Goal: Transaction & Acquisition: Purchase product/service

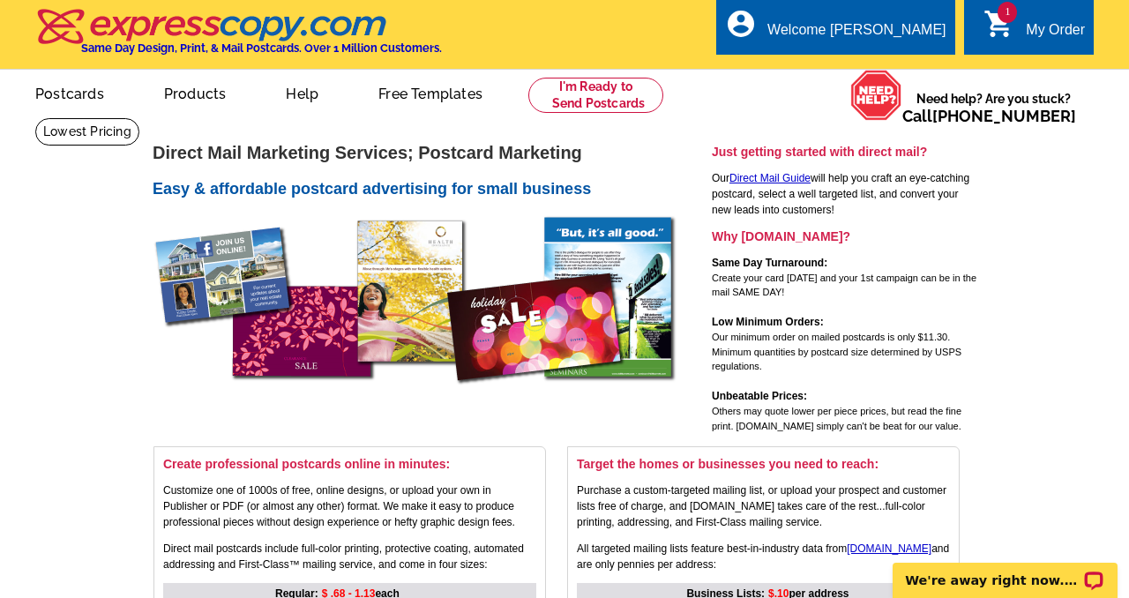
click at [1020, 26] on link "1 shopping_cart My Order" at bounding box center [1034, 30] width 101 height 22
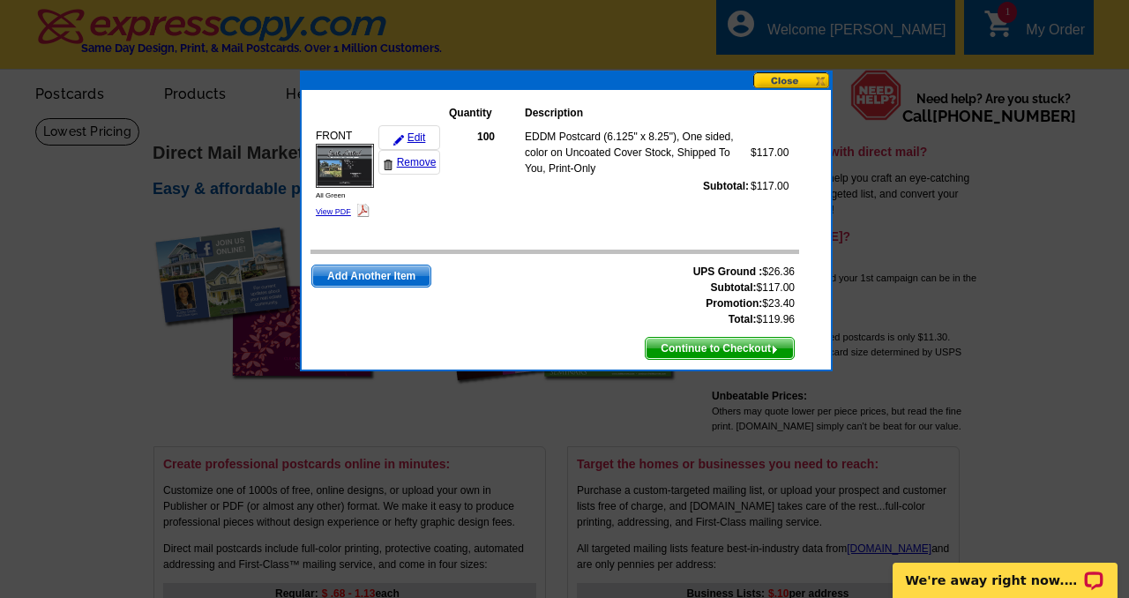
click at [348, 173] on img at bounding box center [345, 166] width 58 height 44
click at [363, 287] on link "Add Another Item" at bounding box center [371, 276] width 120 height 23
click at [360, 277] on span "Add Another Item" at bounding box center [371, 276] width 118 height 21
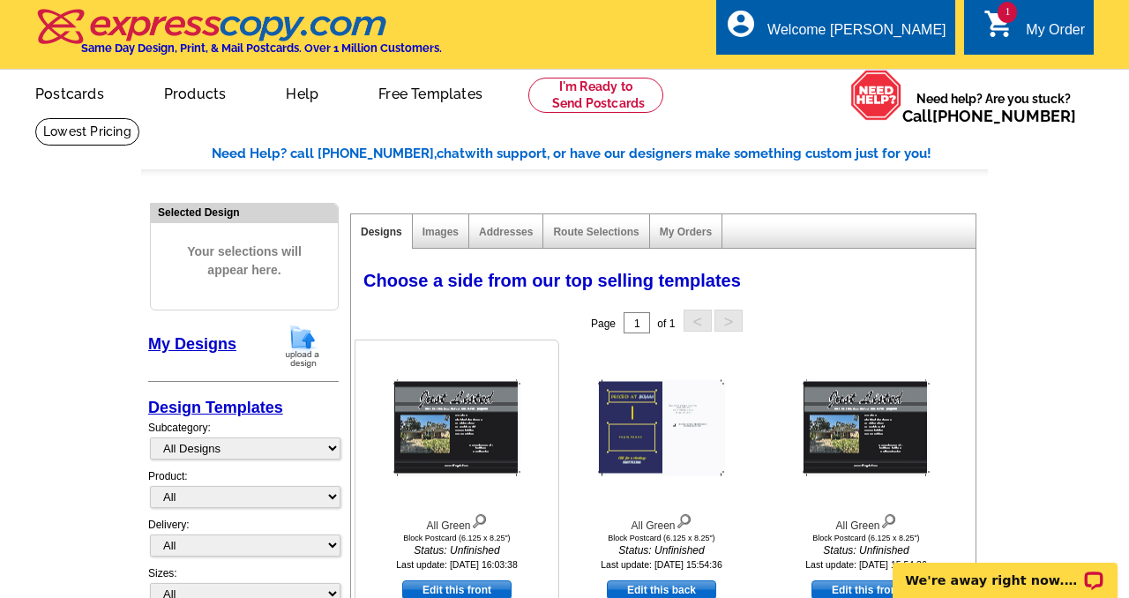
click at [446, 440] on img at bounding box center [456, 428] width 127 height 96
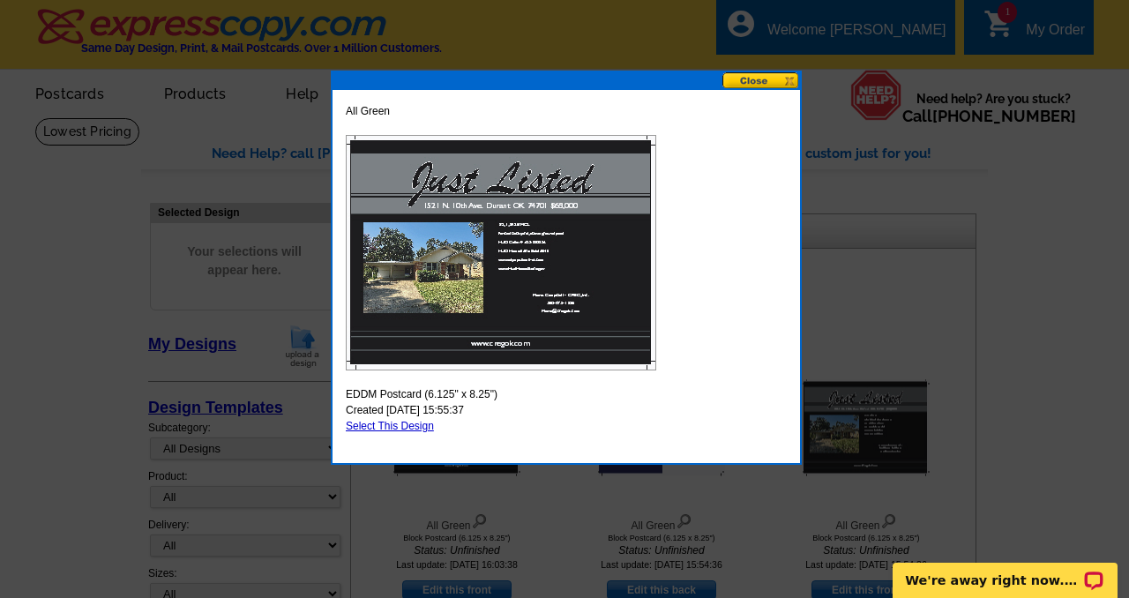
click at [399, 424] on link "Select This Design" at bounding box center [390, 426] width 88 height 12
select select "14"
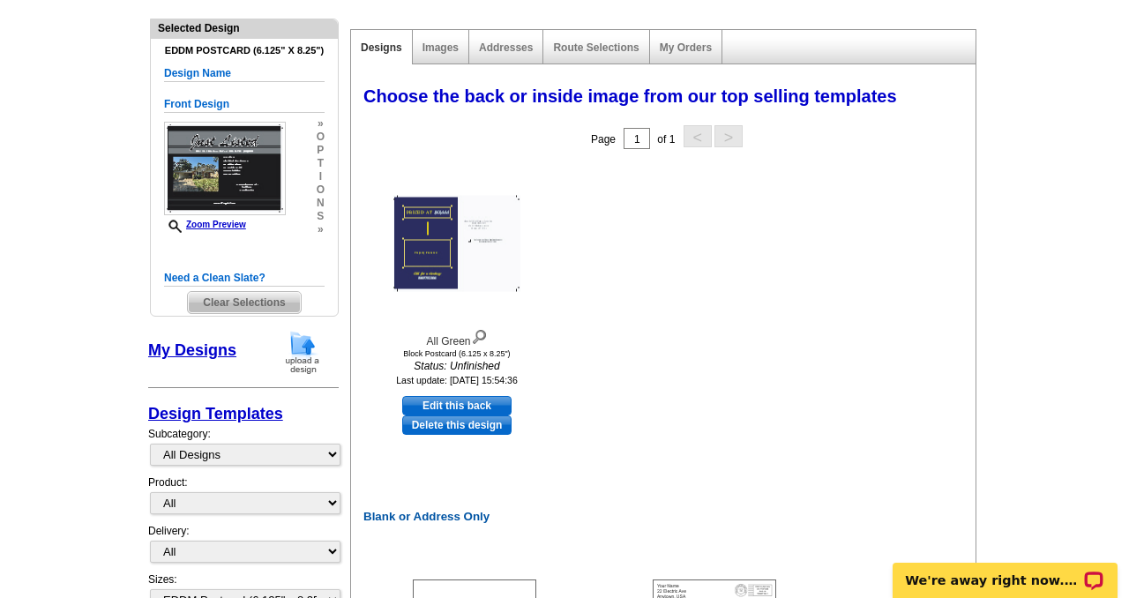
scroll to position [191, 0]
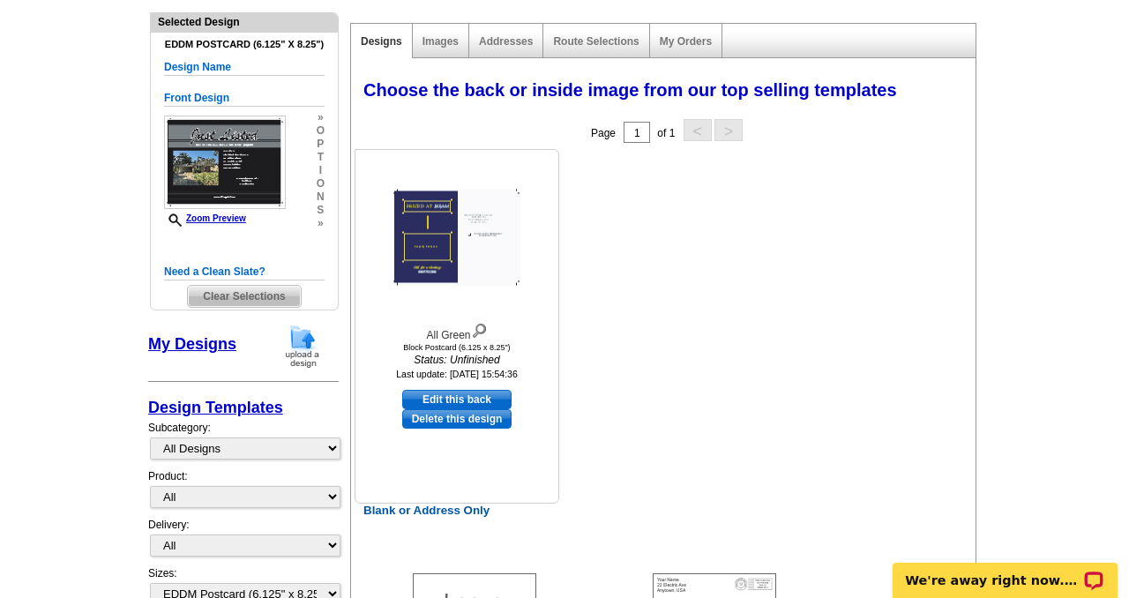
click at [437, 399] on link "Edit this back" at bounding box center [456, 399] width 109 height 19
select select "front"
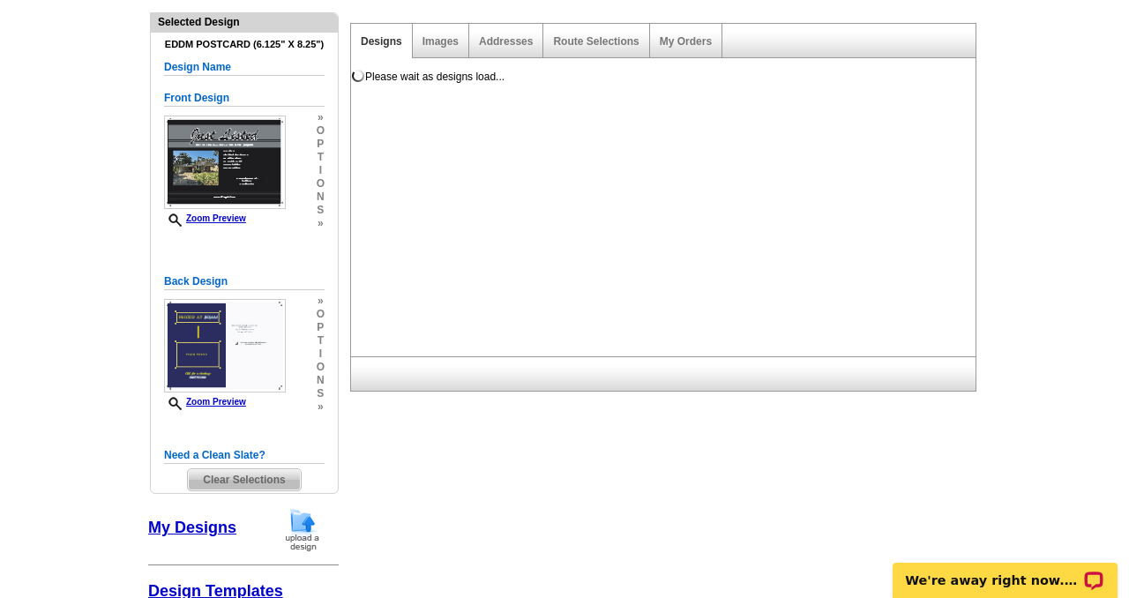
scroll to position [0, 0]
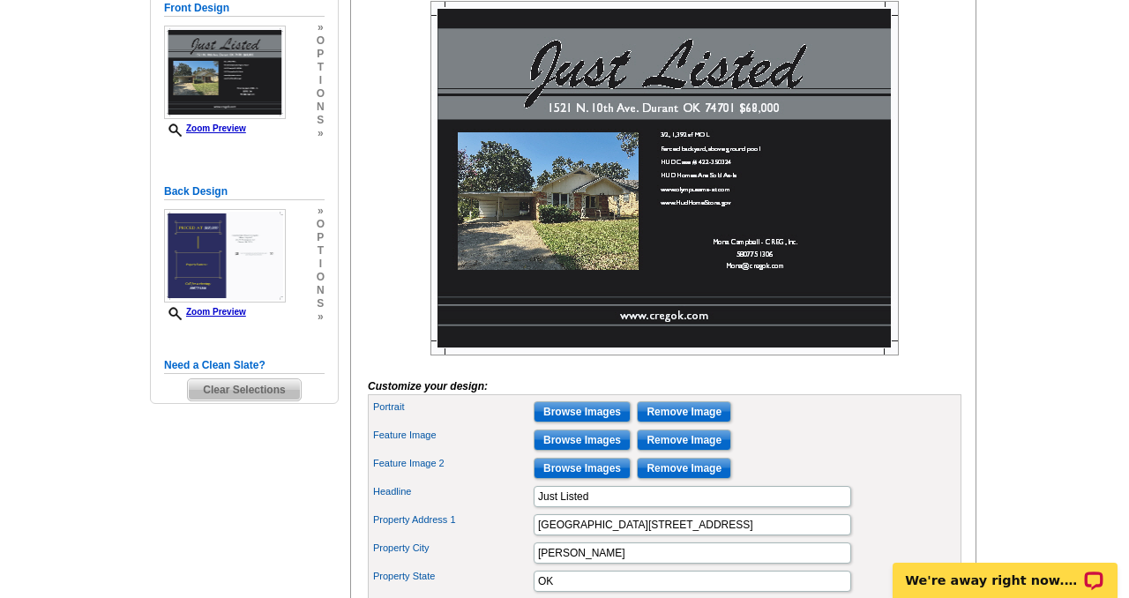
scroll to position [325, 0]
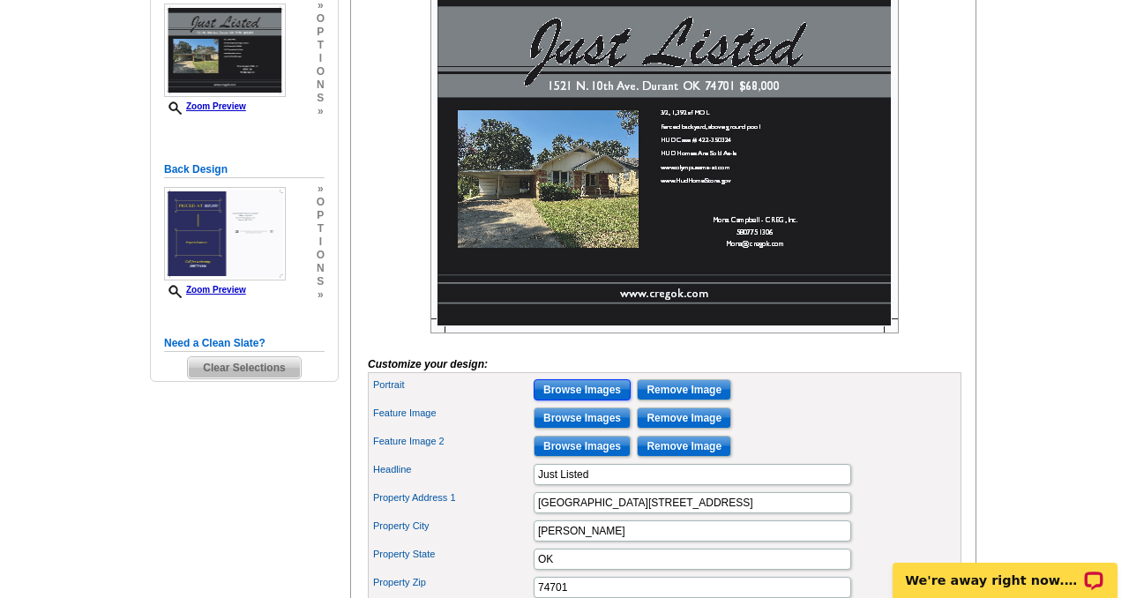
click at [565, 401] on input "Browse Images" at bounding box center [582, 389] width 97 height 21
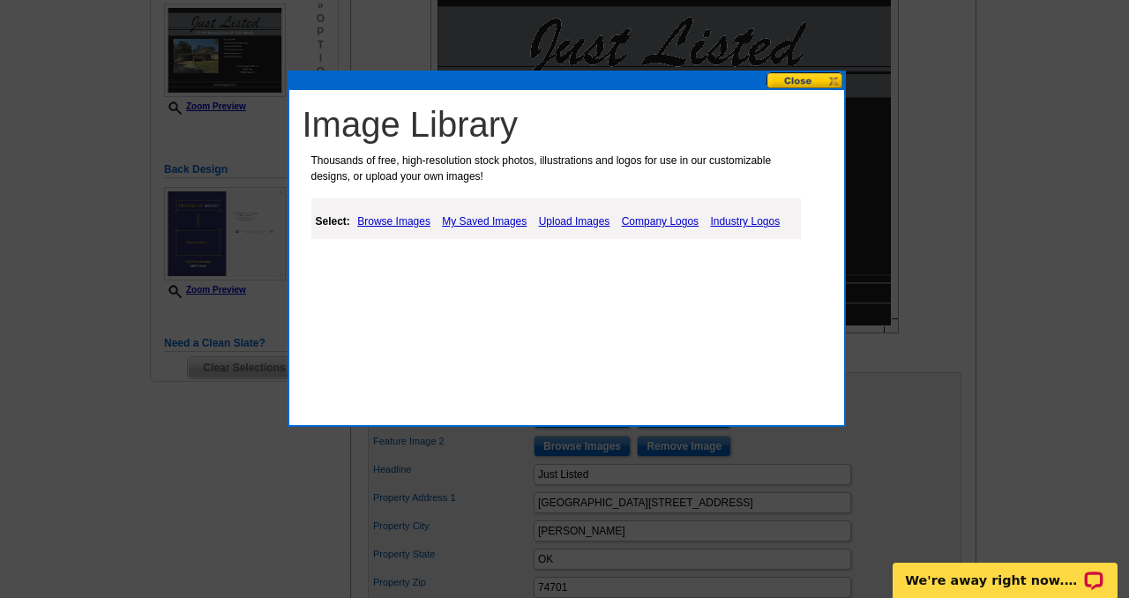
click at [569, 219] on link "Upload Images" at bounding box center [575, 221] width 80 height 21
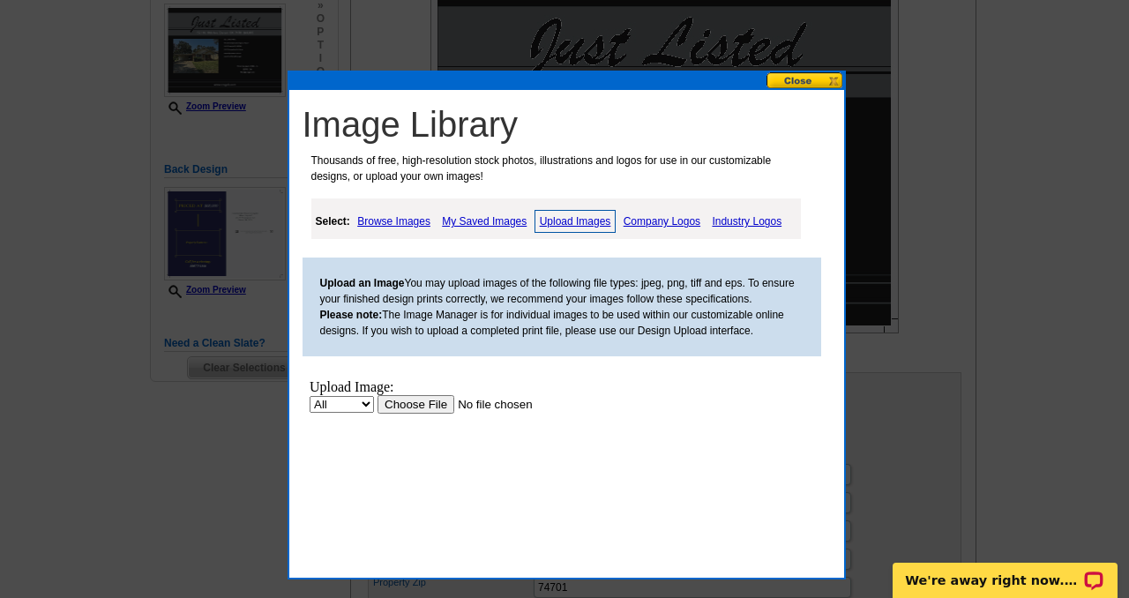
scroll to position [0, 0]
click at [406, 404] on input "file" at bounding box center [488, 404] width 223 height 19
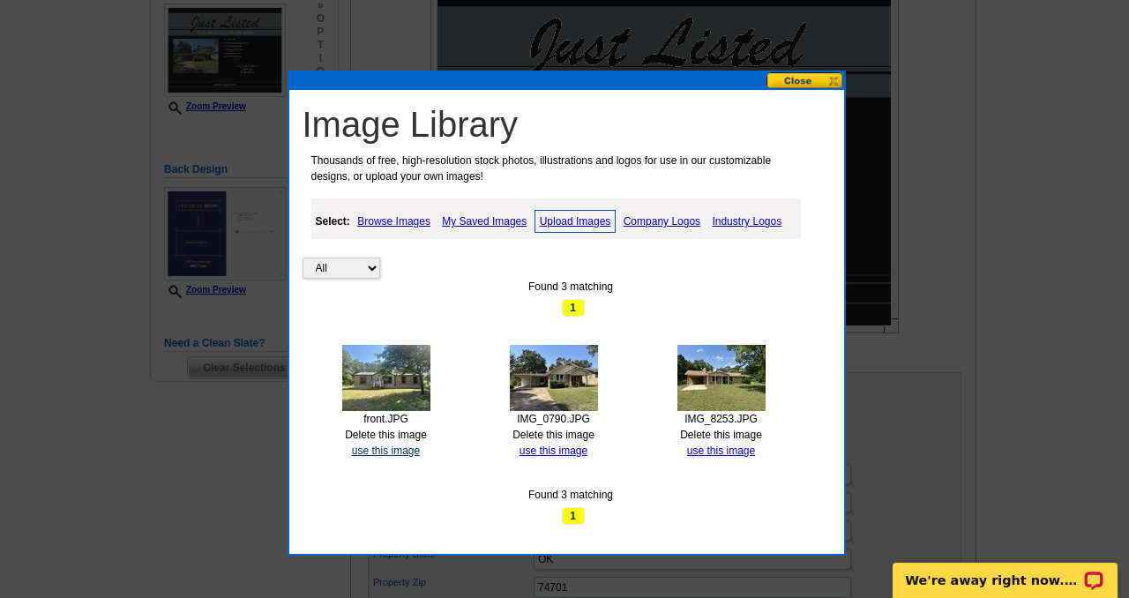
click at [384, 450] on link "use this image" at bounding box center [386, 451] width 68 height 12
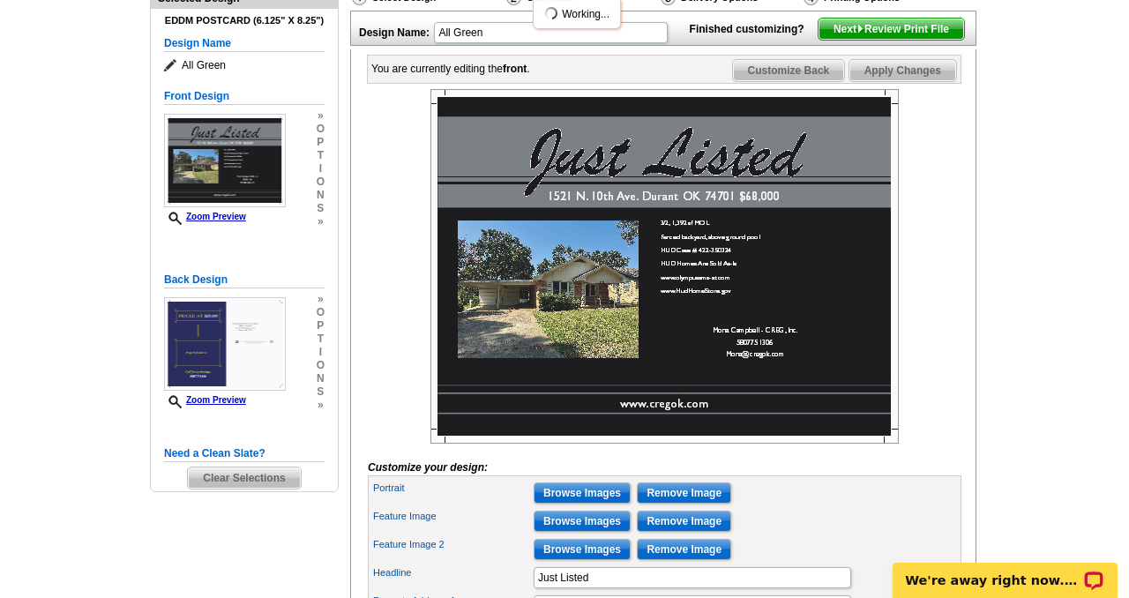
scroll to position [221, 0]
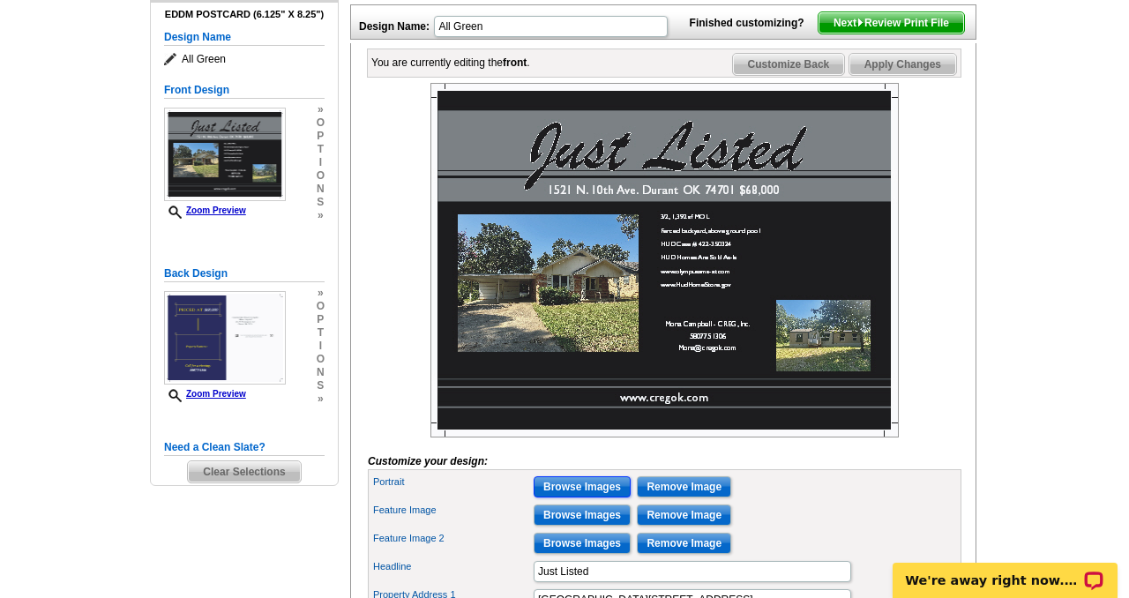
click at [565, 498] on input "Browse Images" at bounding box center [582, 486] width 97 height 21
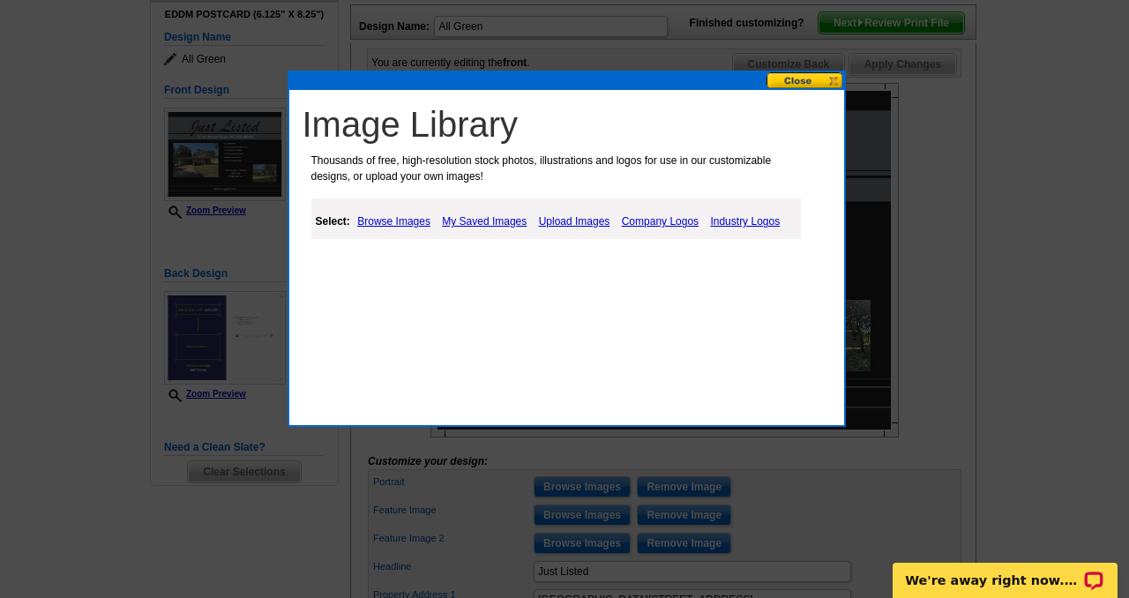
click at [474, 221] on link "My Saved Images" at bounding box center [485, 221] width 94 height 21
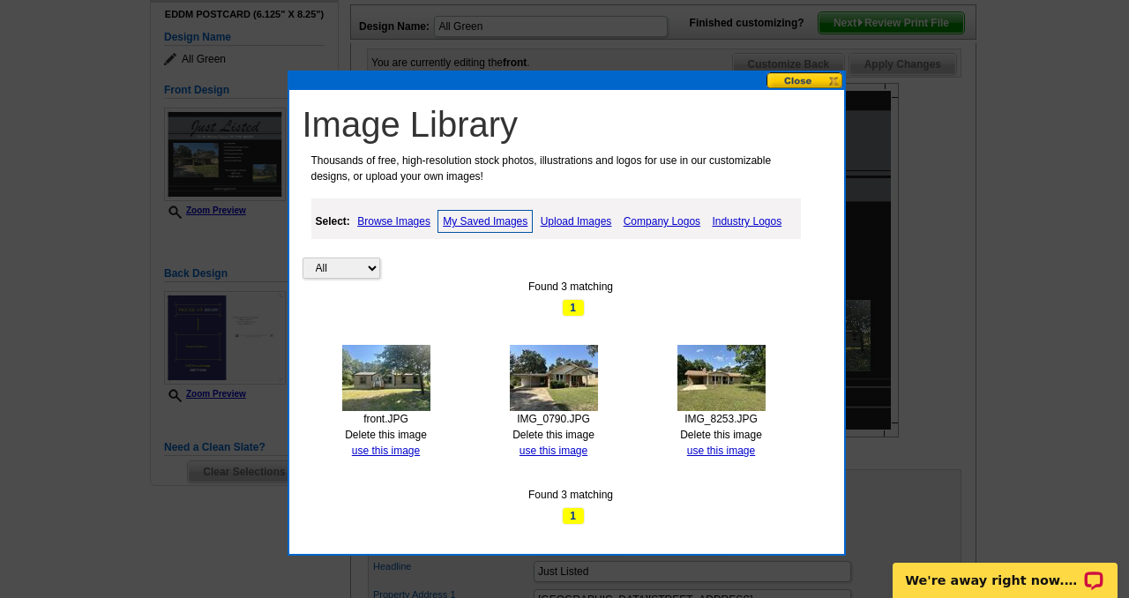
click at [386, 380] on img at bounding box center [386, 378] width 88 height 66
click at [377, 449] on link "use this image" at bounding box center [386, 451] width 68 height 12
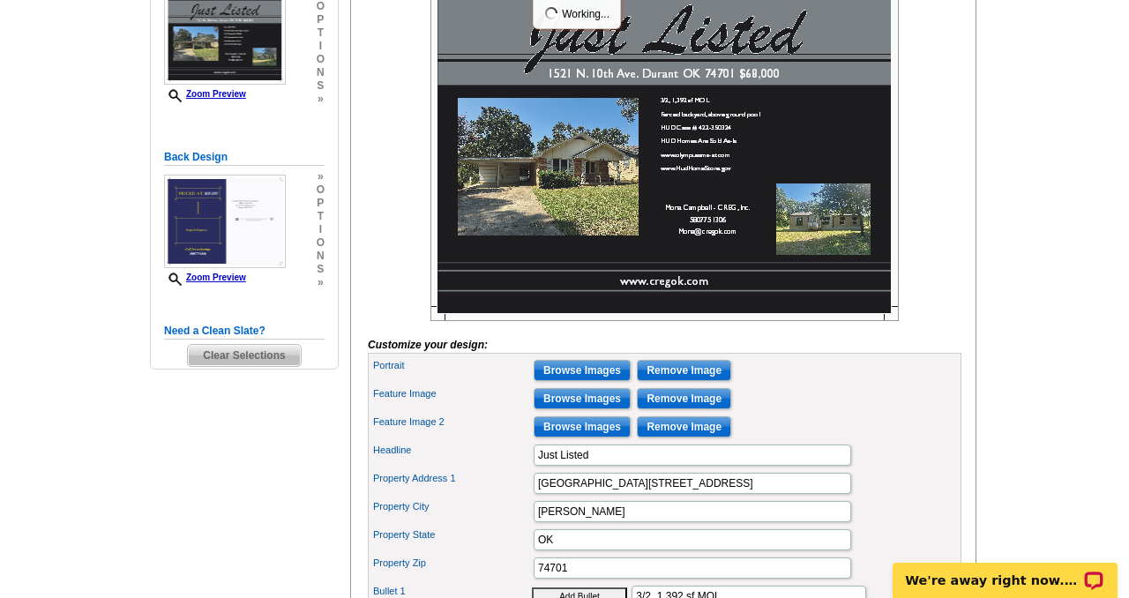
scroll to position [353, 0]
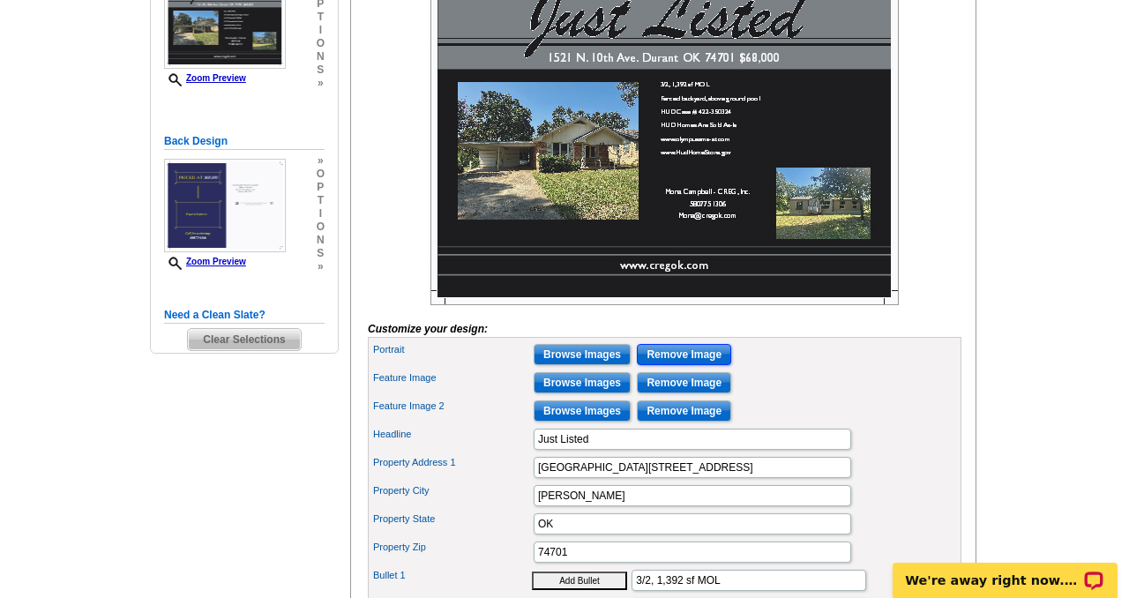
click at [678, 365] on input "Remove Image" at bounding box center [684, 354] width 94 height 21
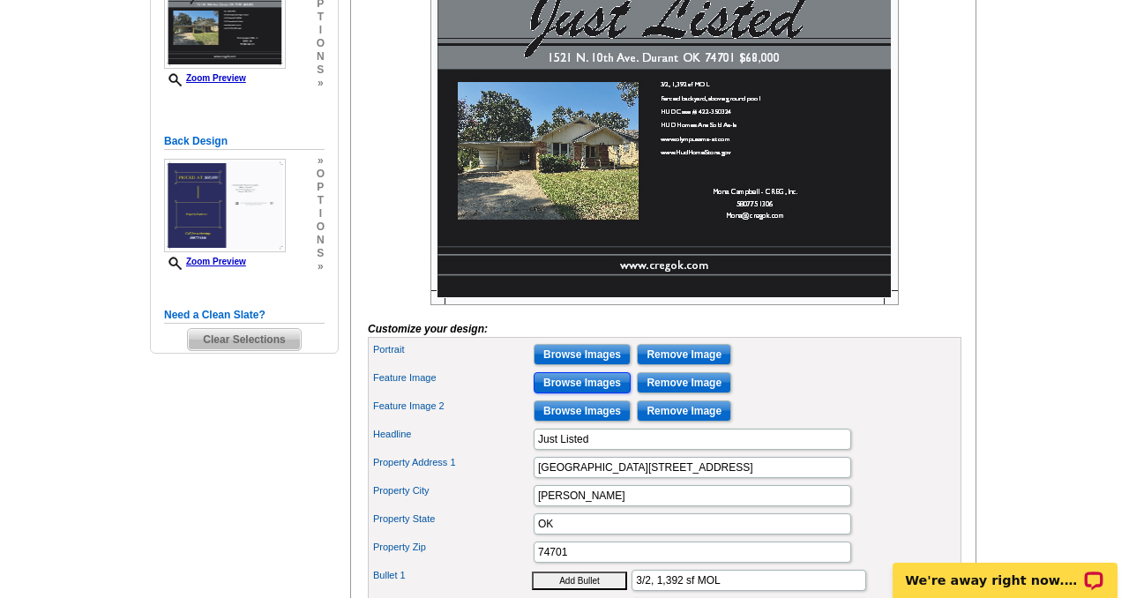
click at [556, 393] on input "Browse Images" at bounding box center [582, 382] width 97 height 21
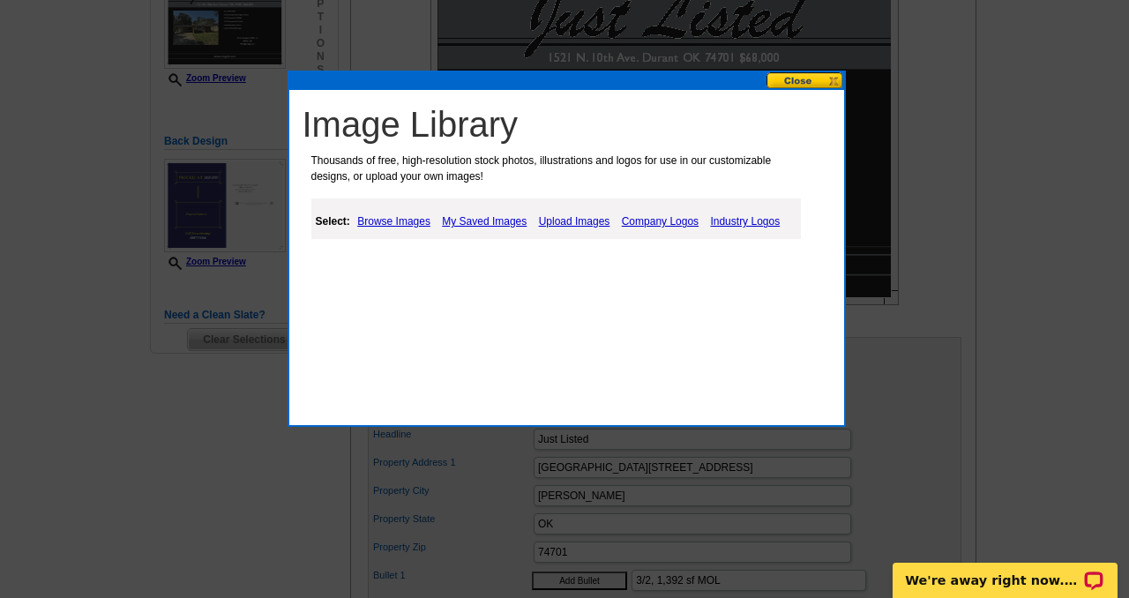
click at [490, 222] on link "My Saved Images" at bounding box center [485, 221] width 94 height 21
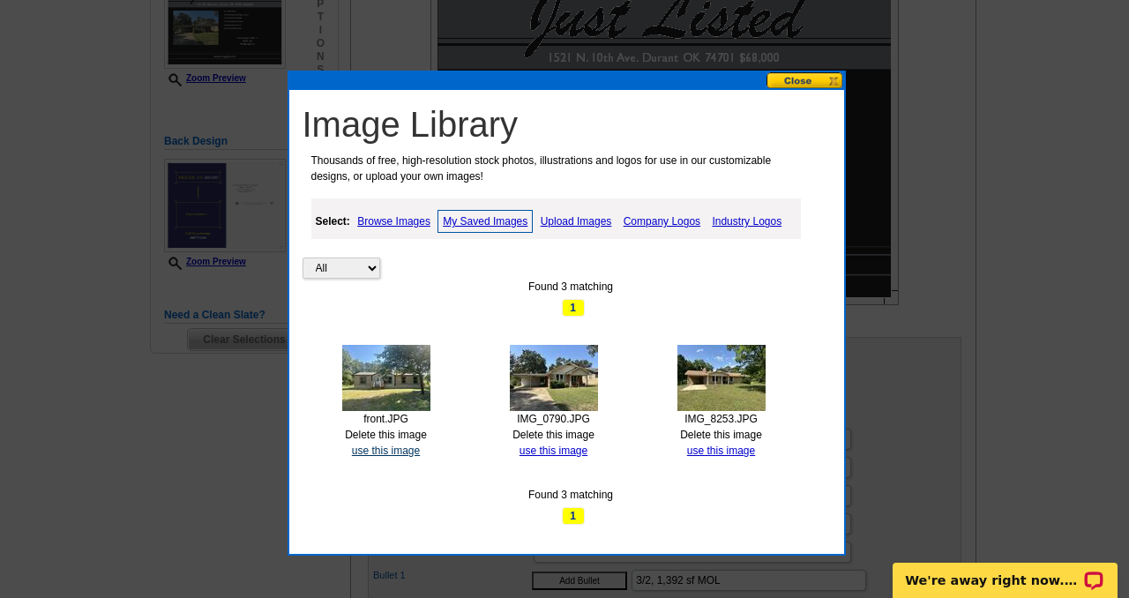
click at [386, 451] on link "use this image" at bounding box center [386, 451] width 68 height 12
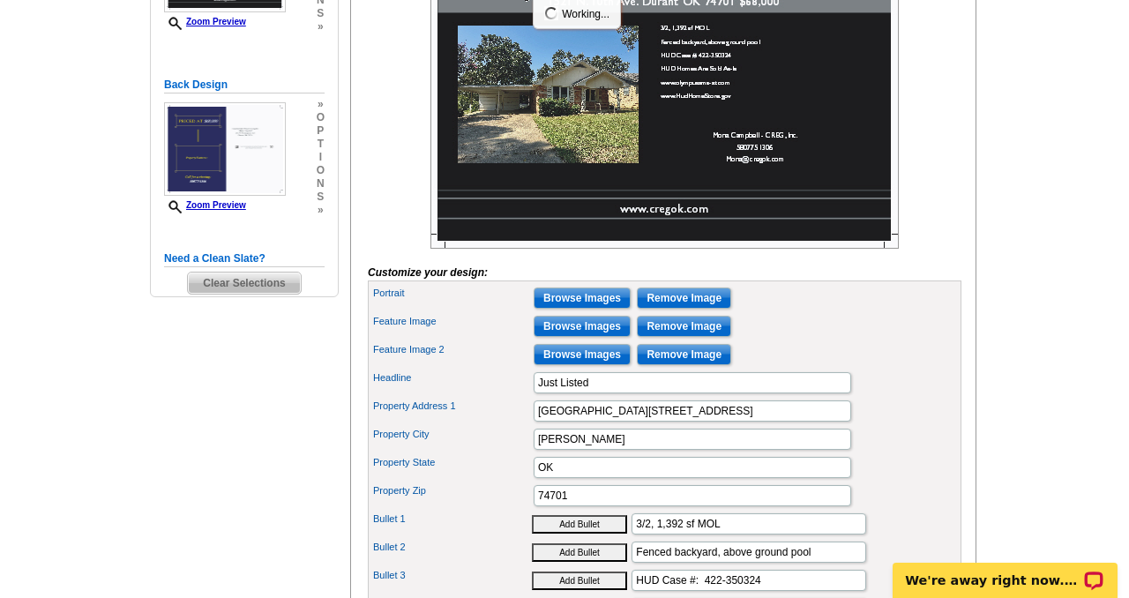
scroll to position [411, 0]
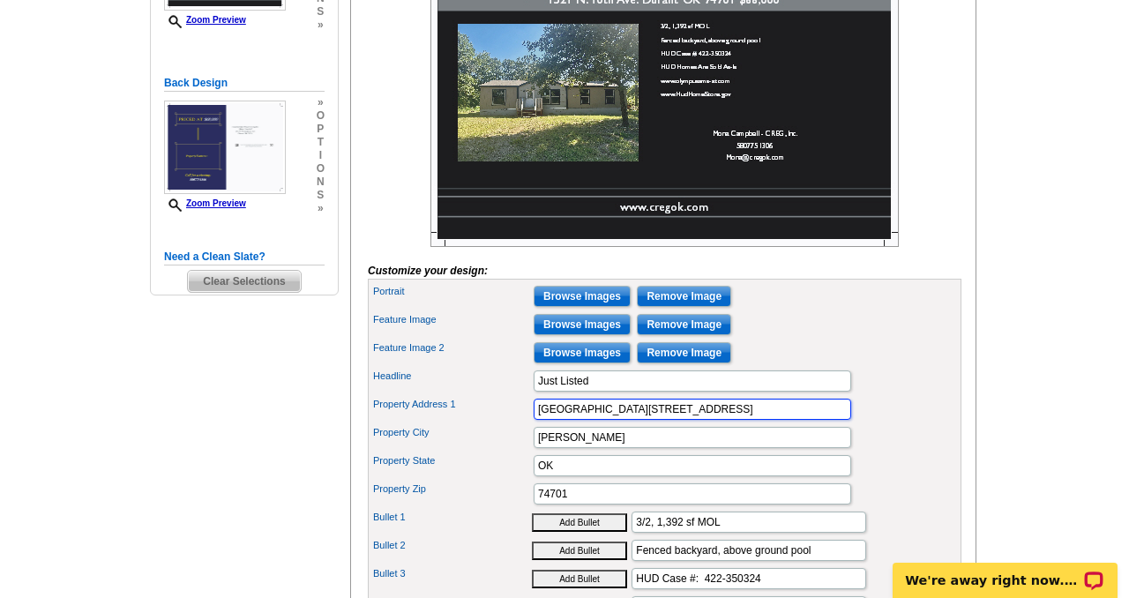
drag, startPoint x: 648, startPoint y: 441, endPoint x: 522, endPoint y: 439, distance: 125.3
click at [522, 423] on div "Property Address 1 1521 N. 10th Ave." at bounding box center [664, 409] width 587 height 28
type input "22 South St."
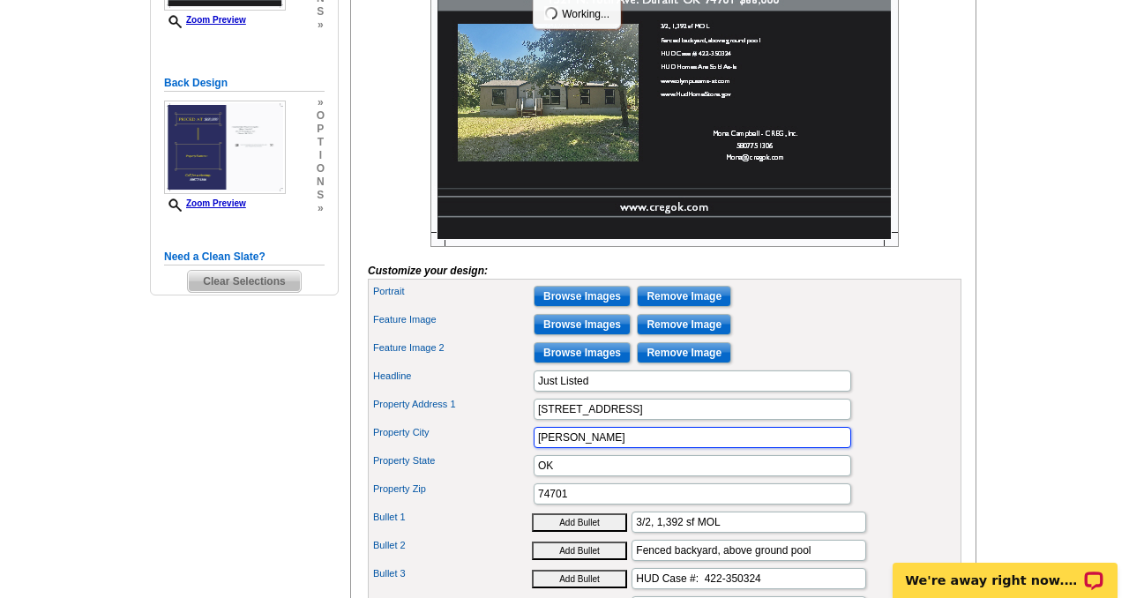
scroll to position [0, 0]
type input "Cartwright"
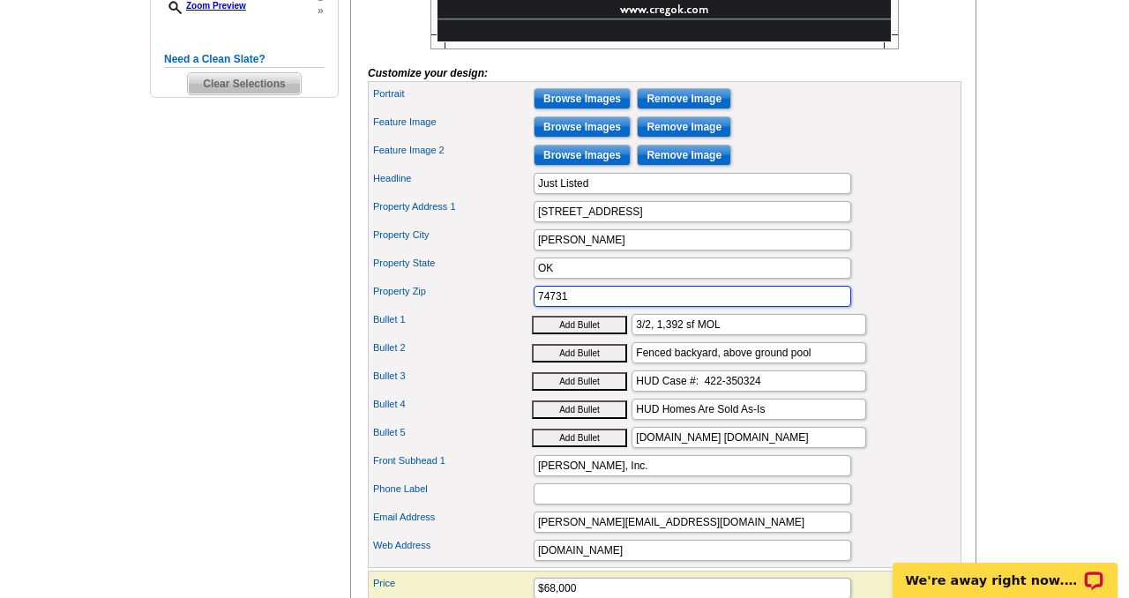
scroll to position [627, 0]
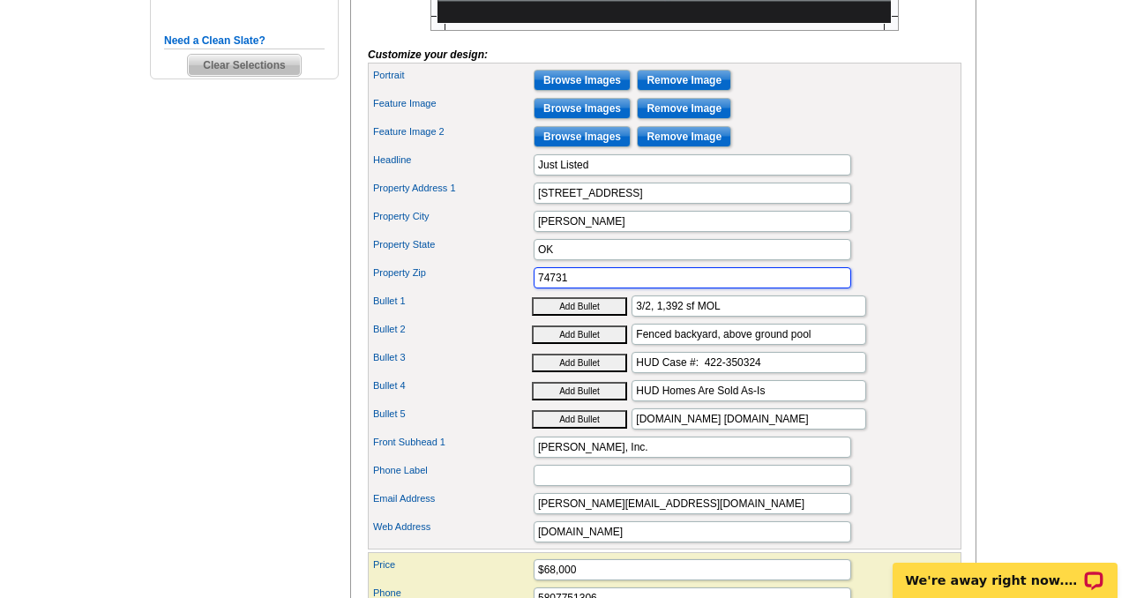
type input "74731"
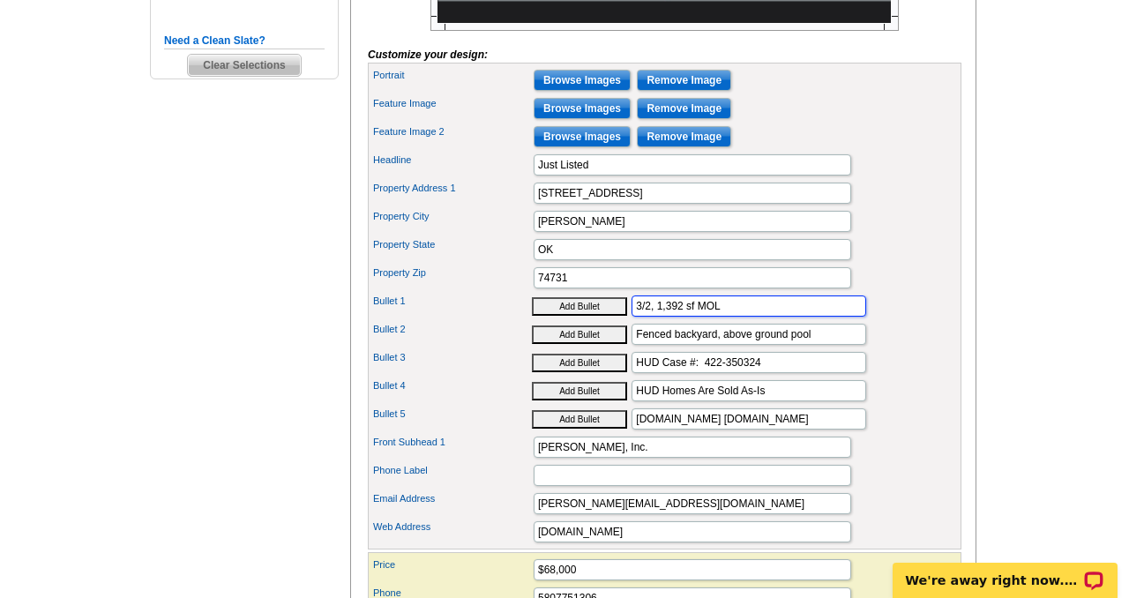
drag, startPoint x: 734, startPoint y: 328, endPoint x: 625, endPoint y: 324, distance: 108.6
click at [625, 320] on div "Bullet 1 Add Bullet 3/2, 1,392 sf MOL" at bounding box center [664, 306] width 587 height 28
type input "4/2, 1,664 SF MOL"
drag, startPoint x: 817, startPoint y: 365, endPoint x: 626, endPoint y: 349, distance: 191.2
click at [626, 348] on div "Bullet 2 Add Bullet Fenced backyard, above ground pool" at bounding box center [664, 334] width 587 height 28
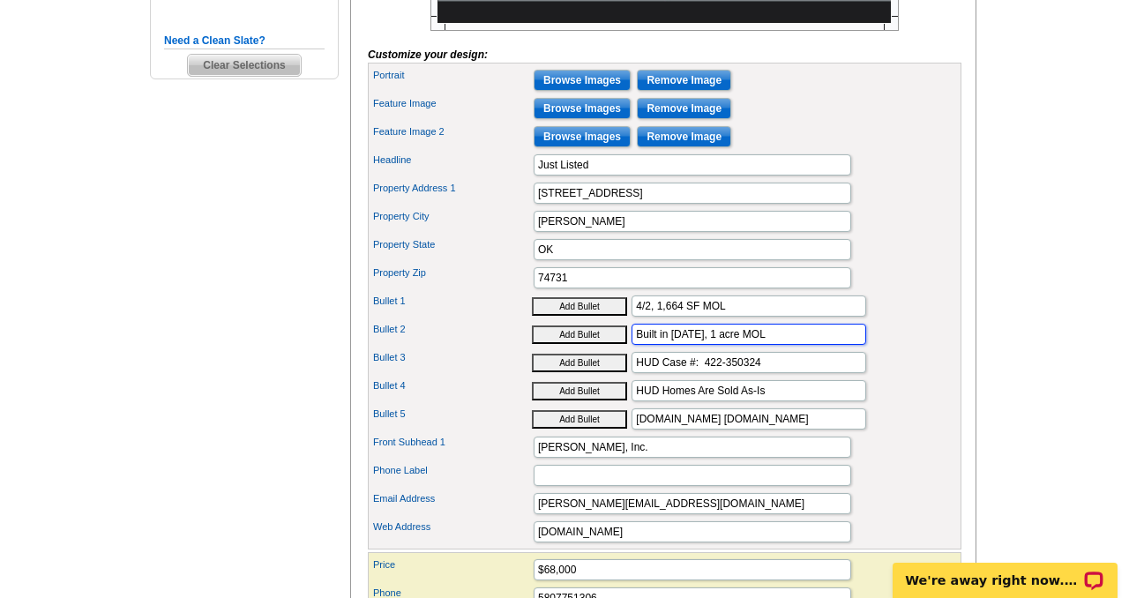
type input "Built in 2021, 1 acre MOL"
click at [739, 317] on input "4/2, 1,664 SF MOL" at bounding box center [749, 306] width 235 height 21
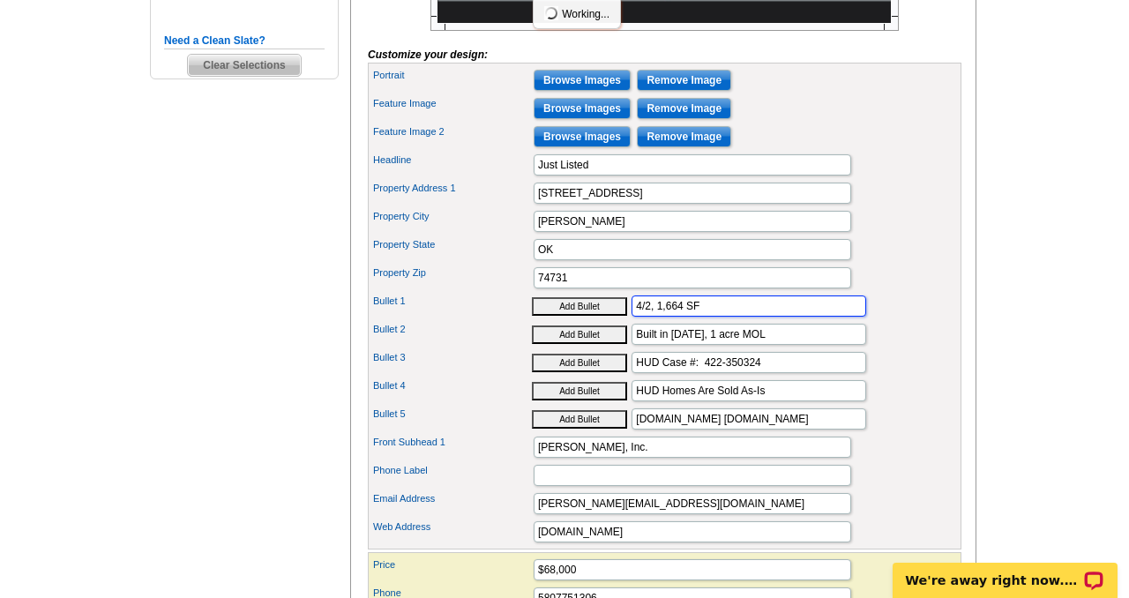
type input "4/2, 1,664 SF"
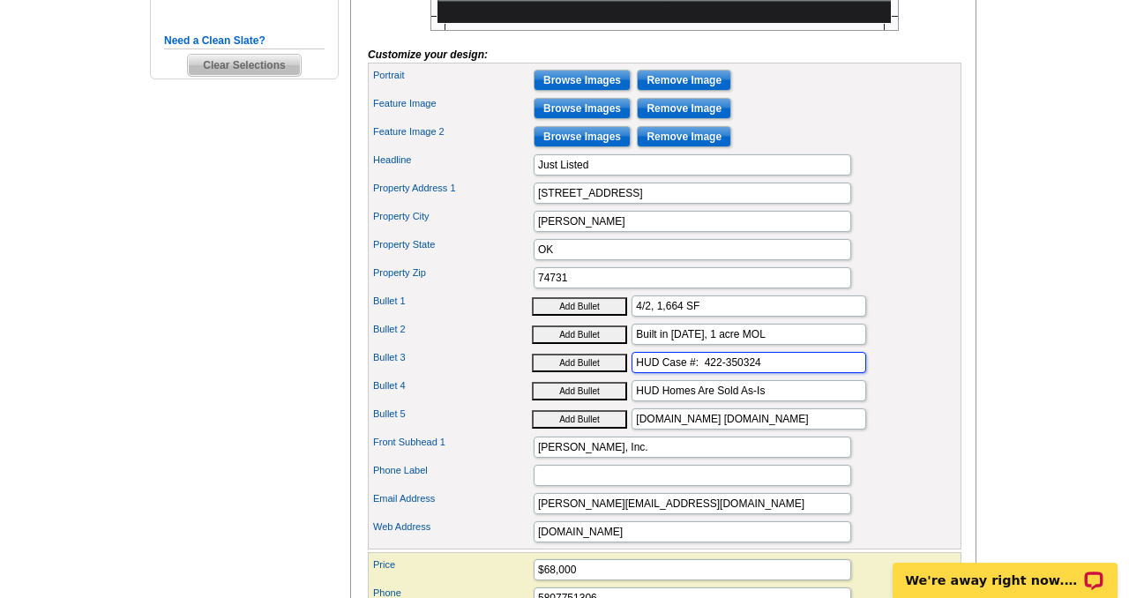
click at [786, 373] on input "HUD Case #: 422-350324" at bounding box center [749, 362] width 235 height 21
type input "HUD Case #: 422-400934"
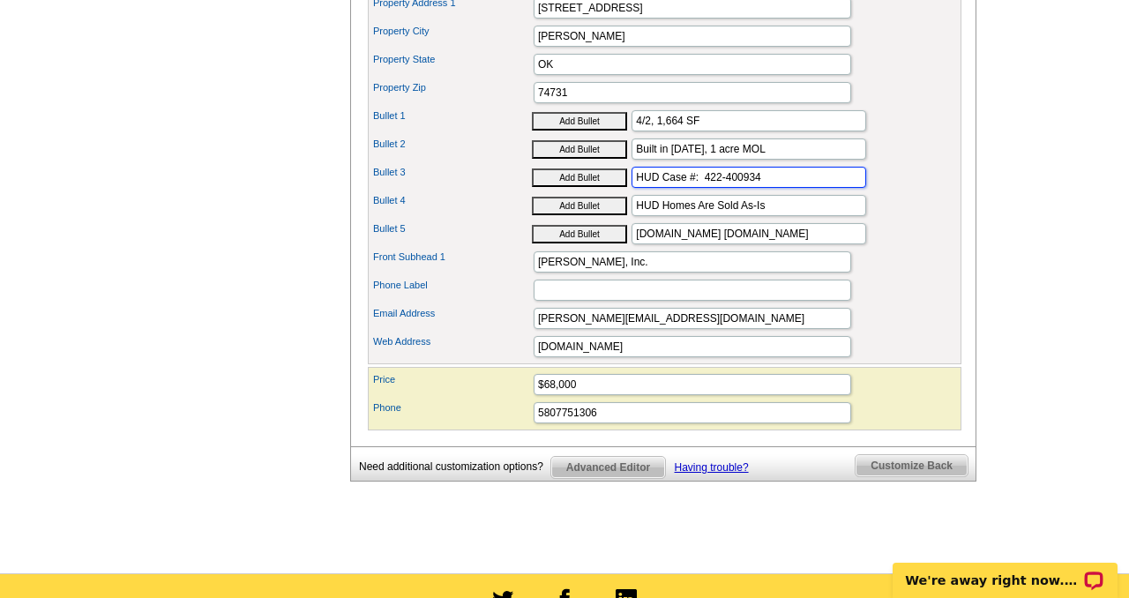
scroll to position [813, 0]
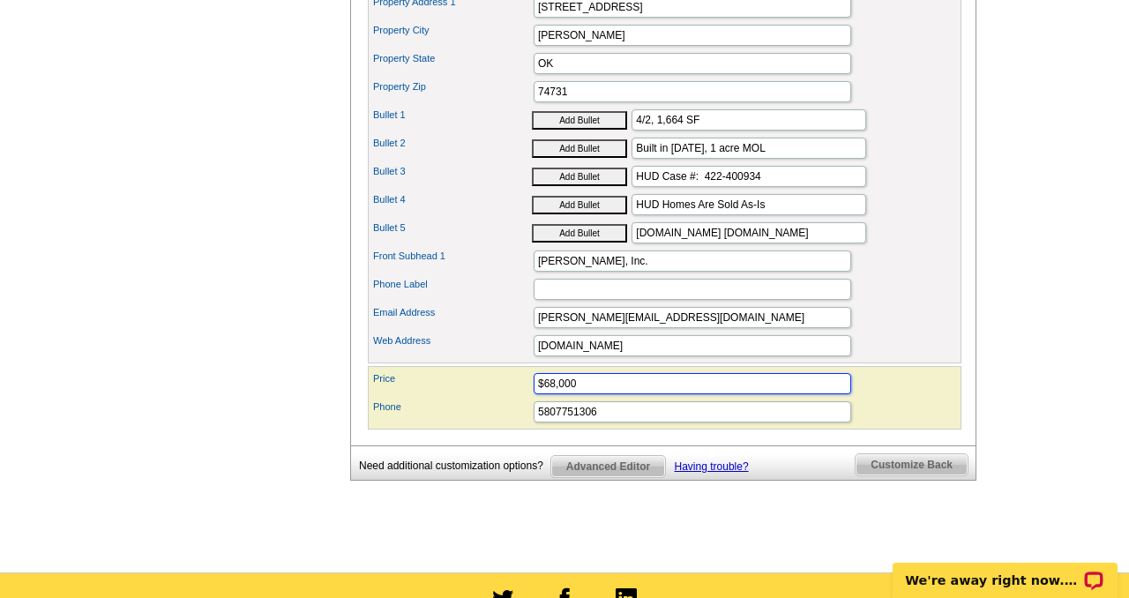
drag, startPoint x: 603, startPoint y: 413, endPoint x: 544, endPoint y: 408, distance: 58.5
click at [544, 394] on input "$68,000" at bounding box center [693, 383] width 318 height 21
type input "$157.000"
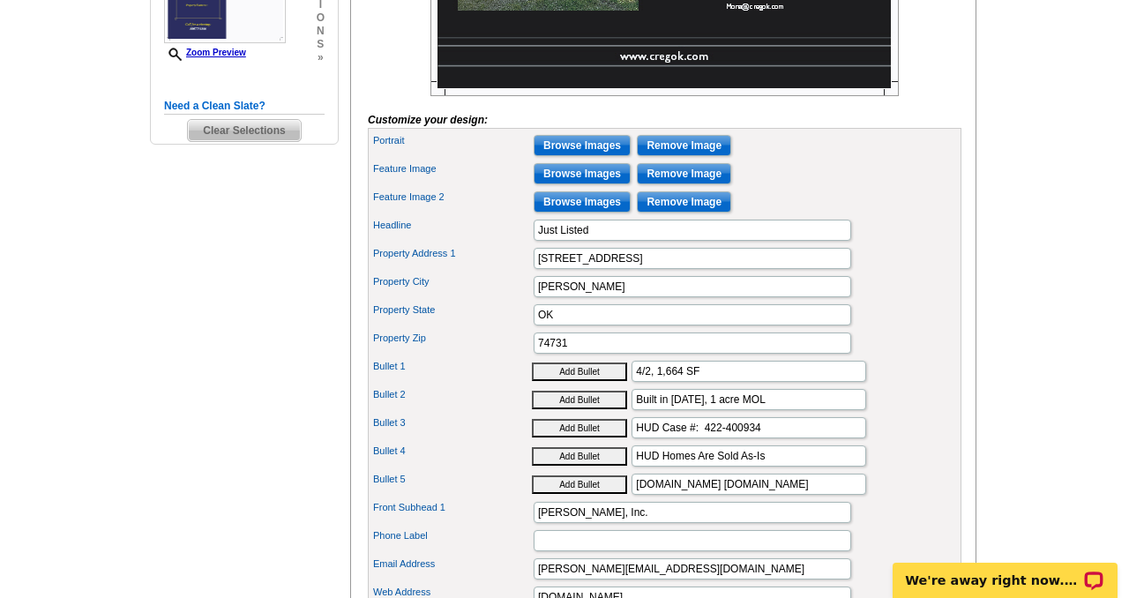
scroll to position [565, 0]
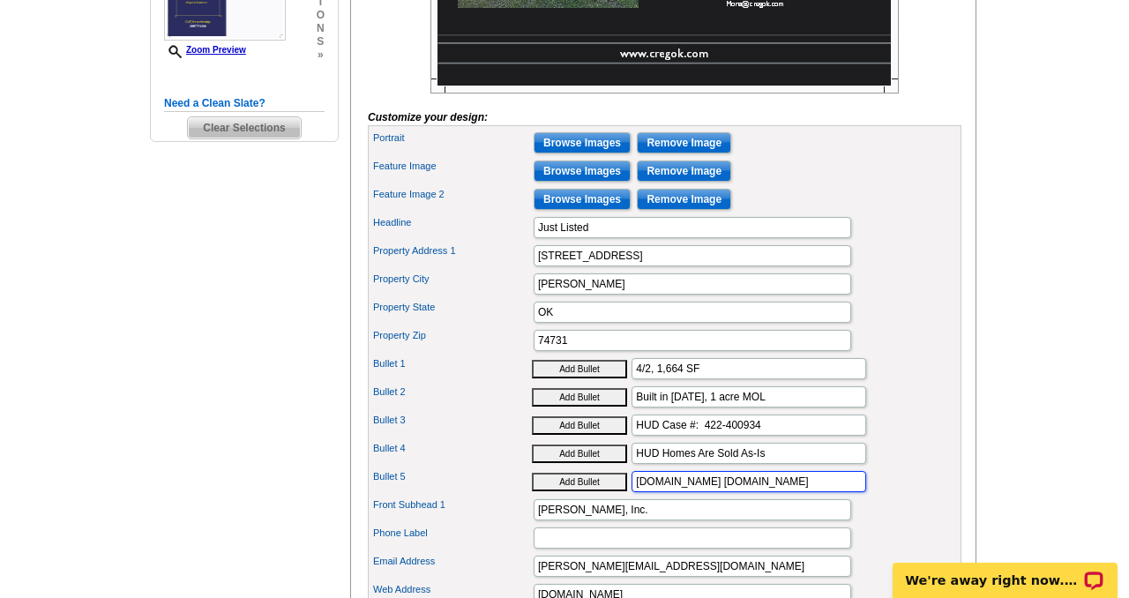
click at [762, 492] on input "www.olympusams-at.com www.HudHomeStore.gov" at bounding box center [749, 481] width 235 height 21
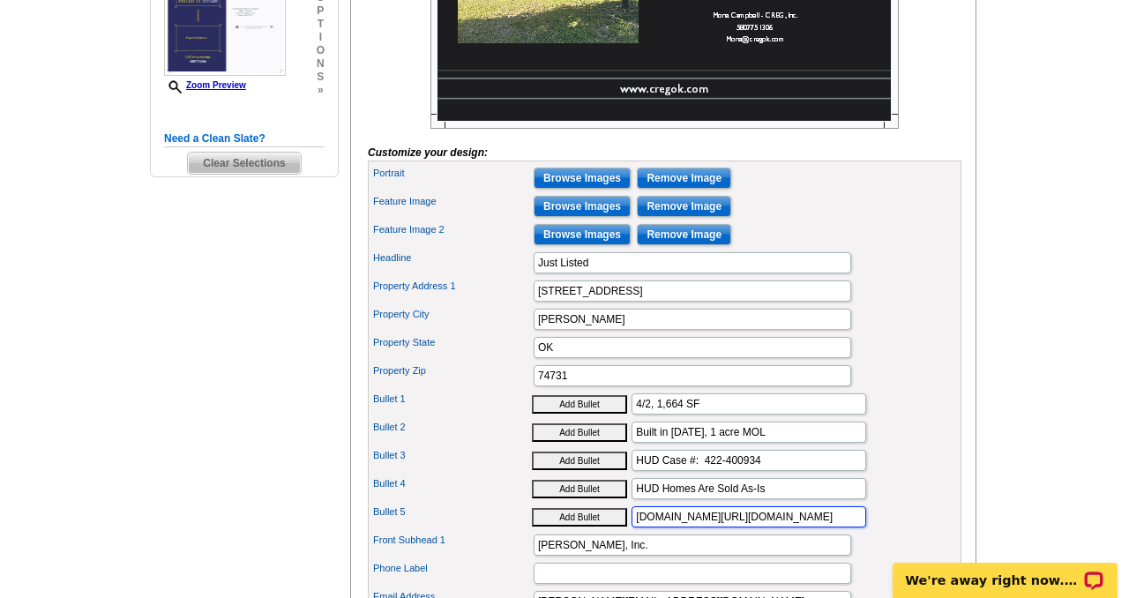
scroll to position [526, 0]
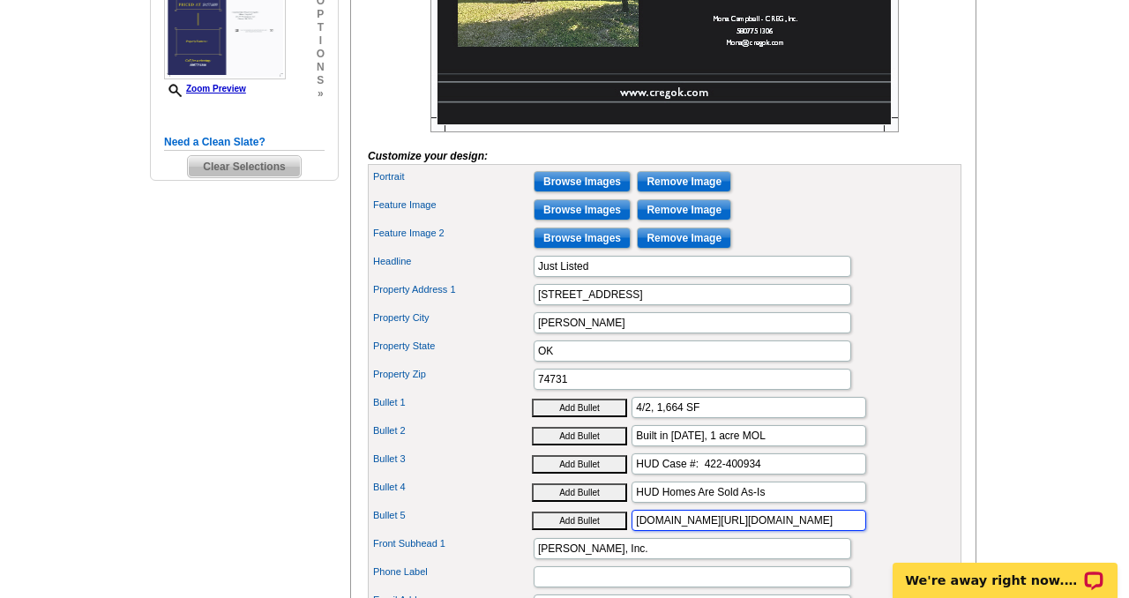
type input "www.olympusams-at.com/www.HudHomeStore.gov"
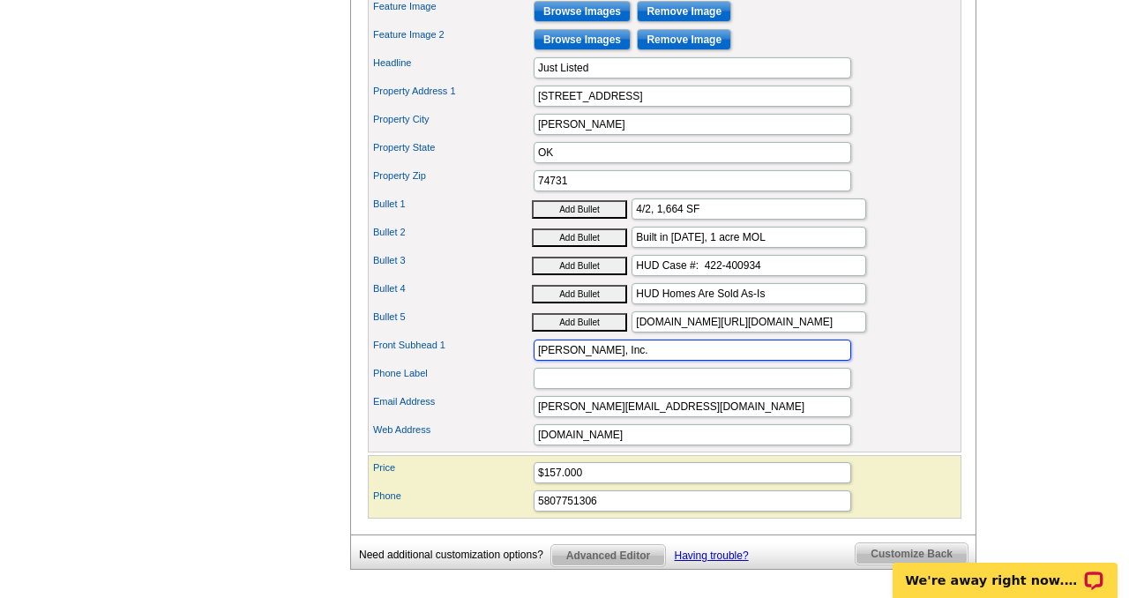
scroll to position [738, 0]
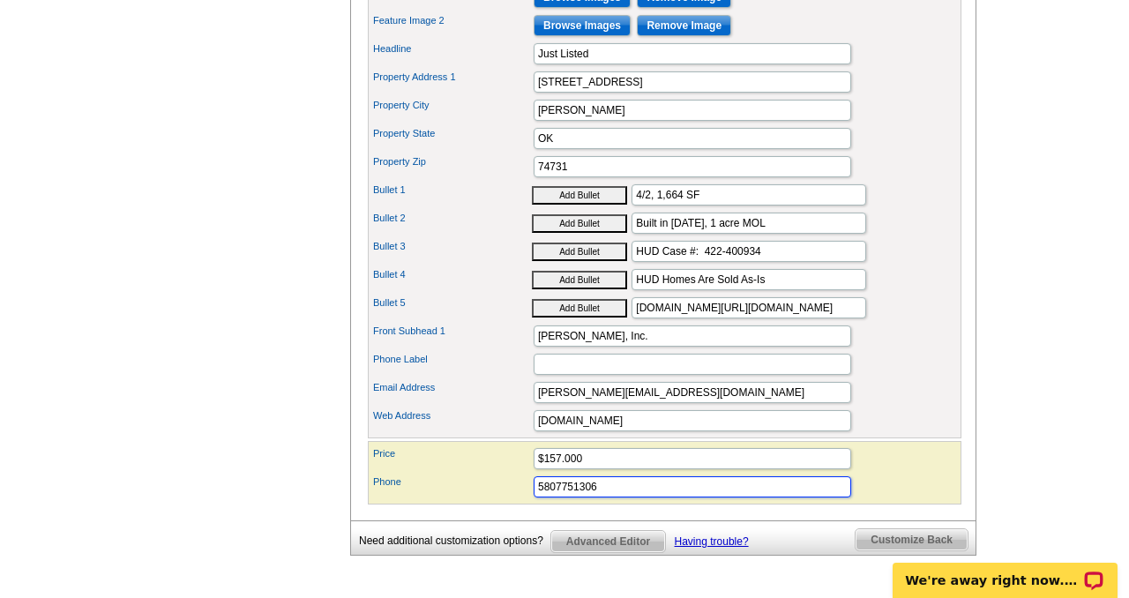
click at [554, 498] on input "5807751306" at bounding box center [693, 486] width 318 height 21
click at [580, 498] on input "580-7751306" at bounding box center [693, 486] width 318 height 21
type input "580-775-1306"
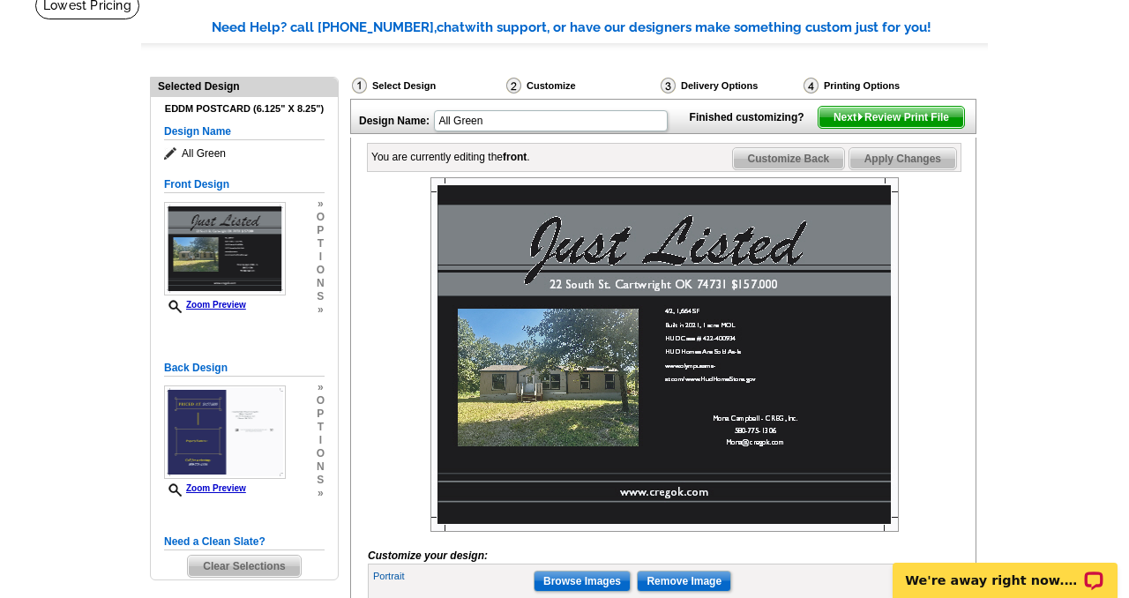
scroll to position [124, 0]
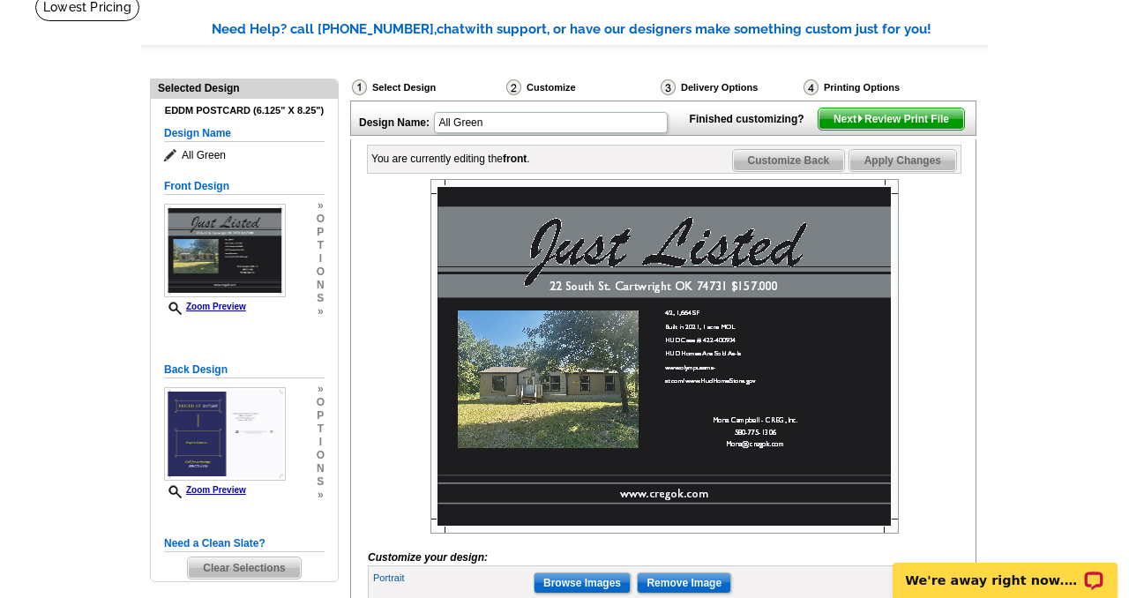
click at [790, 171] on span "Customize Back" at bounding box center [789, 160] width 112 height 21
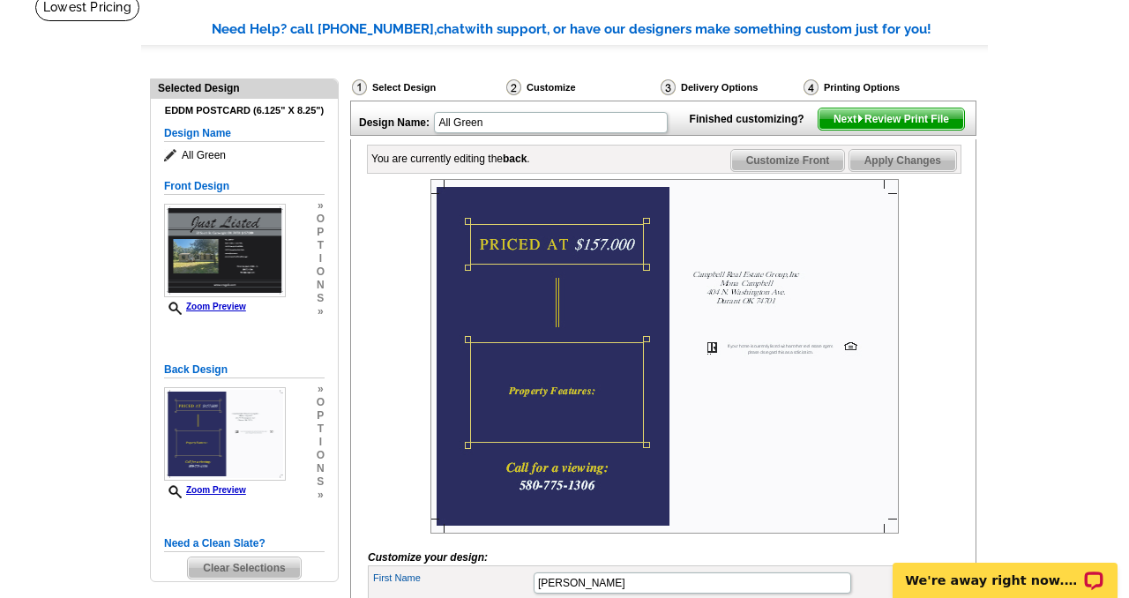
click at [500, 395] on img at bounding box center [664, 356] width 468 height 355
click at [521, 421] on img at bounding box center [664, 356] width 468 height 355
click at [536, 420] on img at bounding box center [664, 356] width 468 height 355
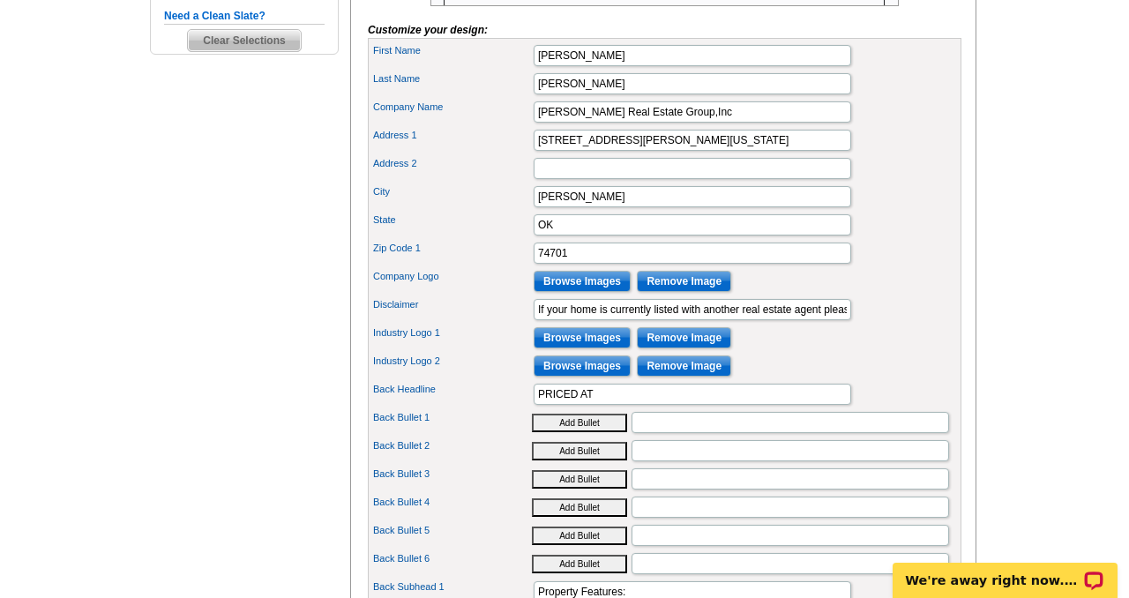
scroll to position [654, 0]
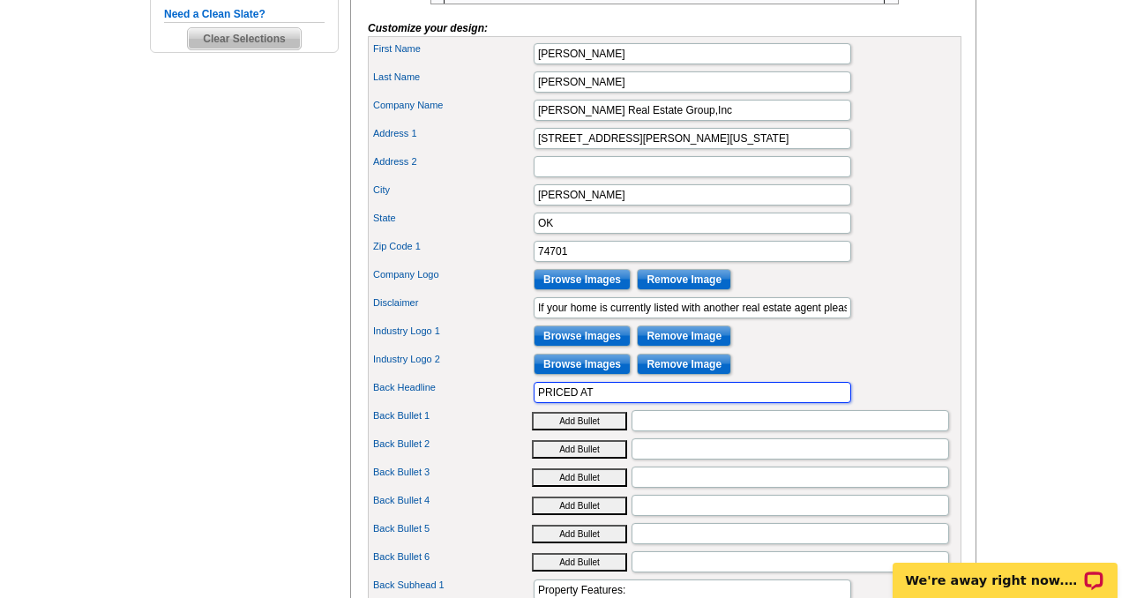
click at [610, 403] on input "PRICED AT" at bounding box center [693, 392] width 318 height 21
type input "PRICED AT $157,000"
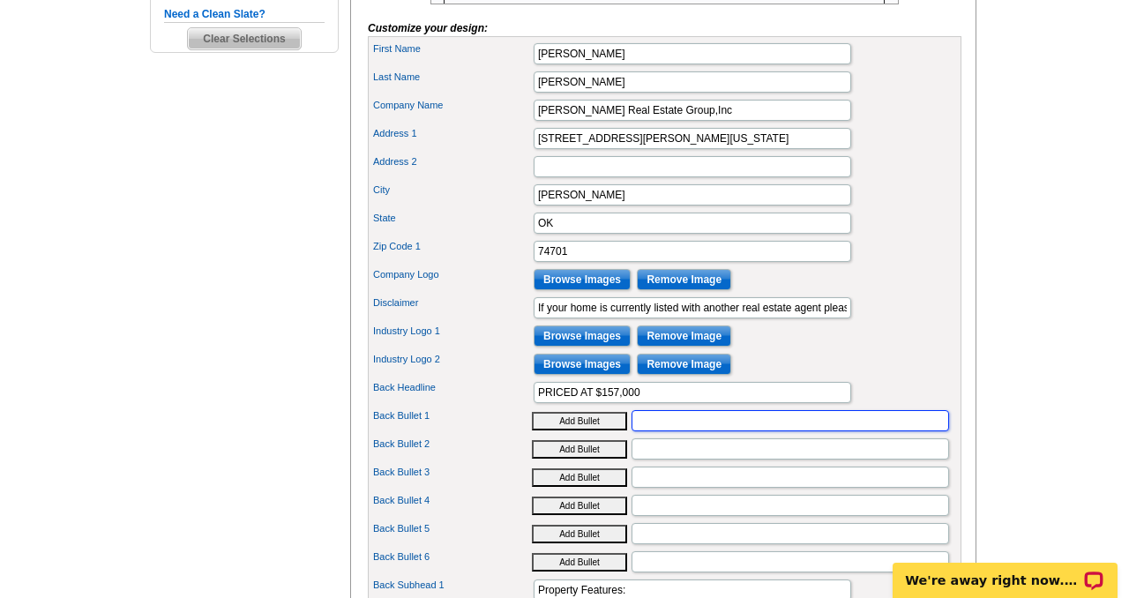
click at [655, 431] on input "Back Bullet 1" at bounding box center [791, 420] width 318 height 21
type input "Spacious corner lot"
click at [755, 431] on input "Spacious corner lot" at bounding box center [791, 420] width 318 height 21
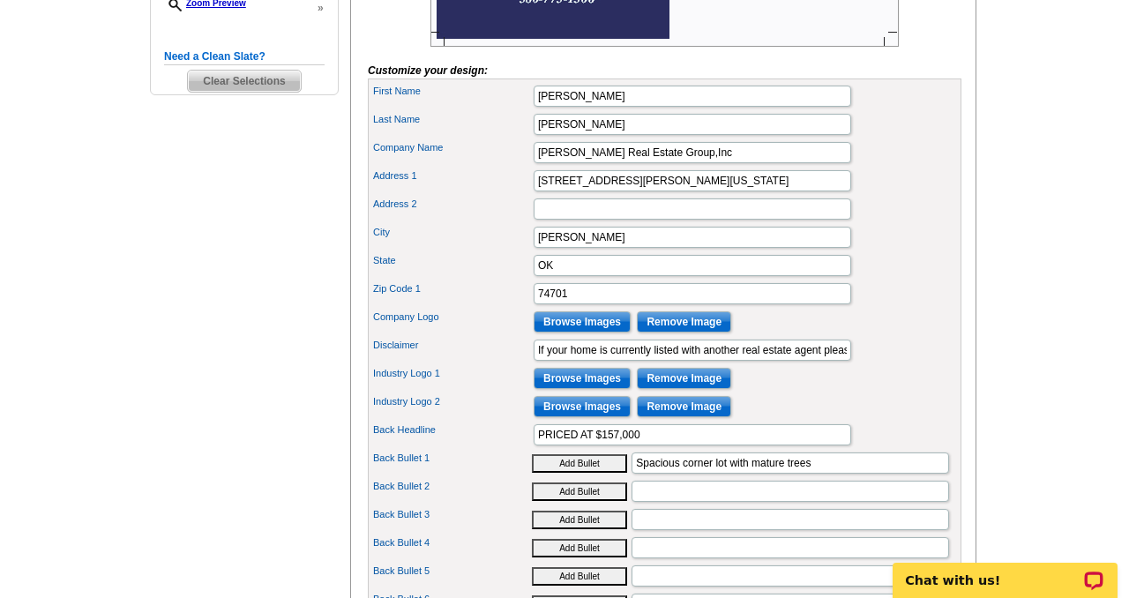
scroll to position [613, 0]
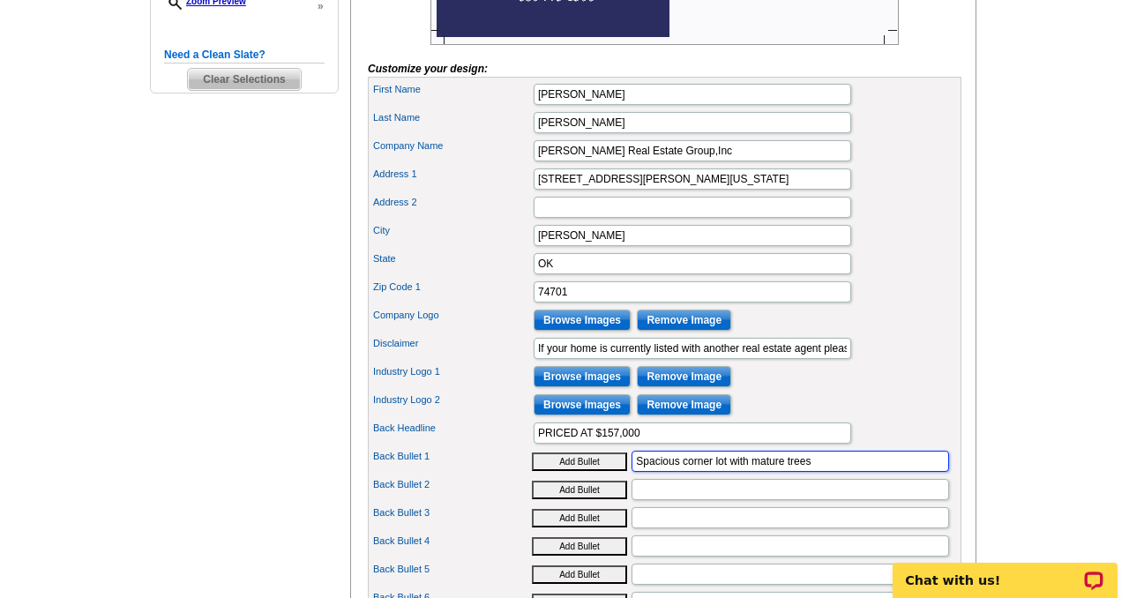
click at [822, 472] on input "Spacious corner lot with mature trees" at bounding box center [791, 461] width 318 height 21
type input "Spacious corner lot"
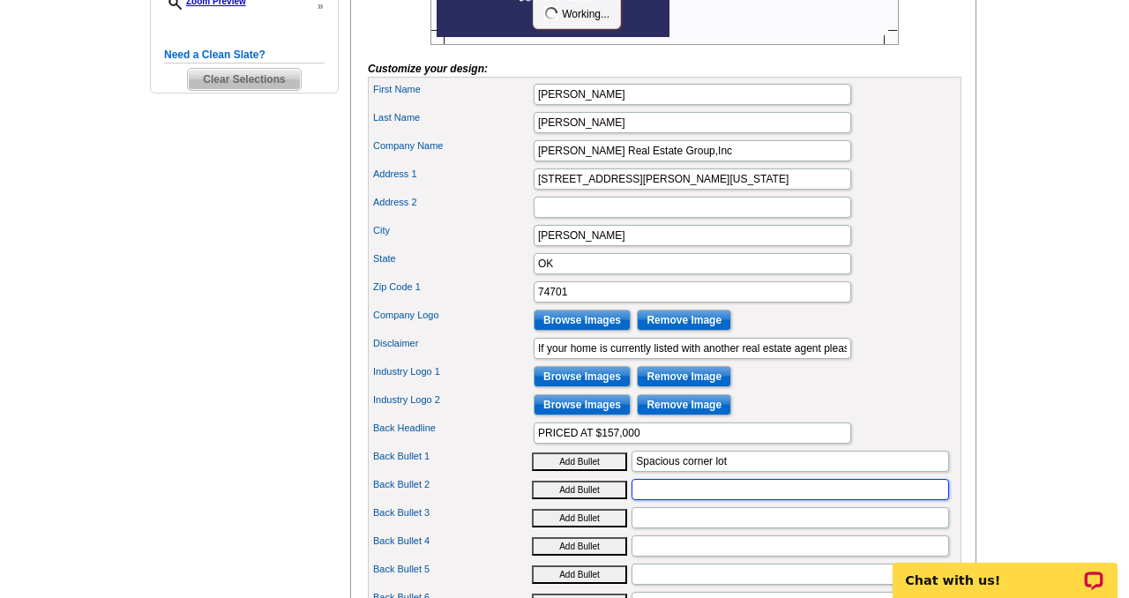
click at [675, 500] on input "Back Bullet 2" at bounding box center [791, 489] width 318 height 21
type input "Mature trees"
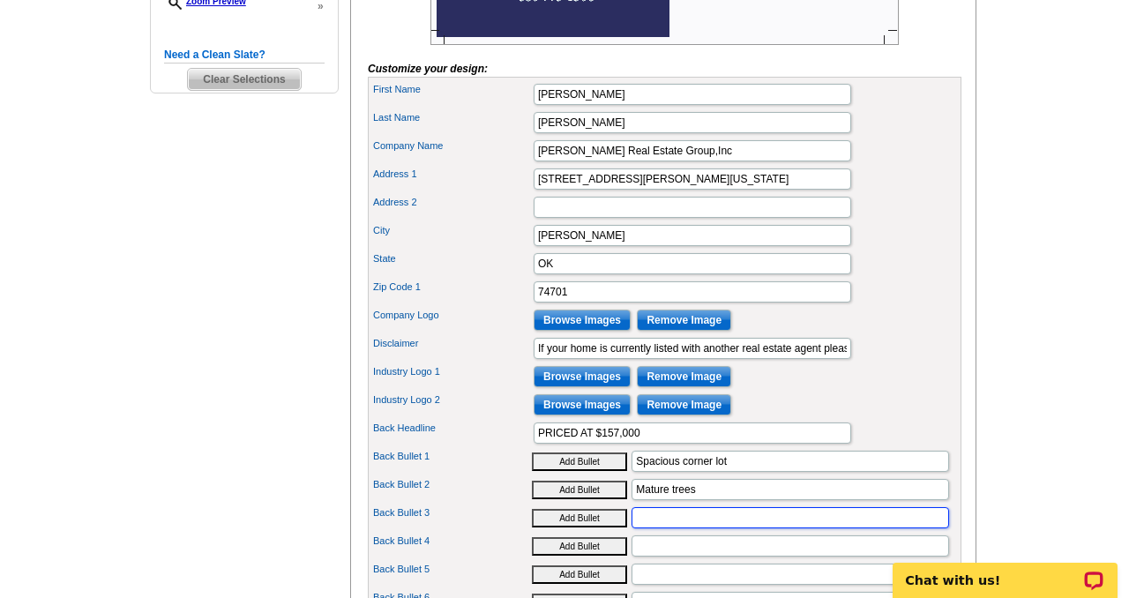
click at [674, 528] on input "Back Bullet 3" at bounding box center [791, 517] width 318 height 21
type input "Very close to Lake Texoma beaches"
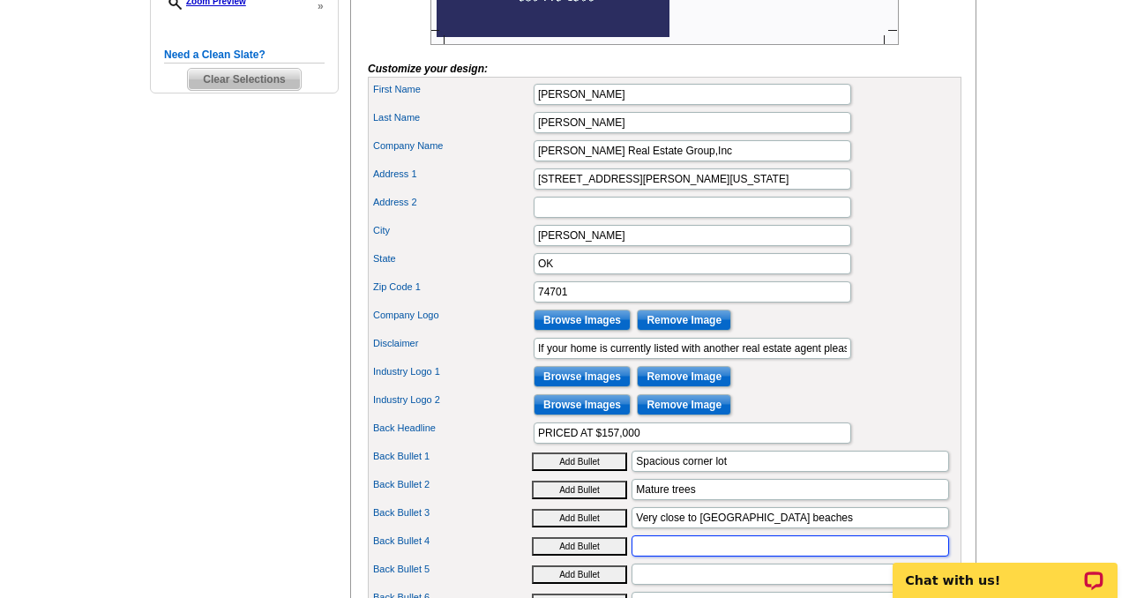
click at [660, 557] on input "Back Bullet 4" at bounding box center [791, 545] width 318 height 21
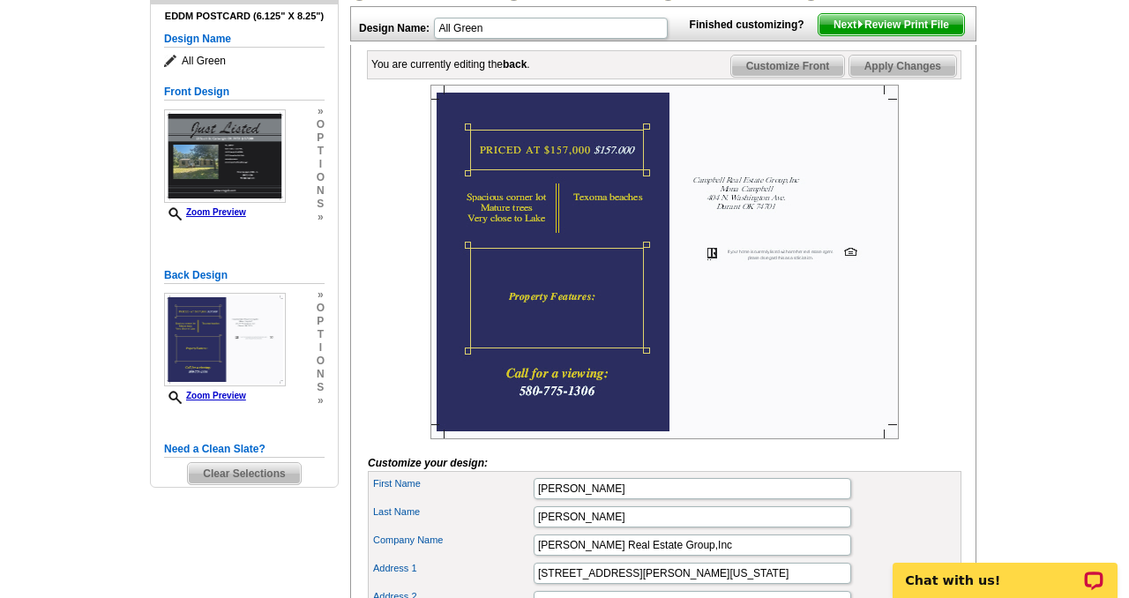
scroll to position [214, 0]
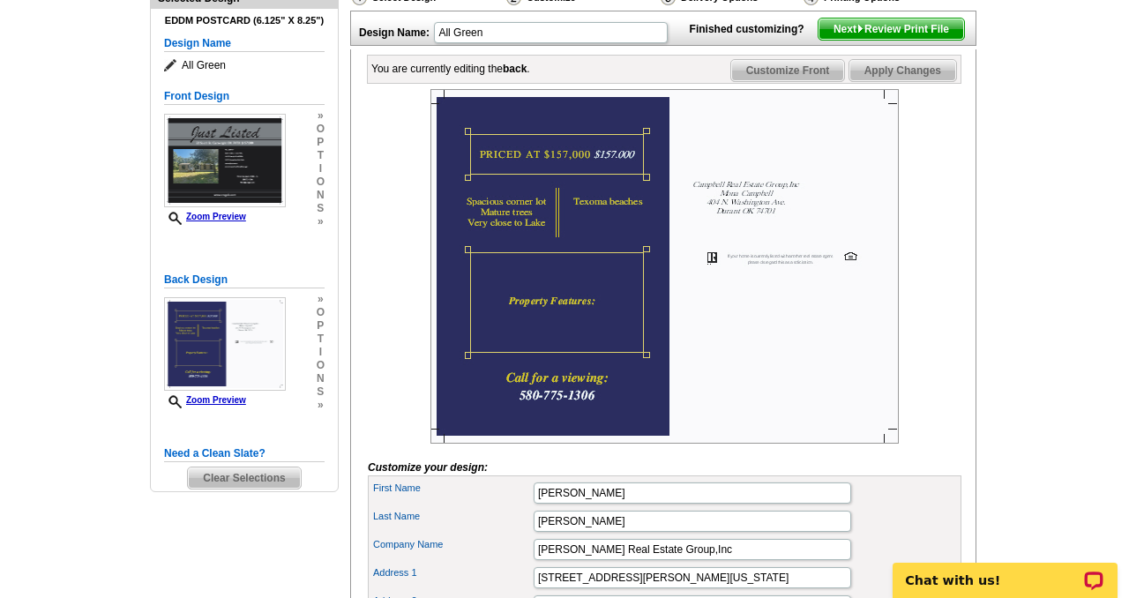
type input "Includes all ktichen appliances"
click at [558, 255] on img at bounding box center [664, 266] width 468 height 355
click at [559, 345] on img at bounding box center [664, 266] width 468 height 355
click at [543, 341] on img at bounding box center [664, 266] width 468 height 355
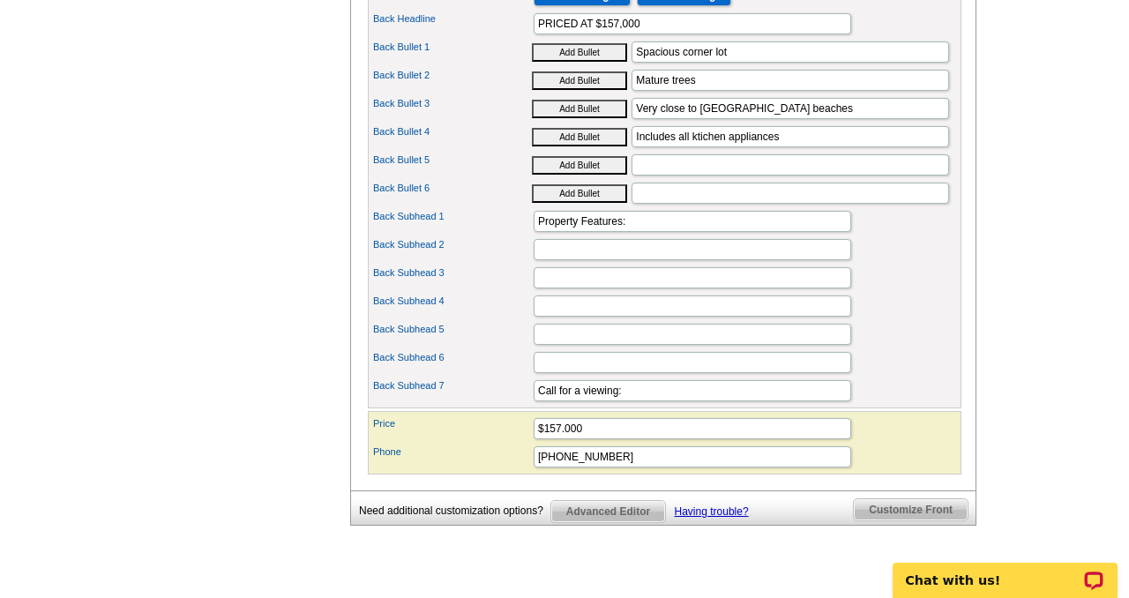
scroll to position [1024, 0]
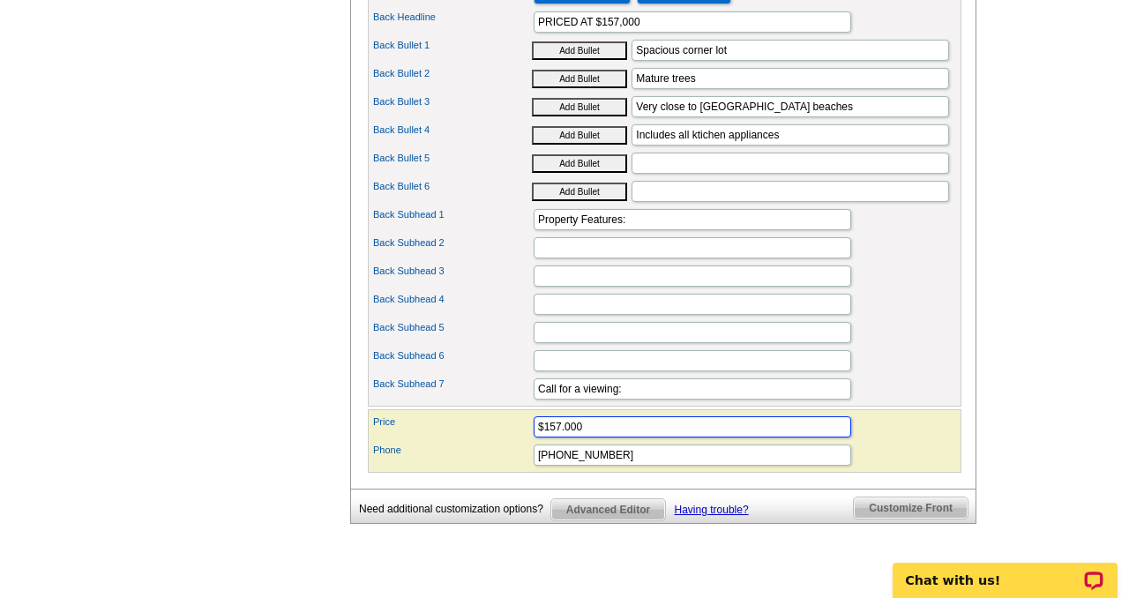
click at [565, 438] on input "$157.000" at bounding box center [693, 426] width 318 height 21
type input "$157,000"
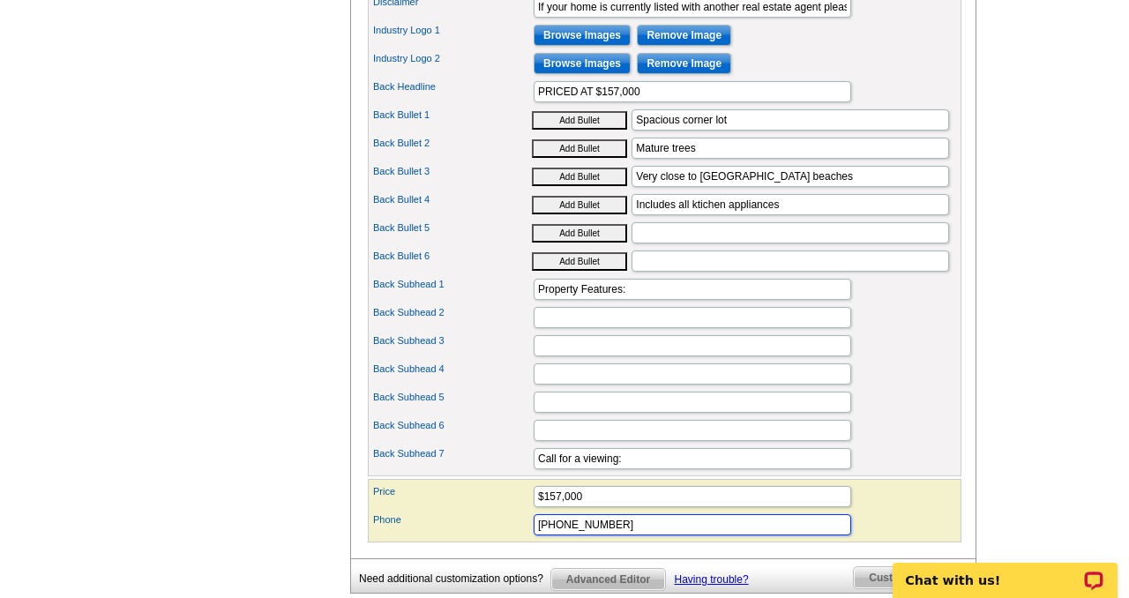
scroll to position [955, 0]
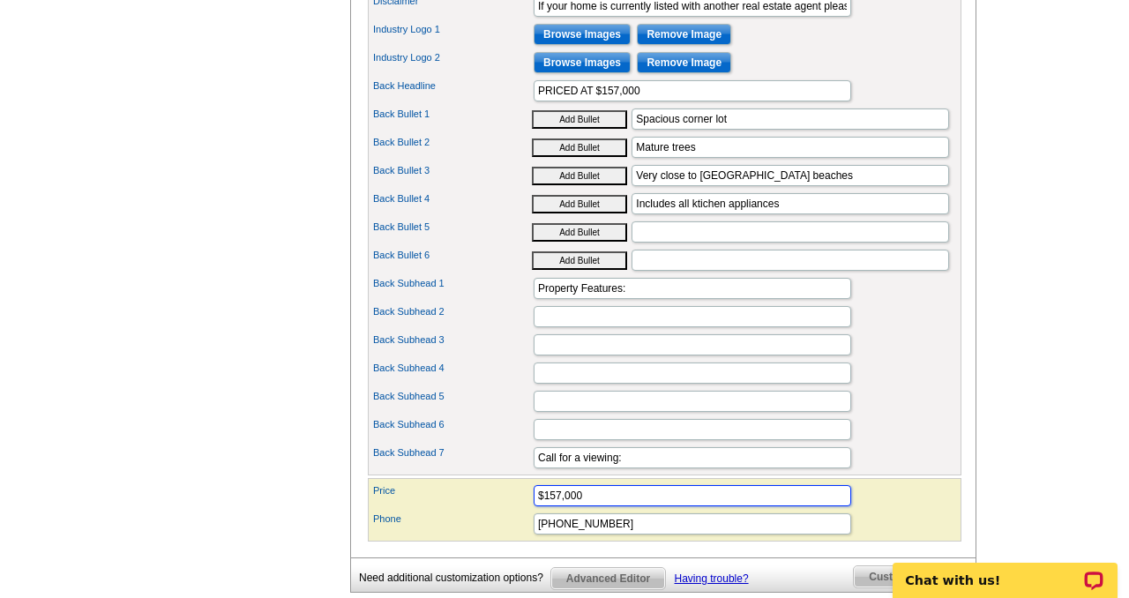
drag, startPoint x: 590, startPoint y: 524, endPoint x: 473, endPoint y: 525, distance: 117.3
click at [473, 510] on div "Price $157,000" at bounding box center [664, 496] width 587 height 28
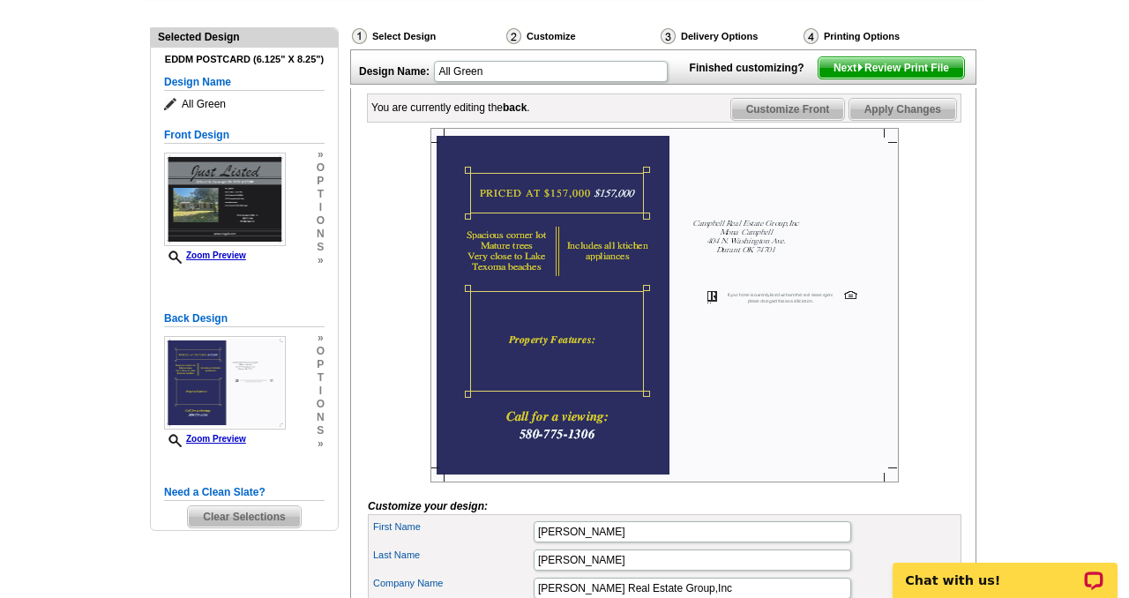
scroll to position [170, 0]
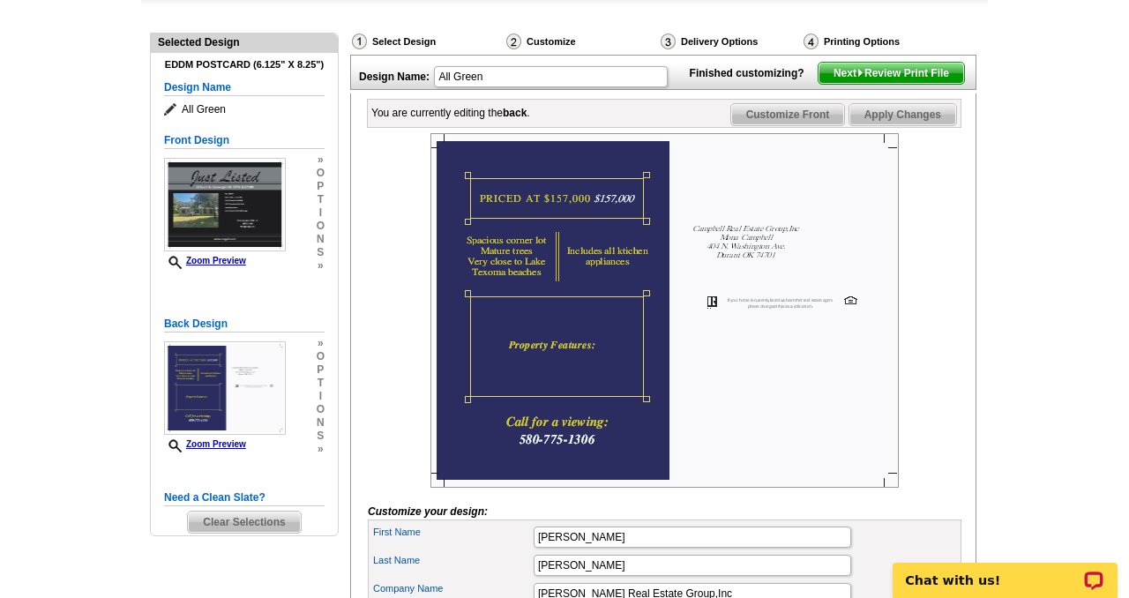
click at [556, 396] on img at bounding box center [664, 310] width 468 height 355
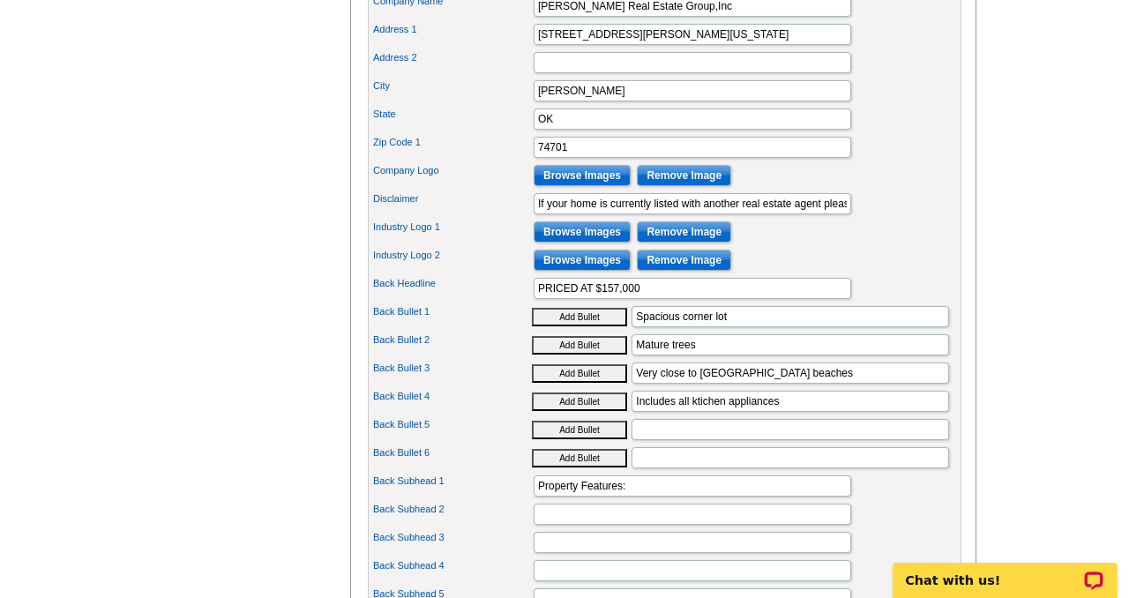
scroll to position [770, 0]
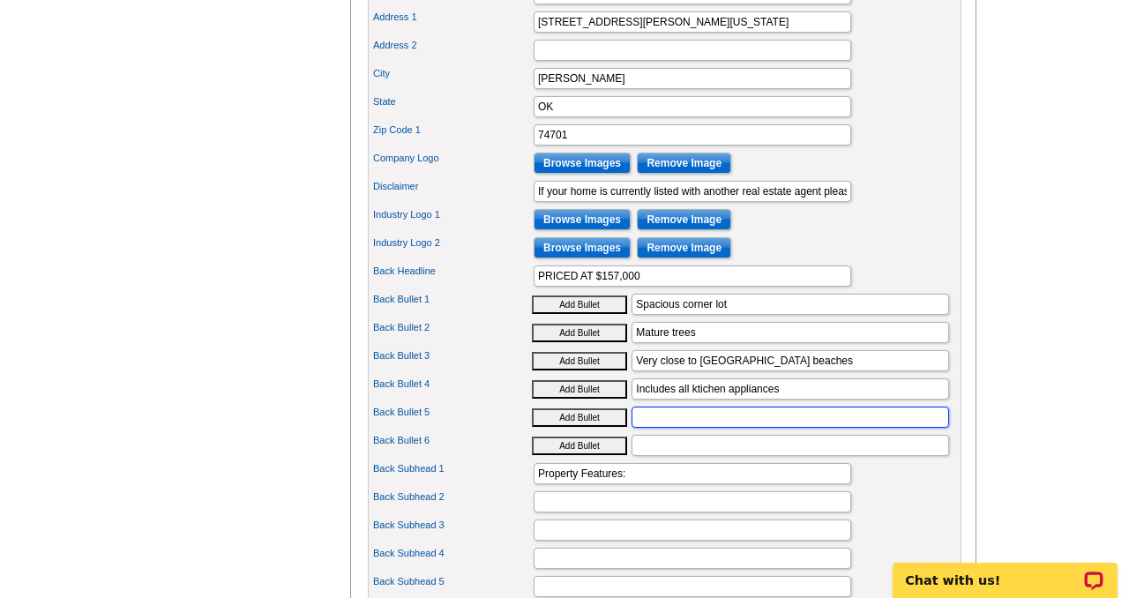
click at [653, 428] on input "Back Bullet 5" at bounding box center [791, 417] width 318 height 21
type input "Split bedroom plan"
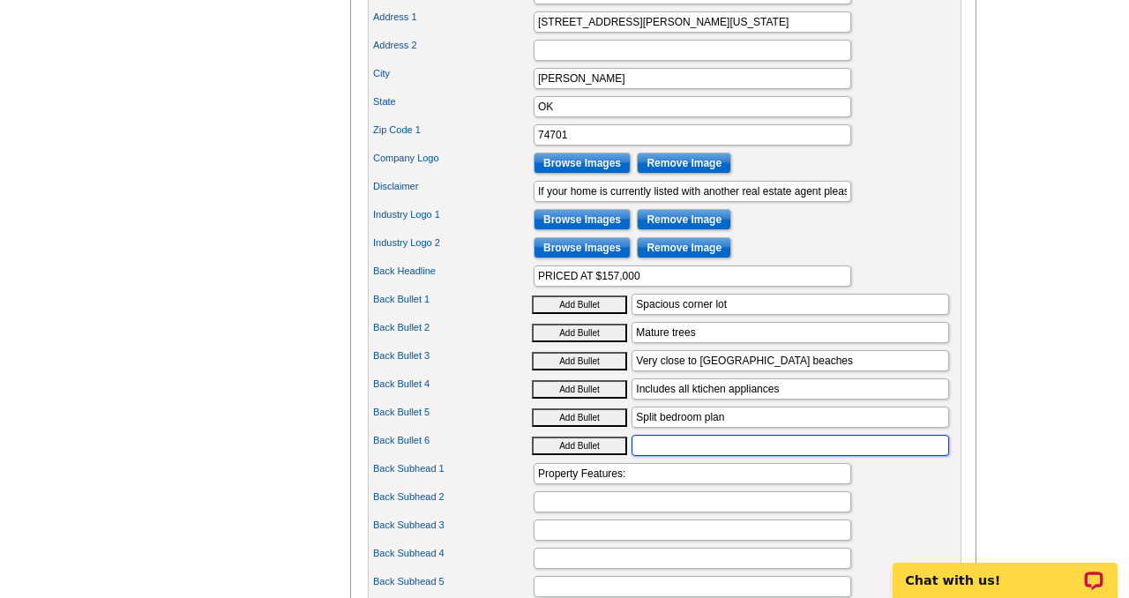
click at [663, 456] on input "Back Bullet 6" at bounding box center [791, 445] width 318 height 21
type input "Fireplace"
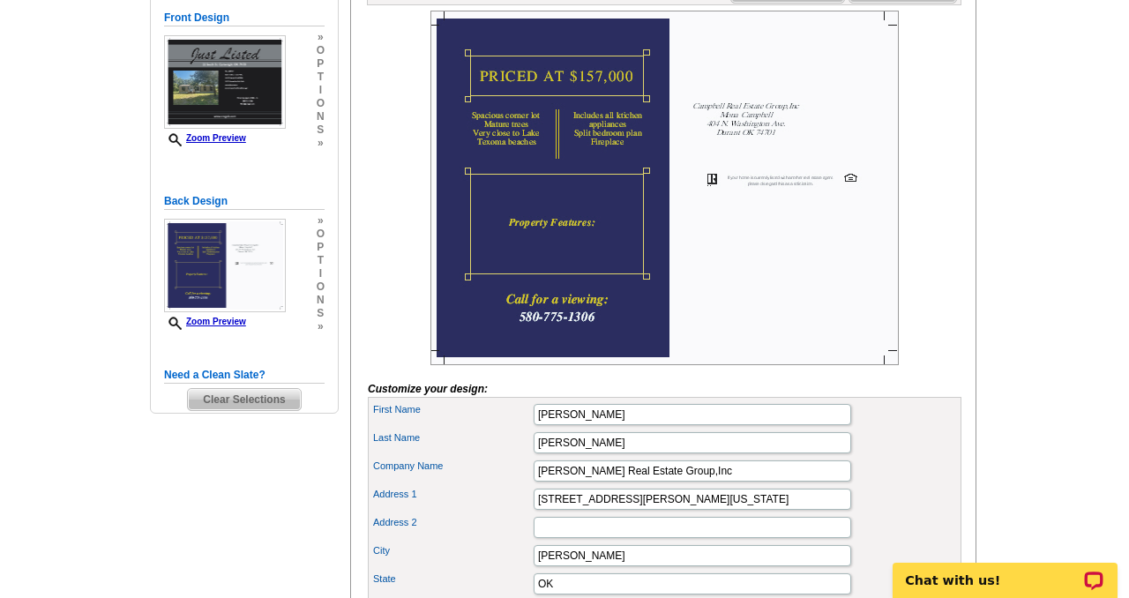
scroll to position [287, 0]
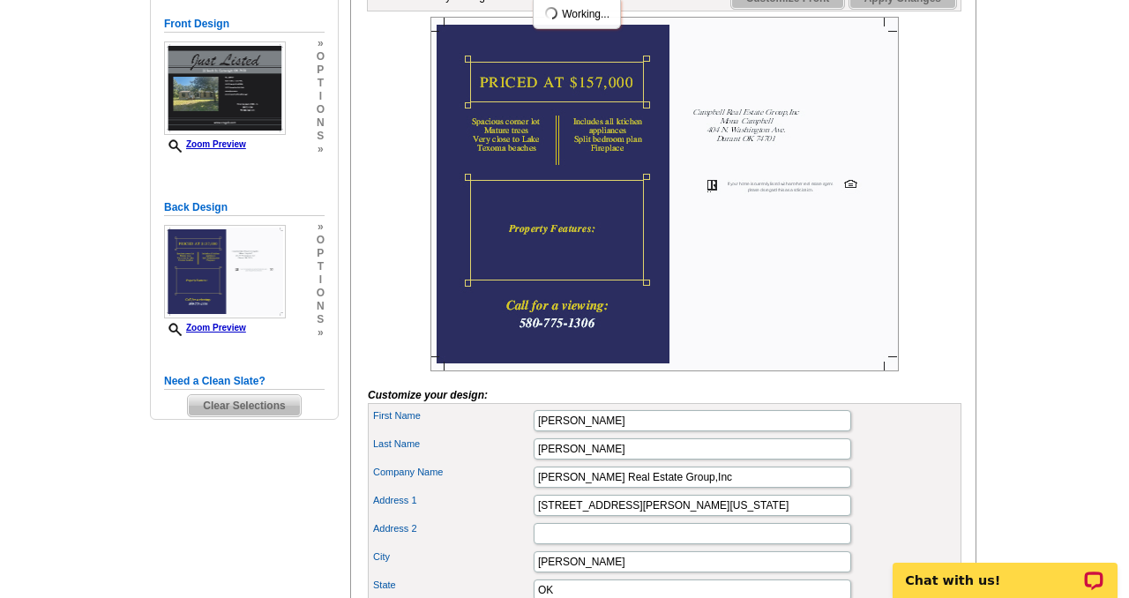
click at [535, 263] on img at bounding box center [664, 194] width 468 height 355
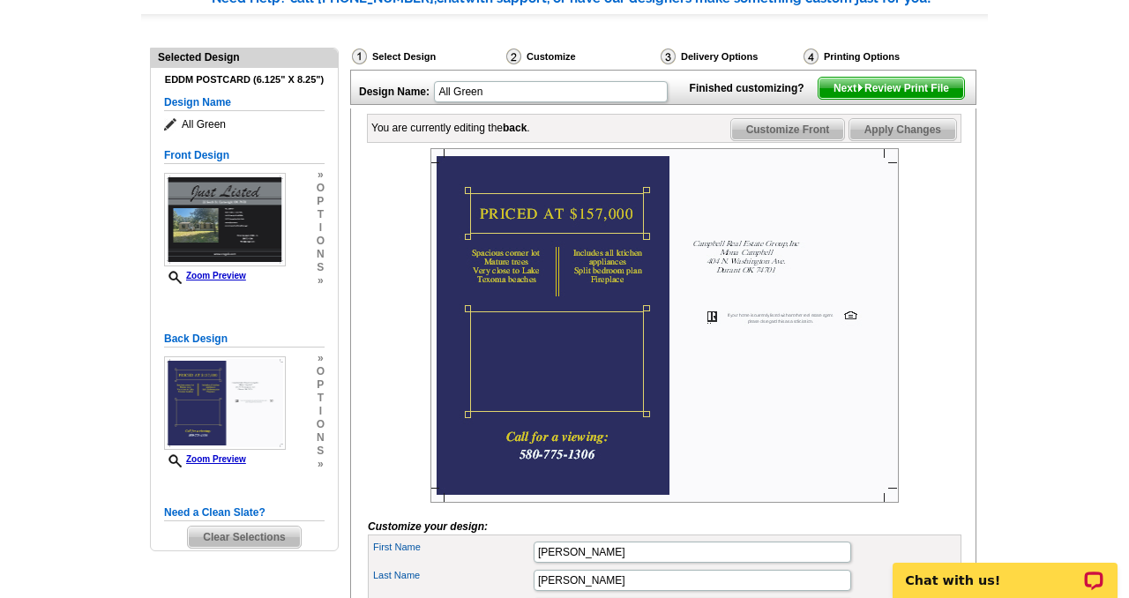
scroll to position [141, 0]
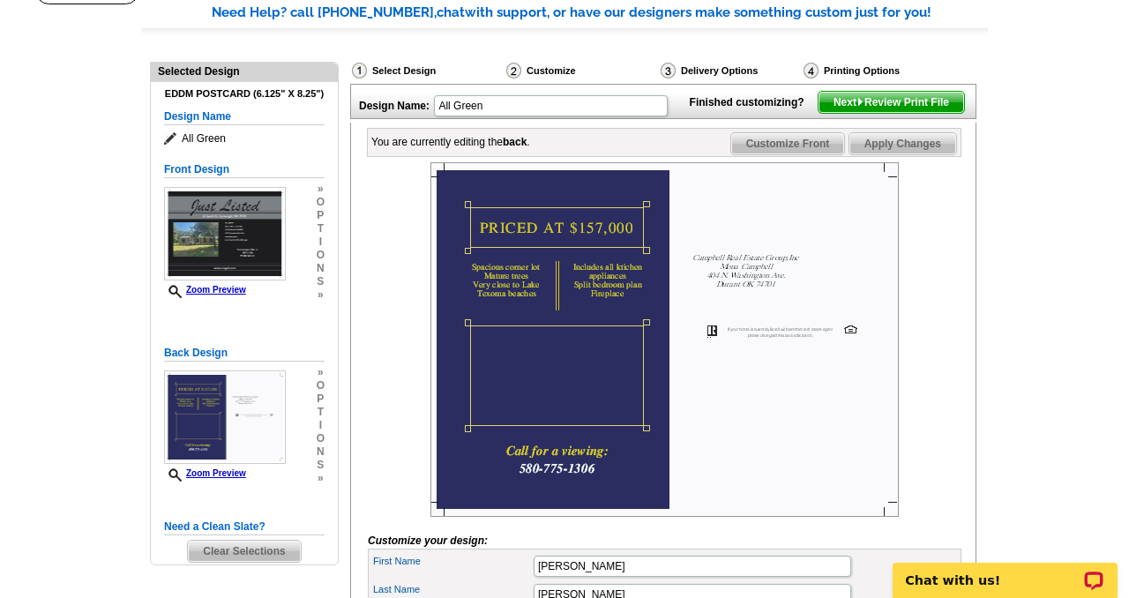
click at [857, 106] on img at bounding box center [861, 102] width 8 height 8
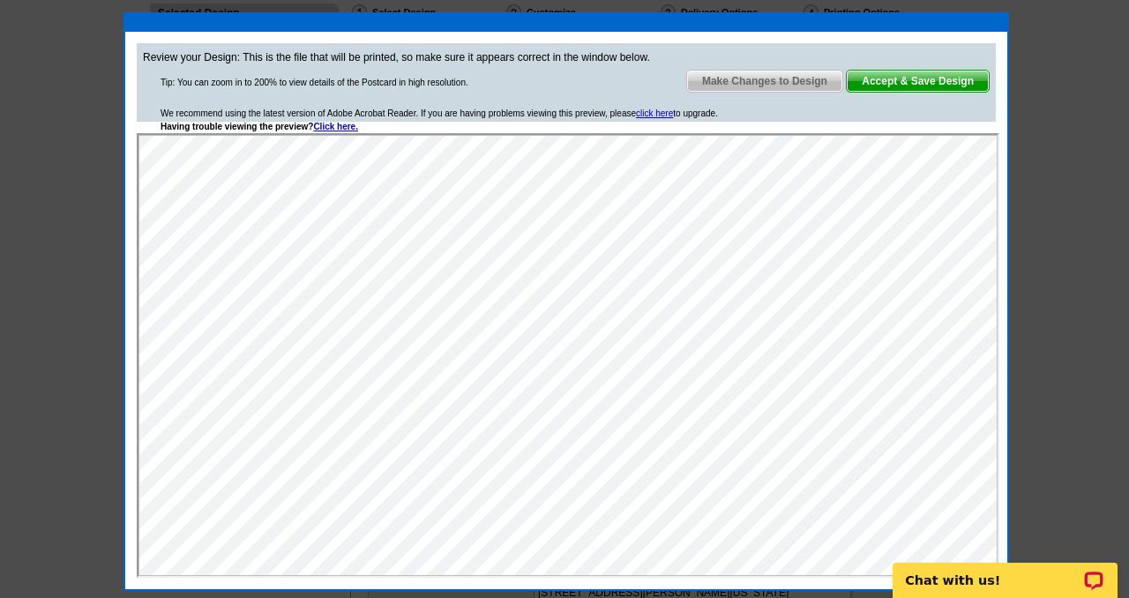
scroll to position [196, 0]
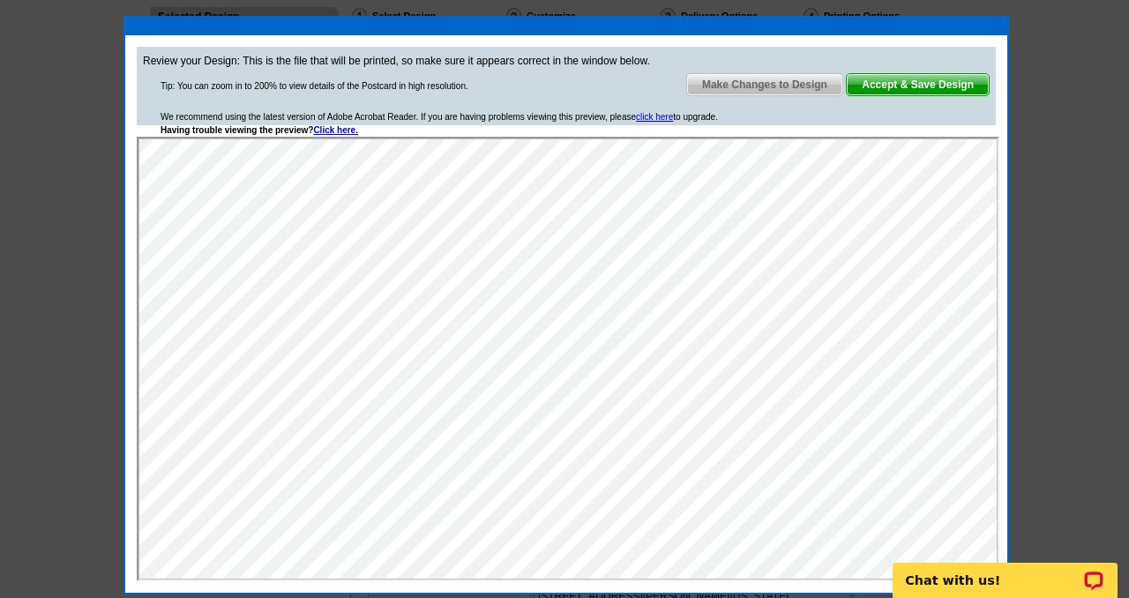
click at [730, 82] on span "Make Changes to Design" at bounding box center [764, 84] width 155 height 21
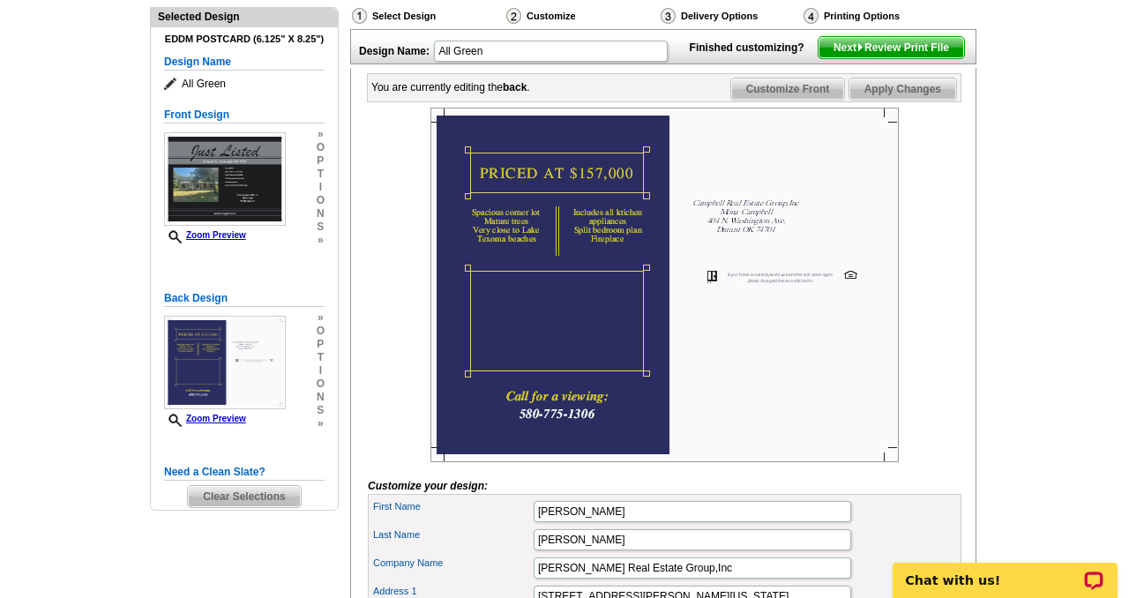
click at [760, 100] on span "Customize Front" at bounding box center [788, 89] width 114 height 21
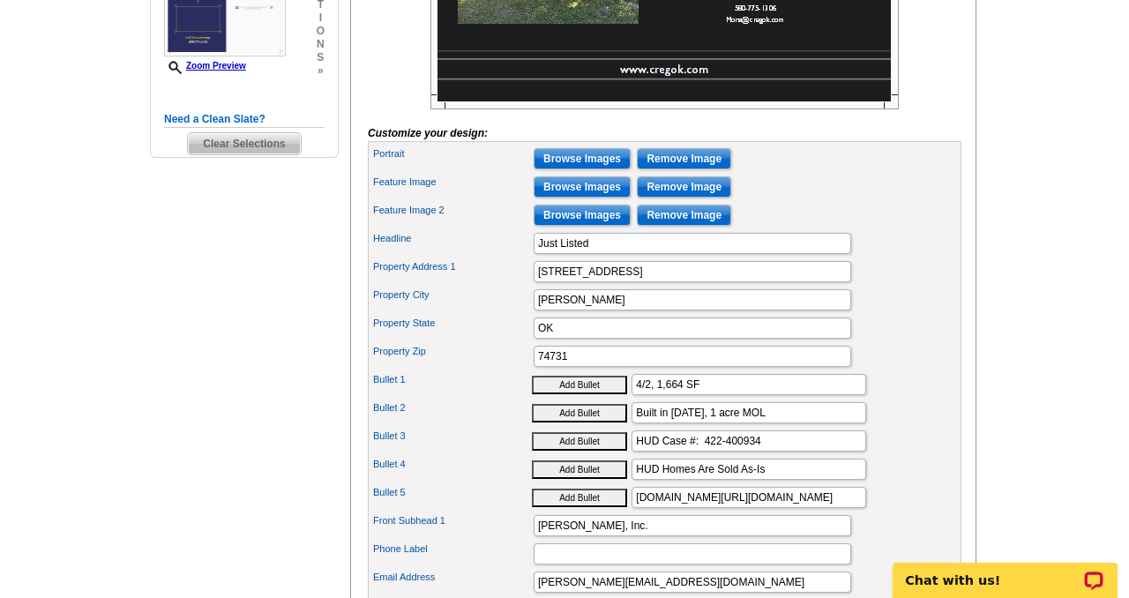
scroll to position [553, 0]
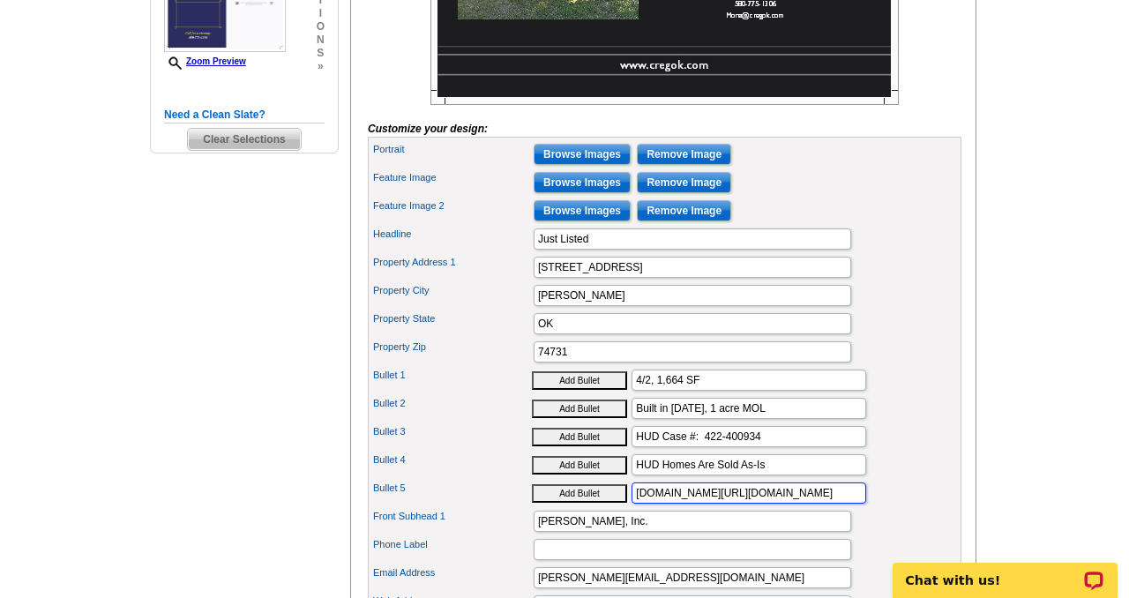
click at [760, 504] on input "www.olympusams-at.com/www.HudHomeStore.gov" at bounding box center [749, 493] width 235 height 21
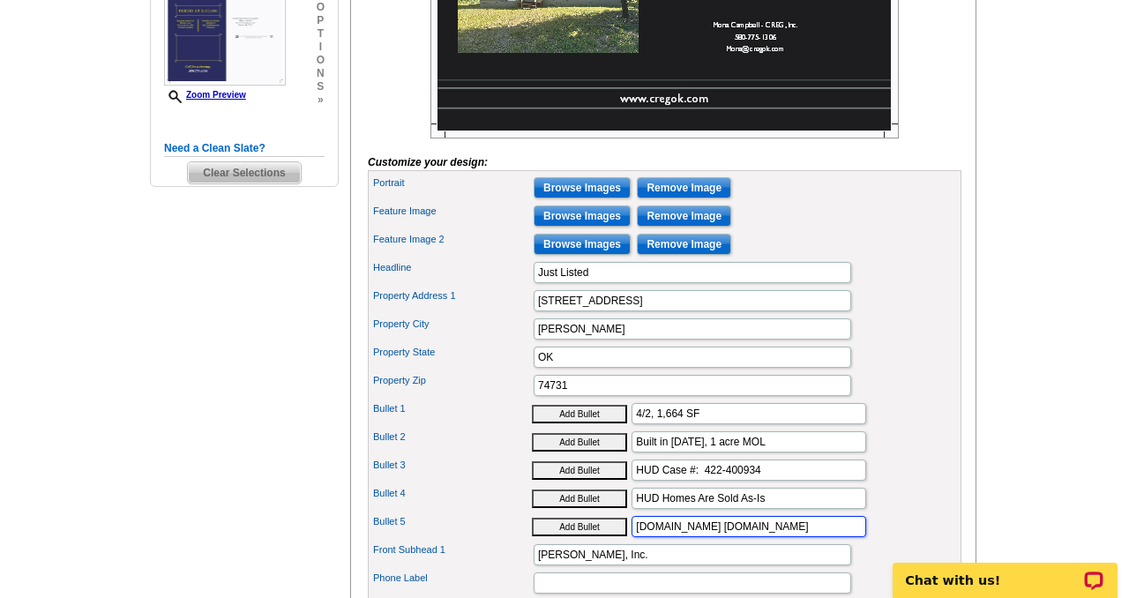
scroll to position [521, 0]
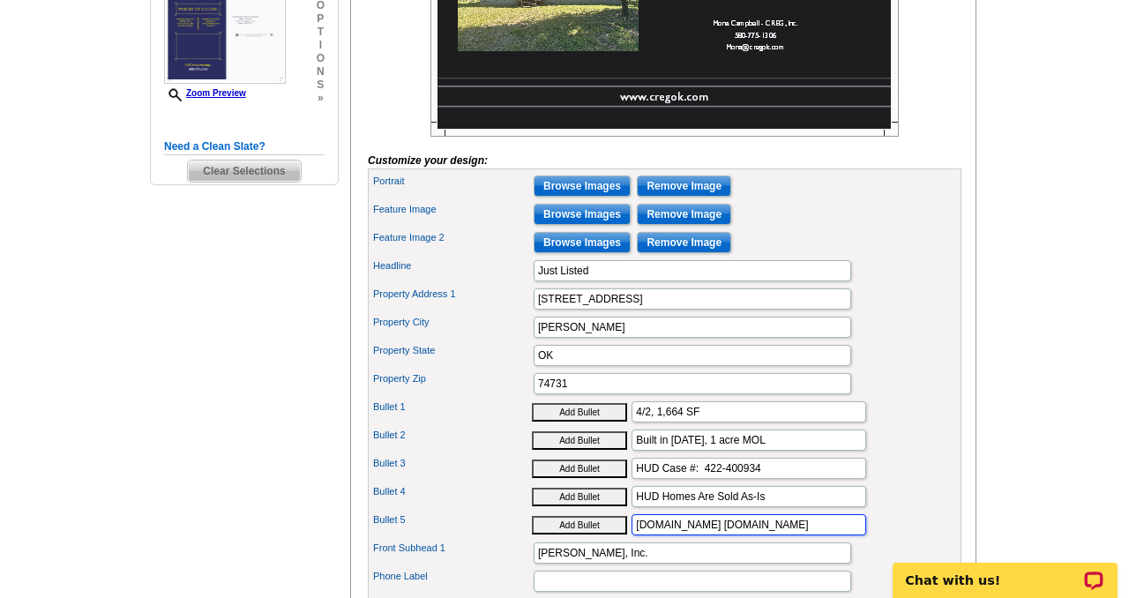
type input "www.olympusams-at.com www.HudHomeStore.gov"
click at [772, 479] on input "HUD Case #: 422-400934" at bounding box center [749, 468] width 235 height 21
type input "HUD Case #: 422-400934/Sold As-Is"
click at [779, 507] on input "HUD Homes Are Sold As-Is" at bounding box center [749, 496] width 235 height 21
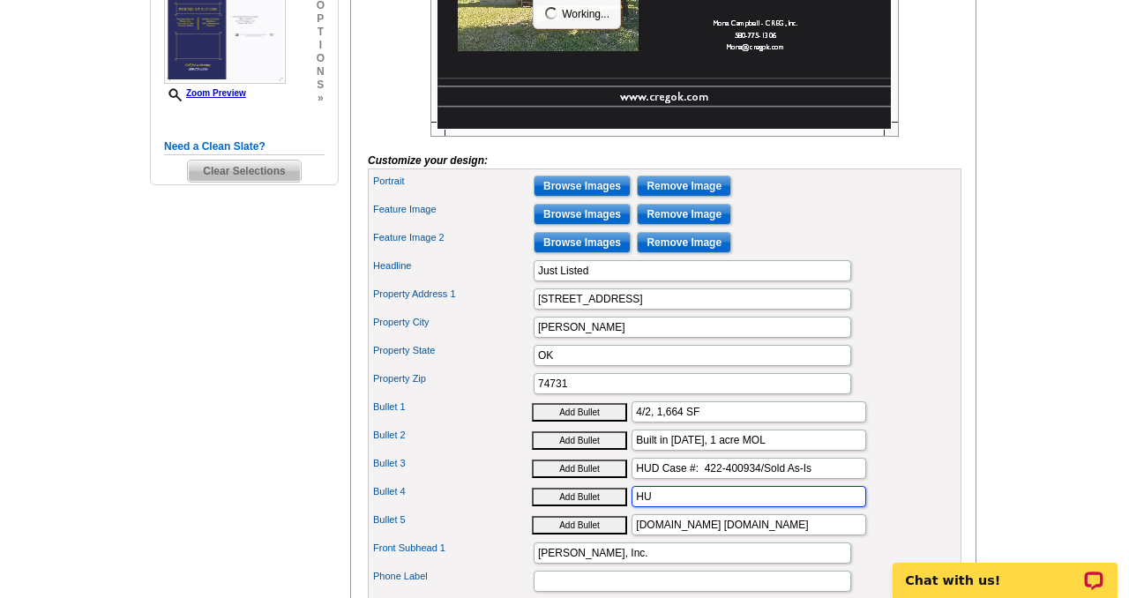
type input "H"
type input "www.olympusams-at.com"
click at [760, 535] on input "www.olympusams-at.com www.HudHomeStore.gov" at bounding box center [749, 524] width 235 height 21
type input "www.HudHomeStore.gov"
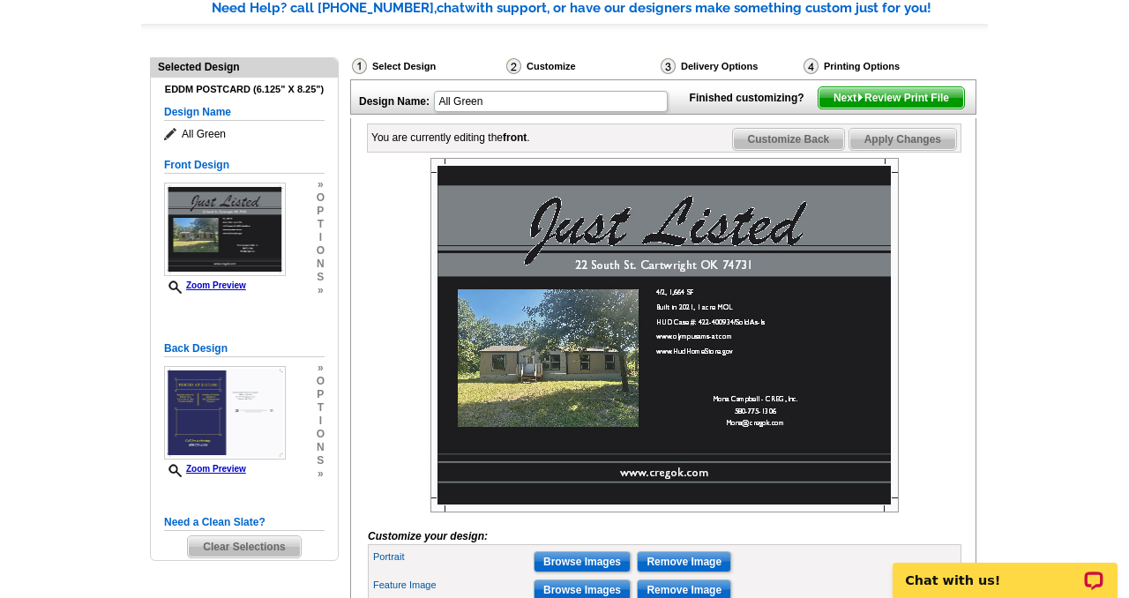
scroll to position [143, 0]
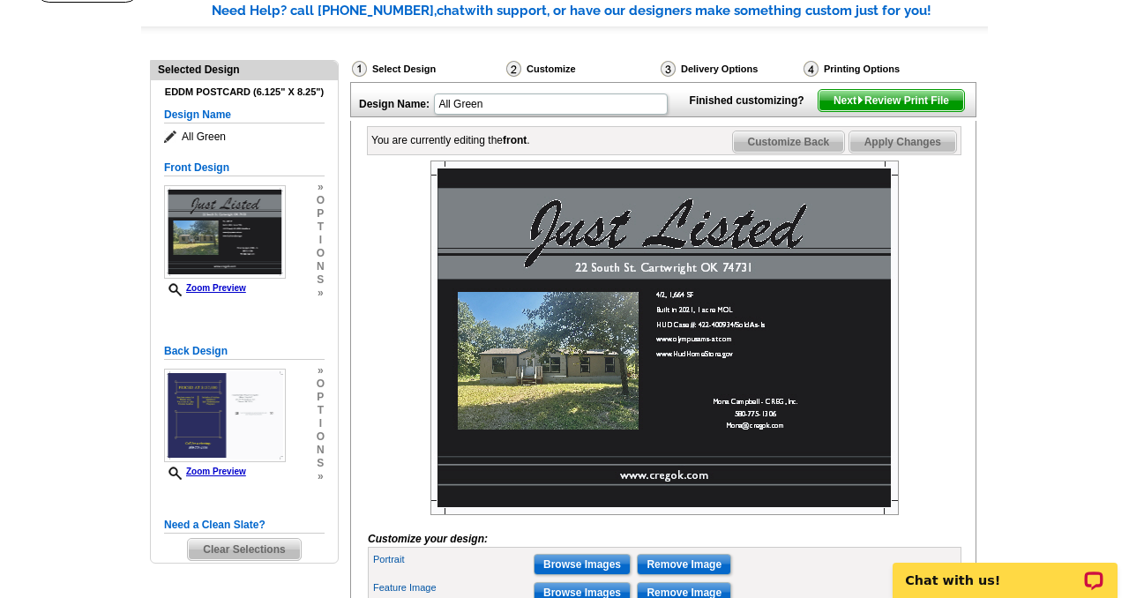
click at [903, 111] on span "Next Review Print File" at bounding box center [892, 100] width 146 height 21
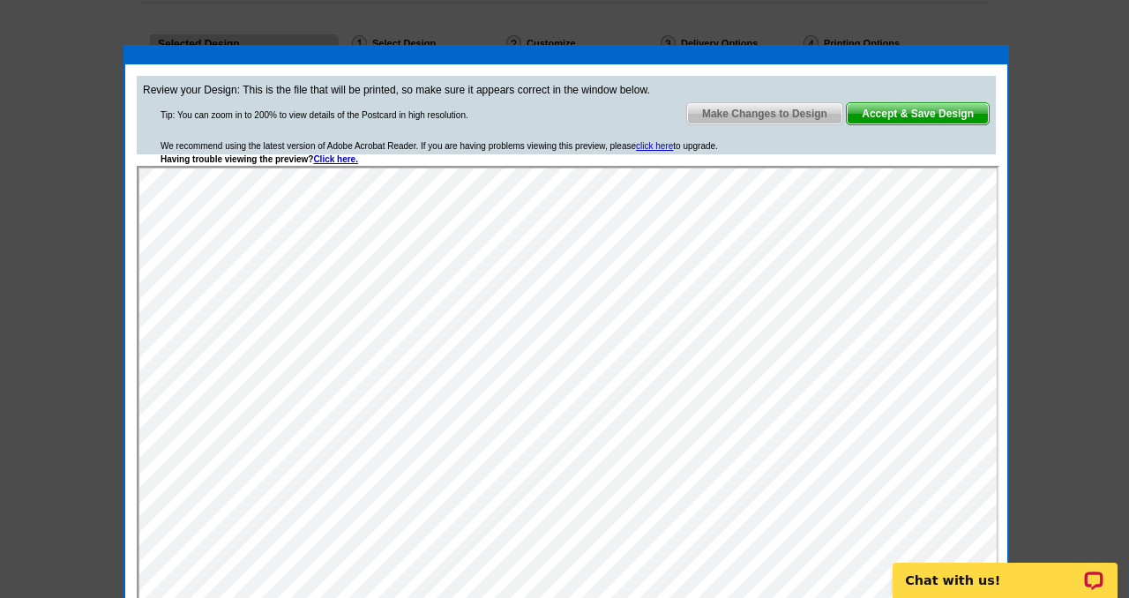
scroll to position [0, 0]
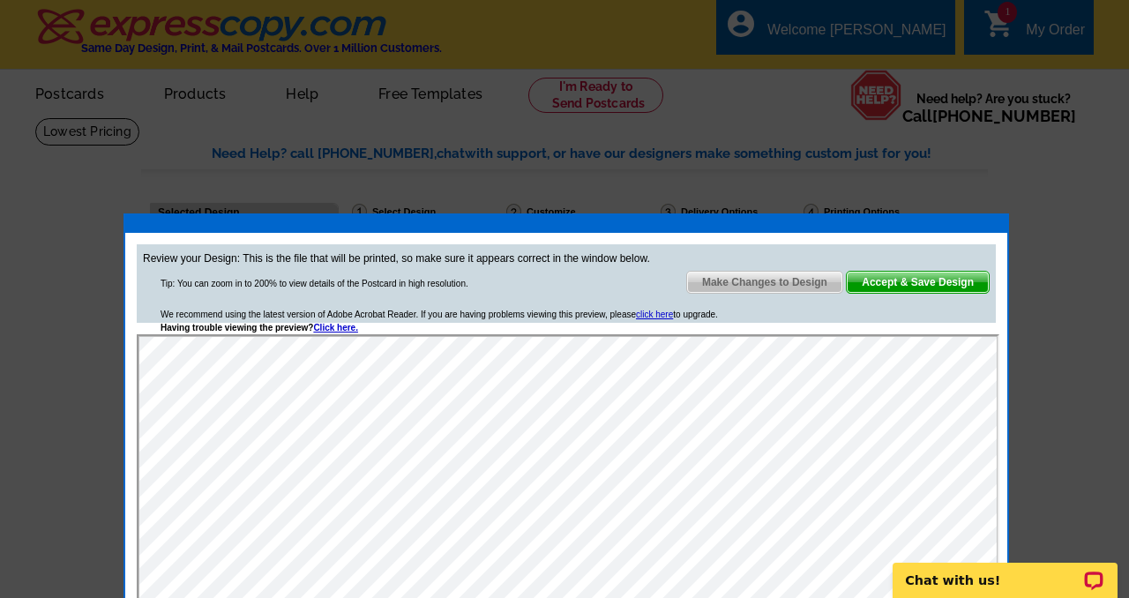
click at [897, 279] on span "Accept & Save Design" at bounding box center [918, 282] width 142 height 21
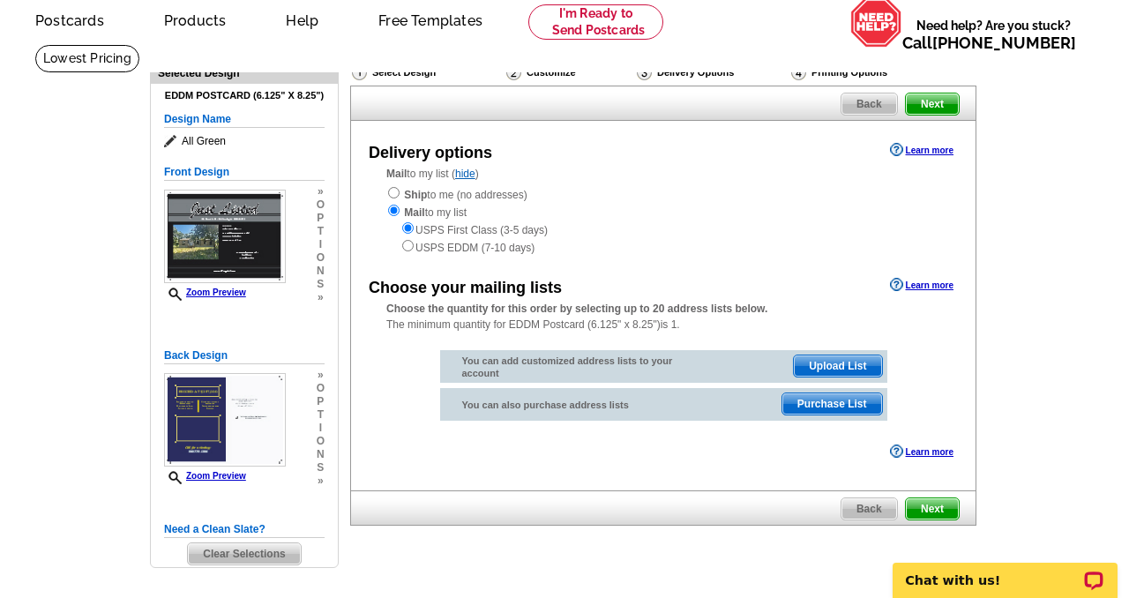
scroll to position [74, 0]
click at [409, 243] on input "radio" at bounding box center [407, 244] width 11 height 11
radio input "true"
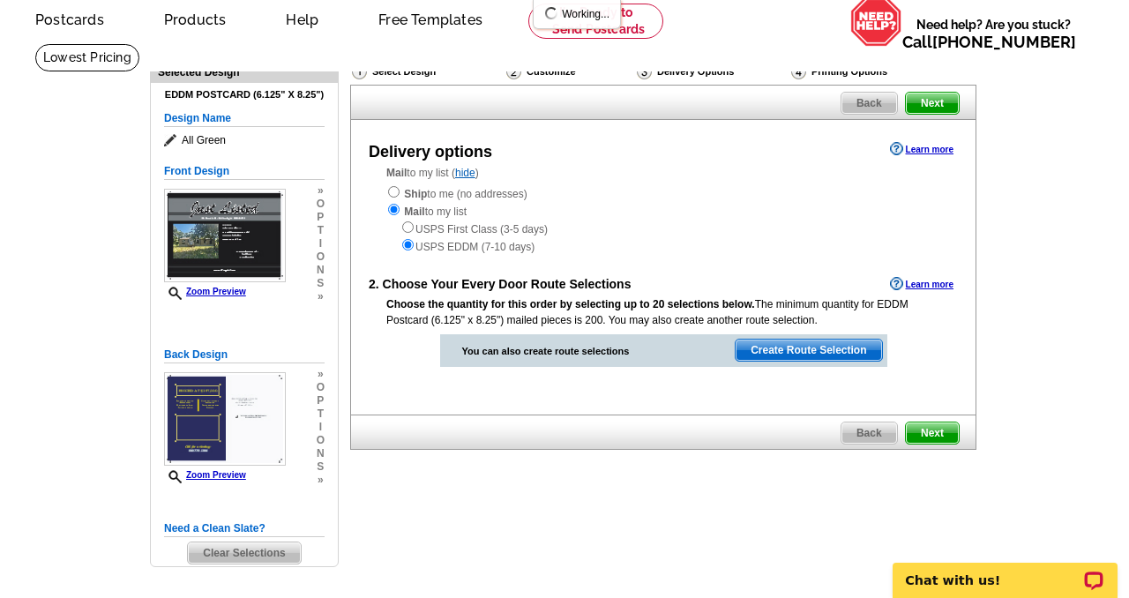
click at [918, 287] on link "Learn more" at bounding box center [922, 284] width 64 height 14
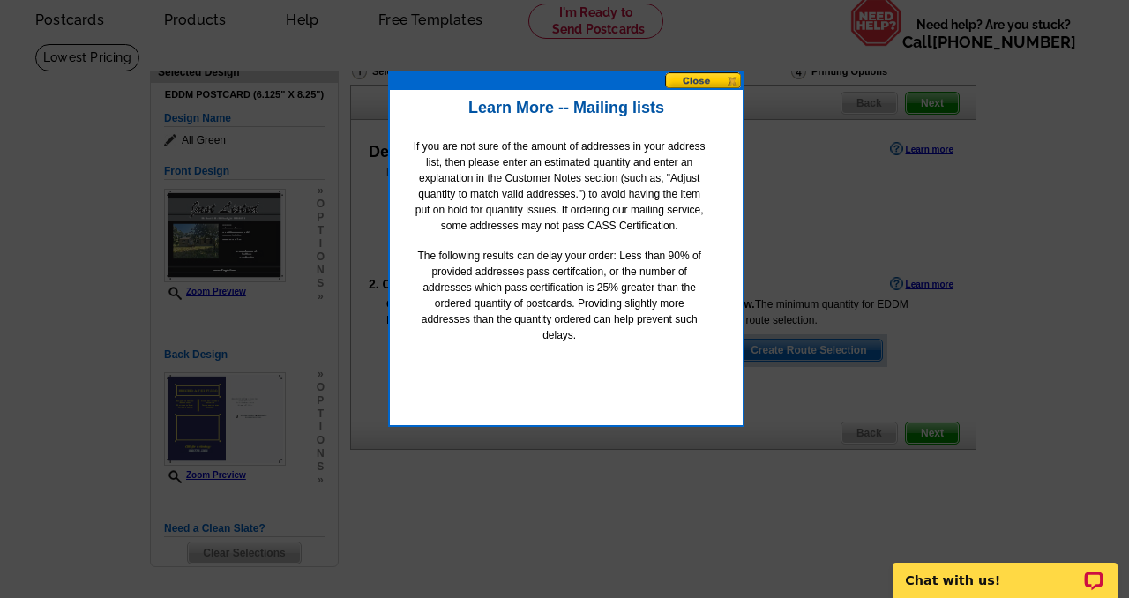
click at [696, 80] on button at bounding box center [704, 80] width 78 height 17
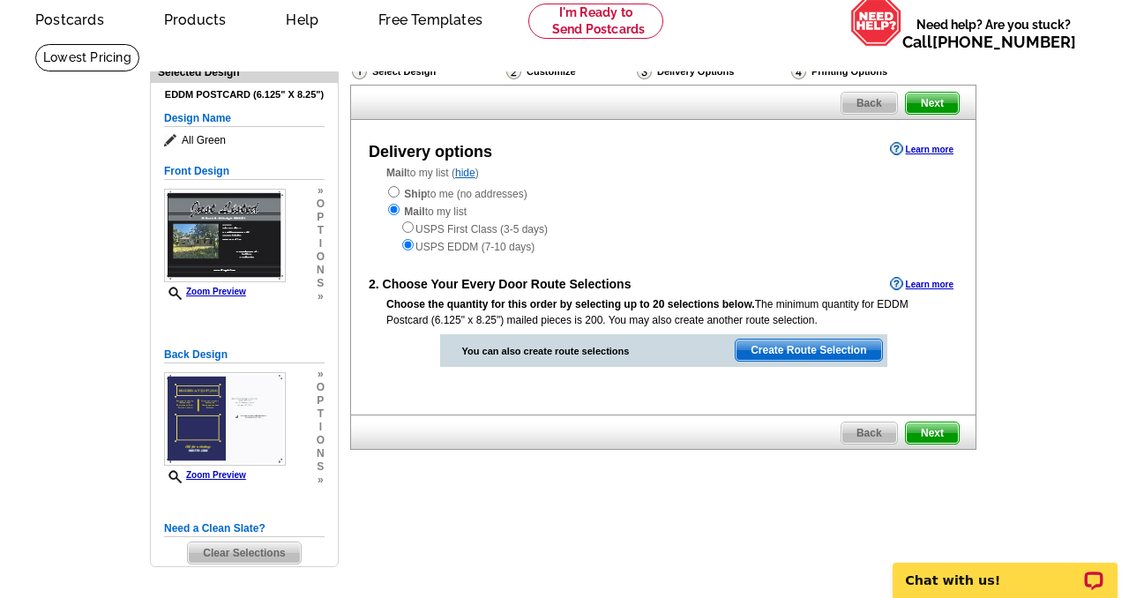
click at [932, 432] on span "Next" at bounding box center [932, 433] width 53 height 21
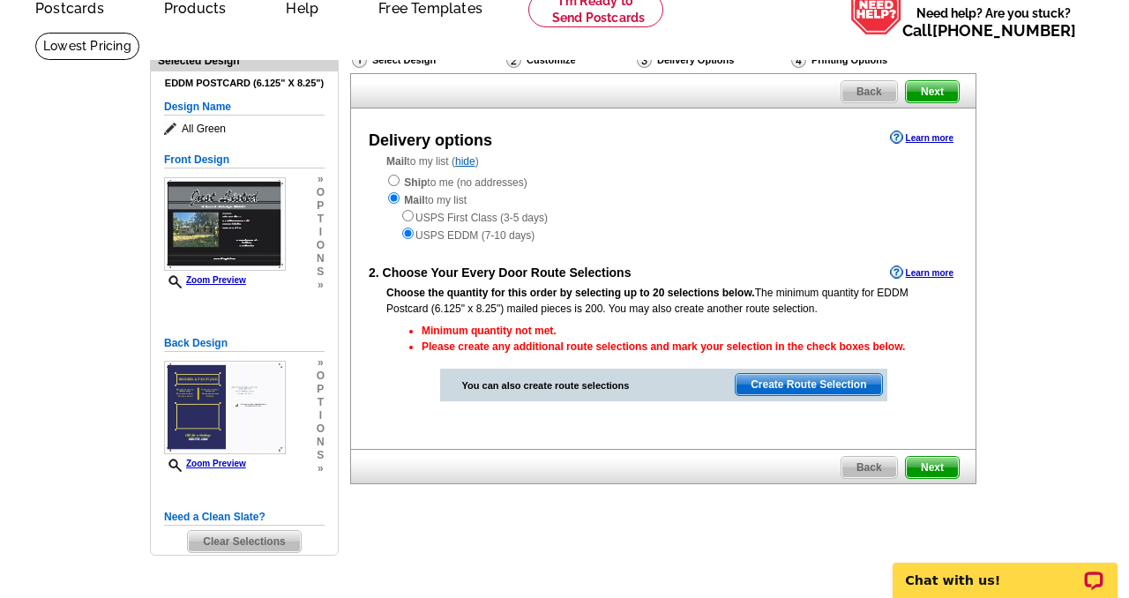
scroll to position [86, 0]
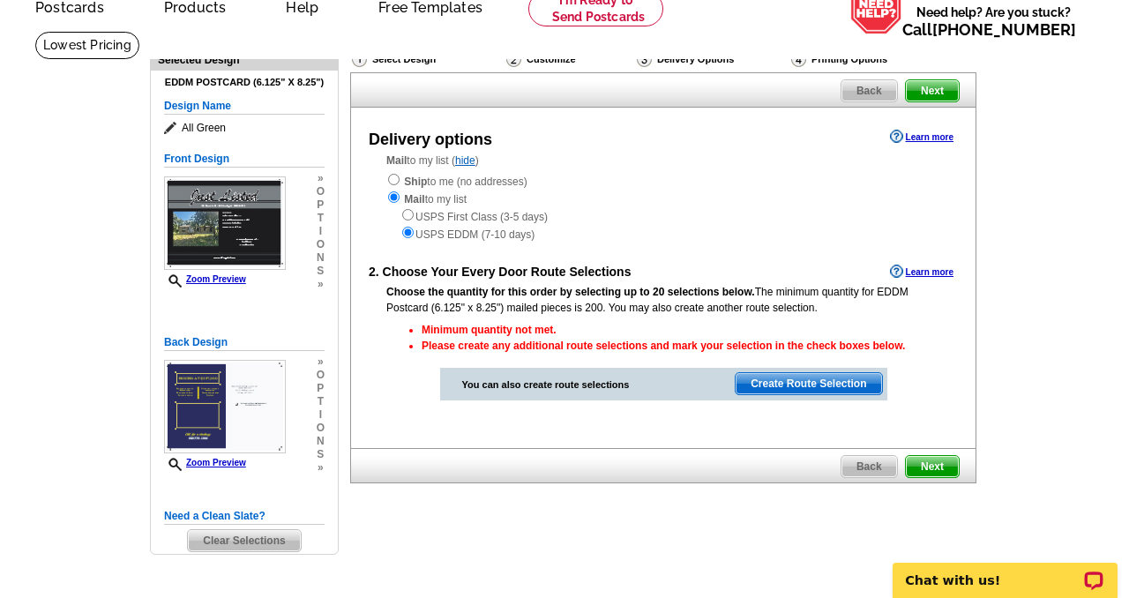
click at [816, 386] on span "Create Route Selection" at bounding box center [809, 383] width 146 height 21
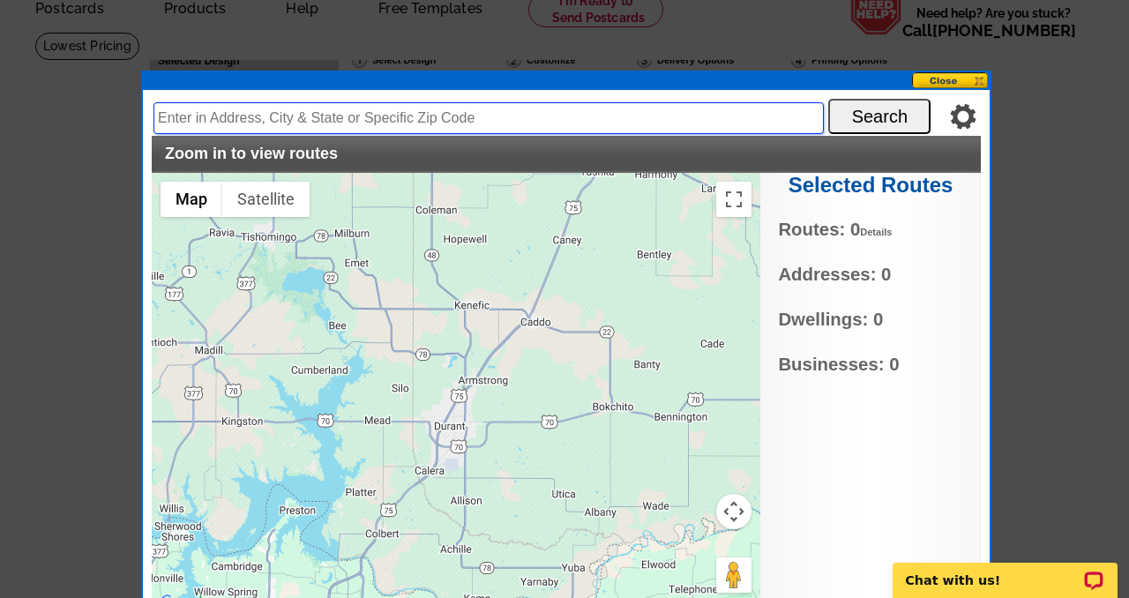
click at [554, 120] on input "text" at bounding box center [488, 118] width 670 height 32
type input "22 South St., Cartwright, OK 74731"
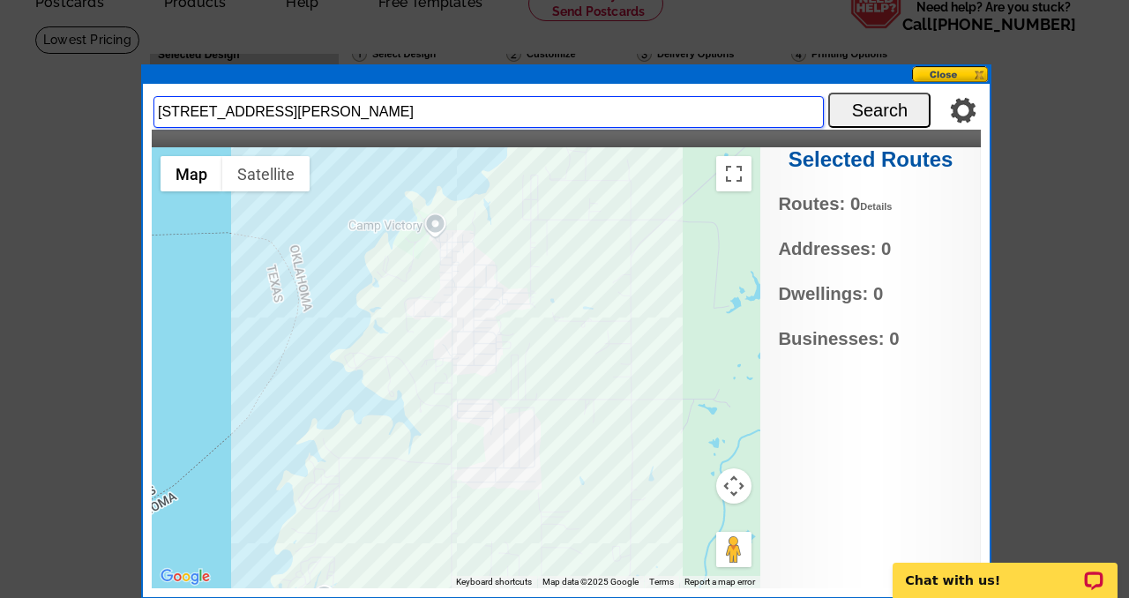
scroll to position [90, 0]
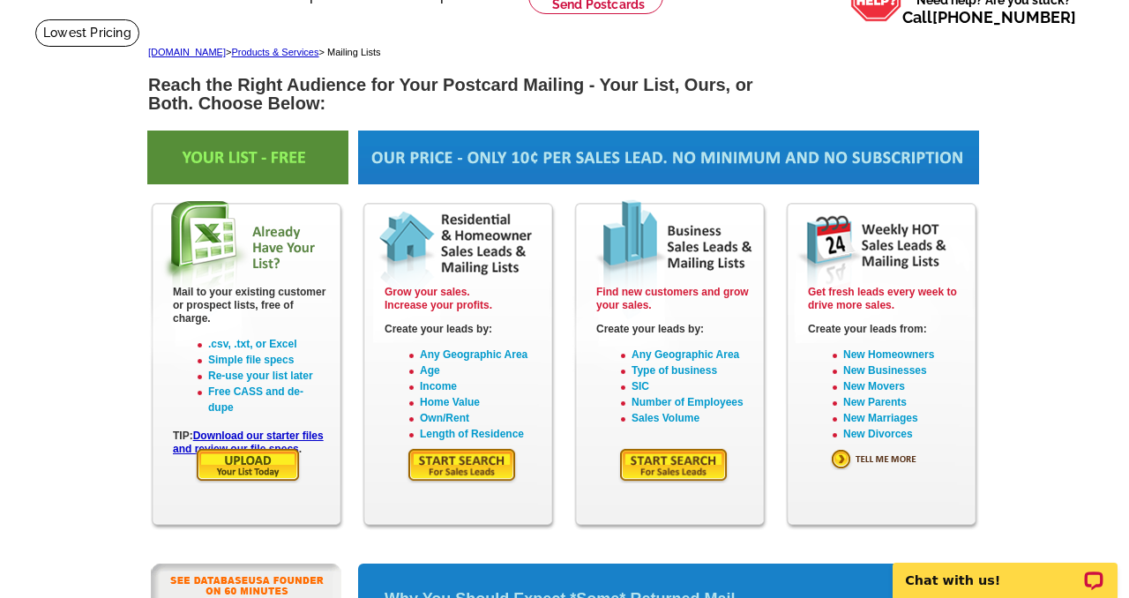
scroll to position [96, 0]
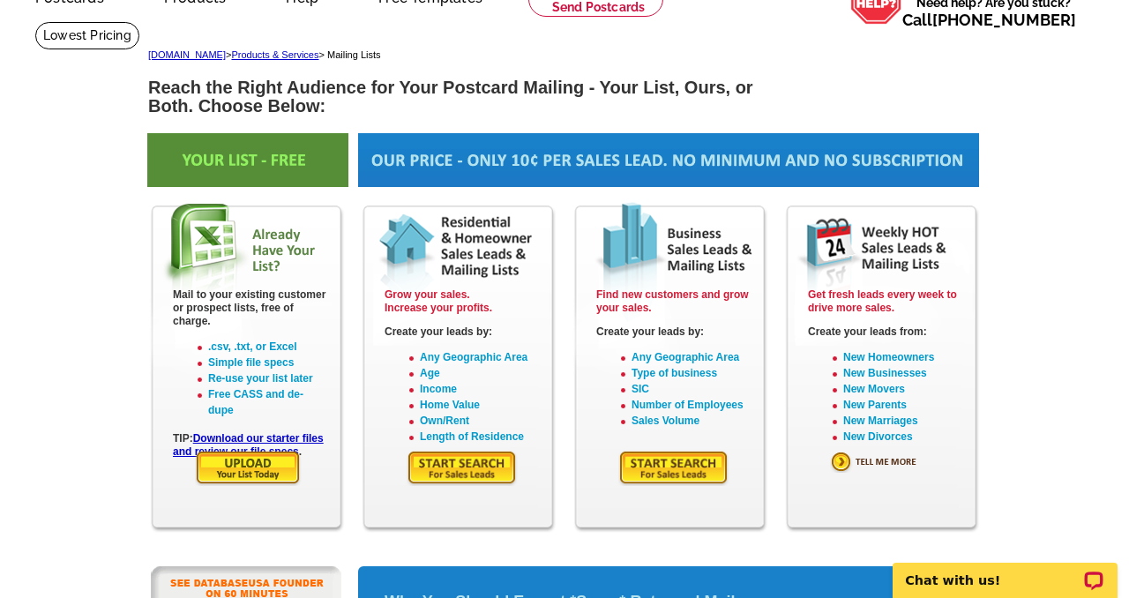
click at [437, 459] on img at bounding box center [462, 468] width 111 height 36
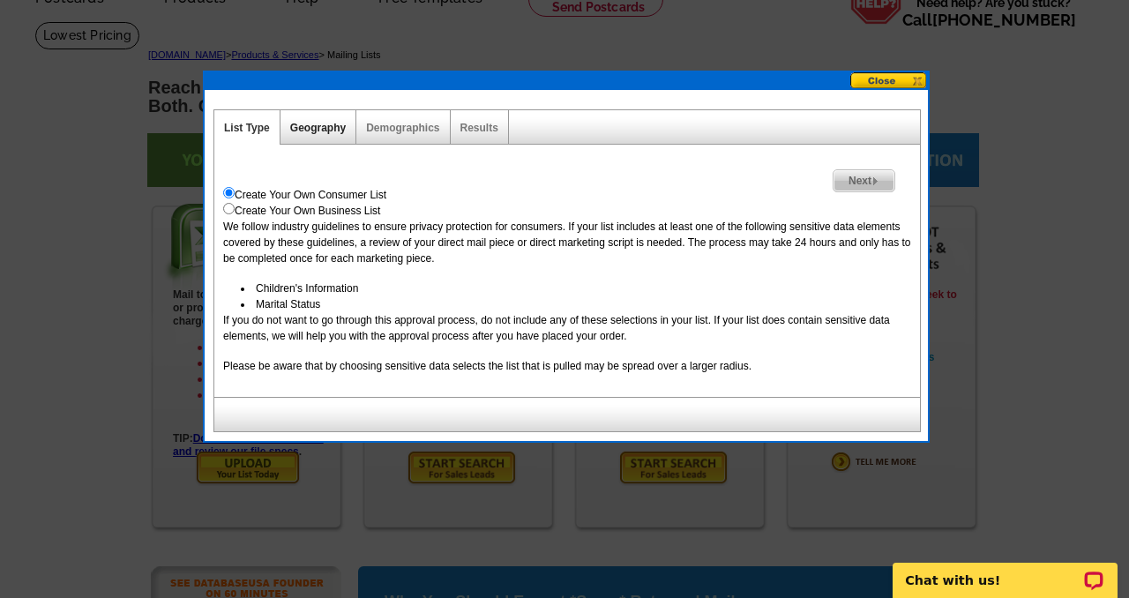
click at [316, 127] on link "Geography" at bounding box center [318, 128] width 56 height 12
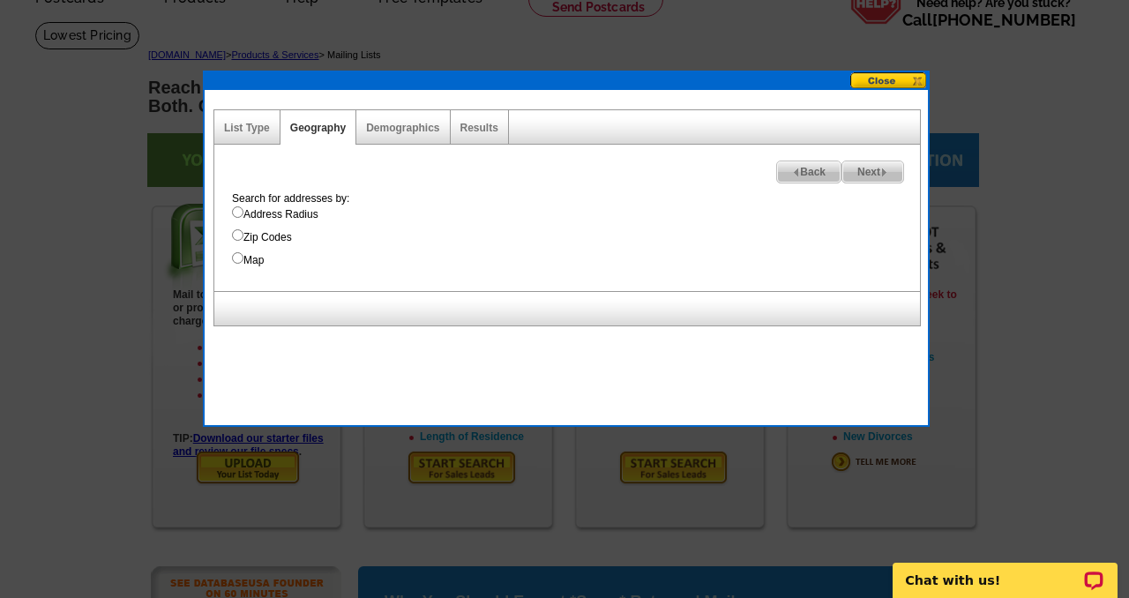
click at [238, 210] on input "Address Radius" at bounding box center [237, 211] width 11 height 11
radio input "true"
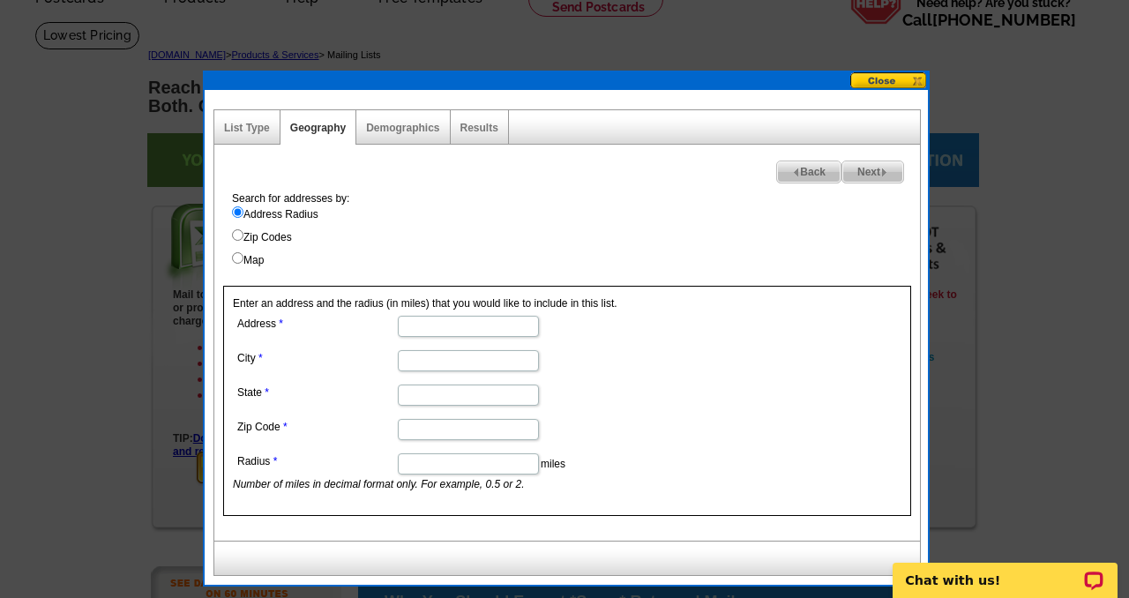
click at [434, 325] on input "Address" at bounding box center [468, 326] width 141 height 21
type input "[STREET_ADDRESS]"
type input "[PERSON_NAME]"
type input "OK"
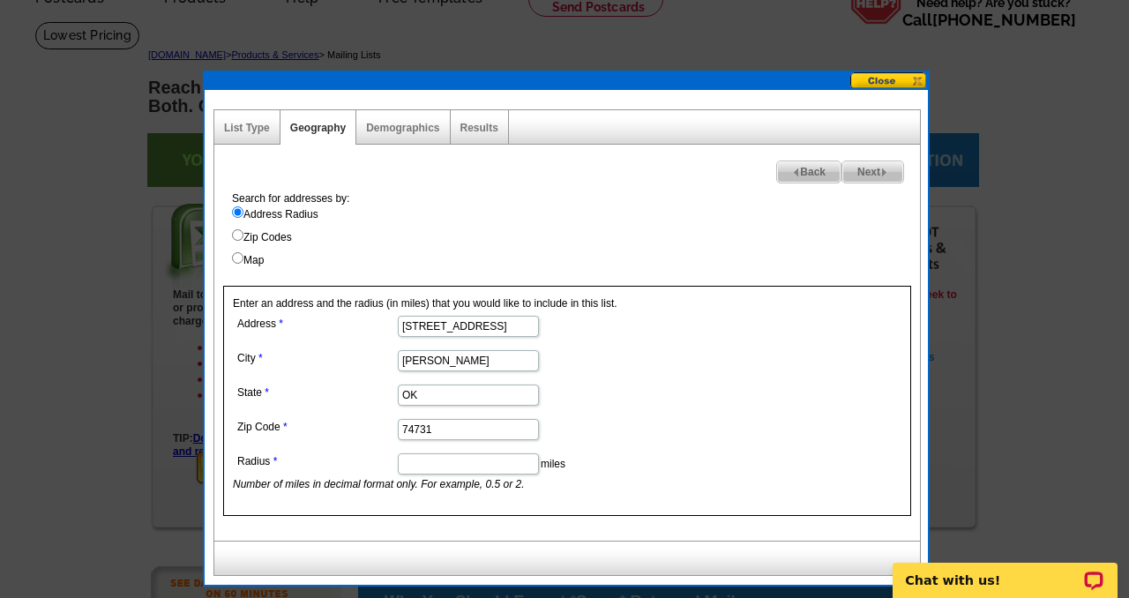
type input "74731"
type input "10"
click at [387, 129] on link "Demographics" at bounding box center [402, 128] width 73 height 12
select select
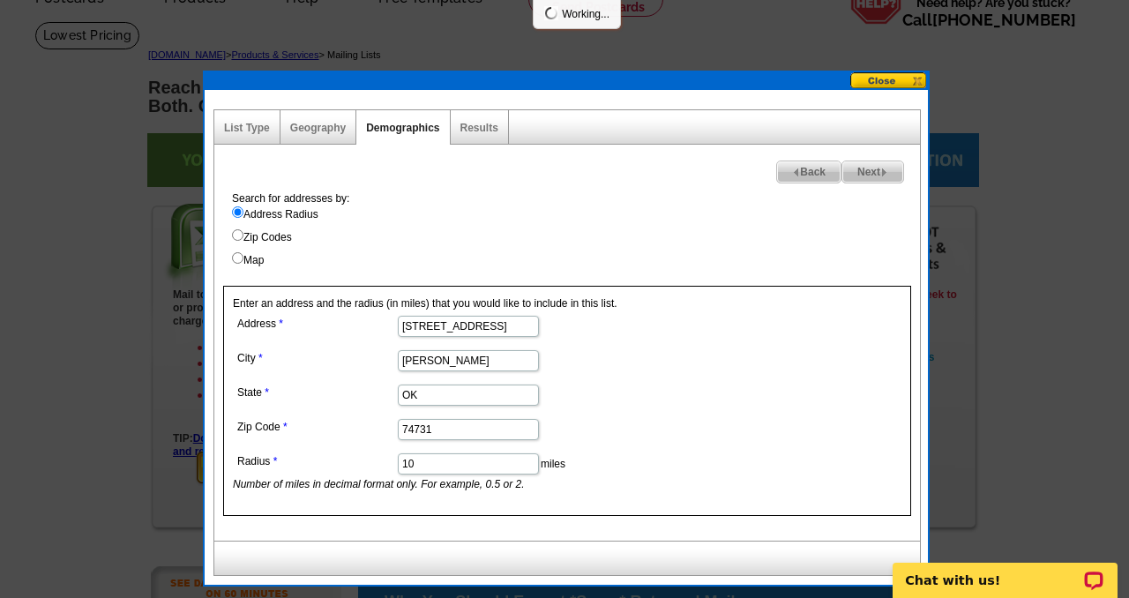
select select
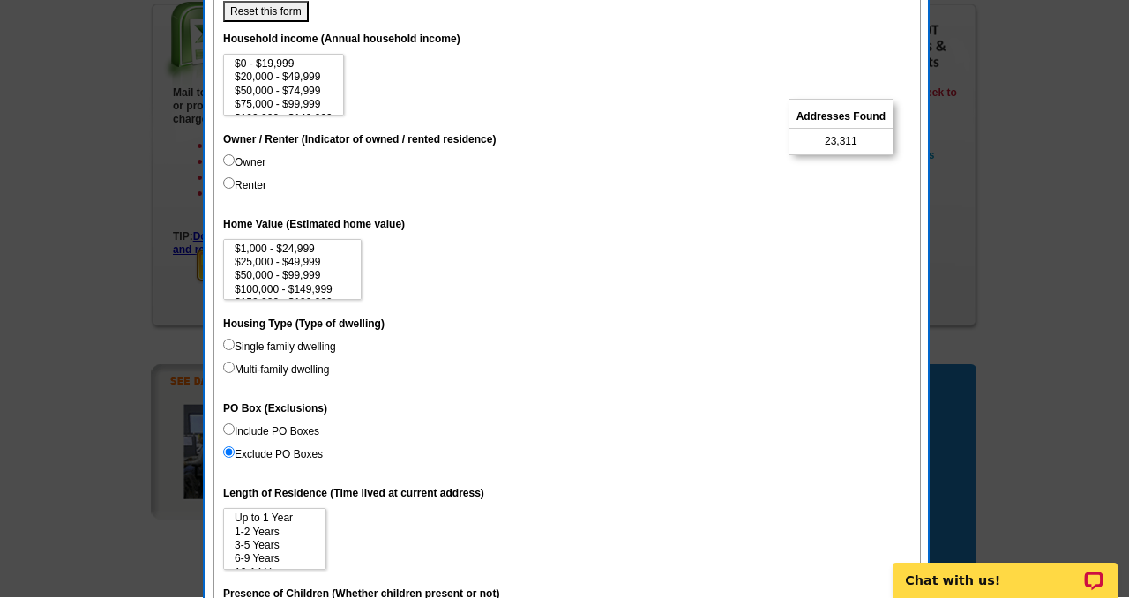
scroll to position [301, 0]
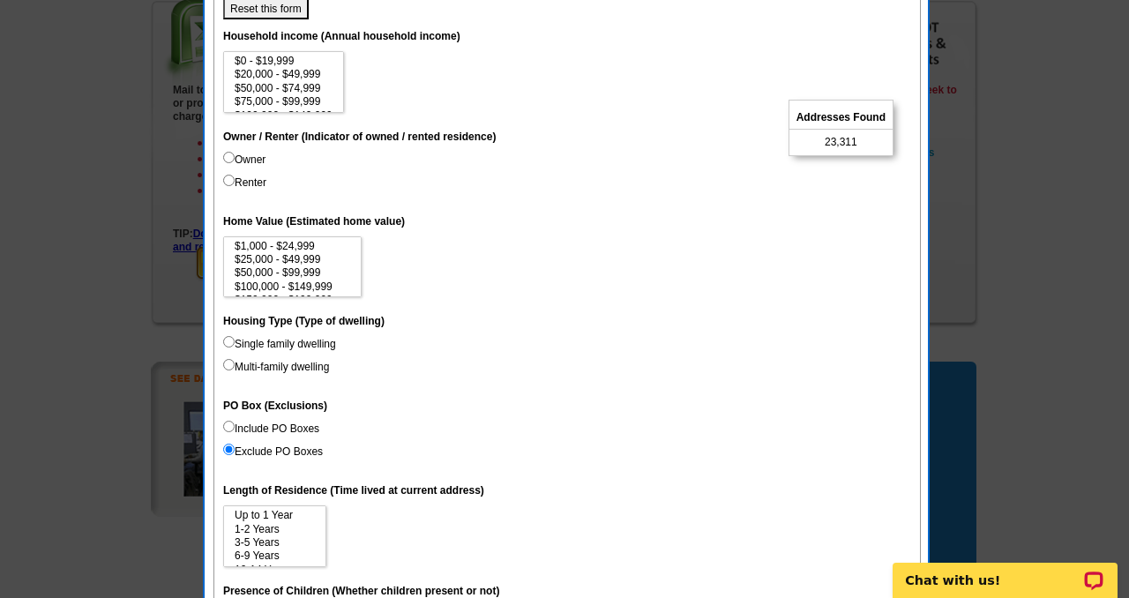
click at [228, 424] on input "Include PO Boxes" at bounding box center [228, 426] width 11 height 11
radio input "true"
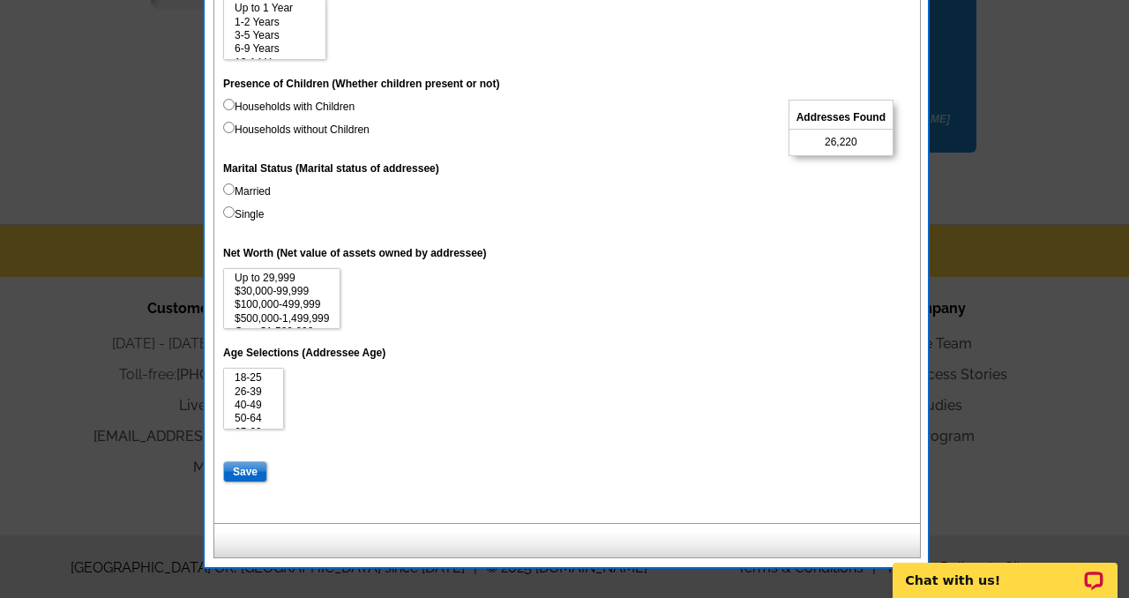
scroll to position [809, 0]
click at [238, 474] on input "Save" at bounding box center [245, 470] width 44 height 21
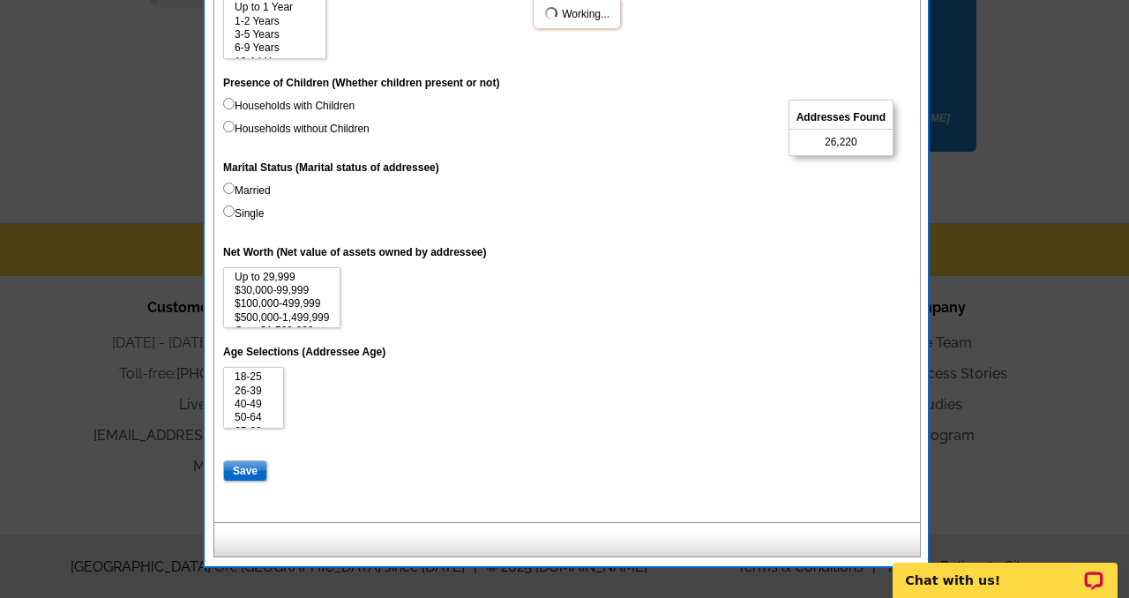
select select
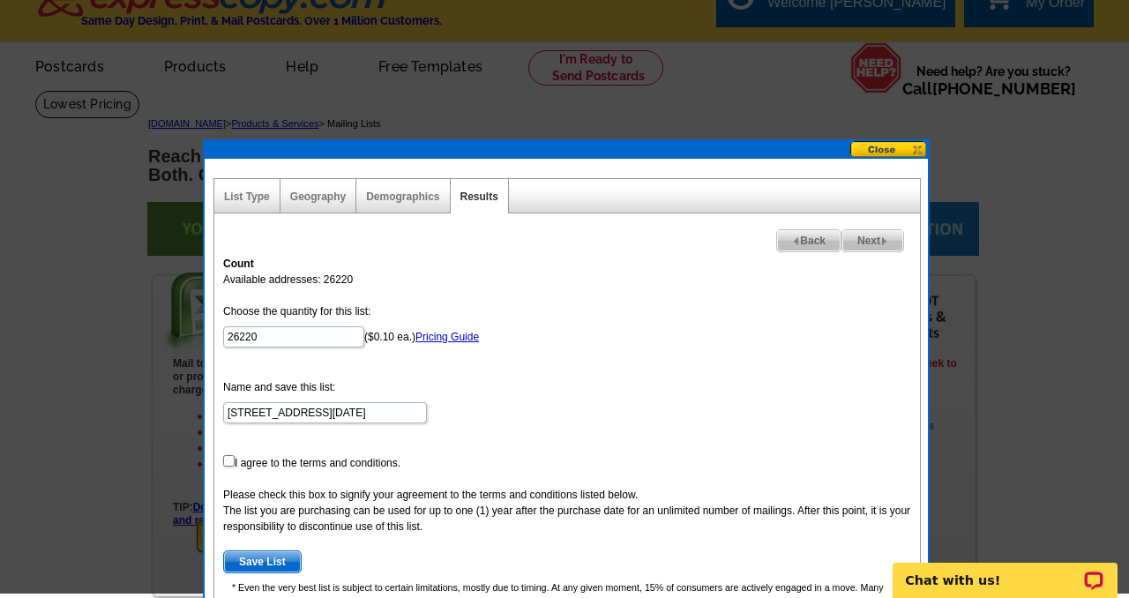
scroll to position [23, 0]
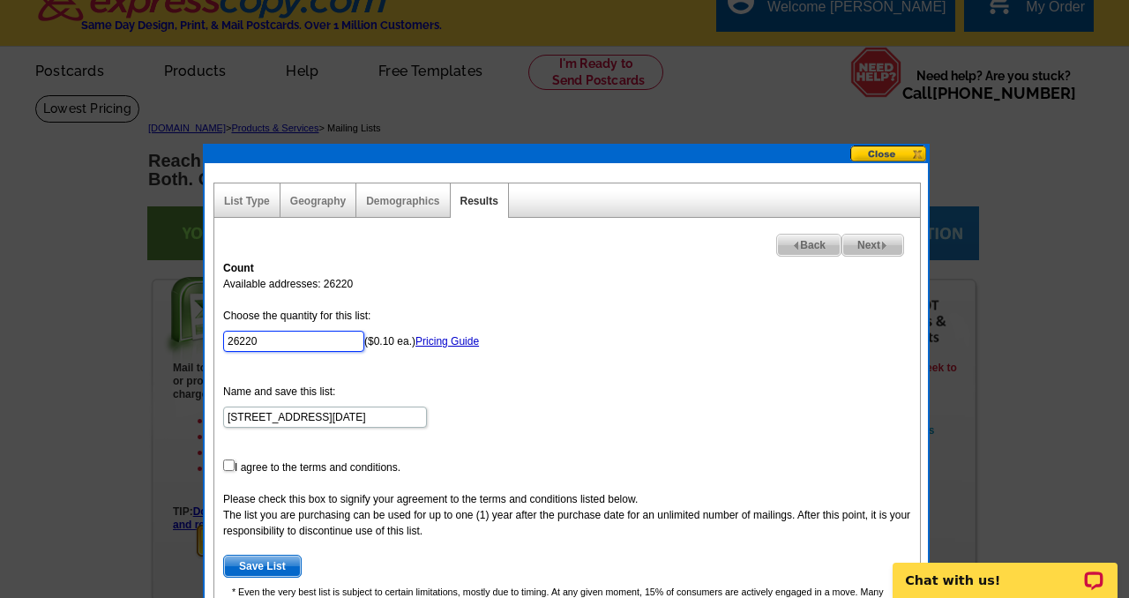
drag, startPoint x: 266, startPoint y: 346, endPoint x: 213, endPoint y: 338, distance: 53.5
click at [213, 338] on div "Next Back Count Available addresses: 26220 Choose the quantity for this list: 2…" at bounding box center [567, 455] width 708 height 475
click at [402, 203] on link "Demographics" at bounding box center [402, 201] width 73 height 12
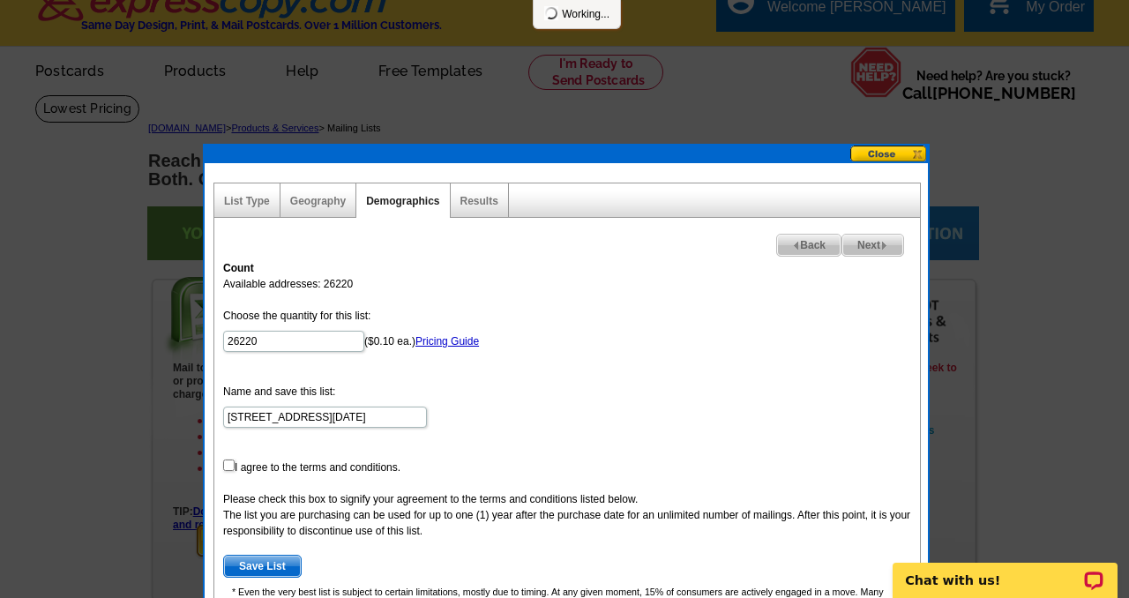
select select
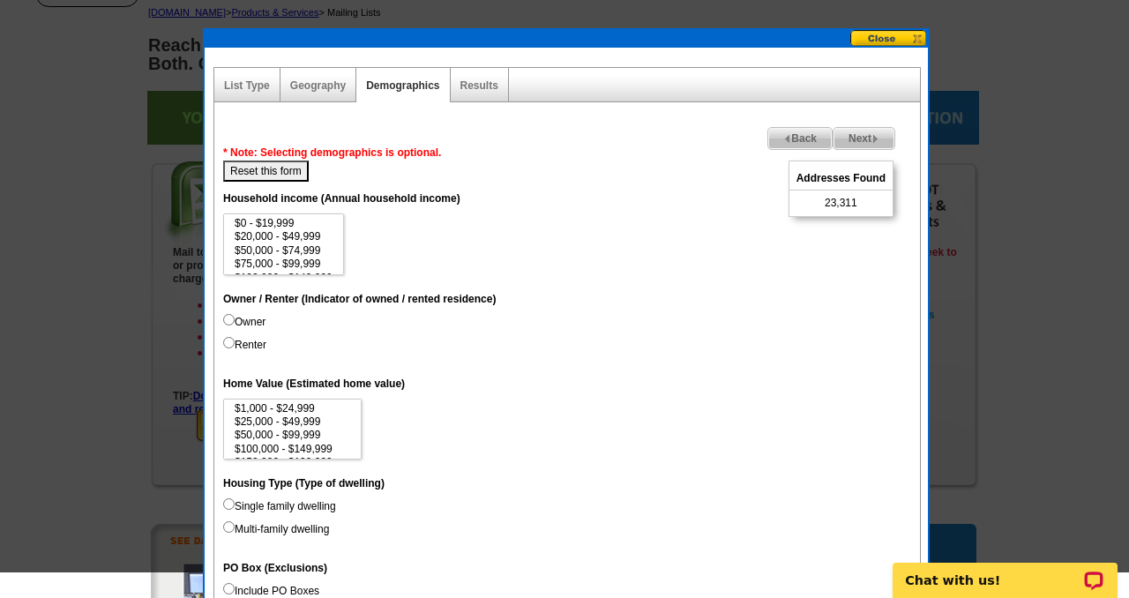
scroll to position [0, 0]
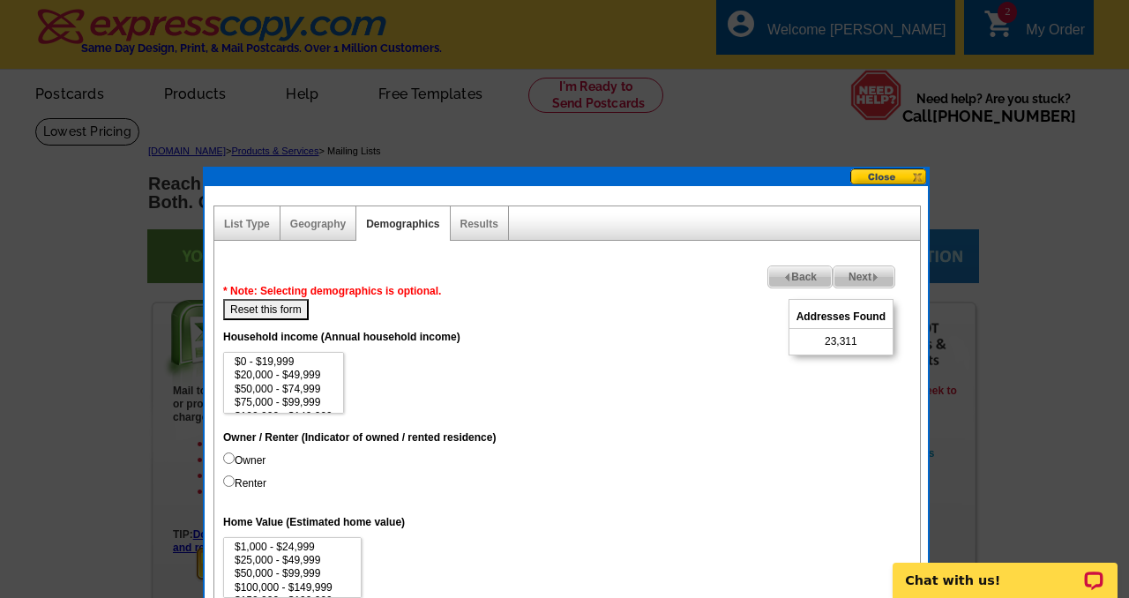
click at [313, 231] on div "Geography" at bounding box center [319, 223] width 76 height 34
click at [319, 221] on link "Geography" at bounding box center [318, 224] width 56 height 12
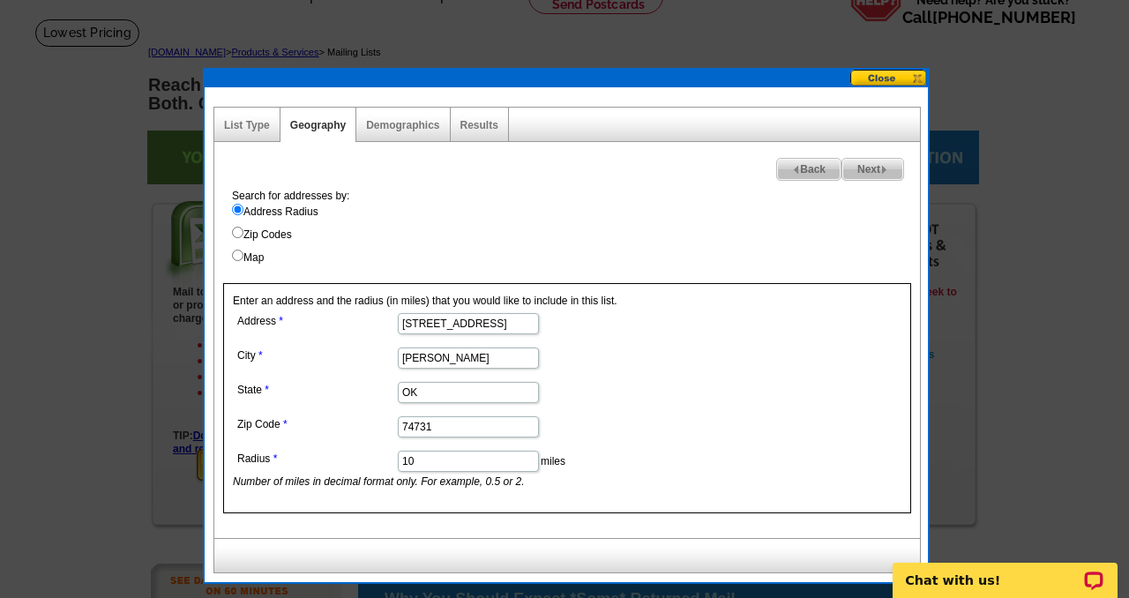
scroll to position [104, 0]
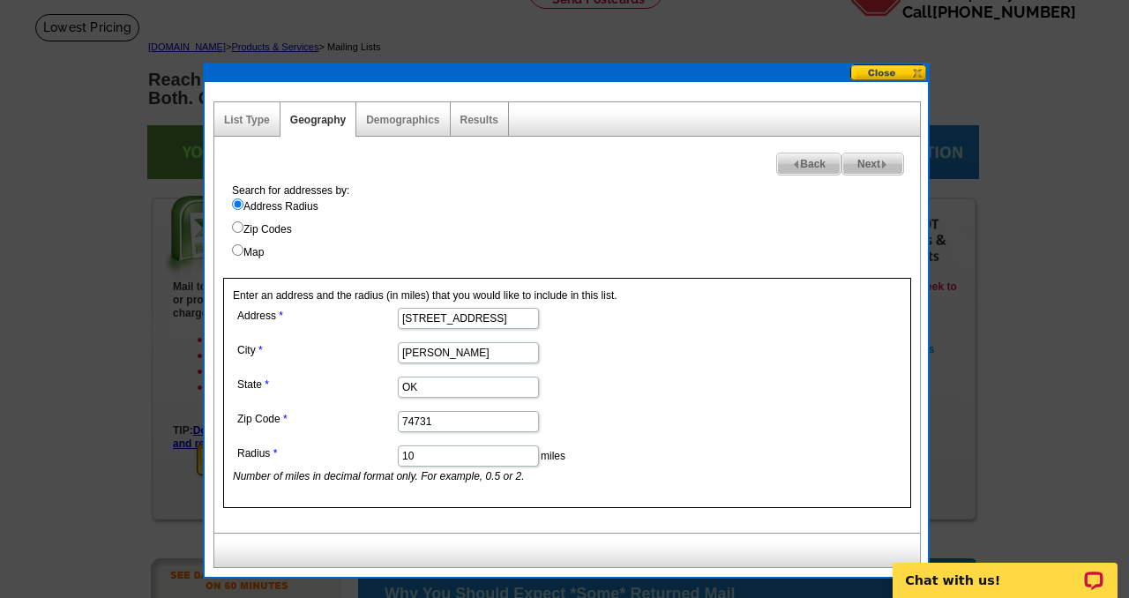
drag, startPoint x: 428, startPoint y: 457, endPoint x: 373, endPoint y: 451, distance: 55.0
click at [373, 451] on dl "Address 22 South St. City Cartwright State OK Zip Code 74731 Radius 10 miles Nu…" at bounding box center [467, 393] width 469 height 181
type input "5"
click at [402, 118] on link "Demographics" at bounding box center [402, 120] width 73 height 12
select select
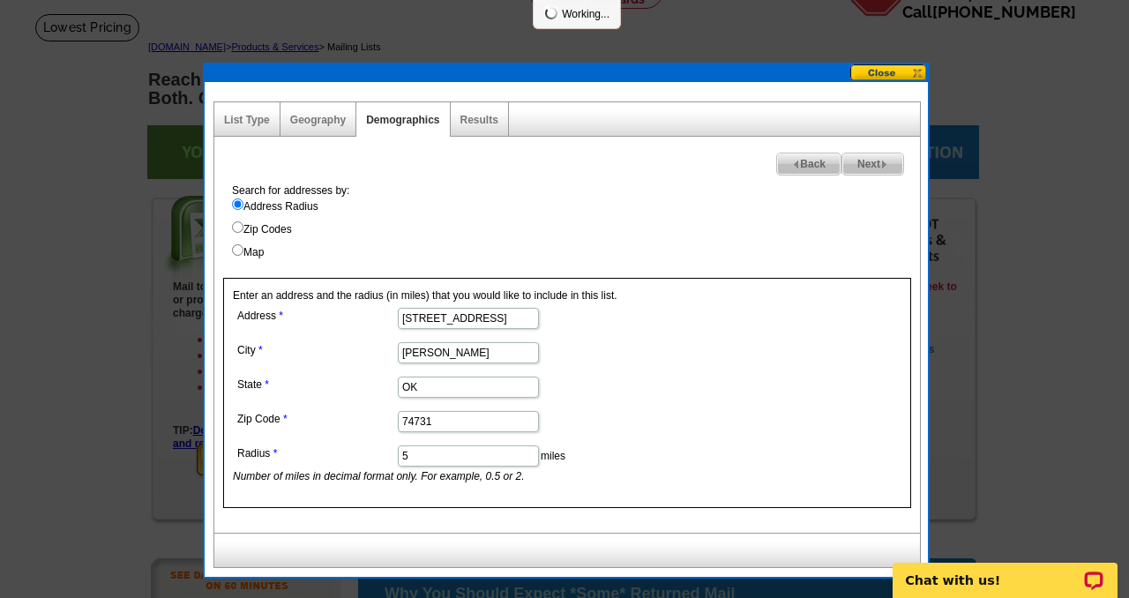
select select
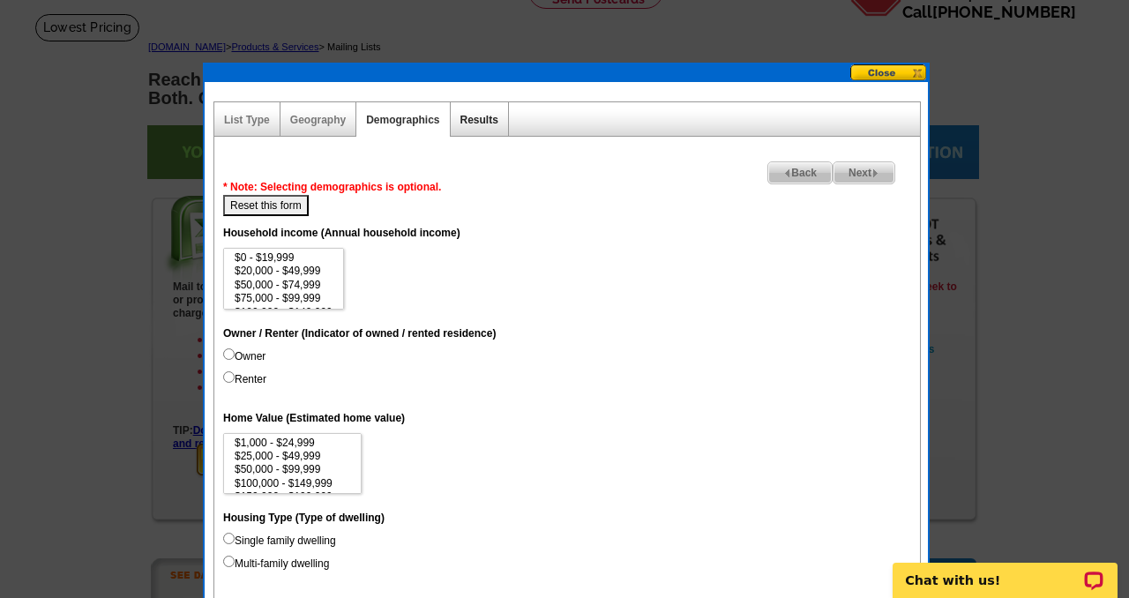
click at [482, 118] on link "Results" at bounding box center [479, 120] width 38 height 12
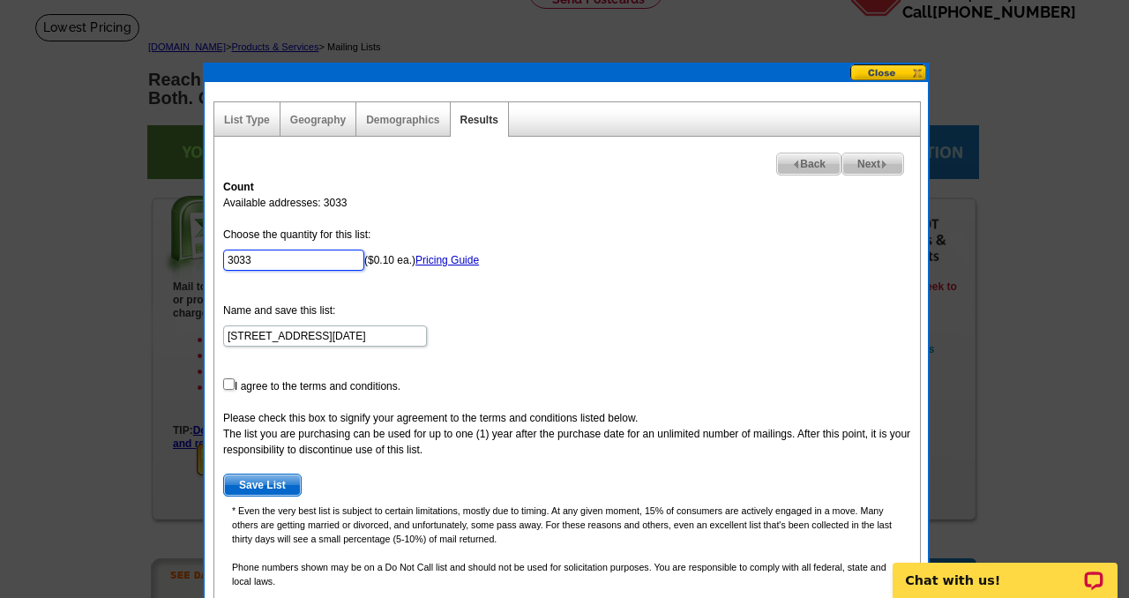
drag, startPoint x: 273, startPoint y: 256, endPoint x: 216, endPoint y: 258, distance: 57.4
click at [216, 258] on div "Count Available addresses: 3033 Choose the quantity for this list: 3033 ($0.10 …" at bounding box center [567, 390] width 706 height 441
type input "100"
click at [428, 258] on link "Pricing Guide" at bounding box center [448, 260] width 64 height 12
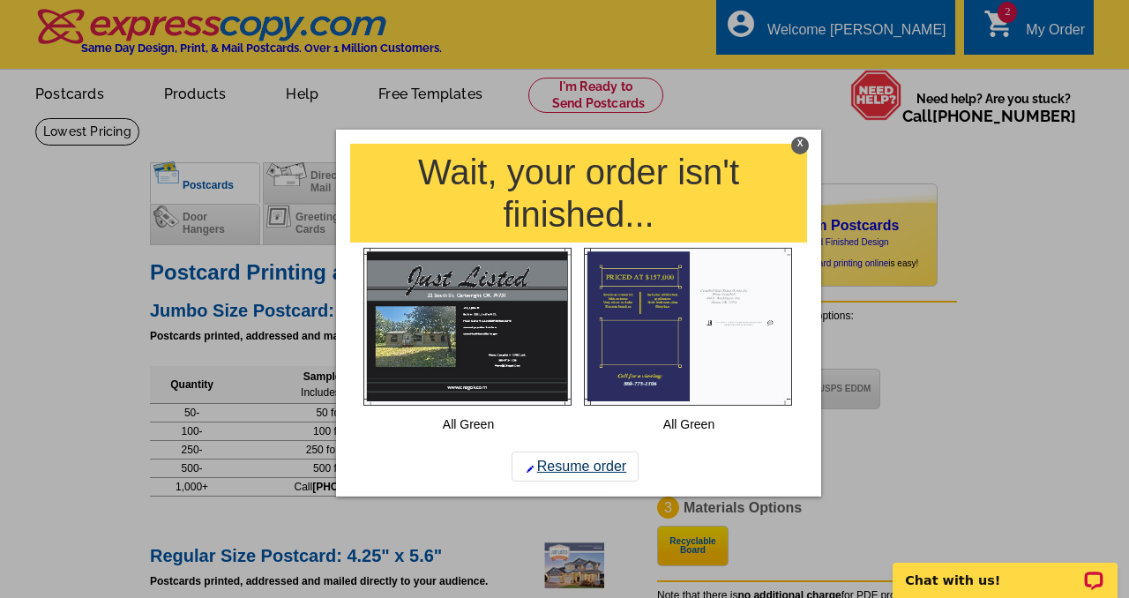
click at [600, 465] on link "Resume order" at bounding box center [575, 467] width 127 height 30
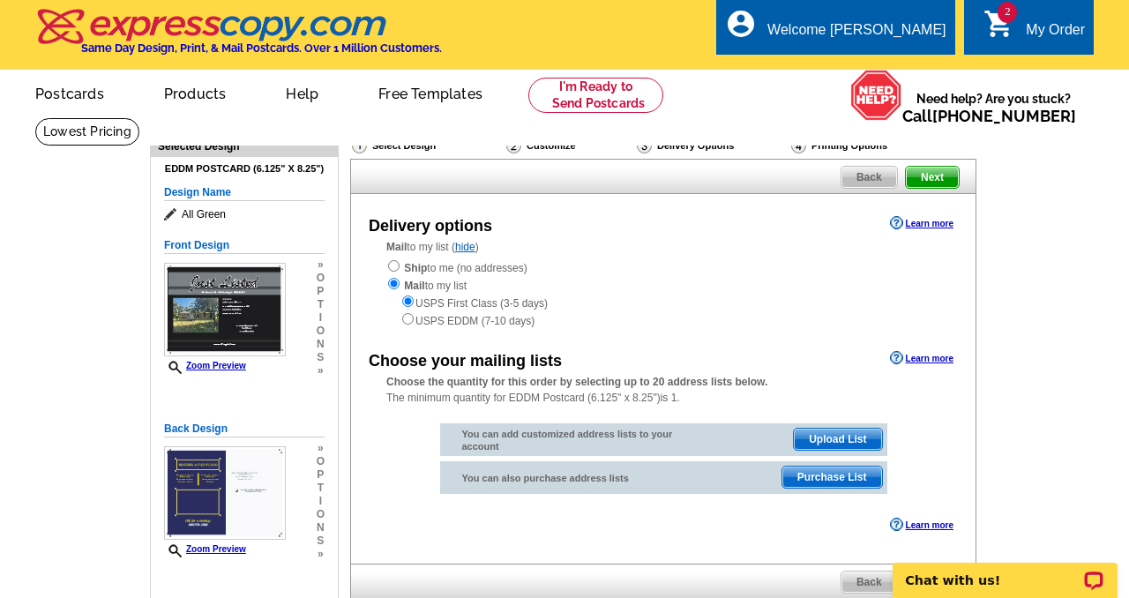
click at [827, 474] on span "Purchase List" at bounding box center [832, 477] width 100 height 21
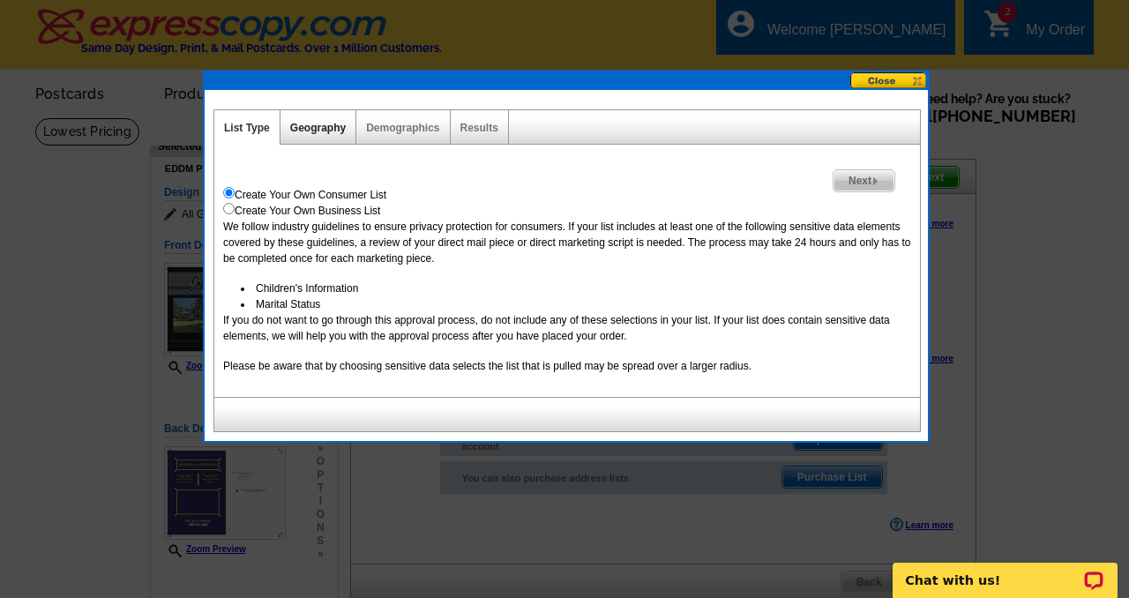
click at [300, 126] on link "Geography" at bounding box center [318, 128] width 56 height 12
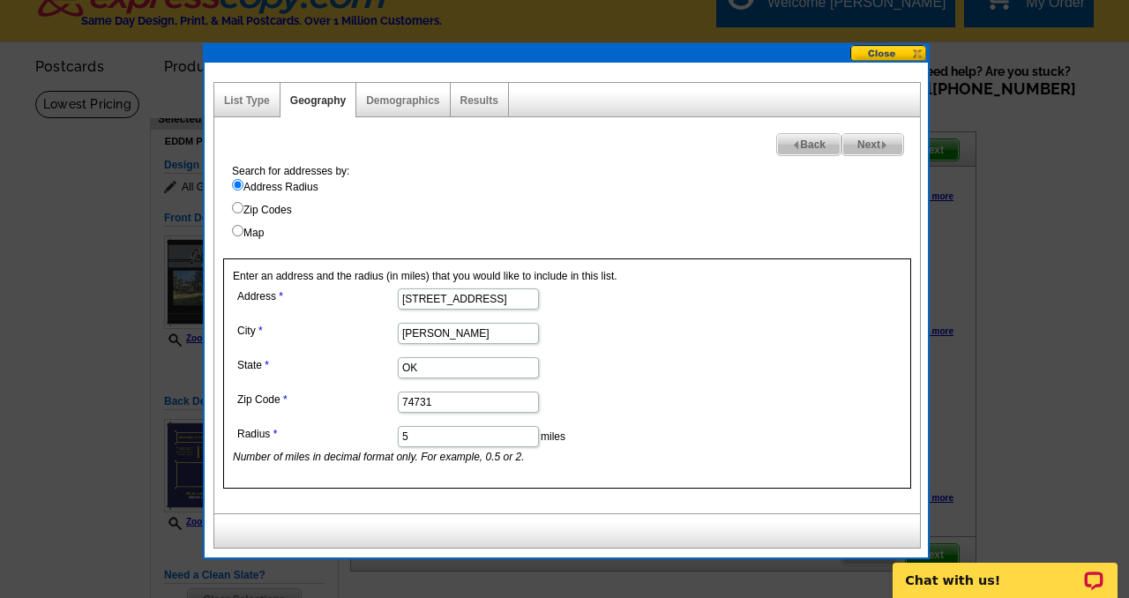
scroll to position [29, 0]
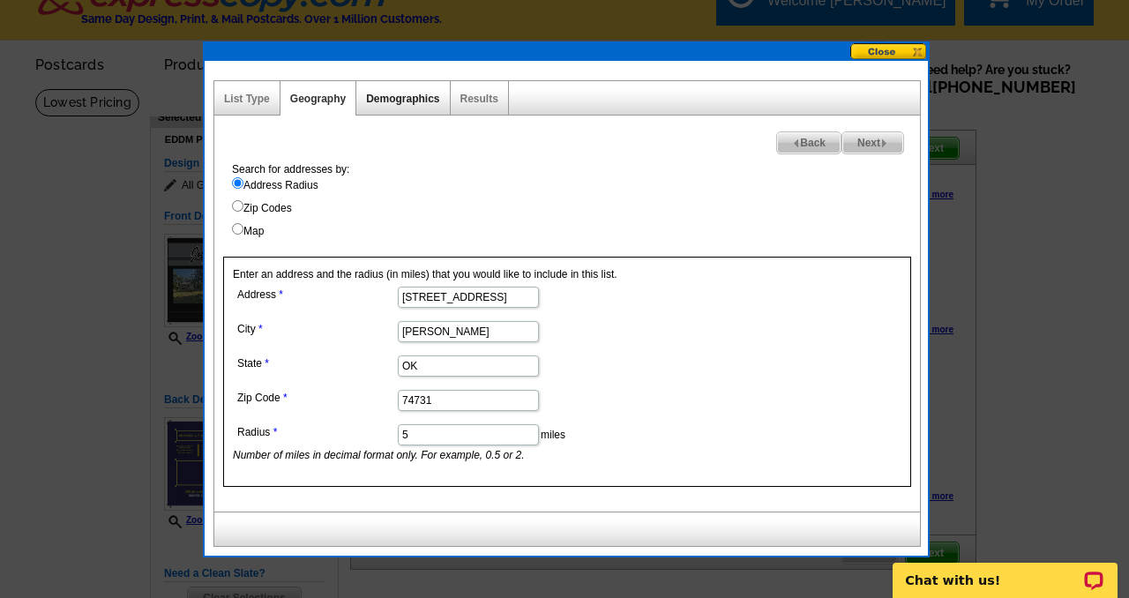
click at [408, 100] on link "Demographics" at bounding box center [402, 99] width 73 height 12
select select
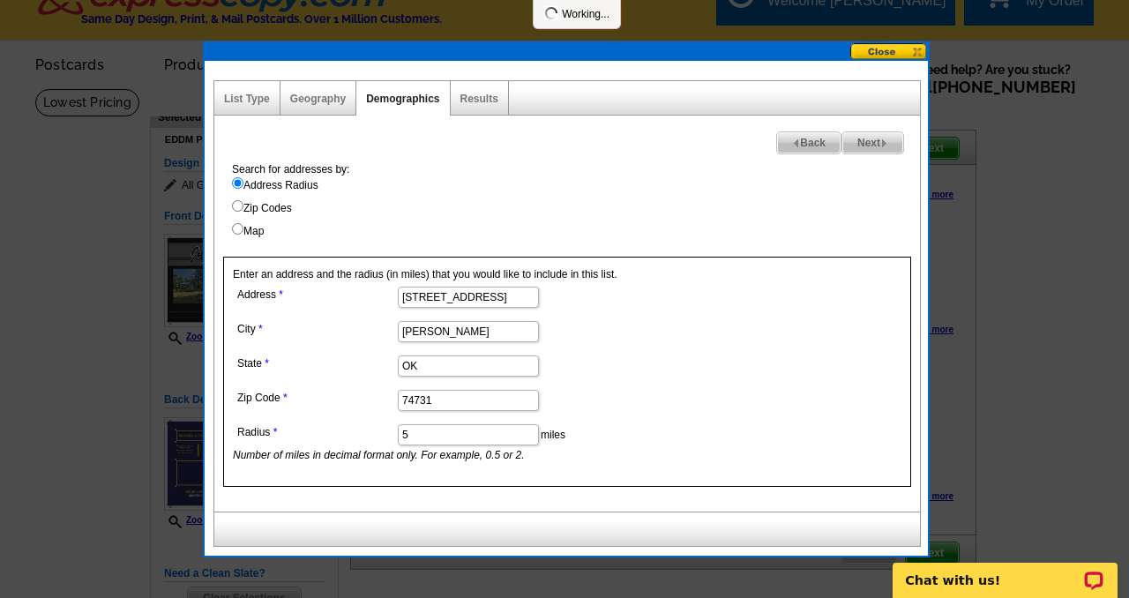
select select
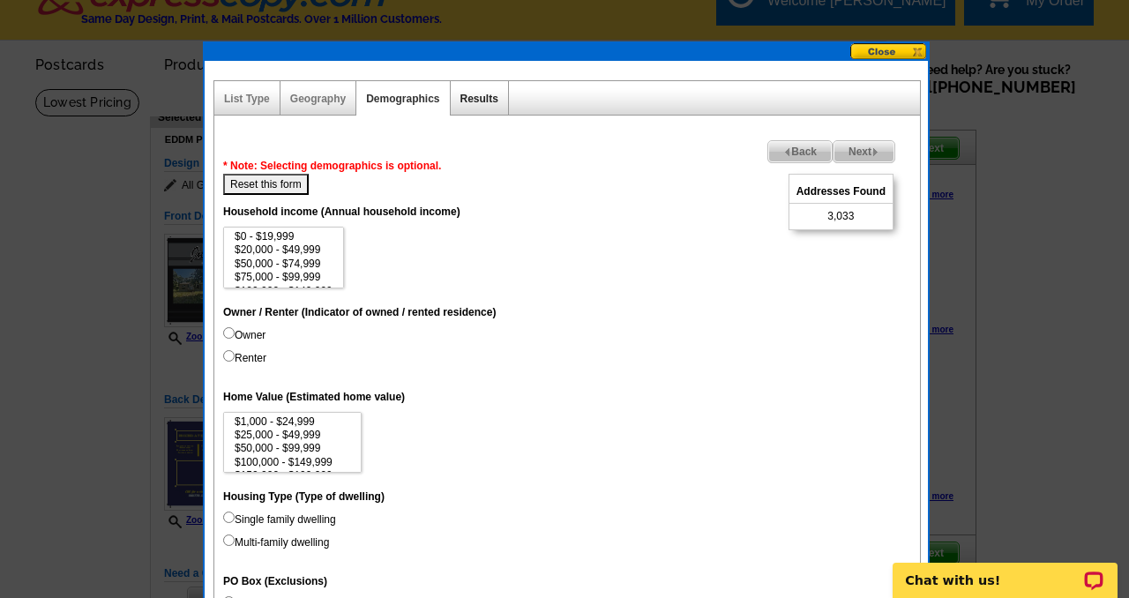
click at [481, 99] on link "Results" at bounding box center [479, 99] width 38 height 12
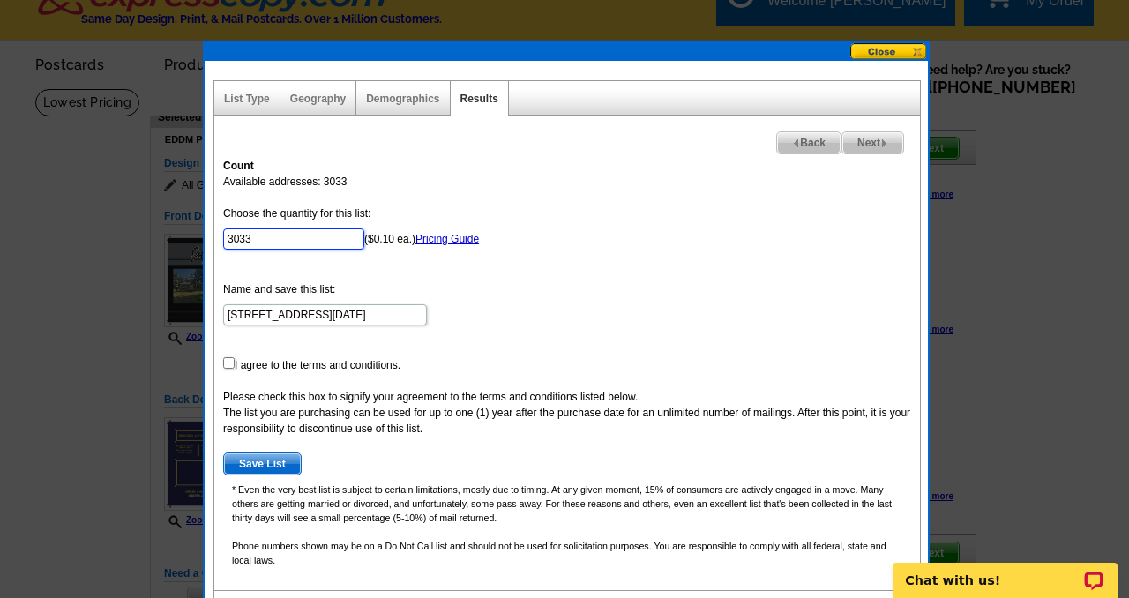
drag, startPoint x: 274, startPoint y: 235, endPoint x: 186, endPoint y: 242, distance: 88.5
click at [186, 242] on body "Welcome back Mona My Account Logout local_phone Same Day Design, Print, & Mail …" at bounding box center [564, 504] width 1129 height 1067
type input "100"
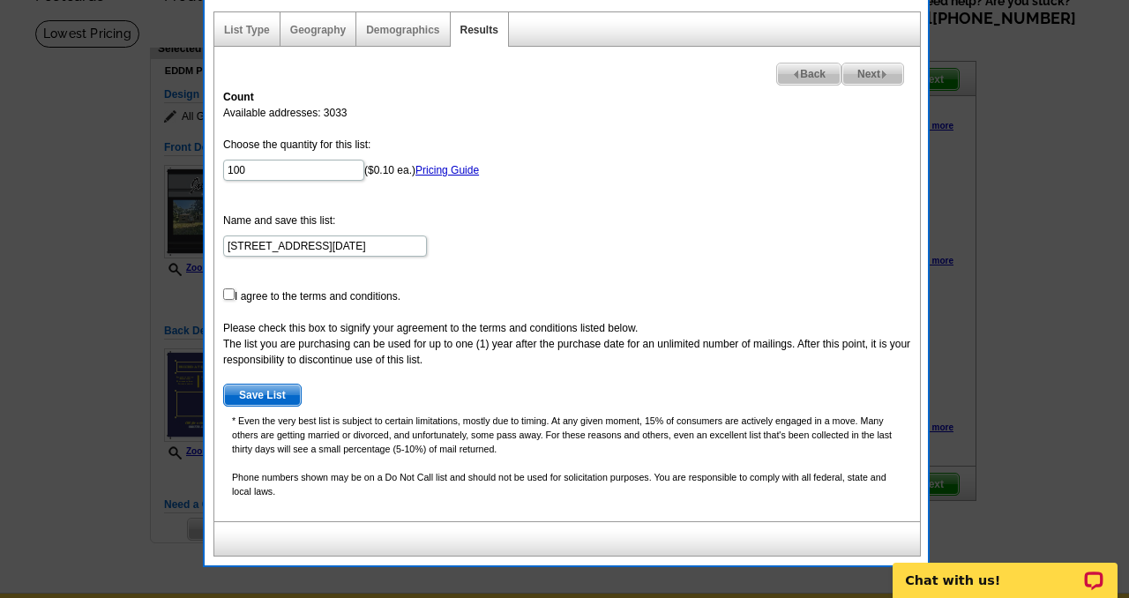
scroll to position [101, 0]
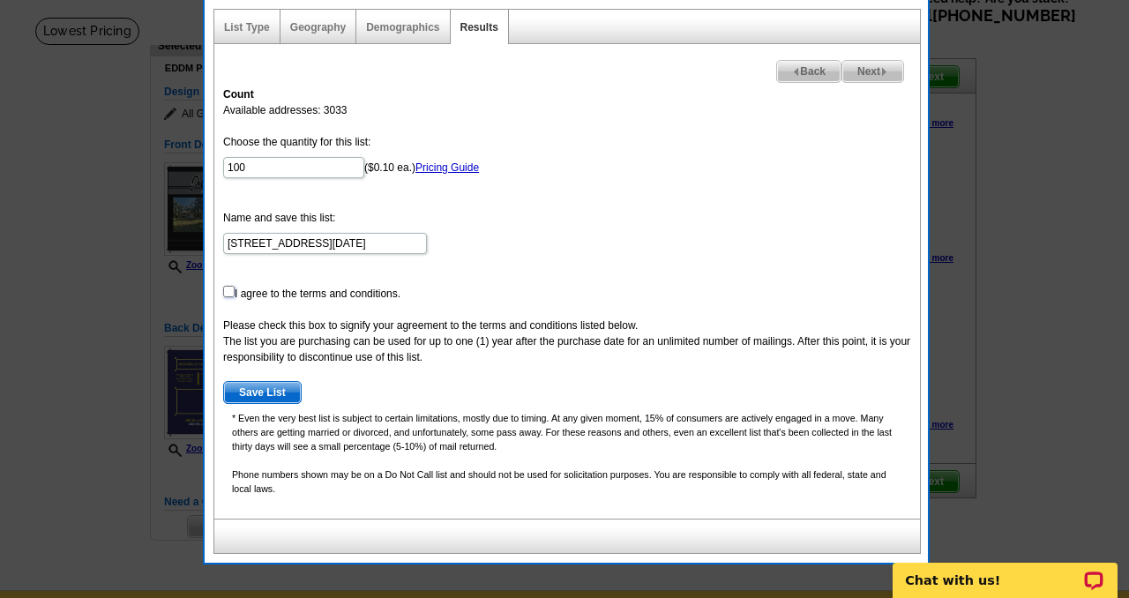
click at [228, 286] on input "checkbox" at bounding box center [228, 291] width 11 height 11
checkbox input "true"
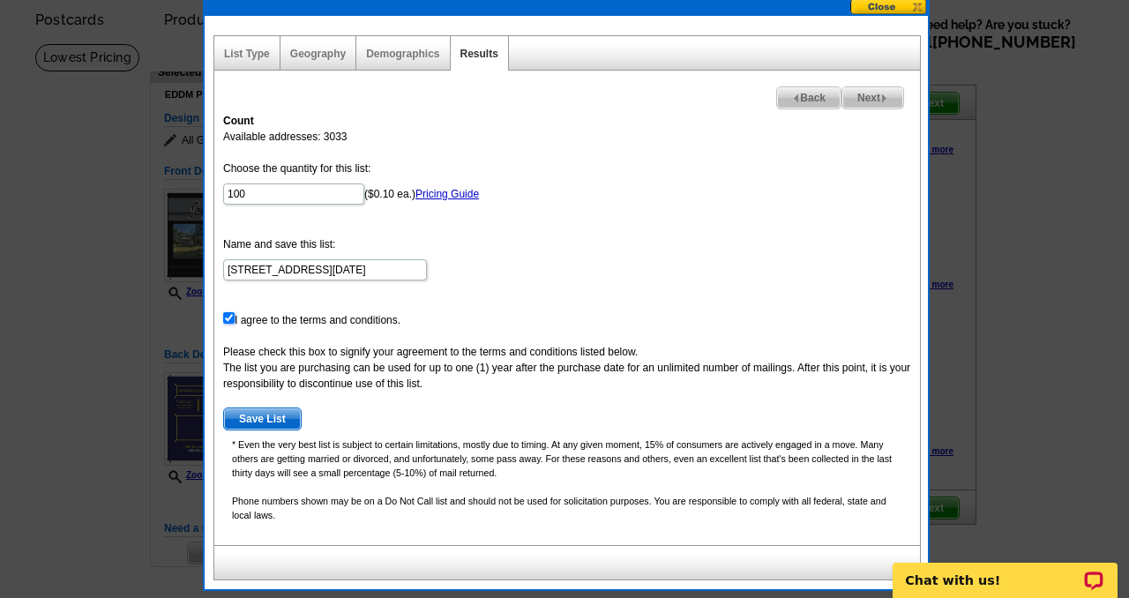
scroll to position [0, 0]
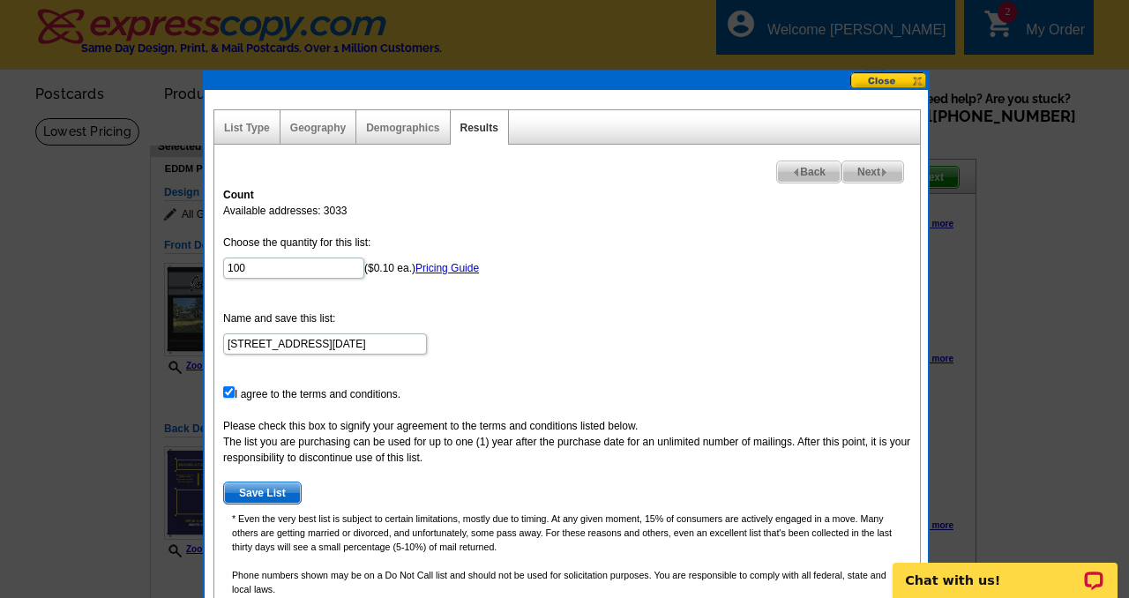
click at [862, 168] on span "Next" at bounding box center [872, 171] width 61 height 21
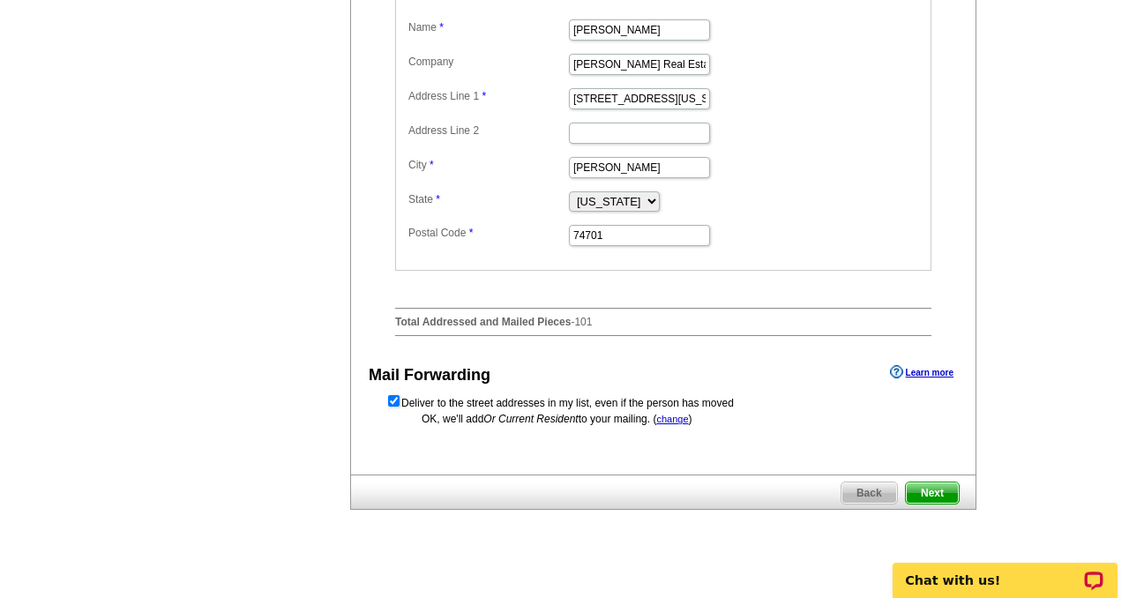
scroll to position [659, 0]
click at [929, 498] on span "Next" at bounding box center [932, 491] width 53 height 21
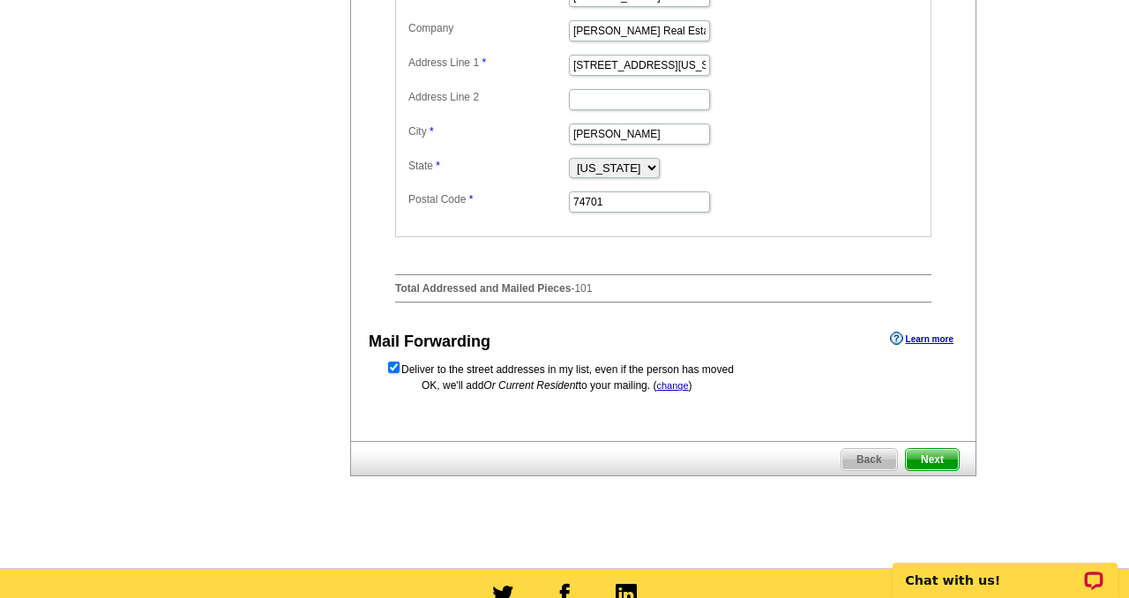
scroll to position [0, 0]
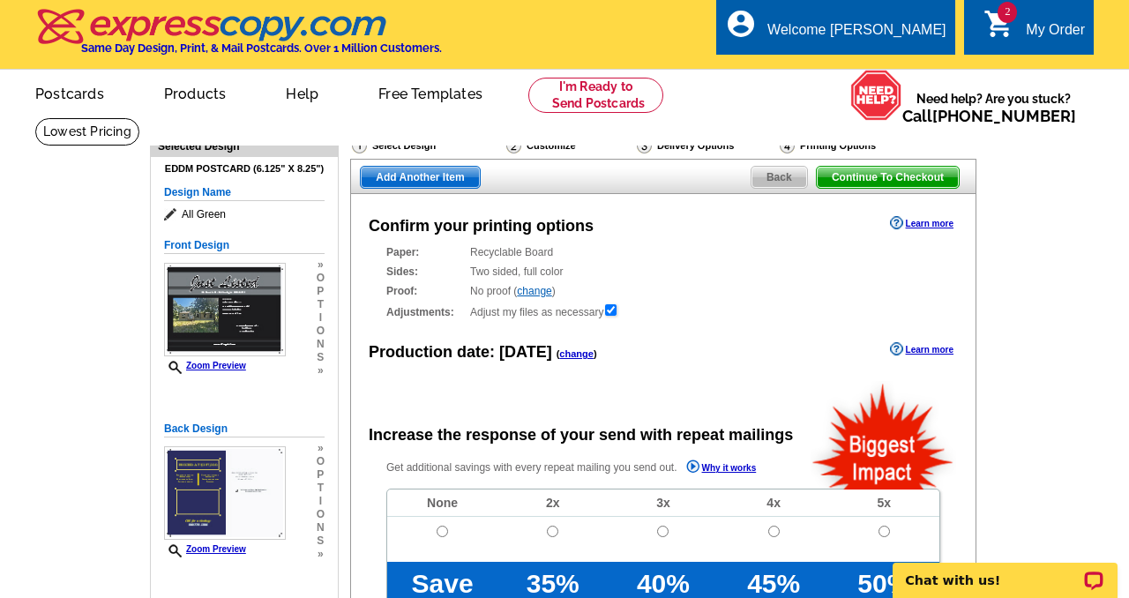
radio input "false"
click at [1043, 26] on div "My Order" at bounding box center [1055, 34] width 59 height 25
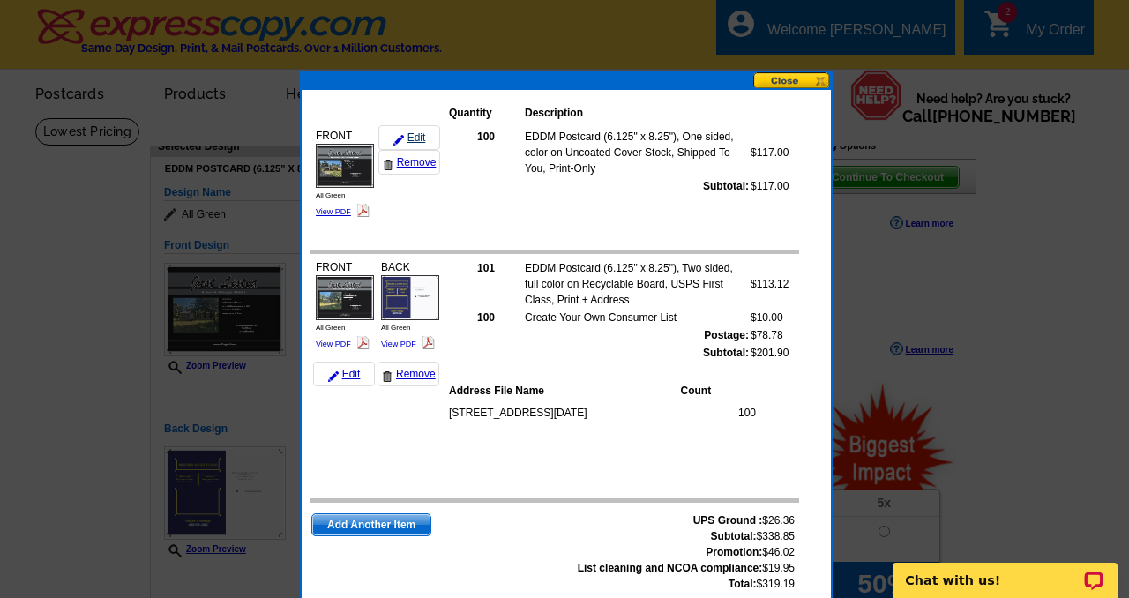
click at [420, 133] on link "Edit" at bounding box center [409, 137] width 62 height 25
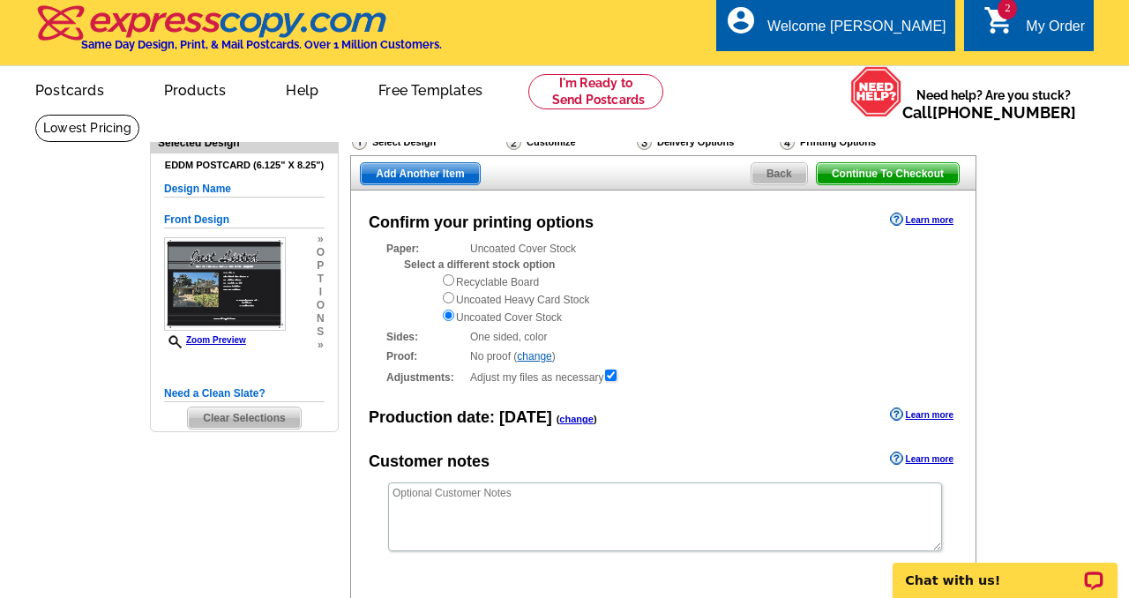
scroll to position [4, 0]
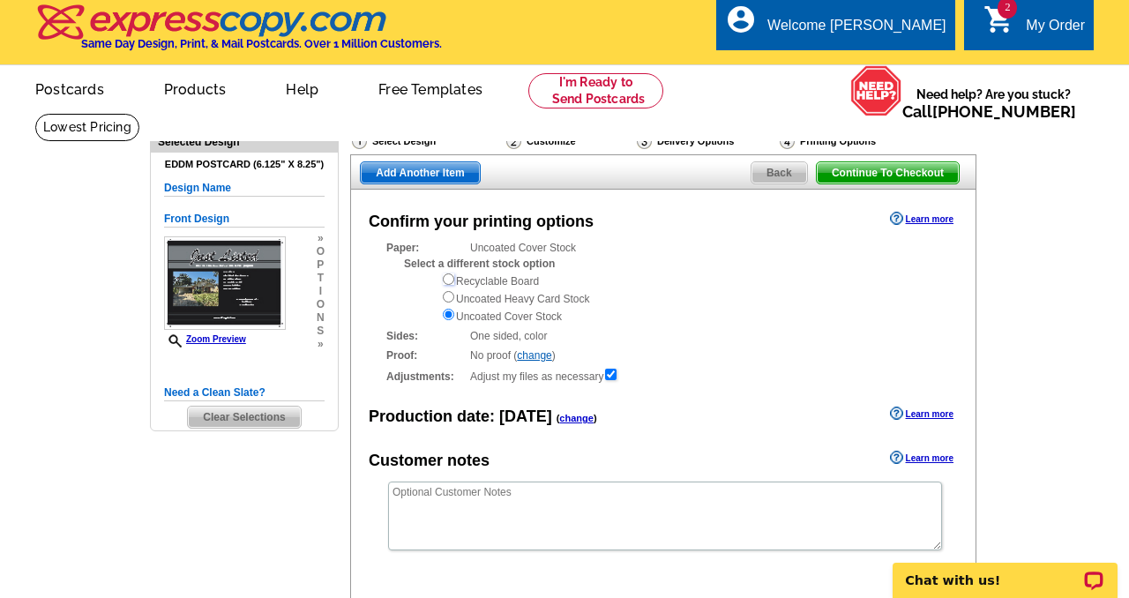
click at [448, 281] on input "radio" at bounding box center [448, 278] width 11 height 11
radio input "true"
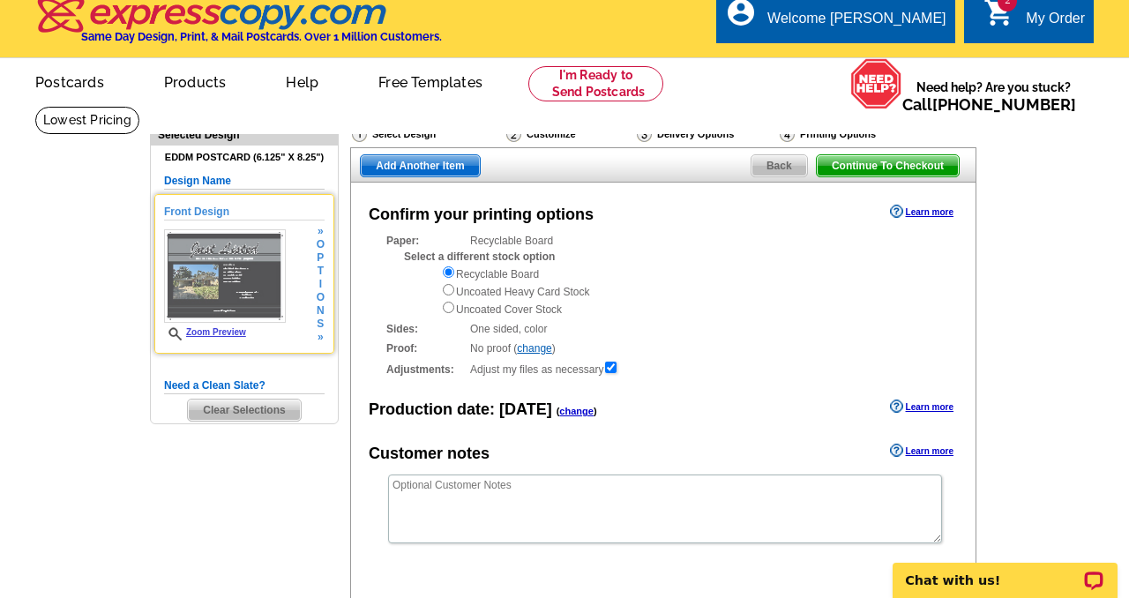
click at [212, 266] on img at bounding box center [225, 276] width 122 height 94
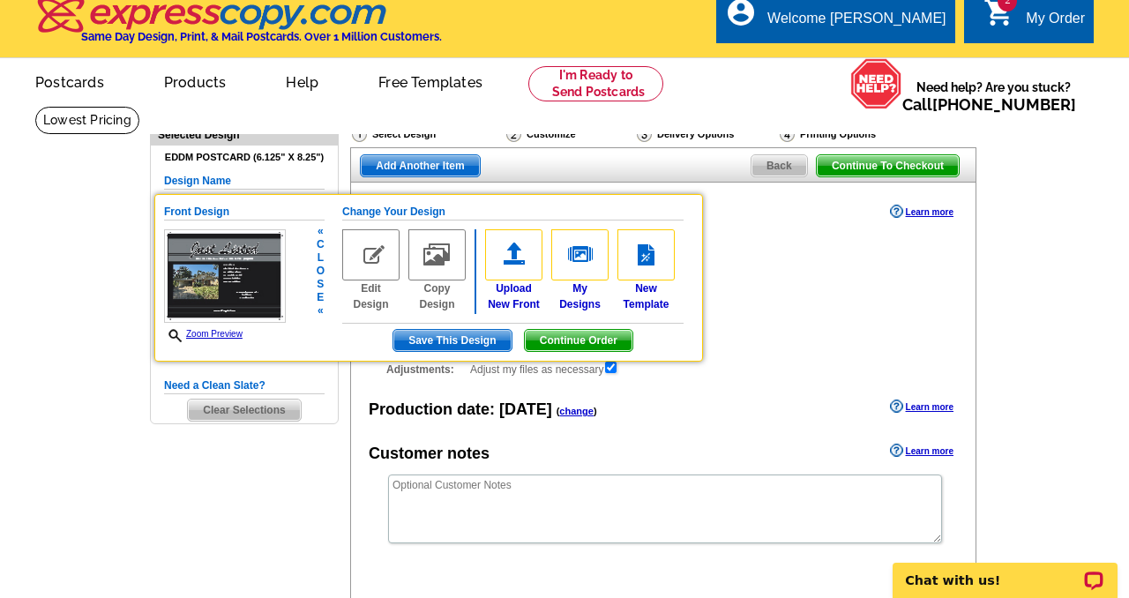
click at [375, 252] on img at bounding box center [370, 254] width 57 height 51
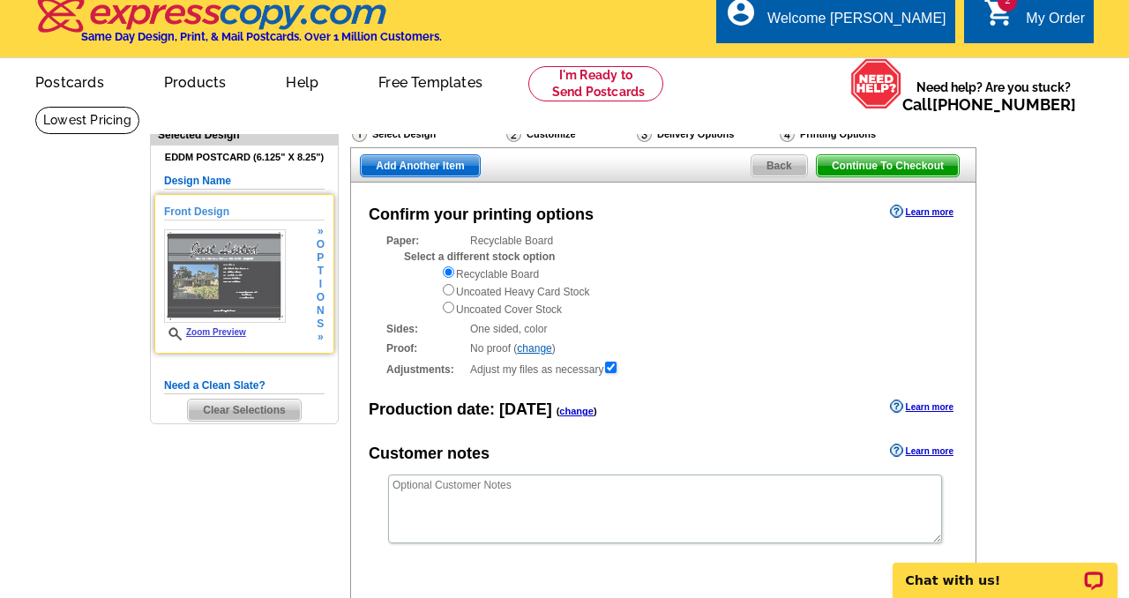
click at [238, 260] on img at bounding box center [225, 276] width 122 height 94
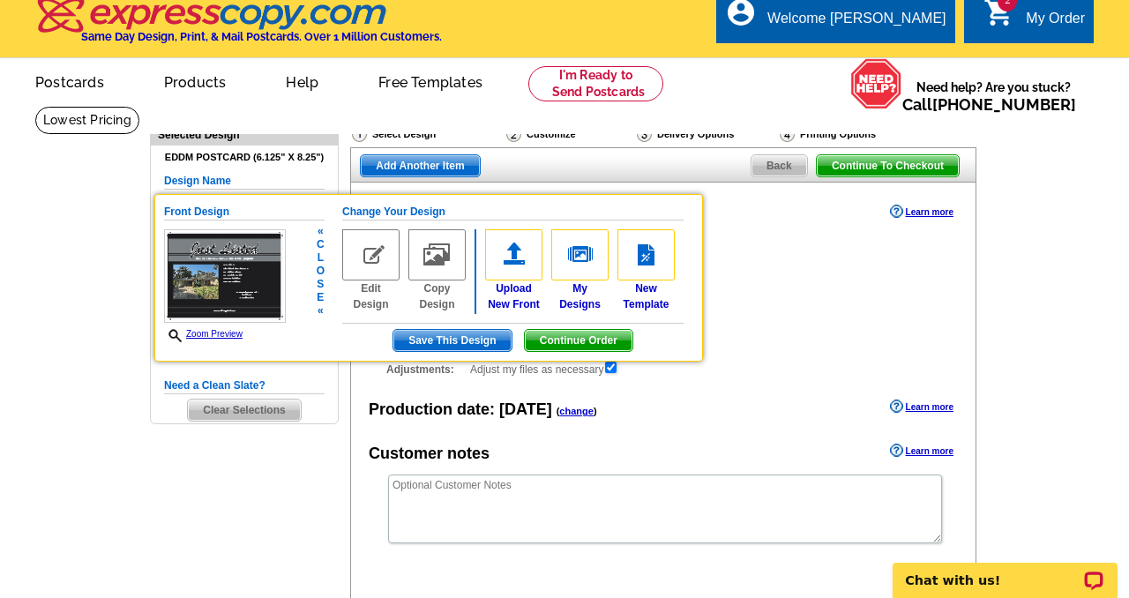
click at [374, 254] on img at bounding box center [370, 254] width 57 height 51
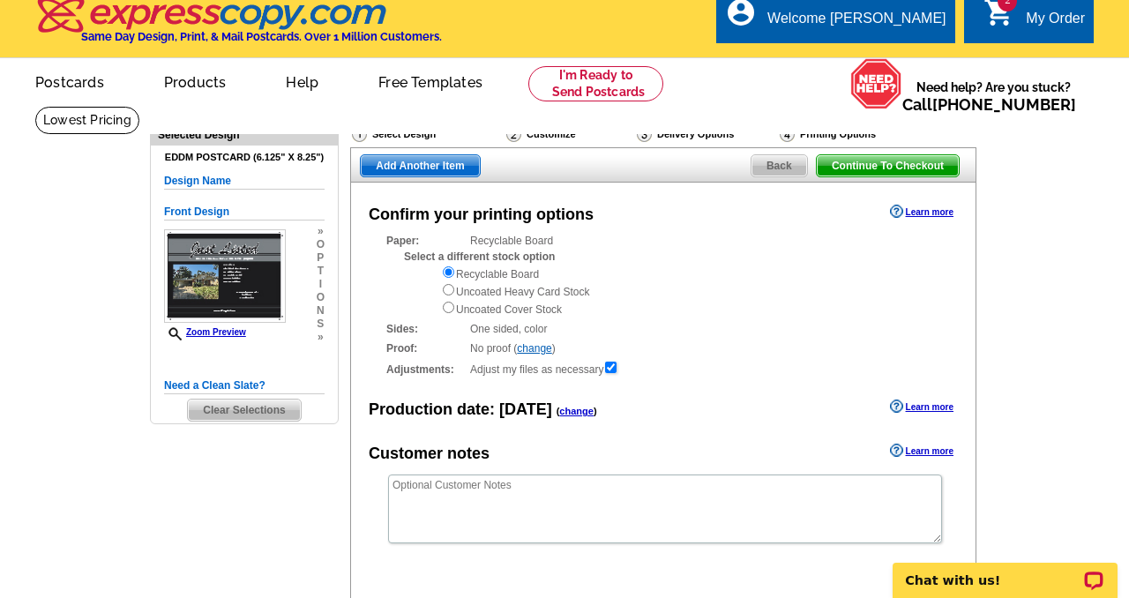
click at [780, 163] on span "Back" at bounding box center [780, 165] width 56 height 21
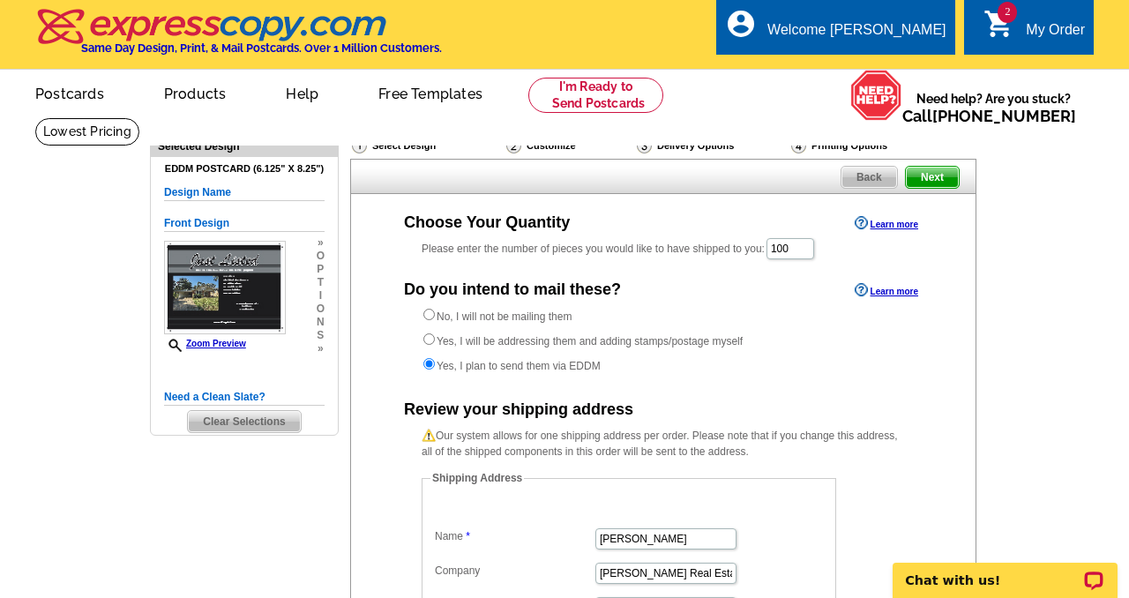
click at [871, 183] on span "Back" at bounding box center [870, 177] width 56 height 21
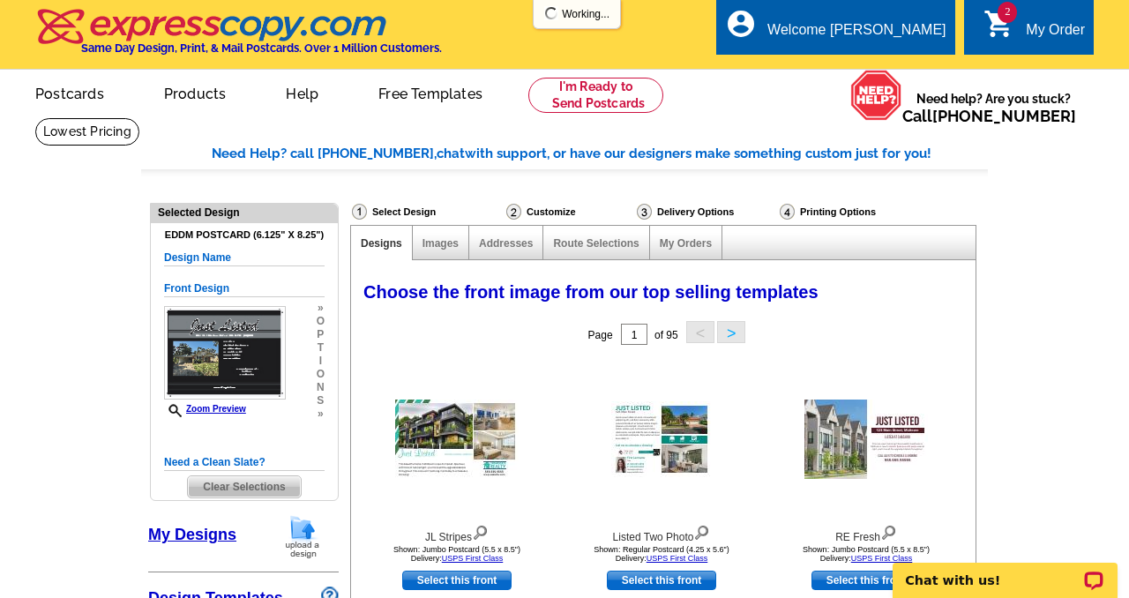
select select "785"
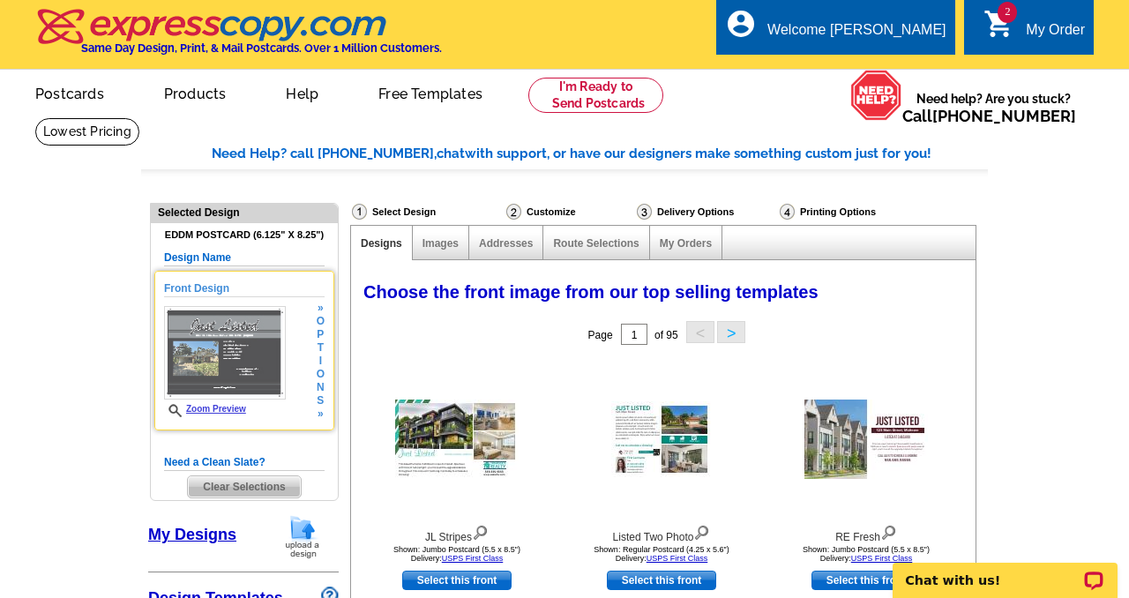
click at [214, 367] on img at bounding box center [225, 353] width 122 height 94
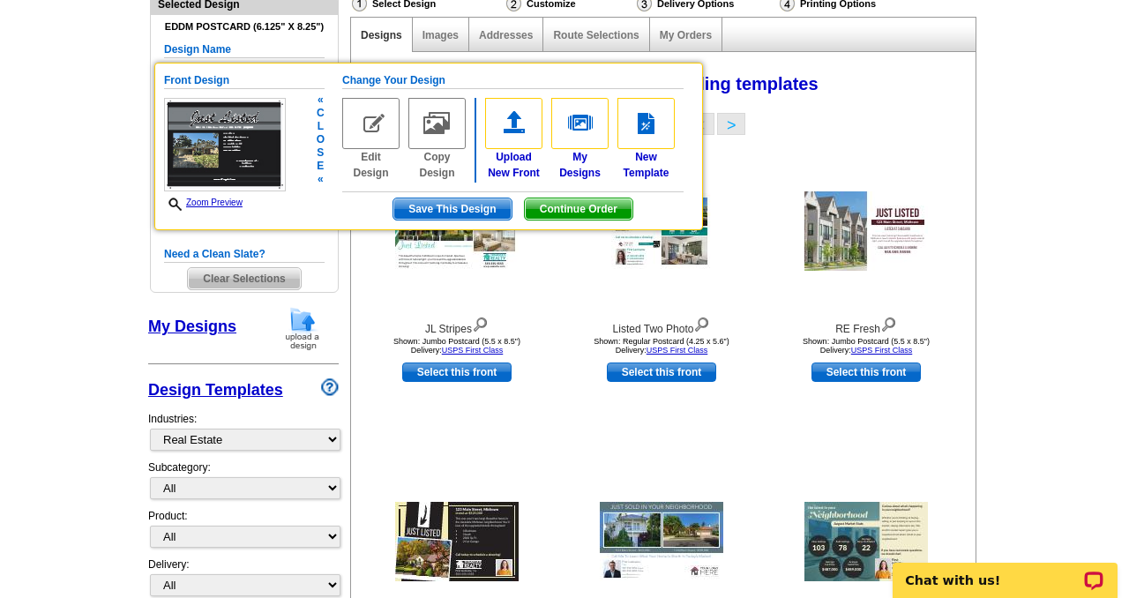
scroll to position [209, 0]
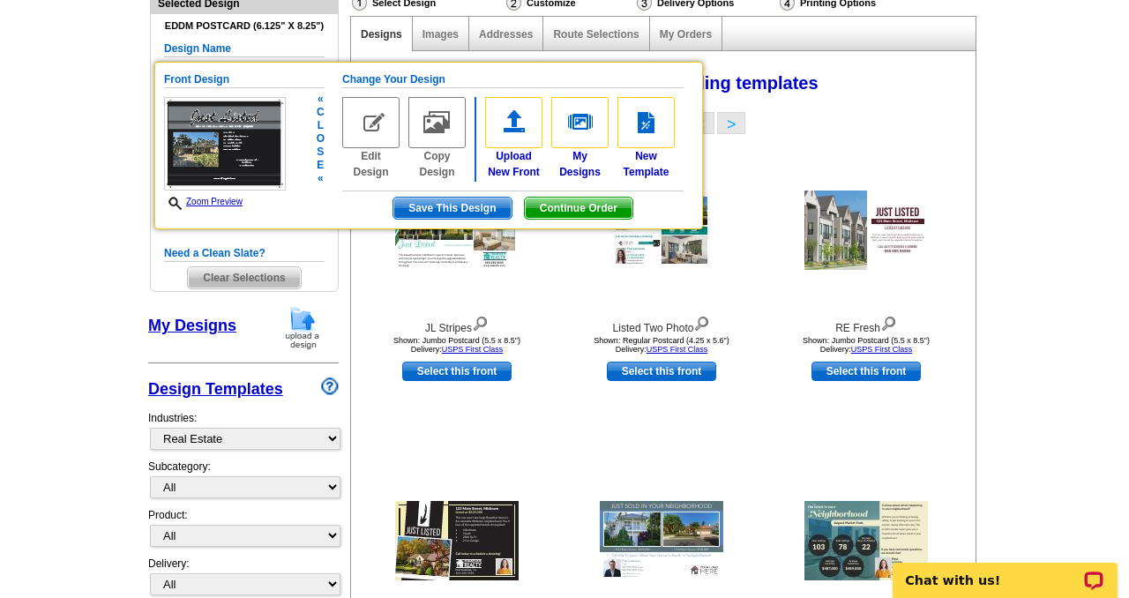
click at [232, 203] on link "Zoom Preview" at bounding box center [203, 202] width 79 height 10
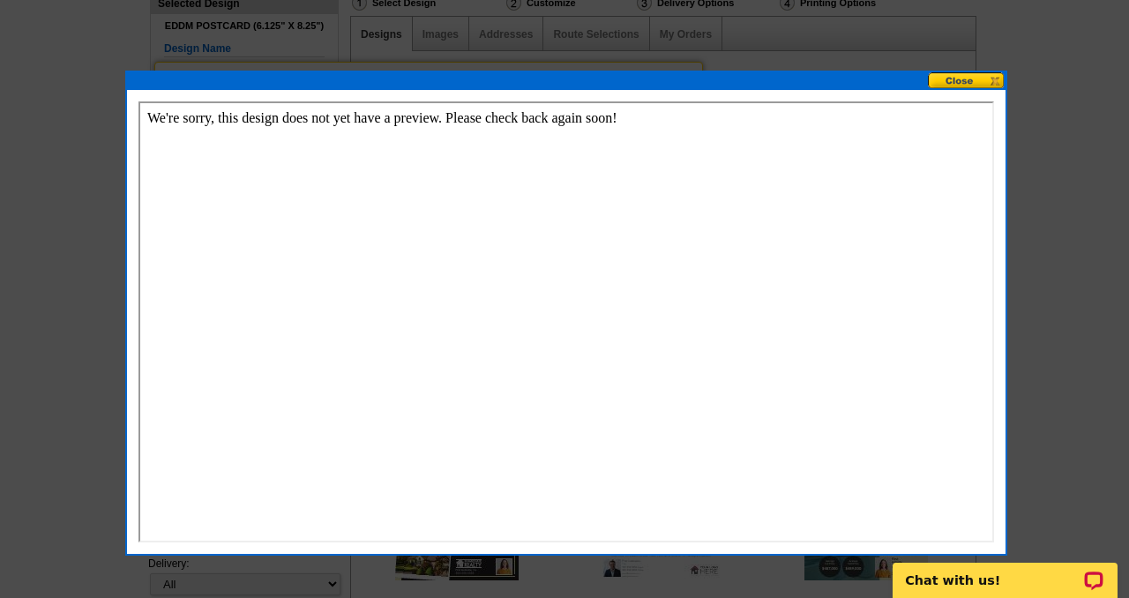
scroll to position [0, 0]
click at [964, 79] on button at bounding box center [967, 80] width 78 height 17
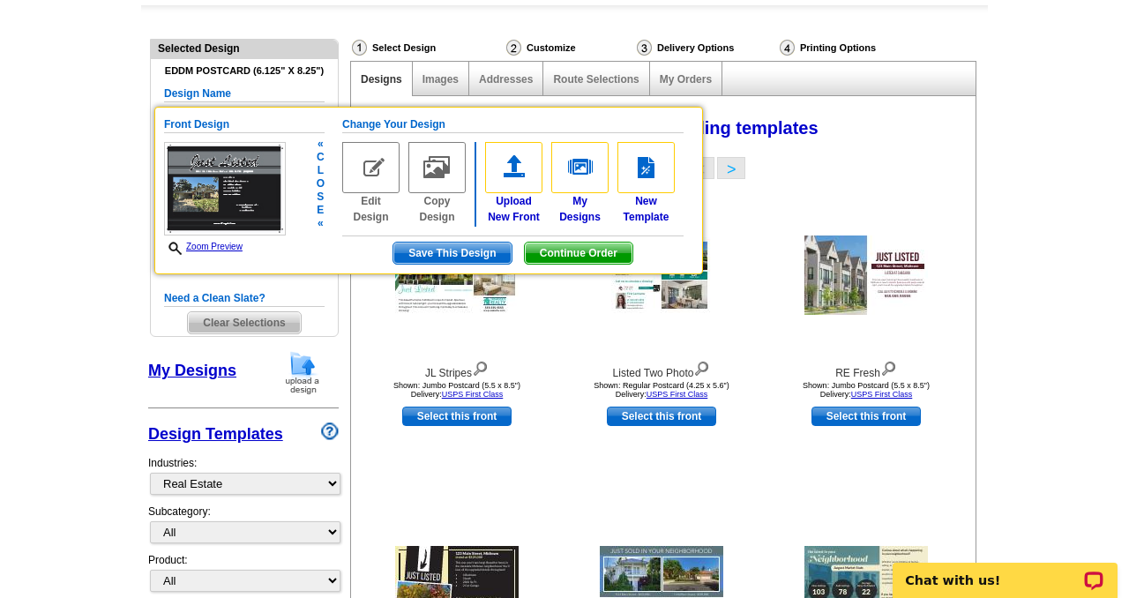
scroll to position [160, 0]
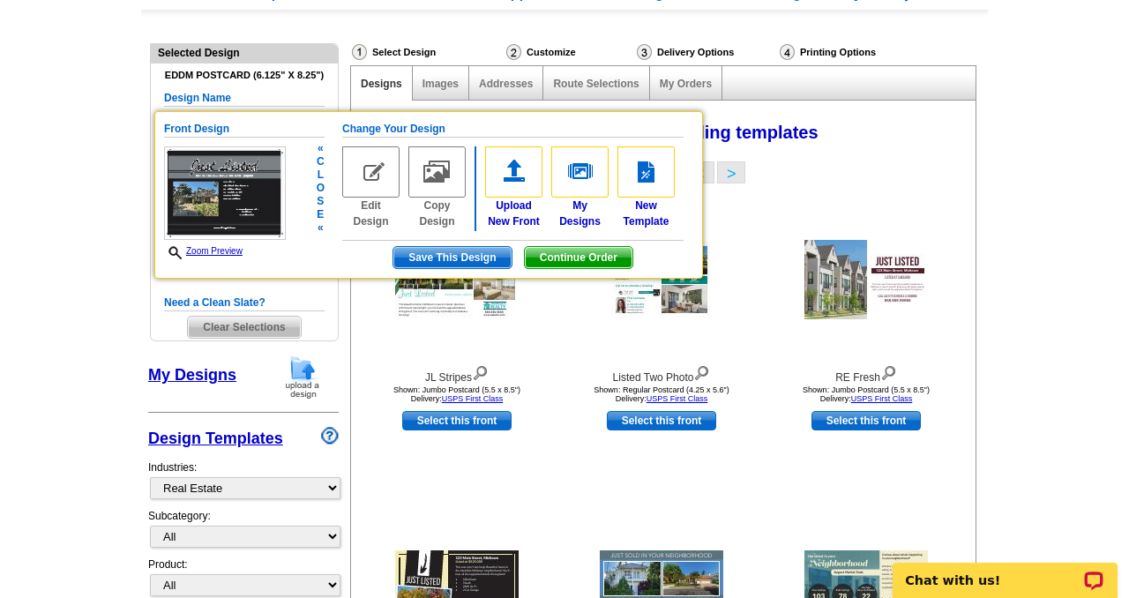
click at [360, 182] on img at bounding box center [370, 171] width 57 height 51
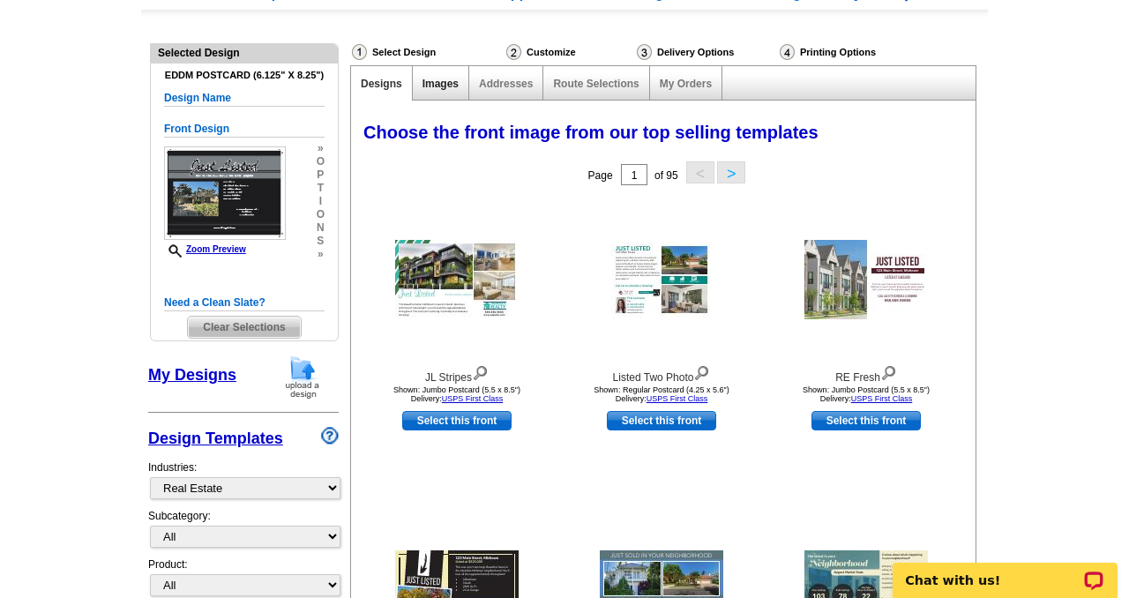
click at [454, 86] on link "Images" at bounding box center [441, 84] width 36 height 12
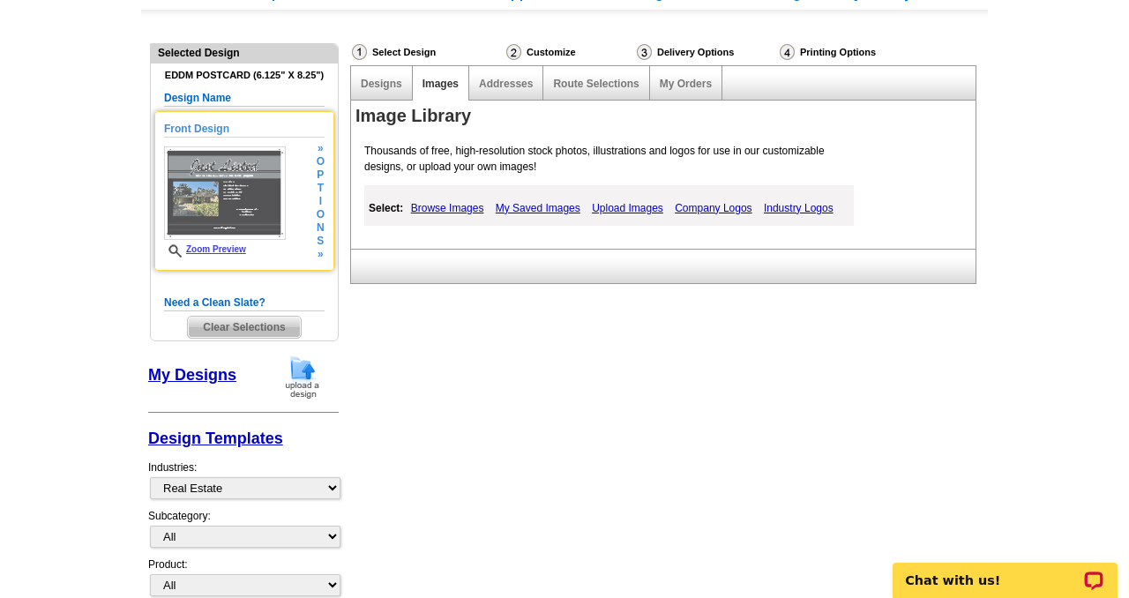
click at [209, 131] on h5 "Front Design" at bounding box center [244, 129] width 161 height 17
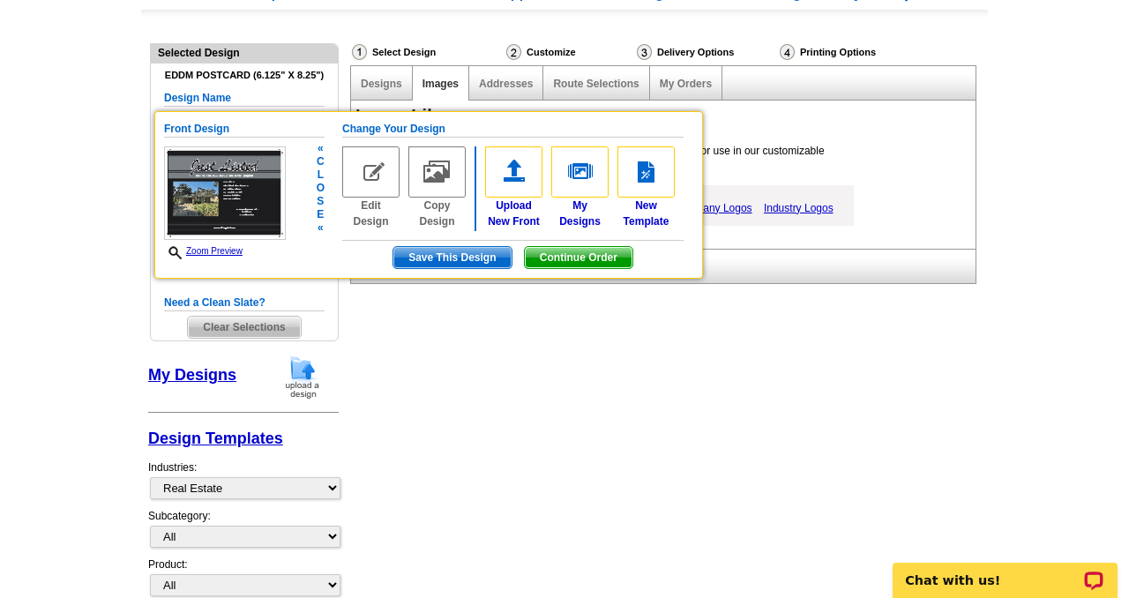
click at [232, 199] on img at bounding box center [225, 193] width 122 height 94
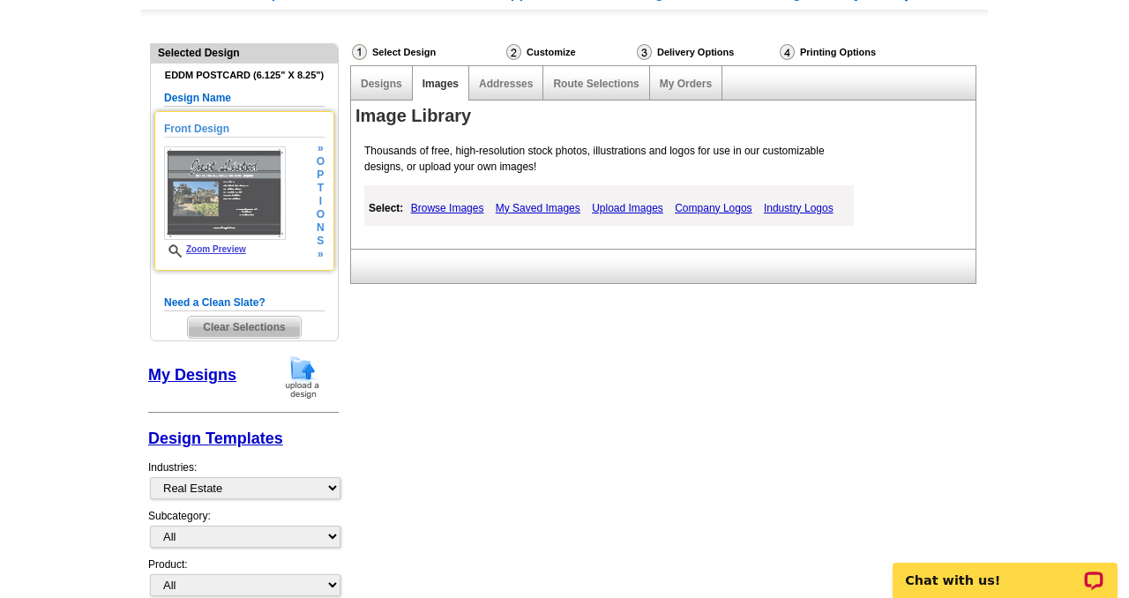
click at [232, 199] on img at bounding box center [225, 193] width 122 height 94
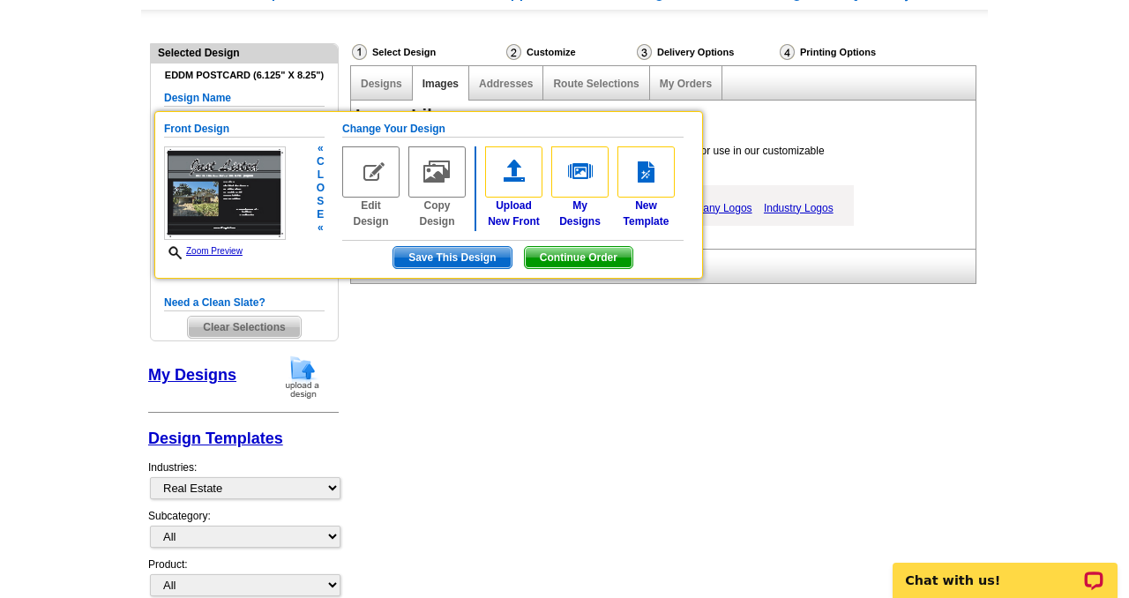
click at [376, 181] on img at bounding box center [370, 171] width 57 height 51
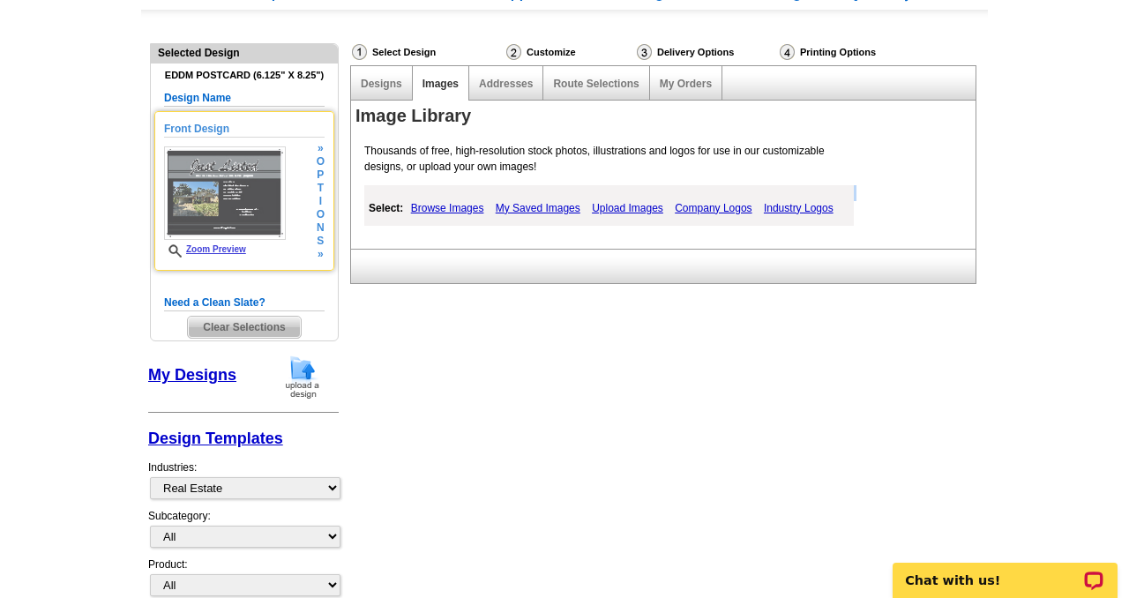
click at [376, 181] on div "Image Library Thousands of free, high-resolution stock photos, illustrations an…" at bounding box center [667, 175] width 633 height 146
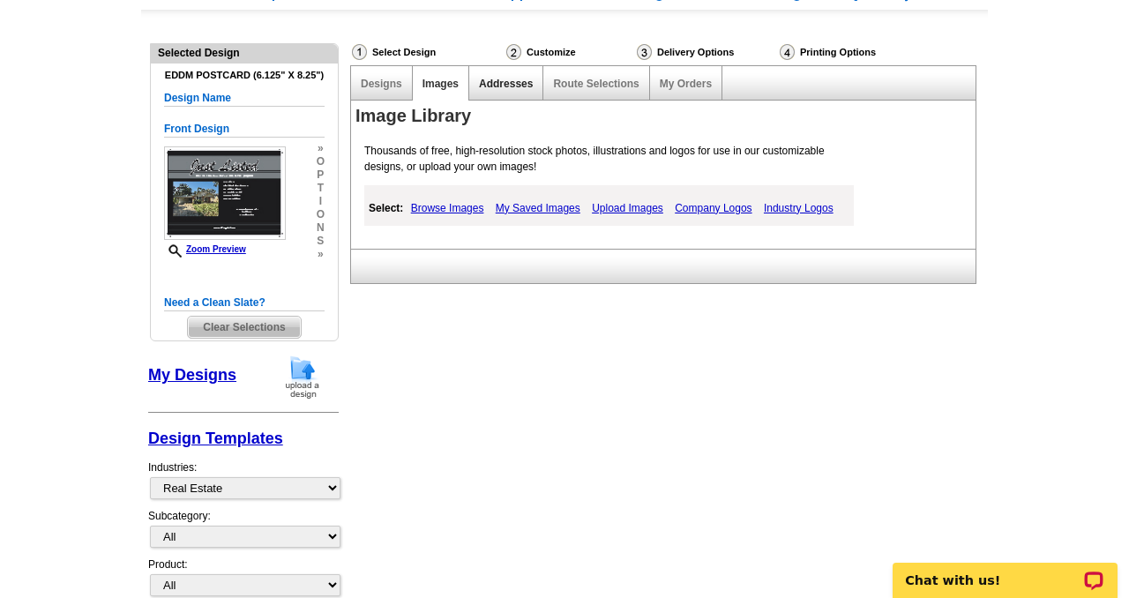
click at [505, 80] on link "Addresses" at bounding box center [506, 84] width 54 height 12
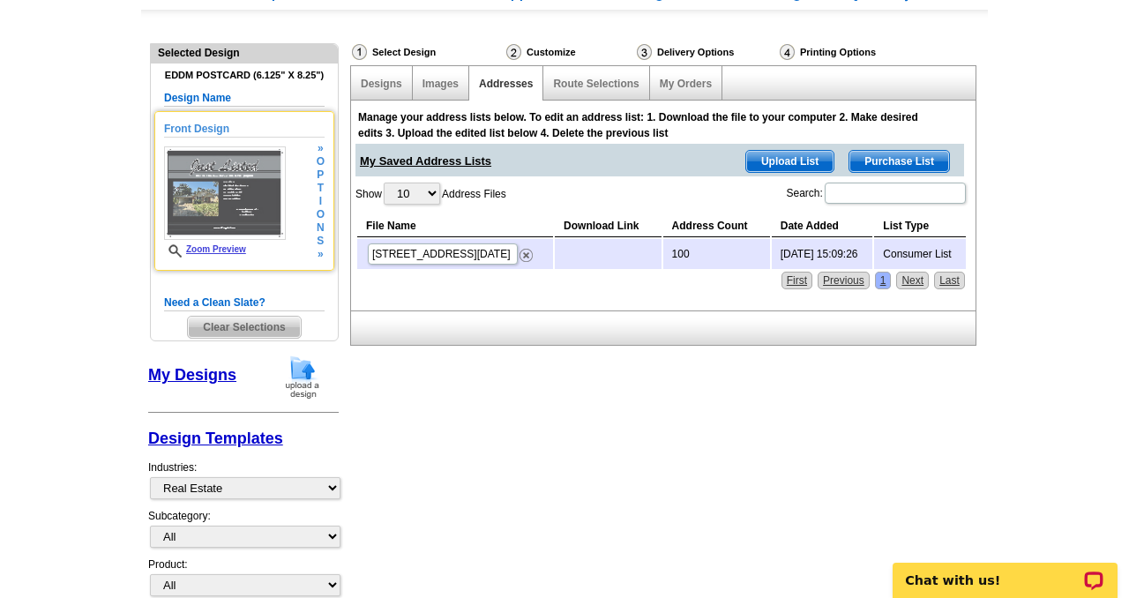
click at [218, 200] on img at bounding box center [225, 193] width 122 height 94
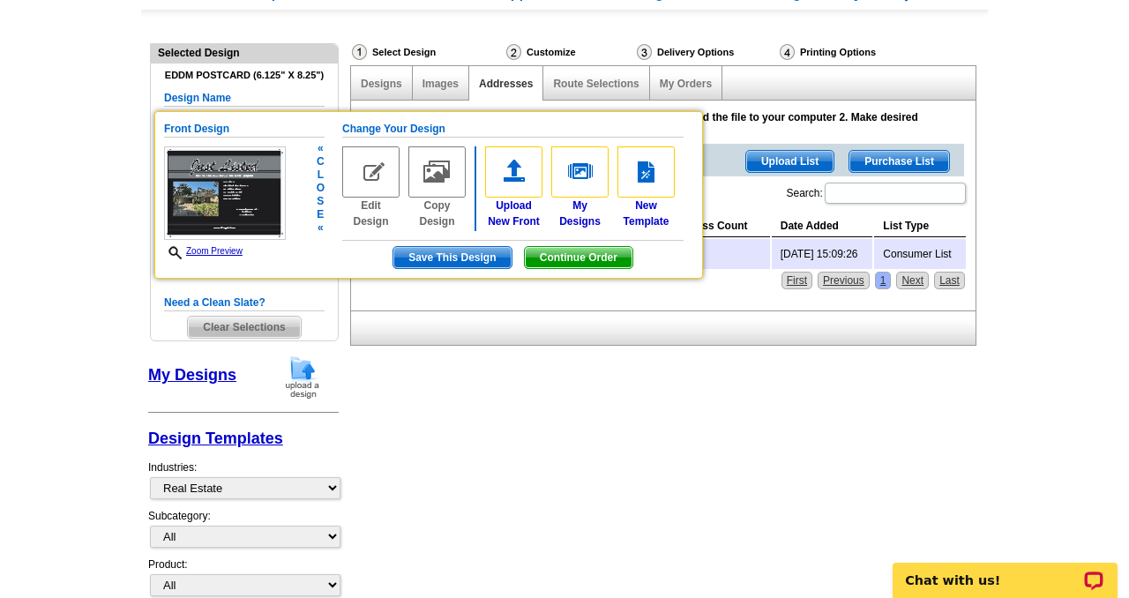
click at [558, 253] on span "Continue Order" at bounding box center [579, 257] width 108 height 21
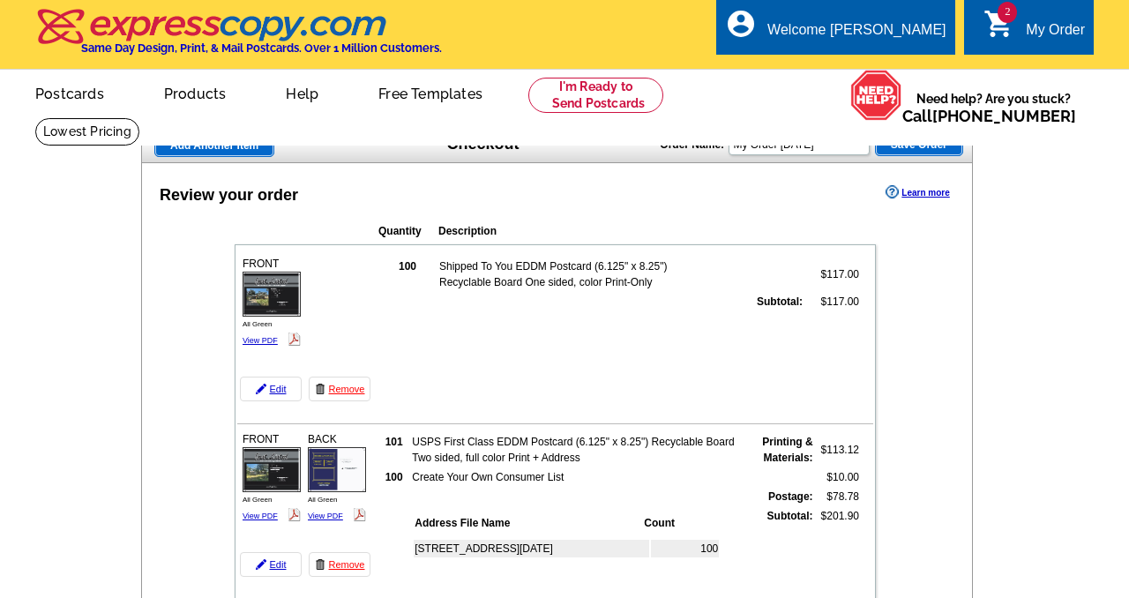
type input "HURRY40"
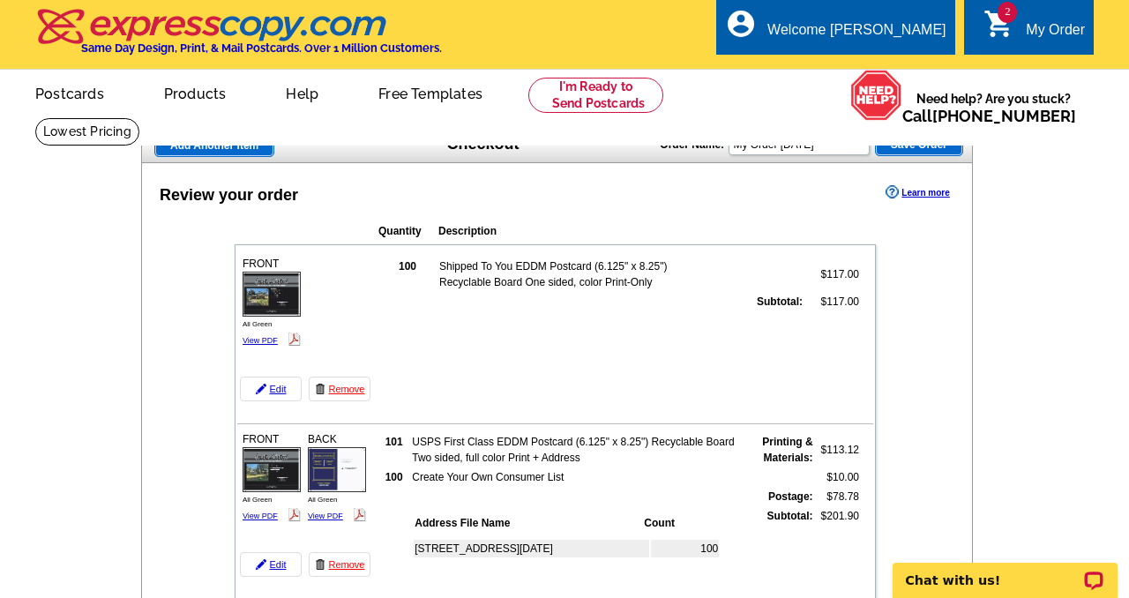
click at [277, 387] on link "Edit" at bounding box center [271, 389] width 62 height 25
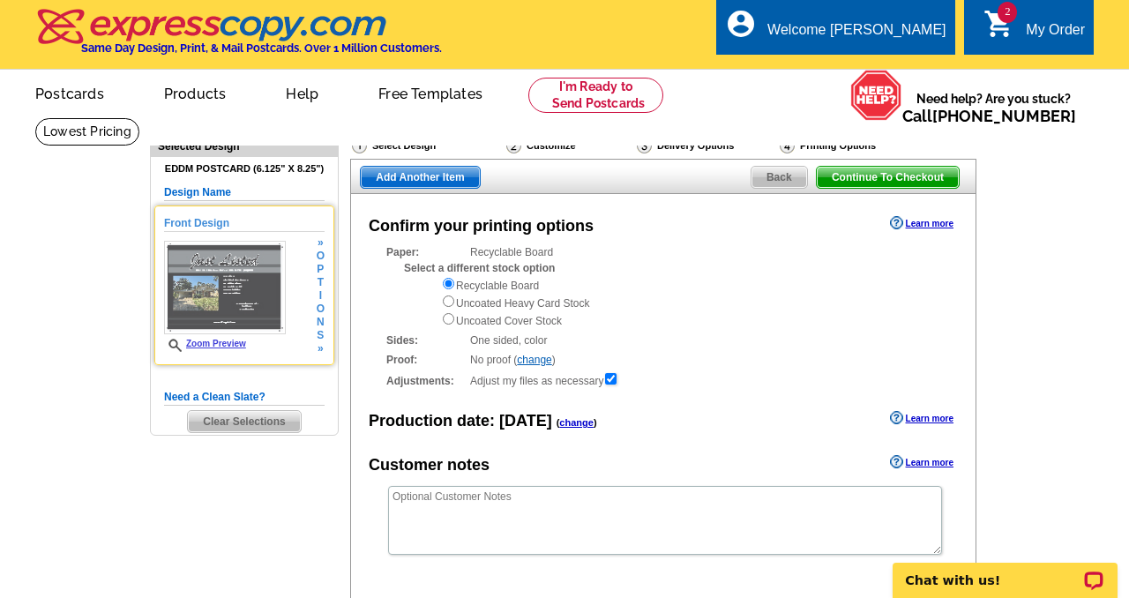
click at [323, 304] on span "o" at bounding box center [321, 309] width 8 height 13
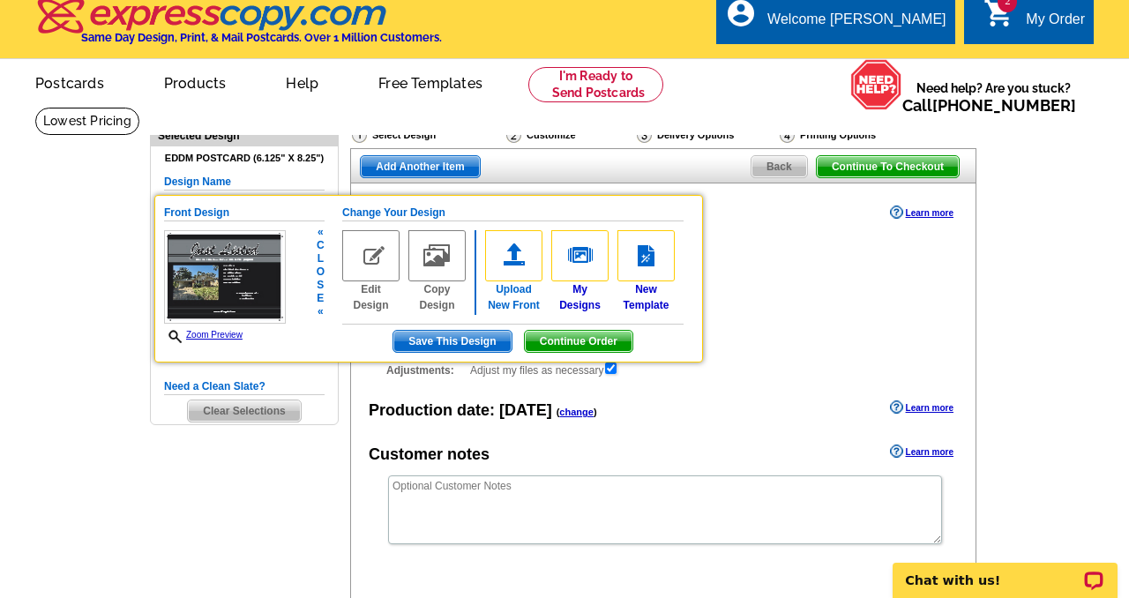
scroll to position [21, 0]
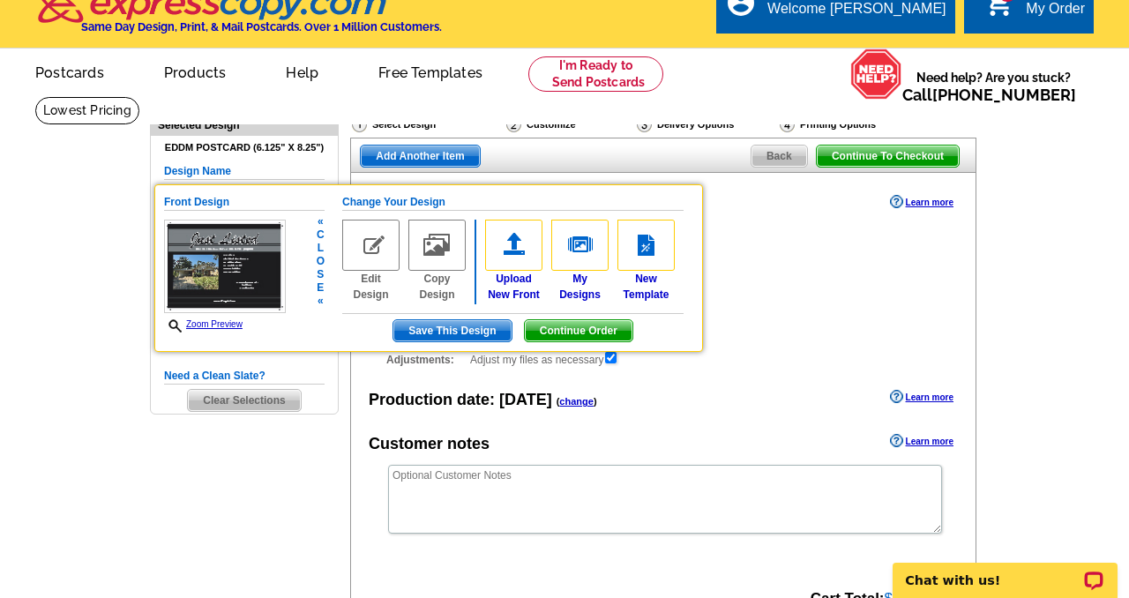
click at [464, 329] on span "Save This Design" at bounding box center [451, 330] width 117 height 21
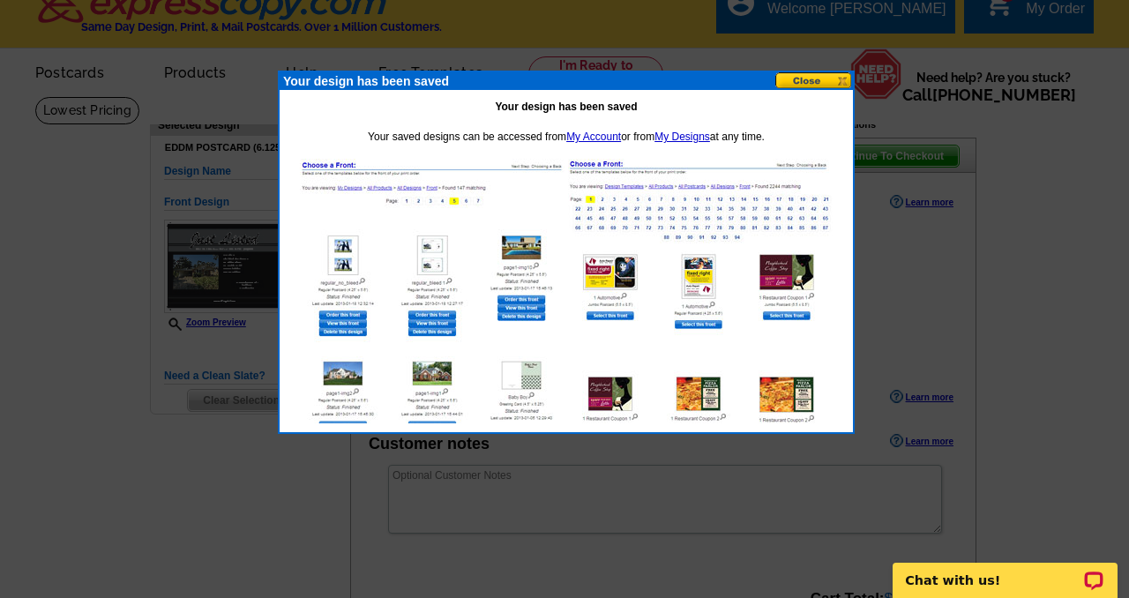
click at [800, 79] on button at bounding box center [814, 80] width 78 height 17
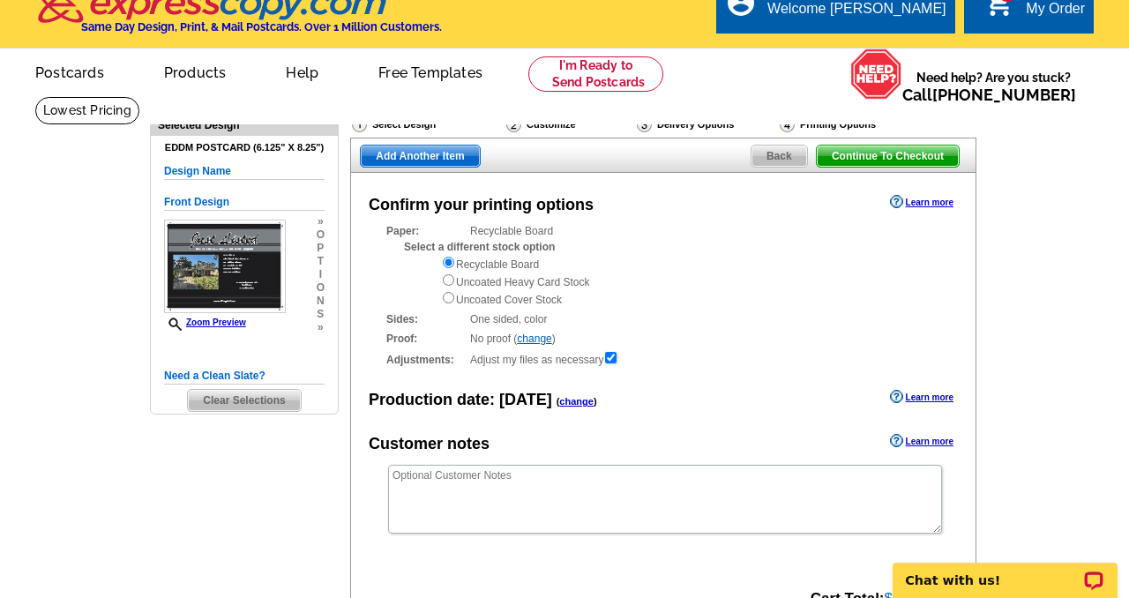
click at [204, 282] on img at bounding box center [225, 267] width 122 height 94
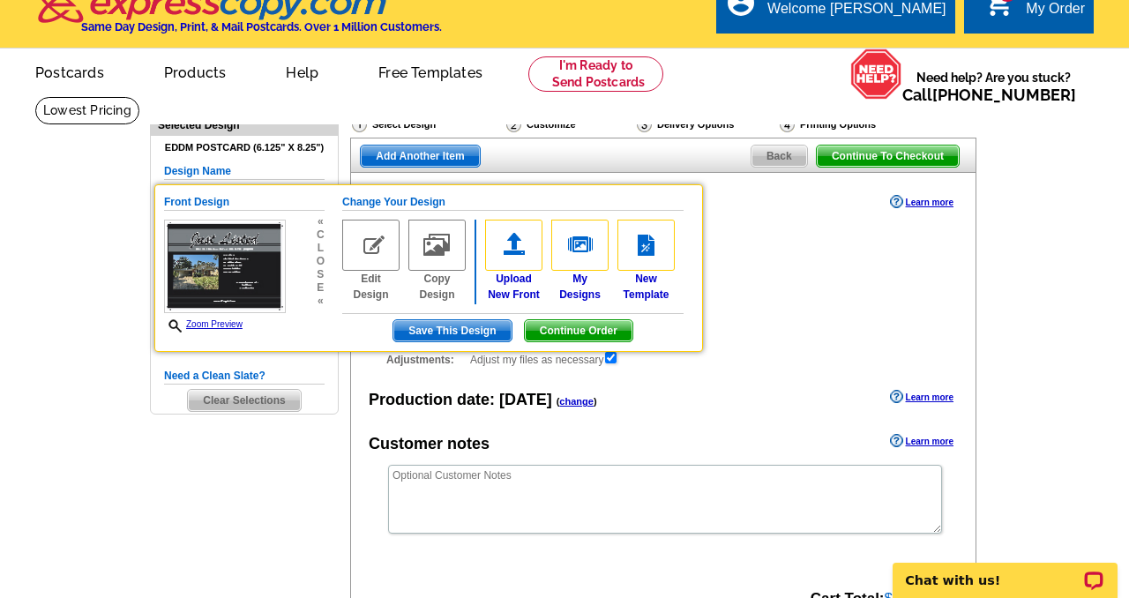
click at [389, 199] on h5 "Change Your Design" at bounding box center [512, 202] width 341 height 17
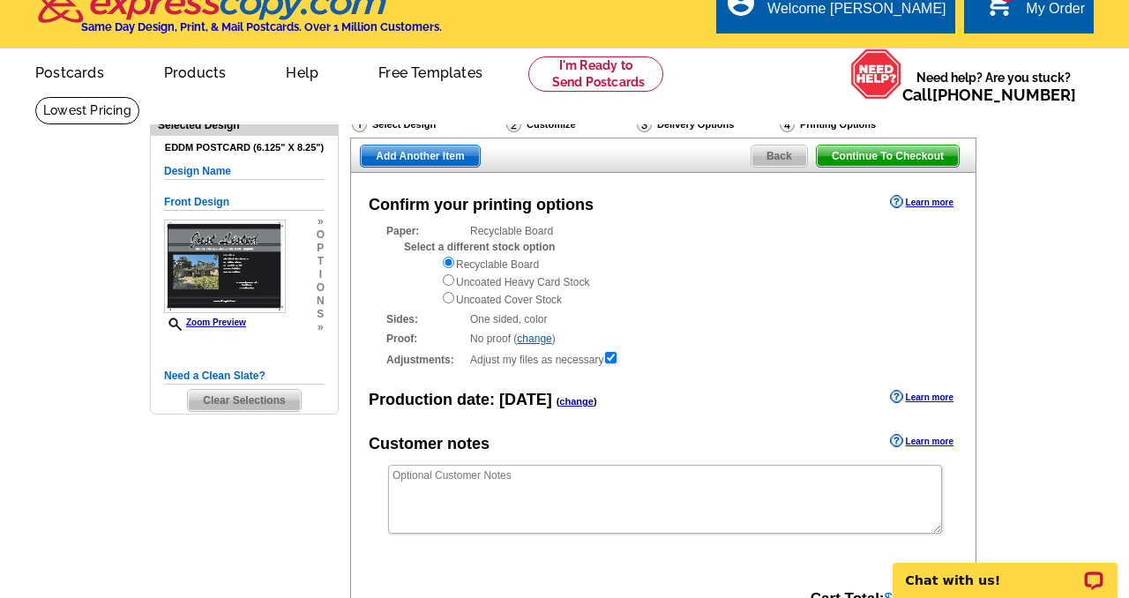
click at [399, 125] on div "Select Design" at bounding box center [427, 127] width 154 height 22
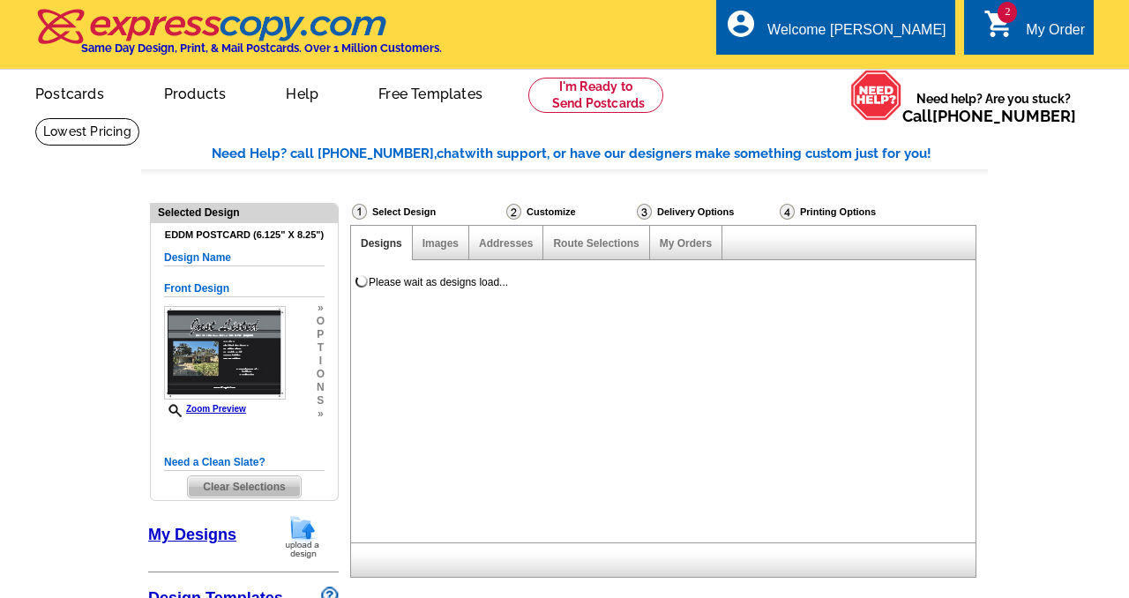
select select "785"
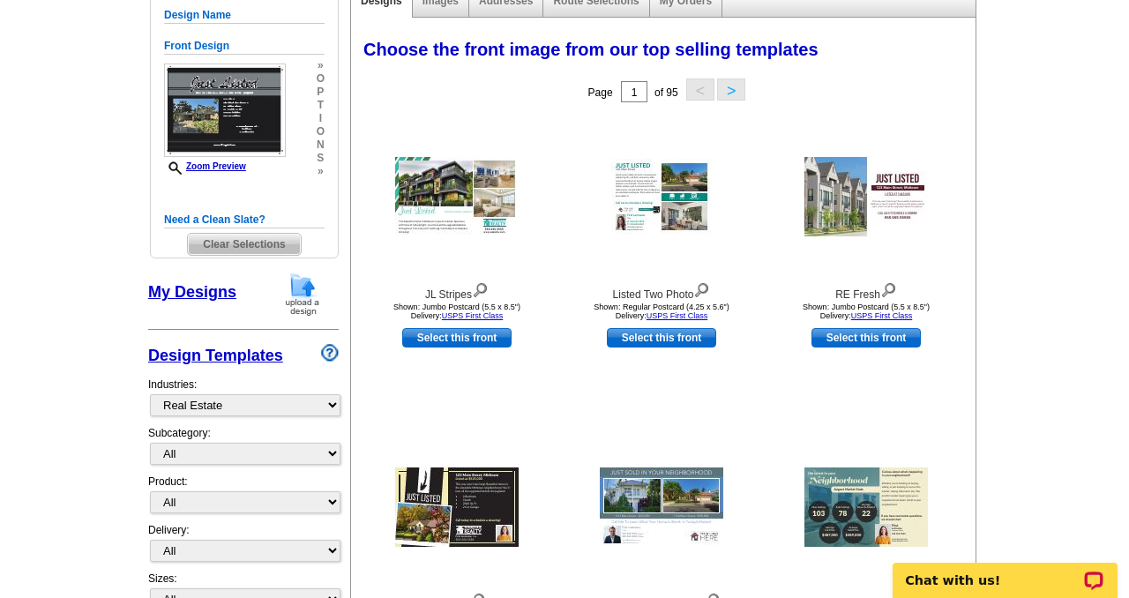
scroll to position [254, 0]
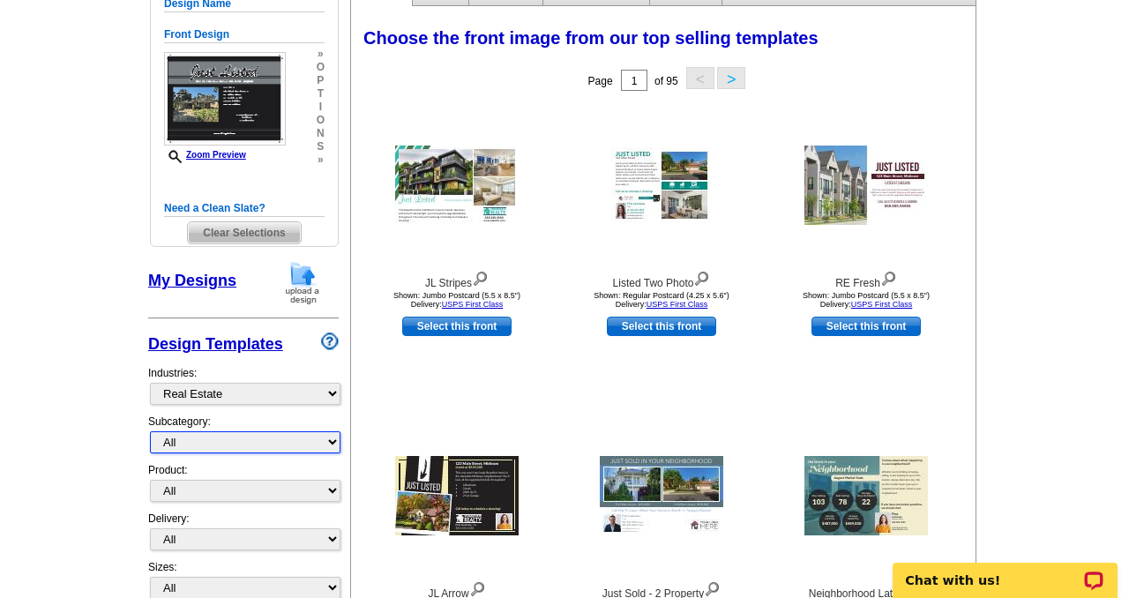
click at [191, 445] on select "All RE/MAX® Referrals [PERSON_NAME]® Berkshire Hathaway Home Services Century 2…" at bounding box center [245, 442] width 191 height 22
select select "788"
click at [150, 431] on select "All RE/MAX® Referrals [PERSON_NAME]® Berkshire Hathaway Home Services Century 2…" at bounding box center [245, 442] width 191 height 22
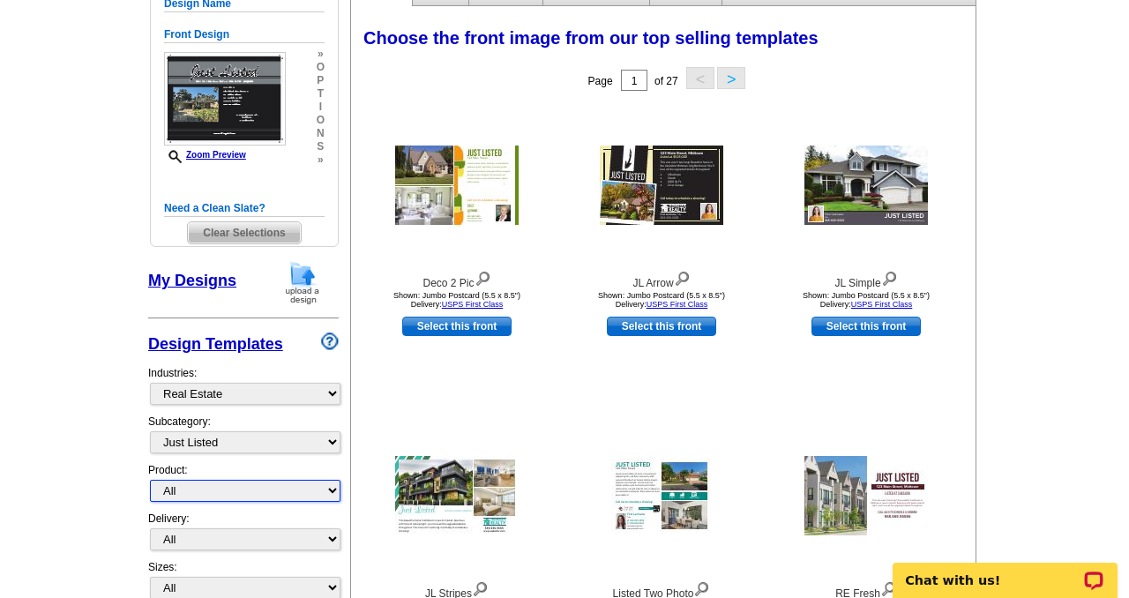
click at [198, 493] on select "All Postcards Letters and flyers Business Cards Door Hangers Greeting Cards" at bounding box center [245, 491] width 191 height 22
select select "1"
click at [150, 480] on select "All Postcards Letters and flyers Business Cards Door Hangers Greeting Cards" at bounding box center [245, 491] width 191 height 22
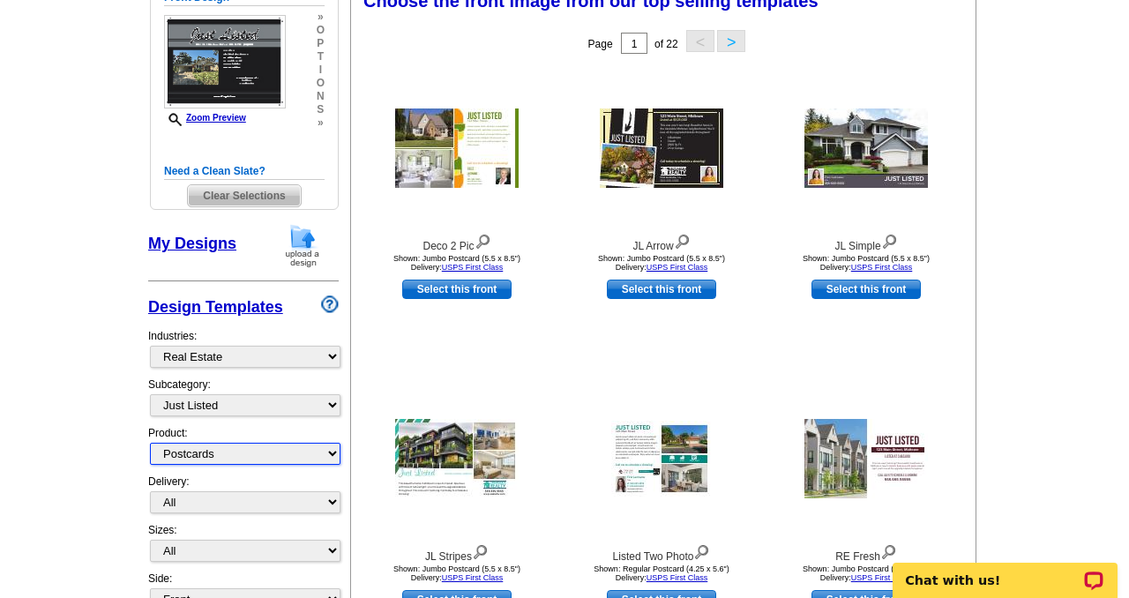
scroll to position [292, 0]
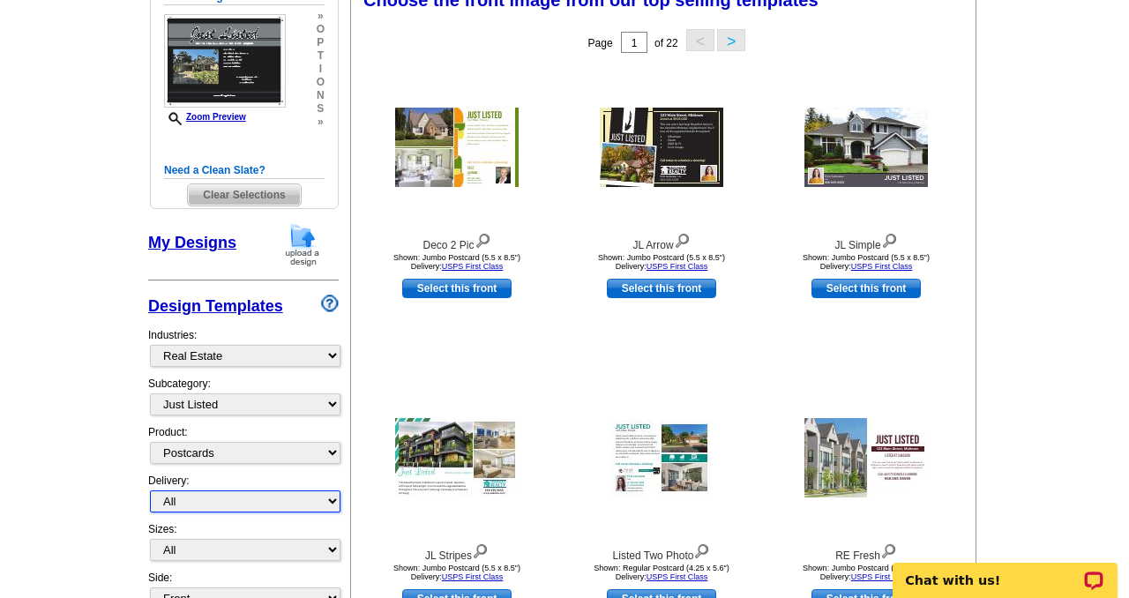
click at [187, 502] on select "All First Class Mail Shipped to Me EDDM Save 66% on Postage" at bounding box center [245, 501] width 191 height 22
select select "4"
click at [150, 490] on select "All First Class Mail Shipped to Me EDDM Save 66% on Postage" at bounding box center [245, 501] width 191 height 22
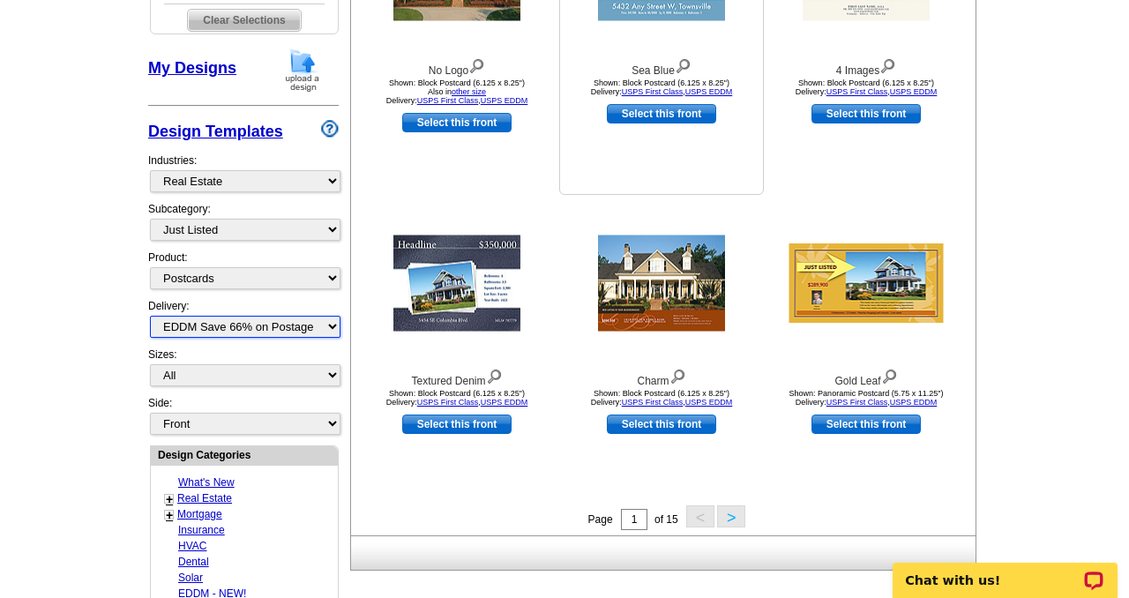
scroll to position [489, 0]
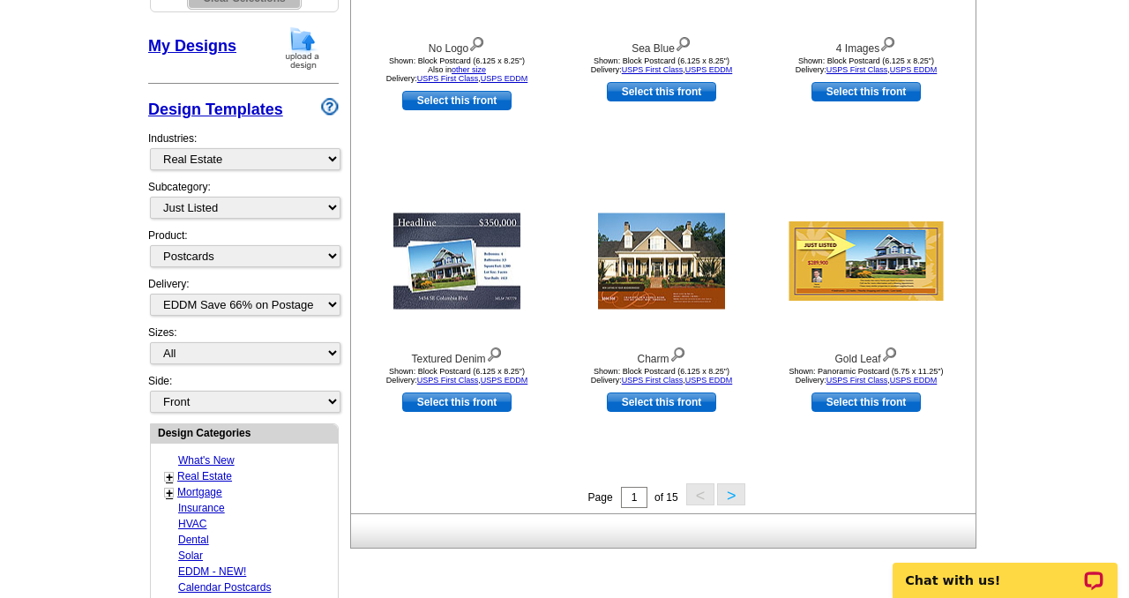
click at [730, 495] on button ">" at bounding box center [731, 494] width 28 height 22
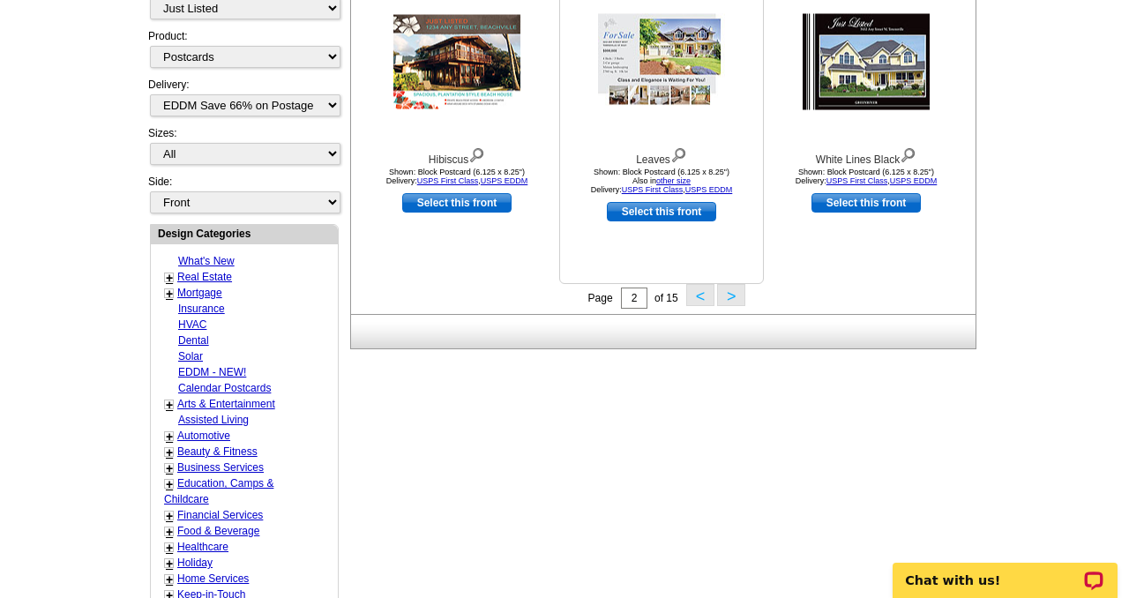
scroll to position [689, 0]
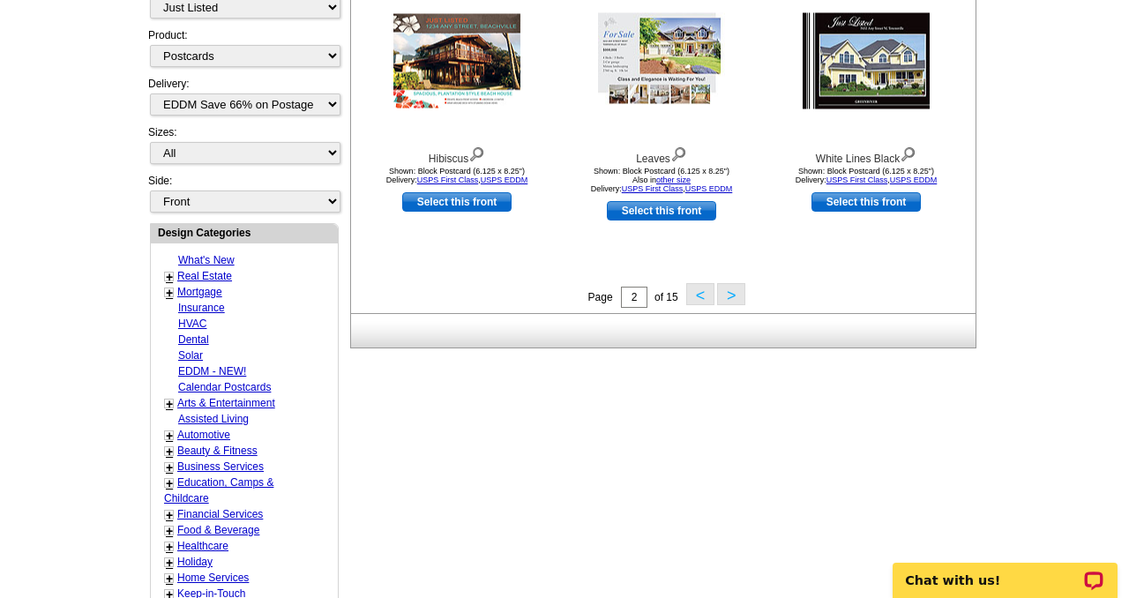
click at [731, 300] on button ">" at bounding box center [731, 294] width 28 height 22
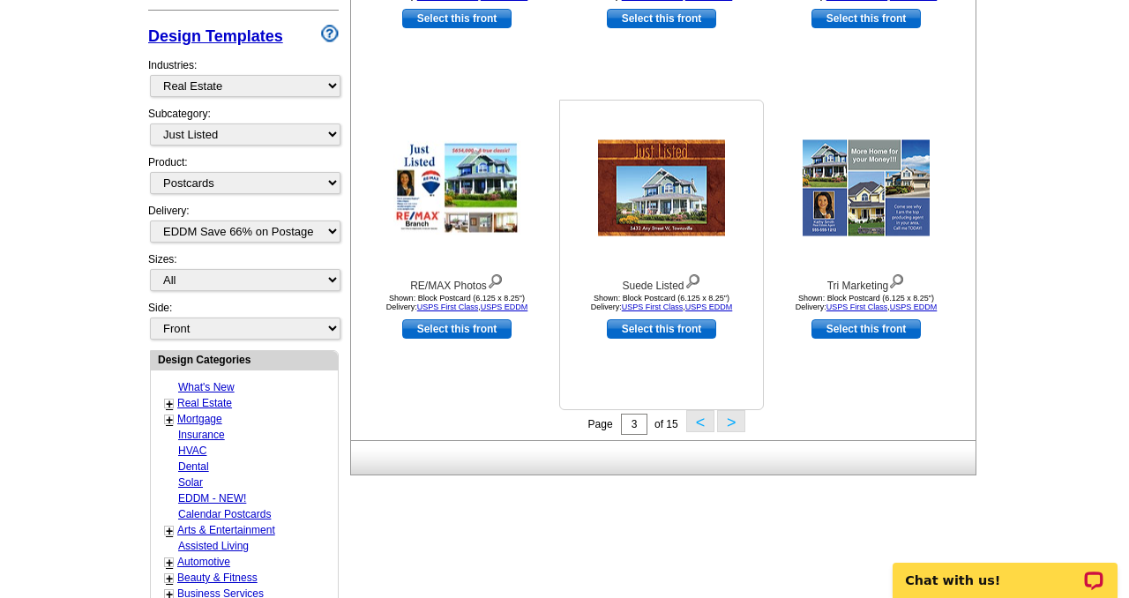
scroll to position [574, 0]
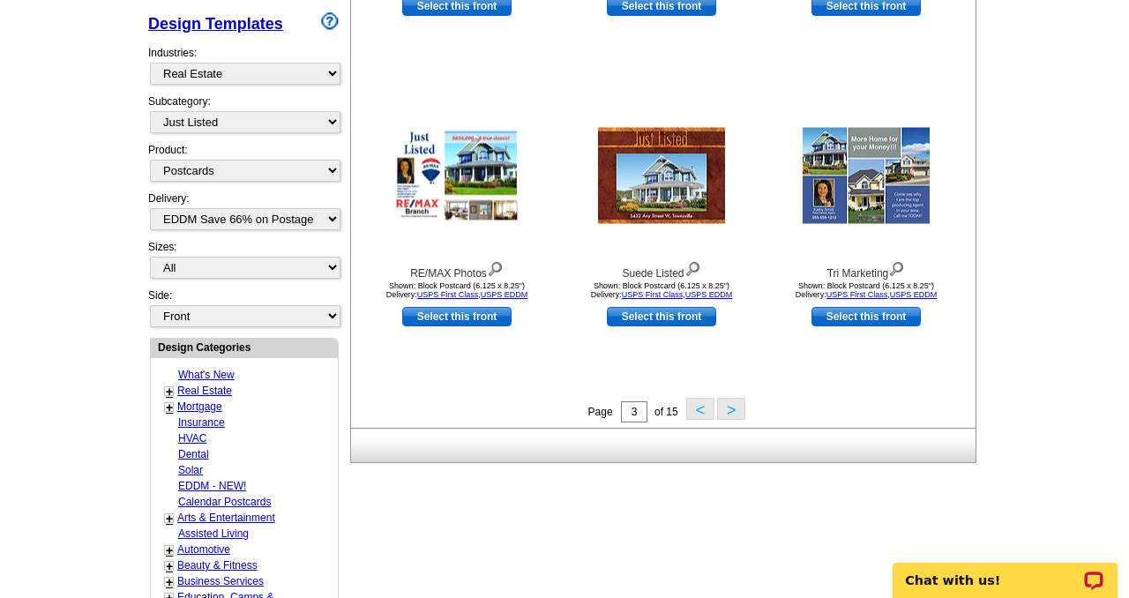
click at [726, 416] on button ">" at bounding box center [731, 409] width 28 height 22
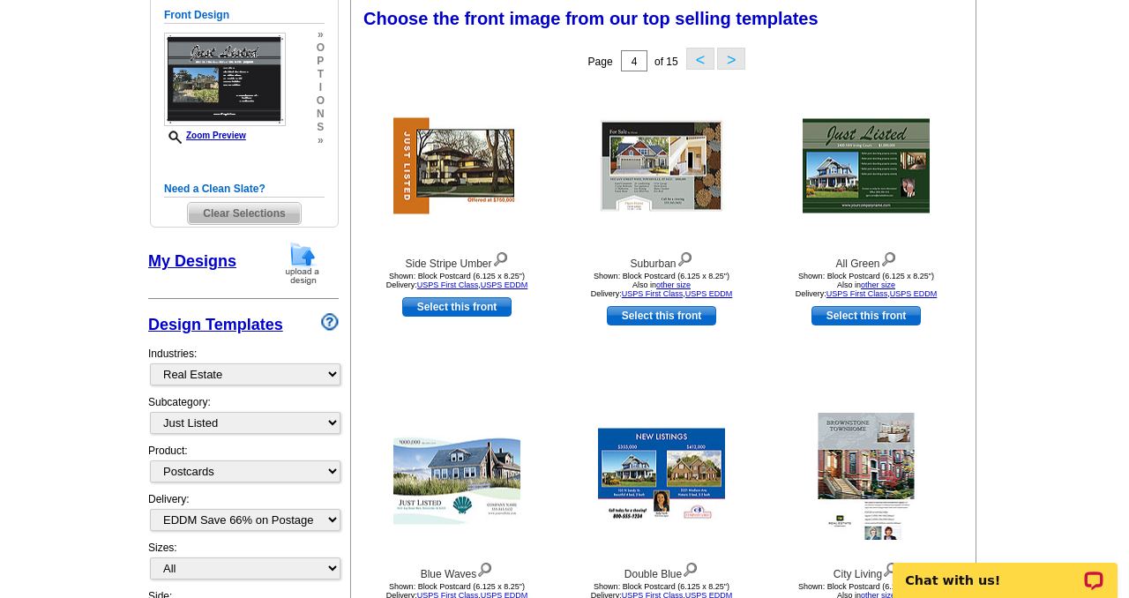
scroll to position [271, 0]
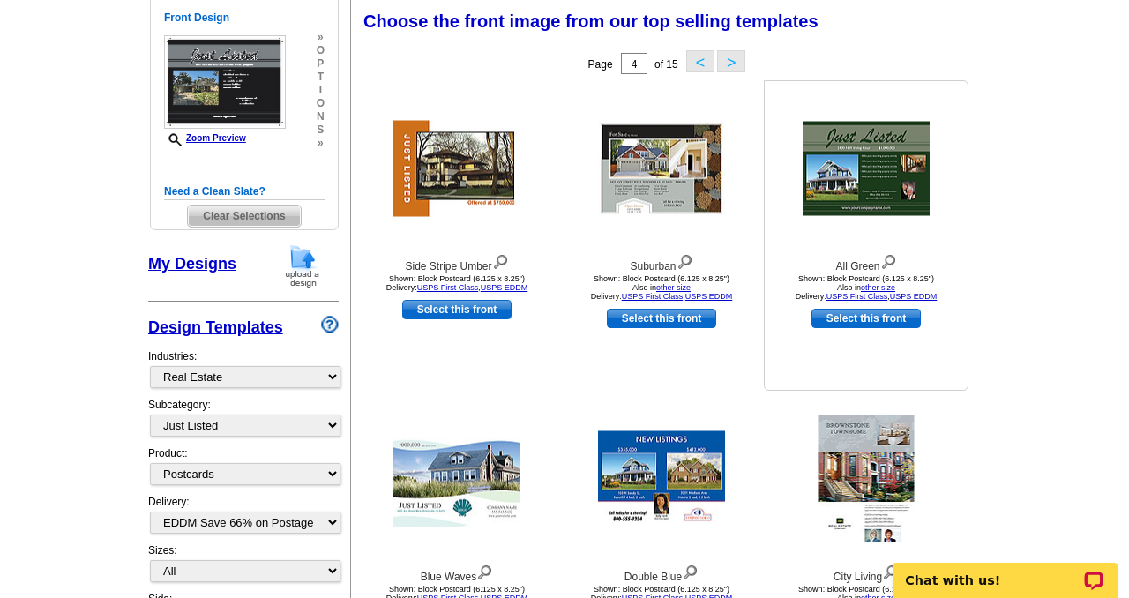
click at [860, 195] on img at bounding box center [866, 169] width 127 height 94
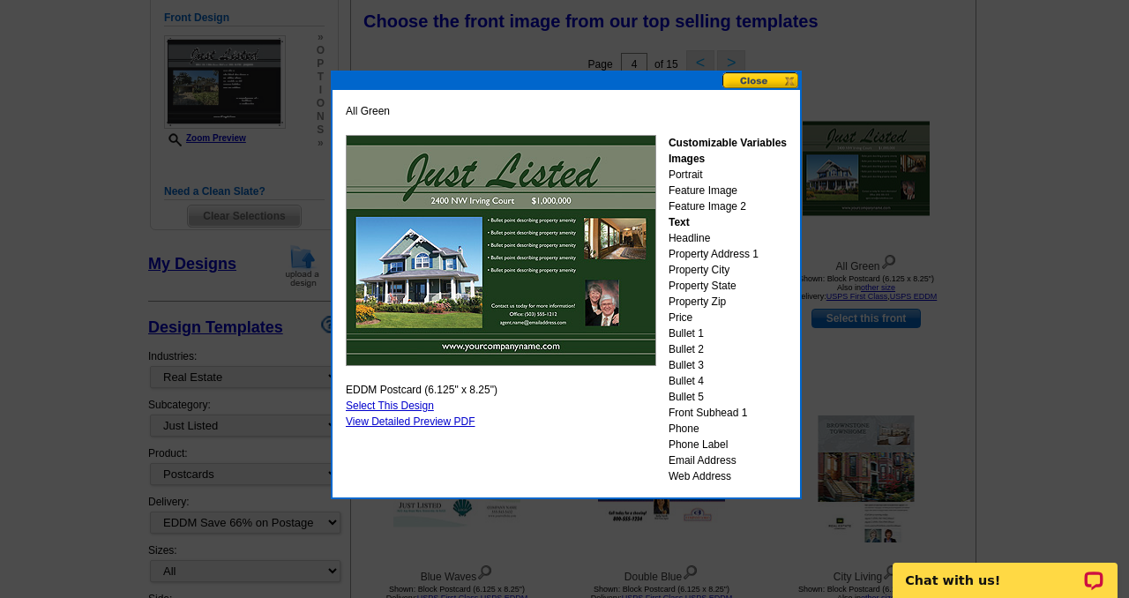
click at [379, 403] on link "Select This Design" at bounding box center [390, 406] width 88 height 12
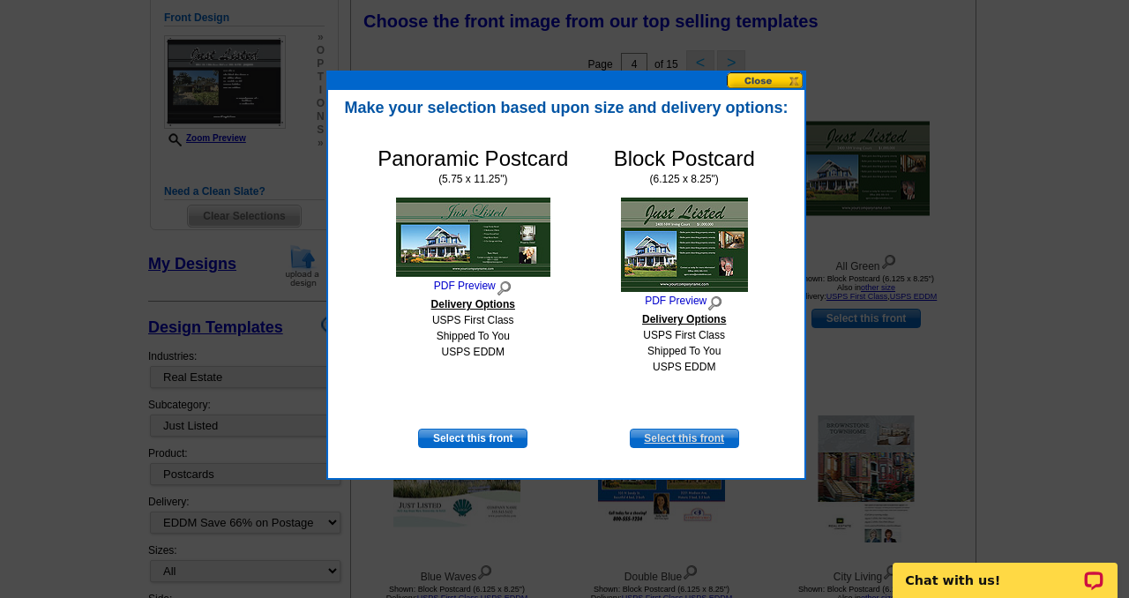
click at [690, 438] on link "Select this front" at bounding box center [684, 438] width 109 height 19
select select "14"
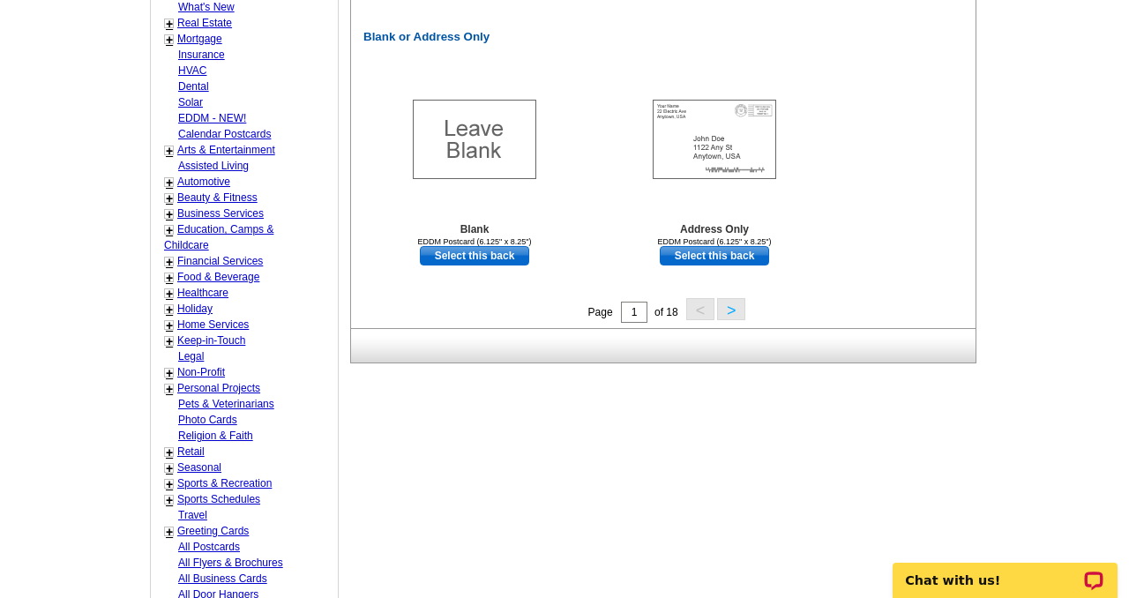
scroll to position [956, 0]
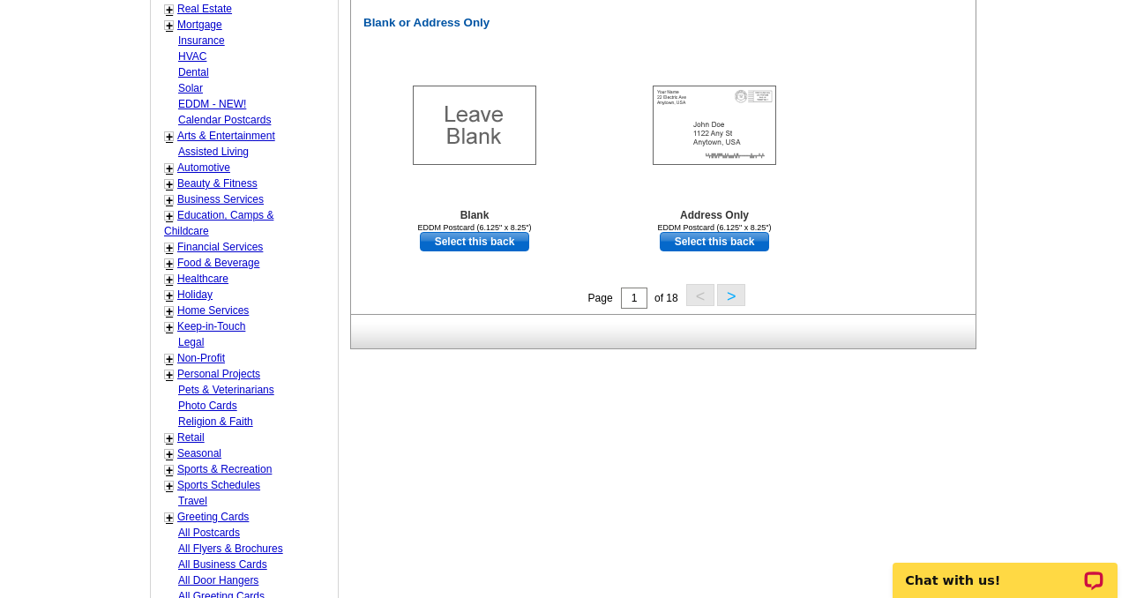
click at [730, 296] on button ">" at bounding box center [731, 295] width 28 height 22
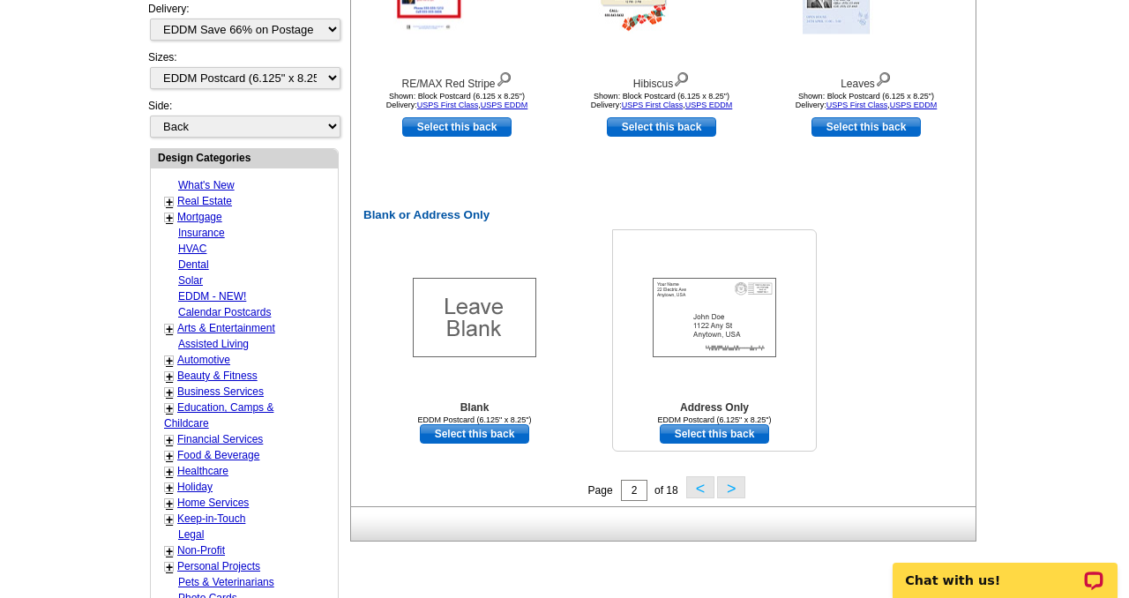
scroll to position [790, 0]
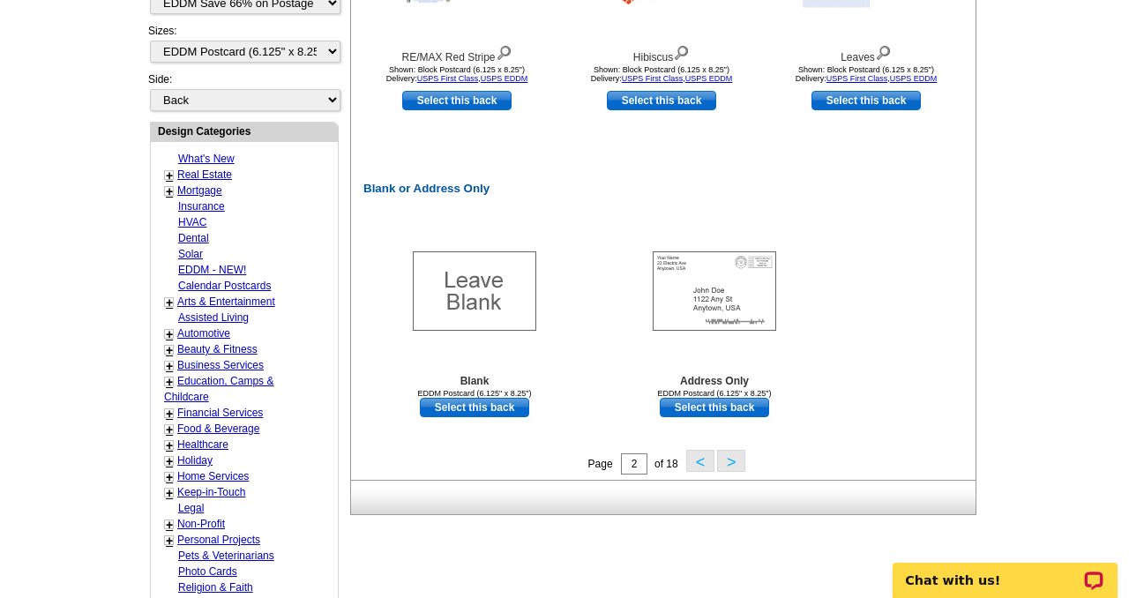
click at [729, 463] on button ">" at bounding box center [731, 461] width 28 height 22
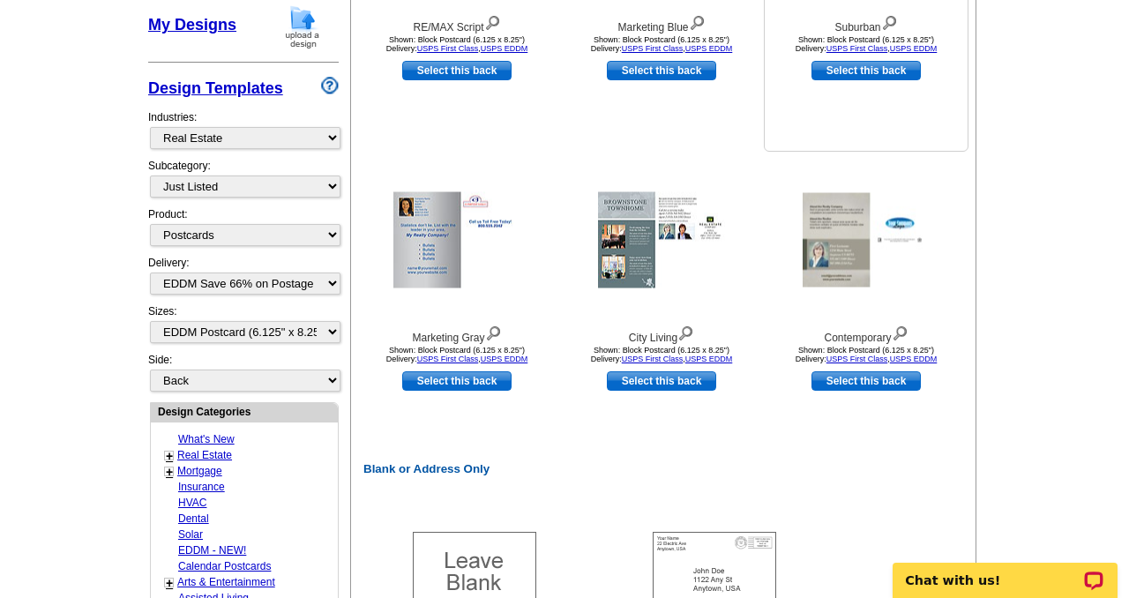
scroll to position [528, 0]
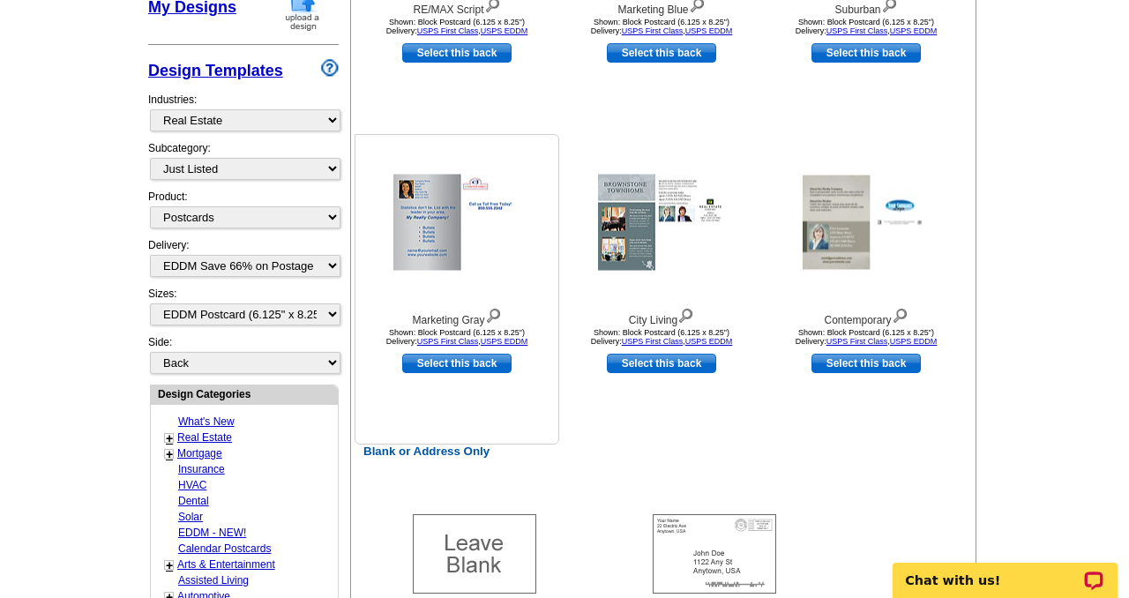
click at [421, 364] on link "Select this back" at bounding box center [456, 363] width 109 height 19
select select "front"
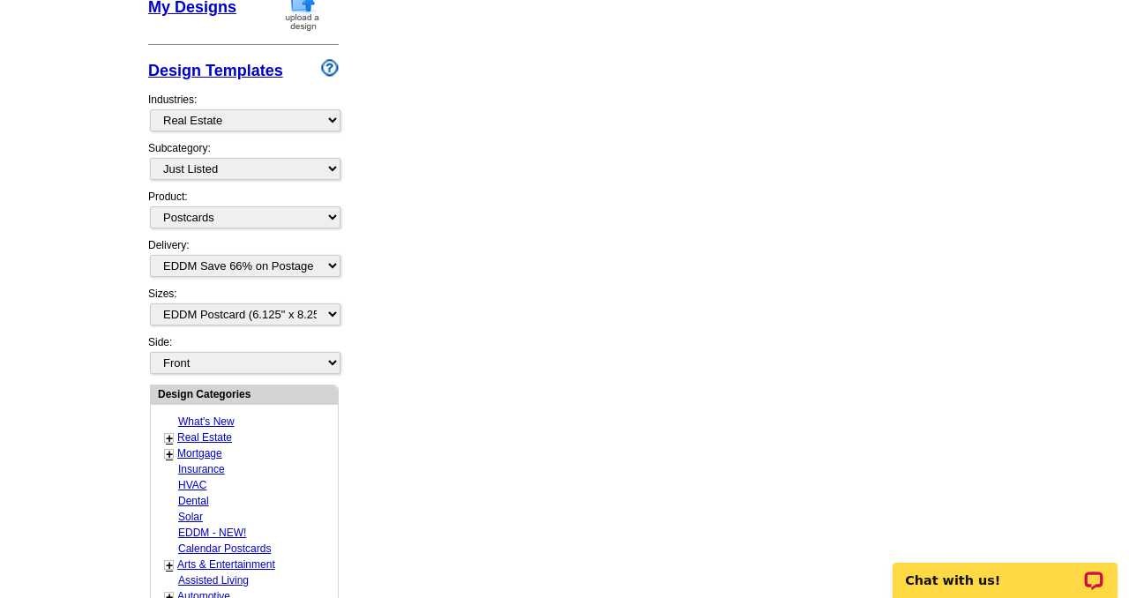
scroll to position [0, 0]
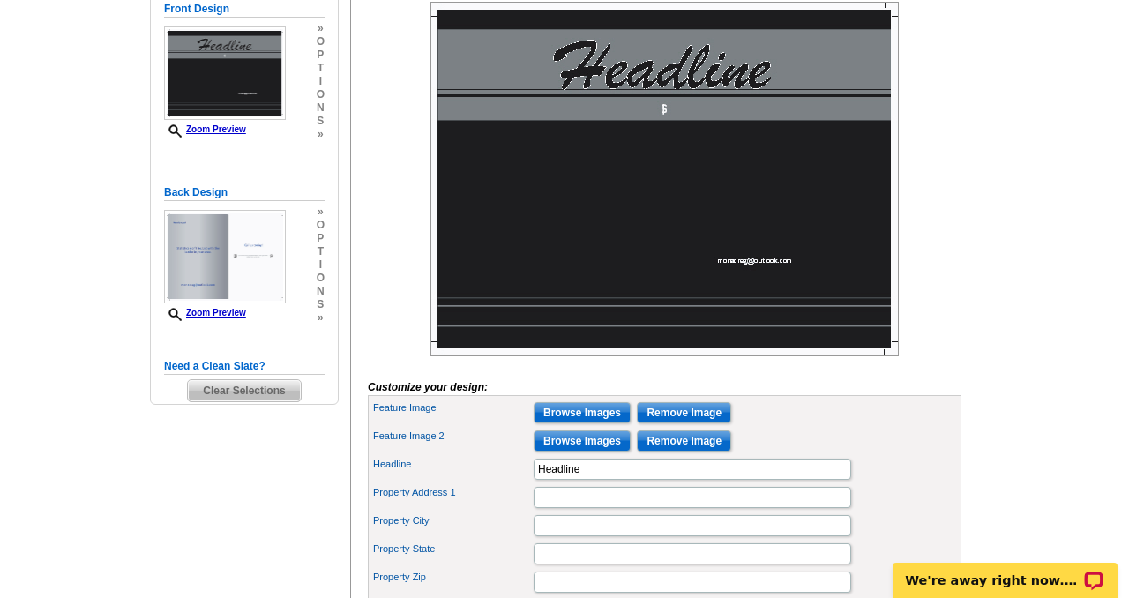
scroll to position [311, 0]
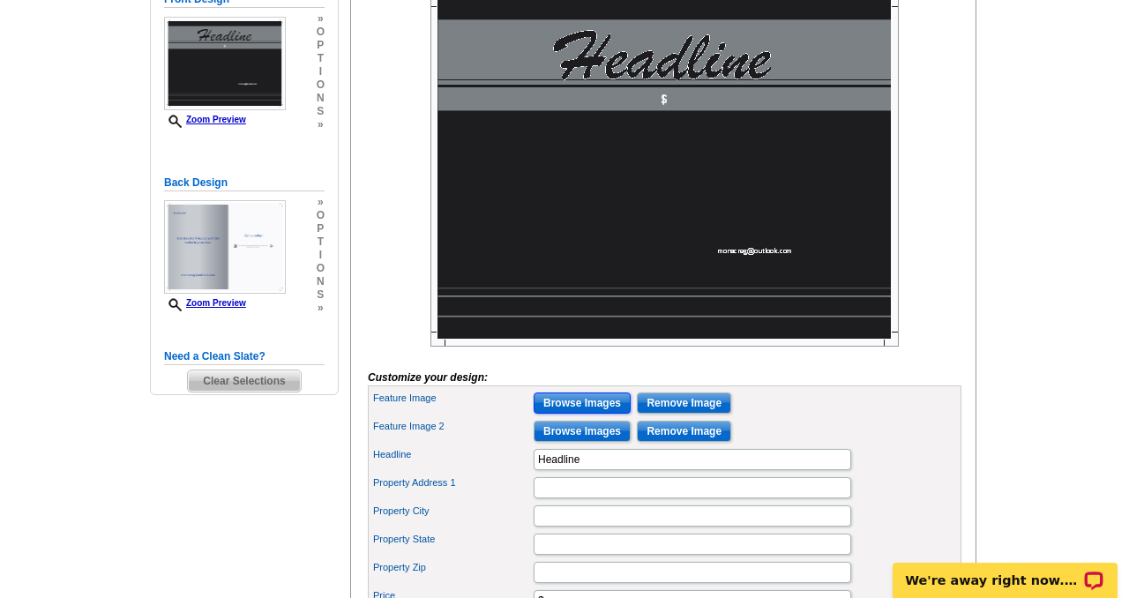
click at [573, 414] on input "Browse Images" at bounding box center [582, 403] width 97 height 21
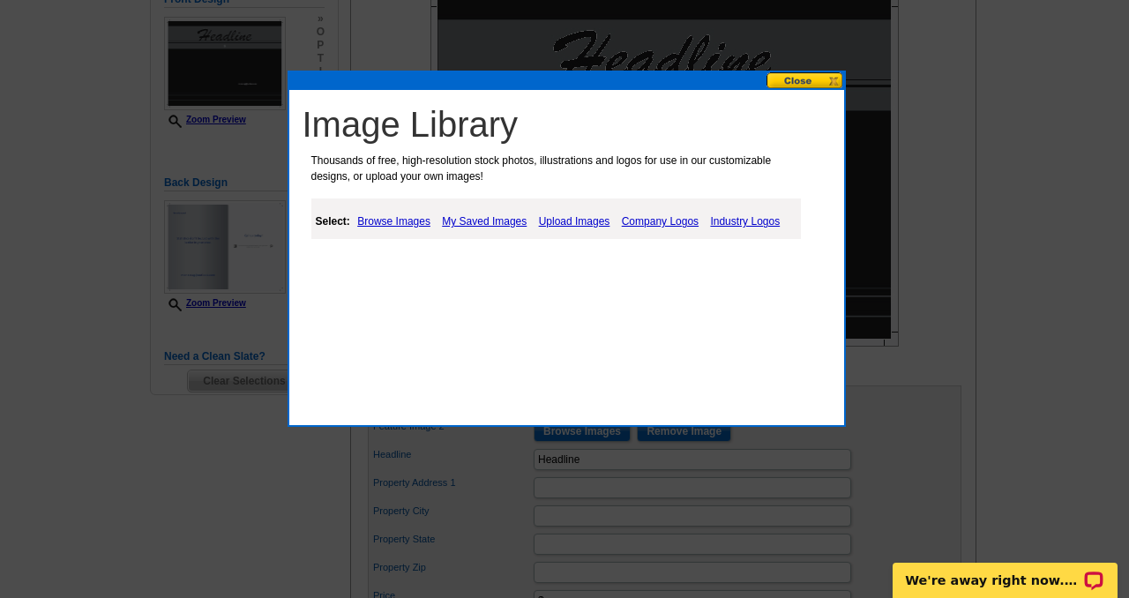
click at [499, 221] on link "My Saved Images" at bounding box center [485, 221] width 94 height 21
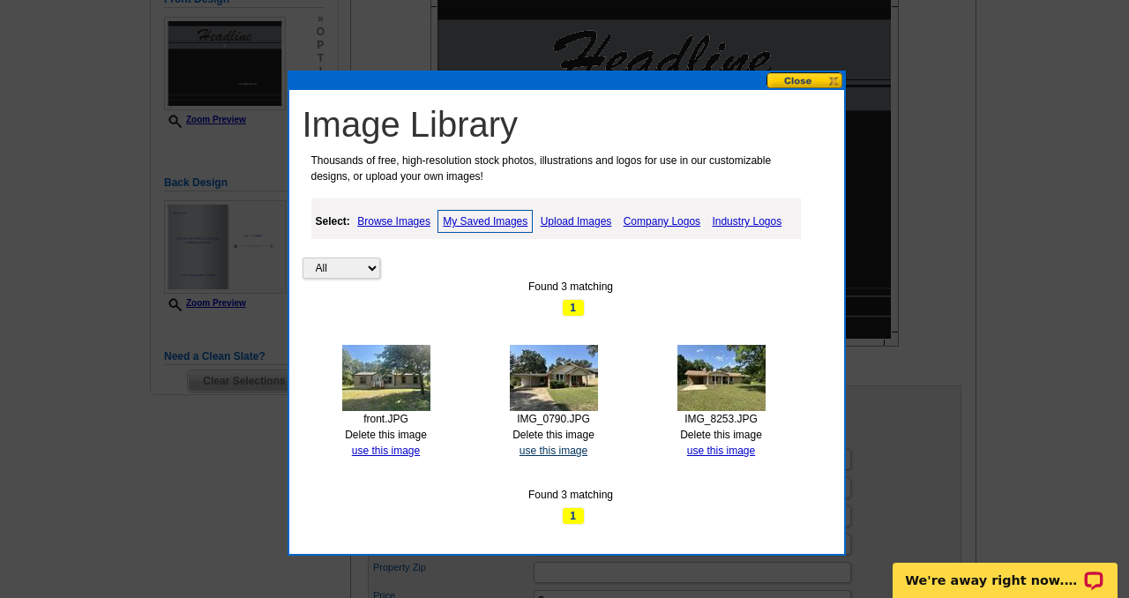
click at [543, 450] on link "use this image" at bounding box center [554, 451] width 68 height 12
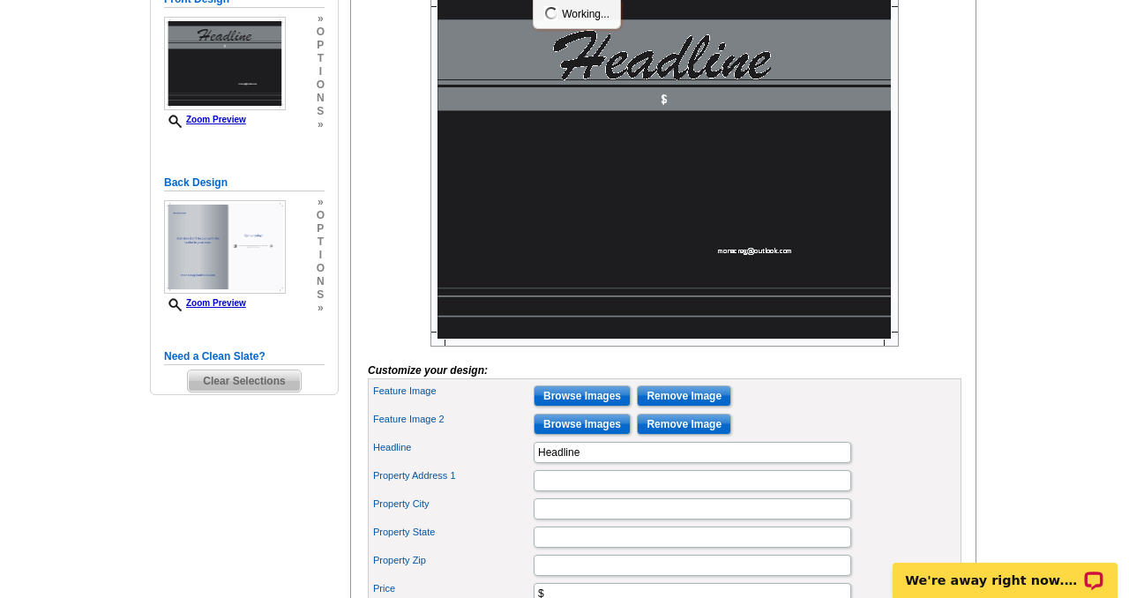
scroll to position [328, 0]
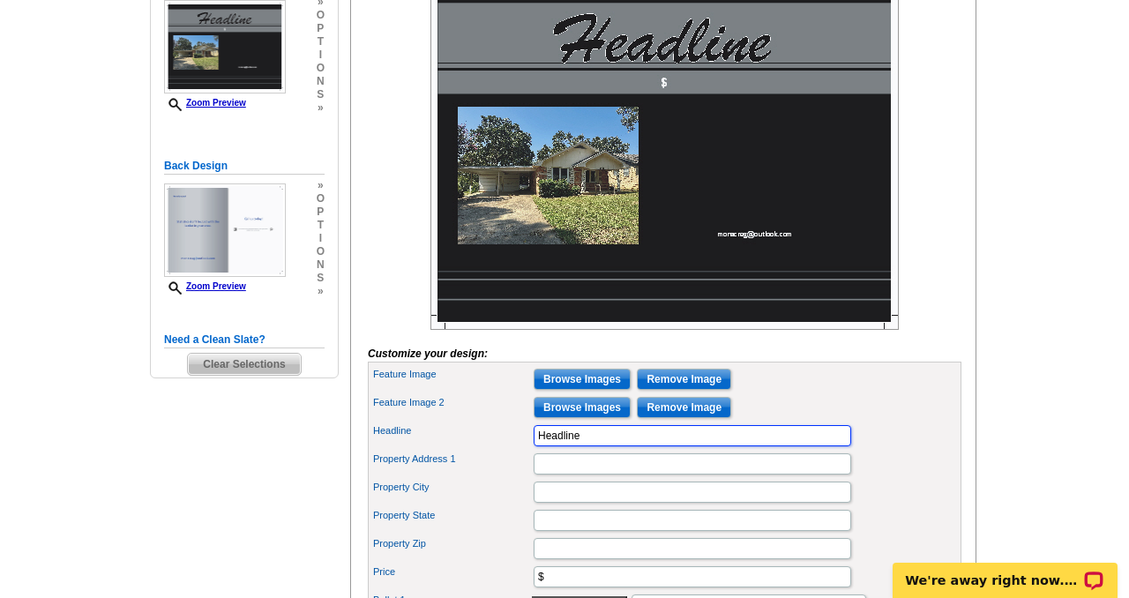
drag, startPoint x: 588, startPoint y: 468, endPoint x: 523, endPoint y: 473, distance: 64.5
click at [523, 450] on div "Headline Headline" at bounding box center [664, 436] width 587 height 28
type input "H"
type input "Just Listed"
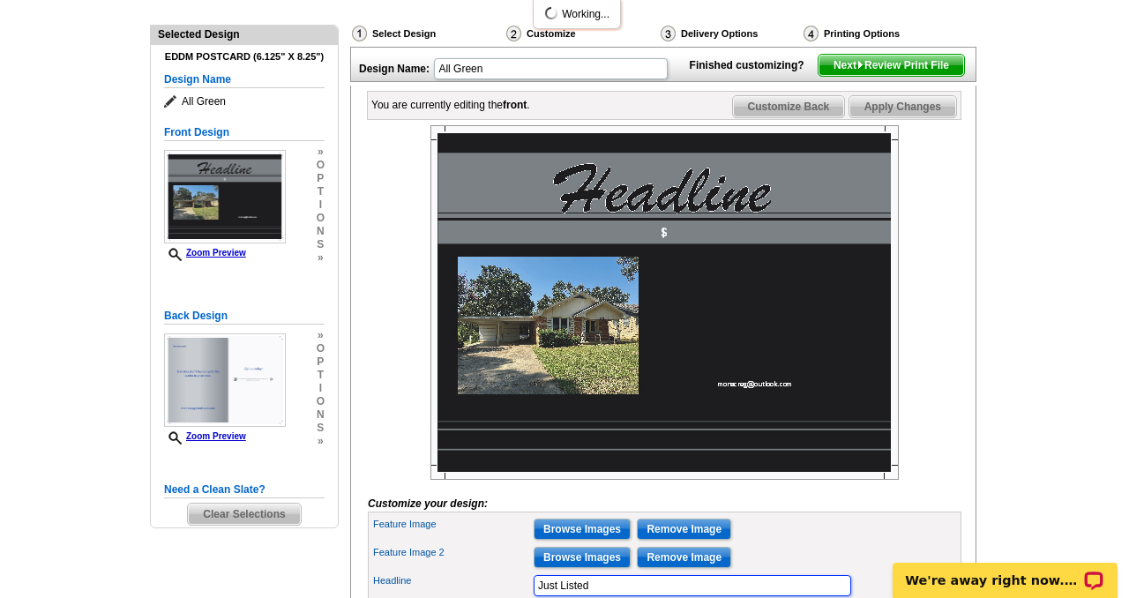
scroll to position [0, 0]
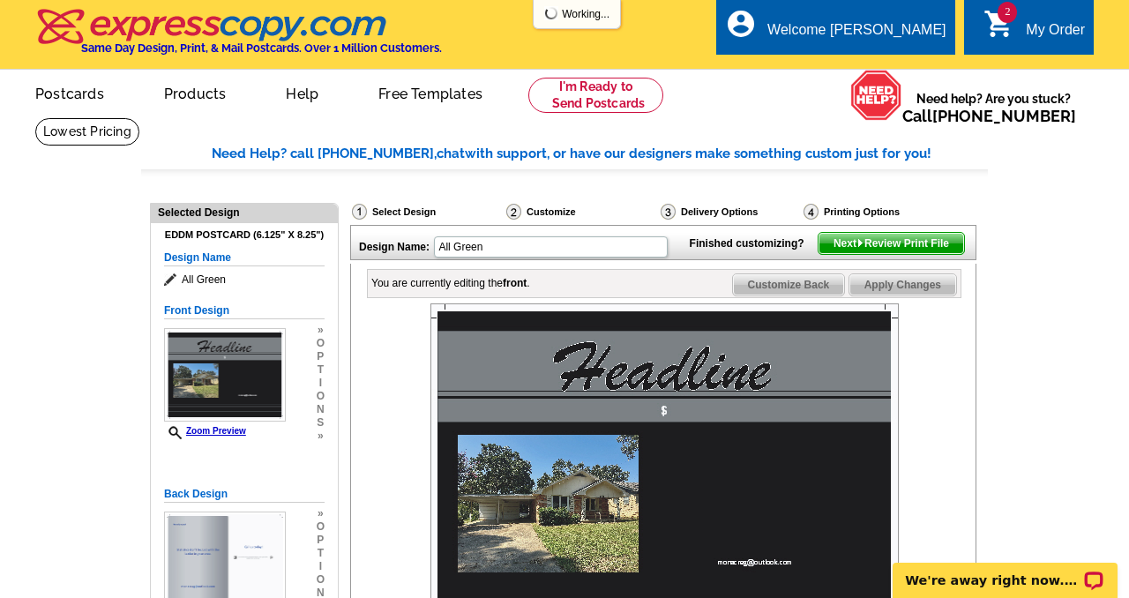
click at [1035, 34] on div "My Order" at bounding box center [1055, 34] width 59 height 25
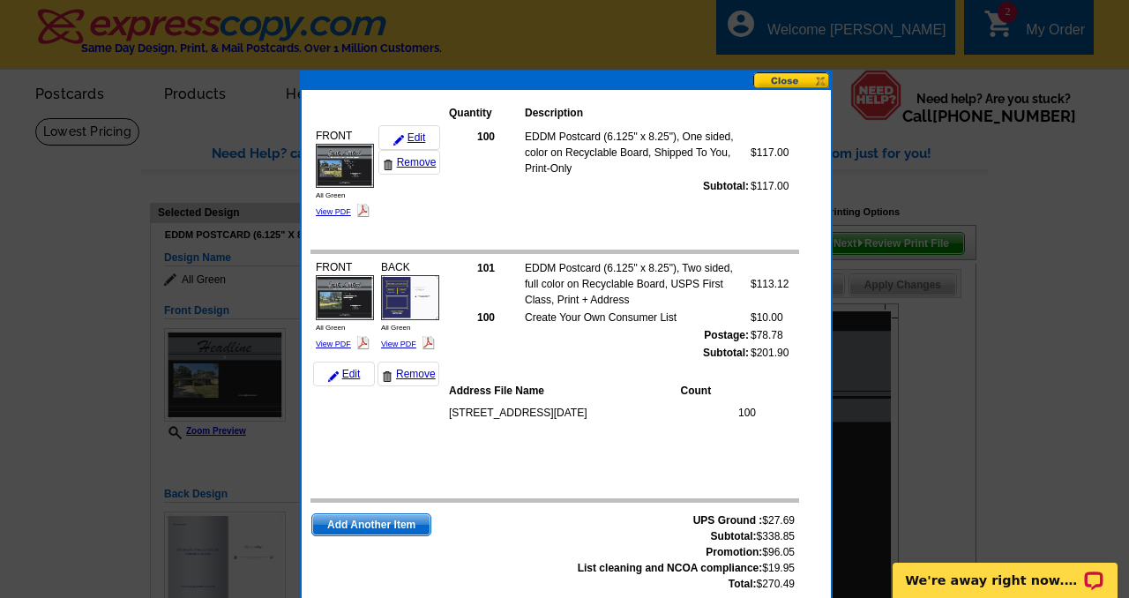
click at [414, 137] on link "Edit" at bounding box center [409, 137] width 62 height 25
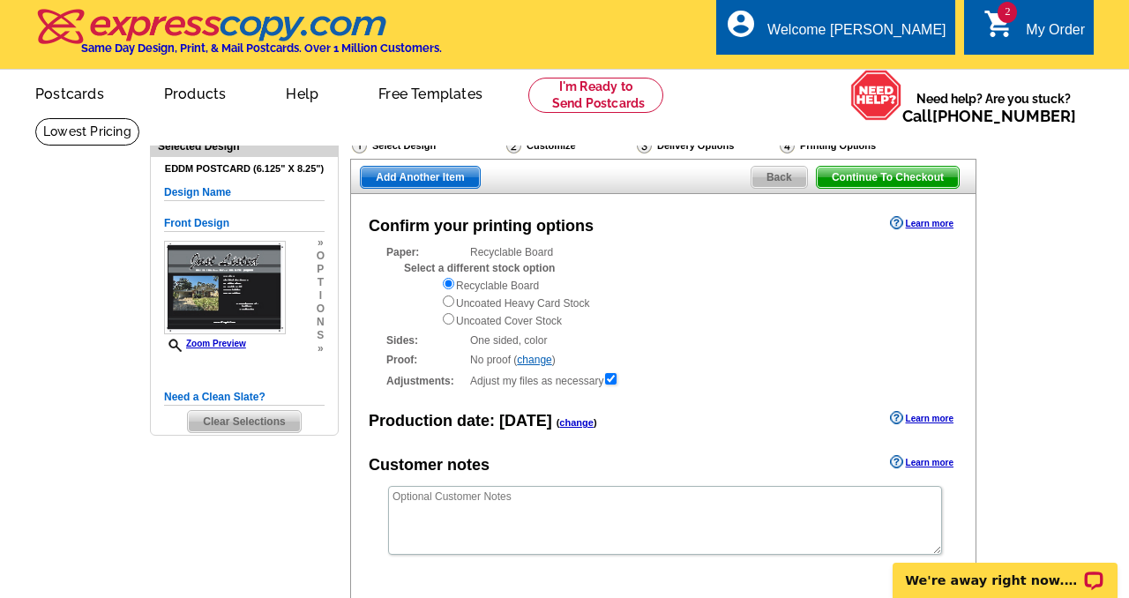
click at [914, 225] on link "Learn more" at bounding box center [922, 223] width 64 height 14
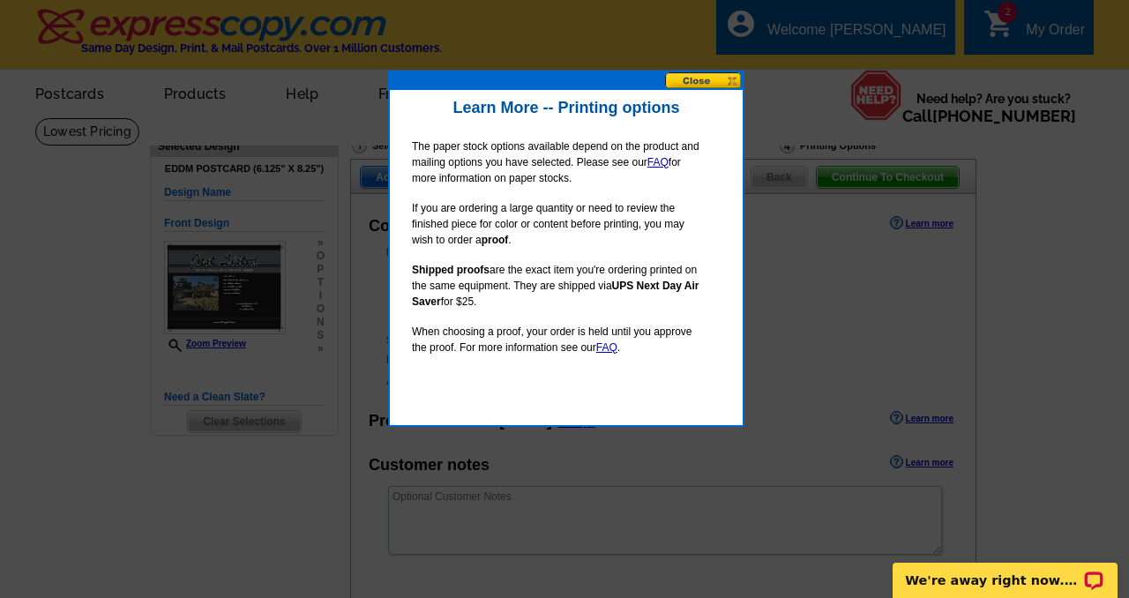
click at [709, 74] on button at bounding box center [704, 80] width 78 height 17
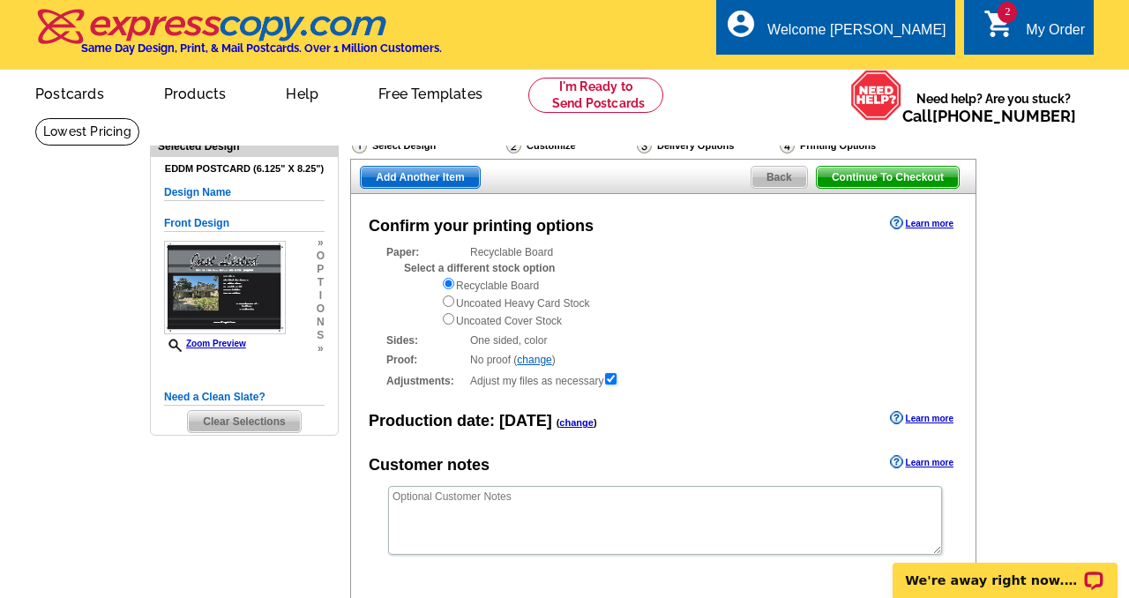
click at [925, 417] on link "Learn more" at bounding box center [922, 418] width 64 height 14
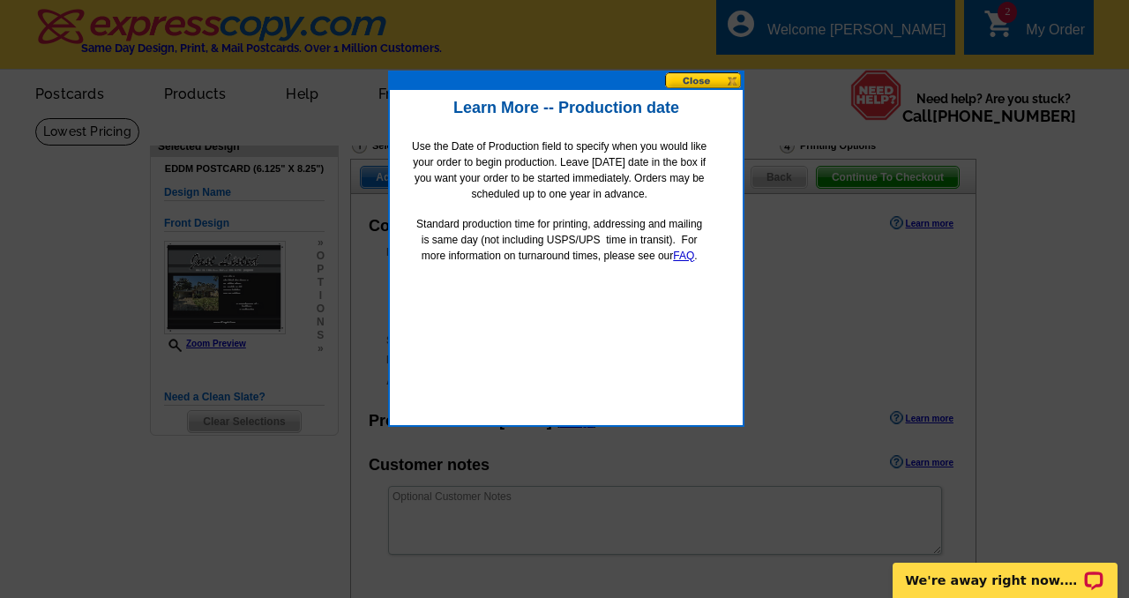
click at [698, 79] on button at bounding box center [704, 80] width 78 height 17
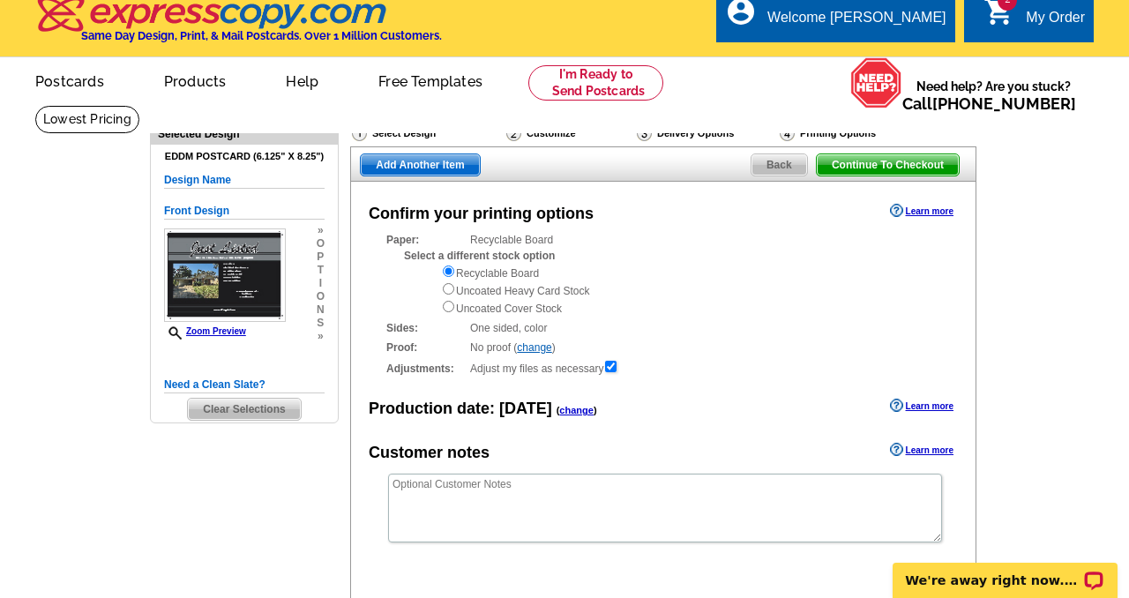
scroll to position [18, 0]
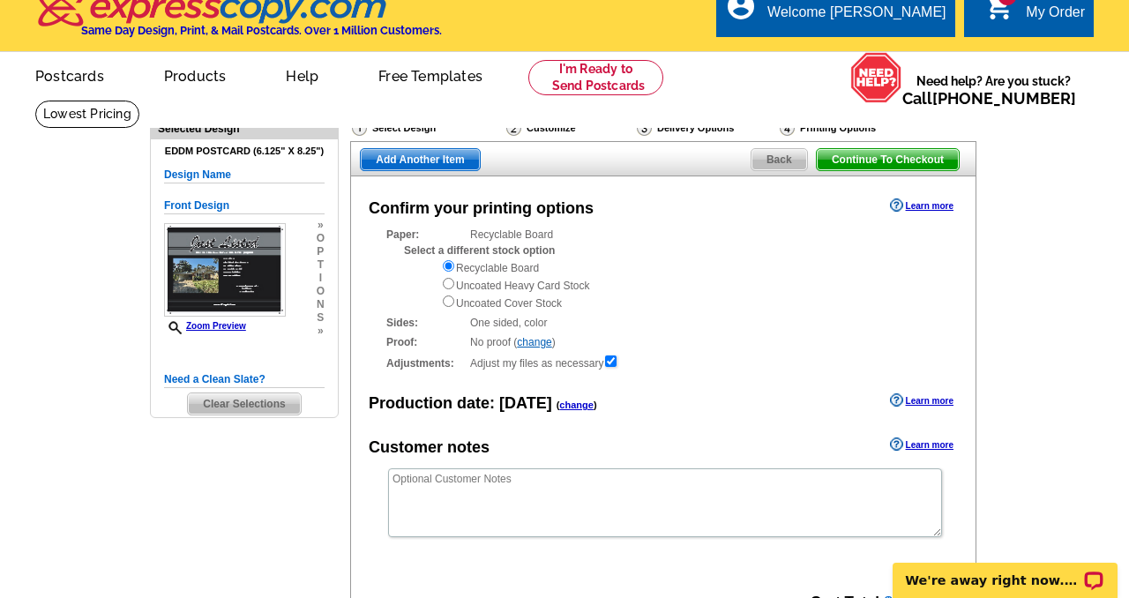
click at [885, 158] on span "Continue To Checkout" at bounding box center [888, 159] width 142 height 21
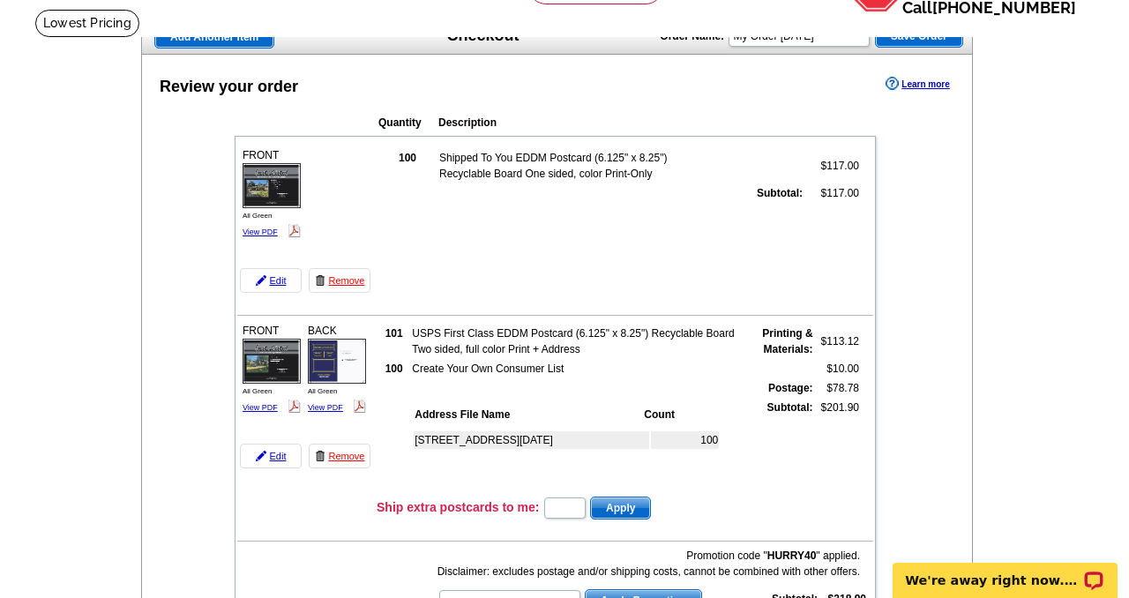
scroll to position [93, 0]
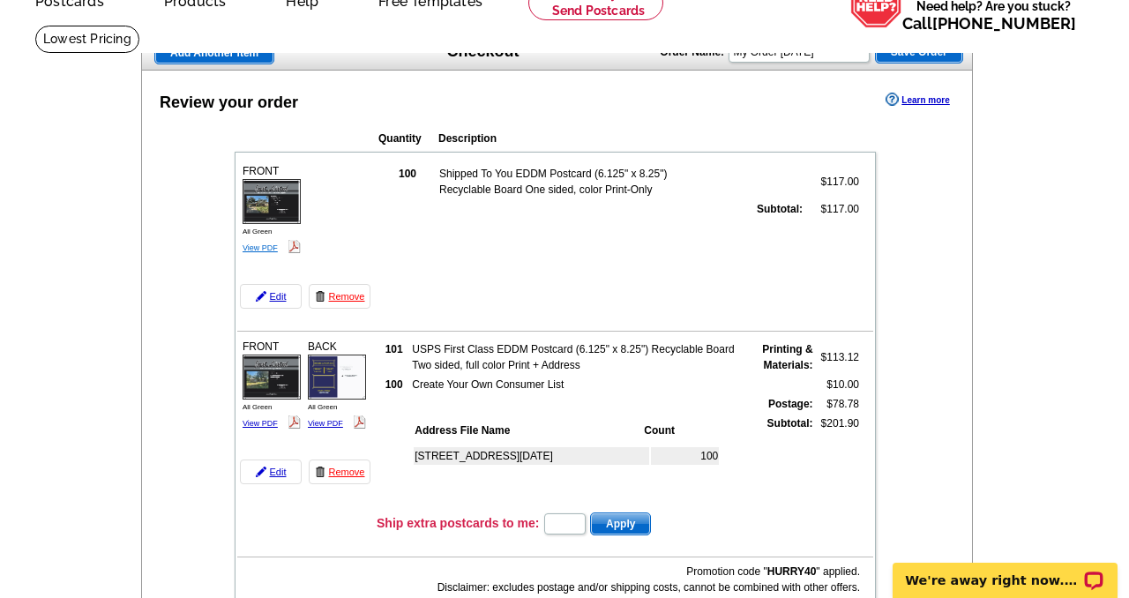
click at [259, 245] on link "View PDF" at bounding box center [260, 247] width 35 height 9
click at [280, 294] on link "Edit" at bounding box center [271, 296] width 62 height 25
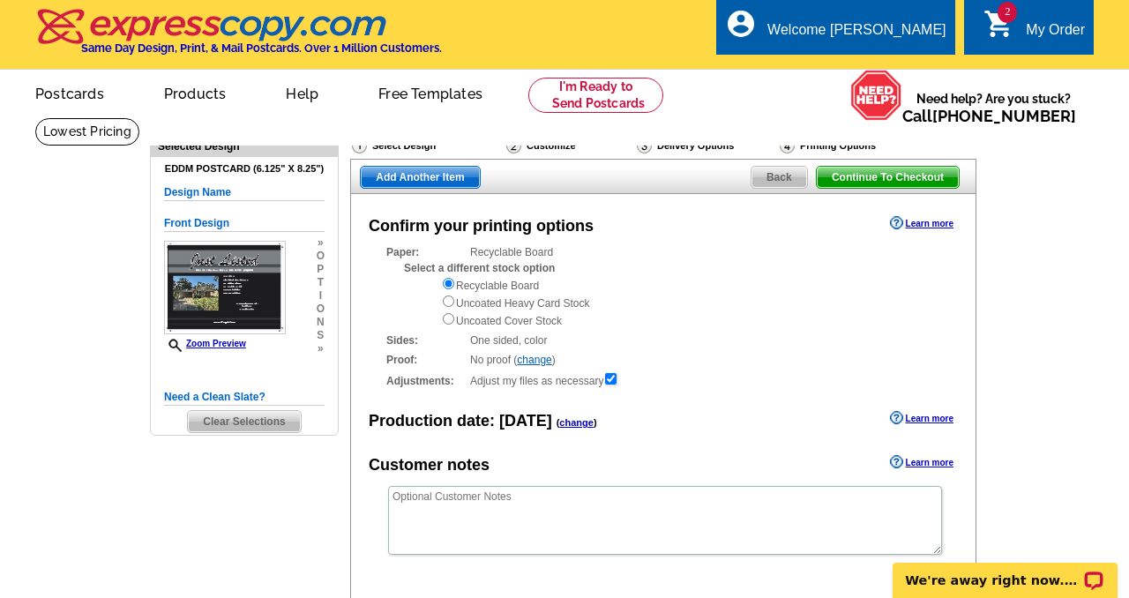
click at [683, 142] on div "Delivery Options" at bounding box center [706, 148] width 143 height 22
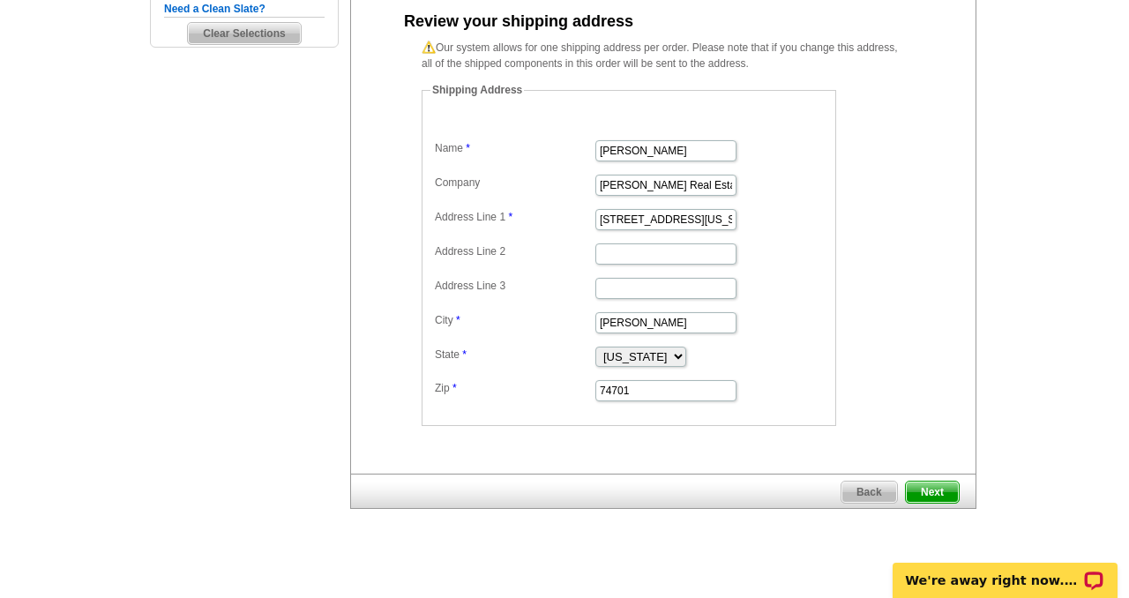
scroll to position [393, 0]
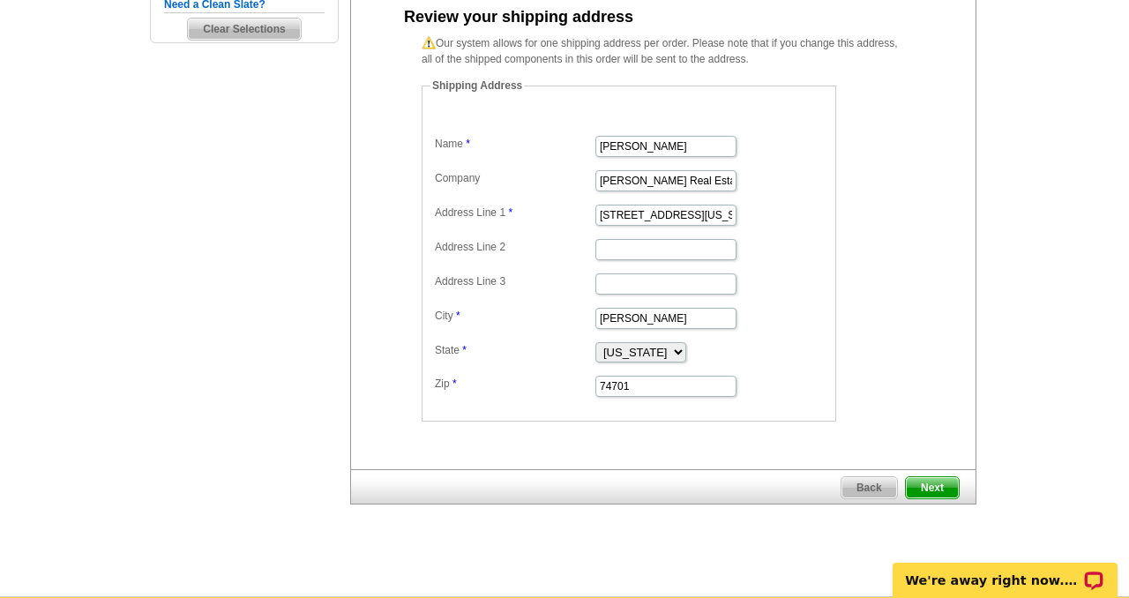
click at [932, 489] on span "Next" at bounding box center [932, 487] width 53 height 21
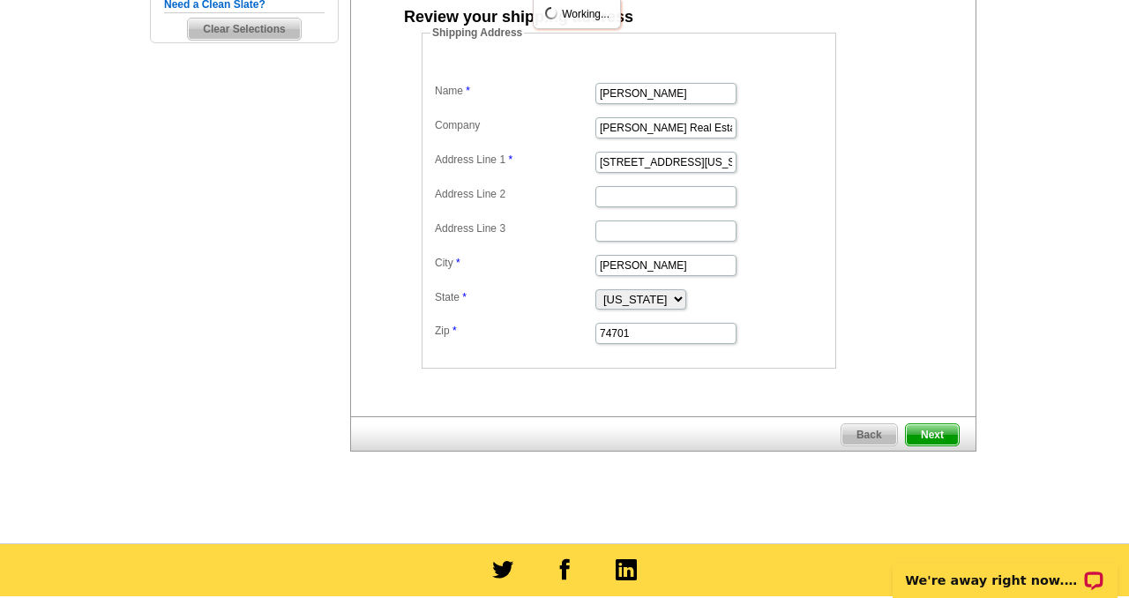
scroll to position [0, 0]
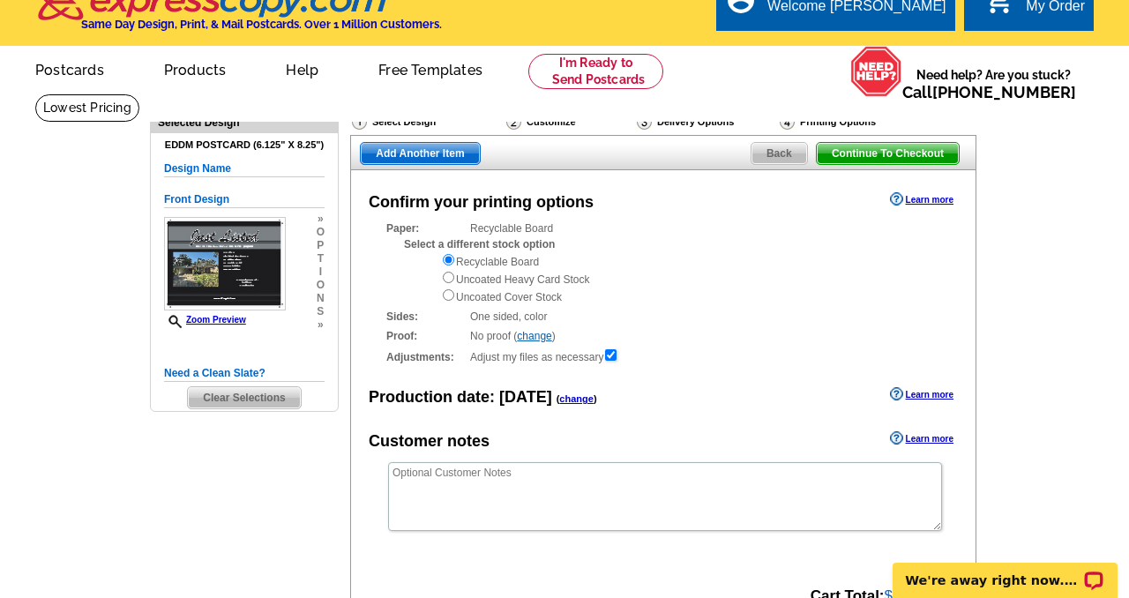
scroll to position [22, 0]
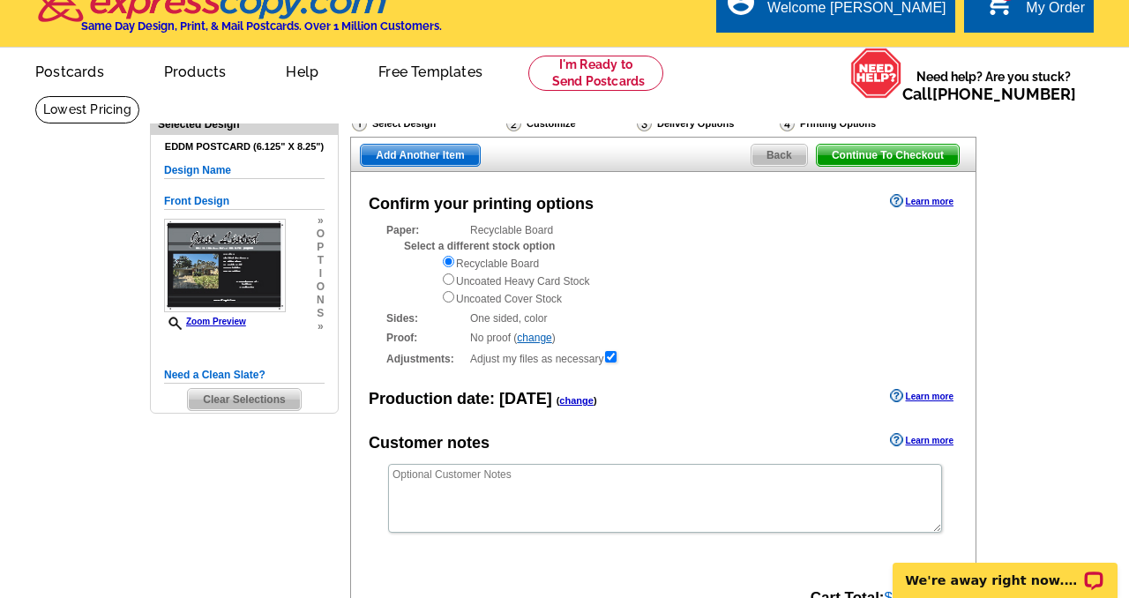
click at [692, 123] on div "Delivery Options" at bounding box center [706, 126] width 143 height 22
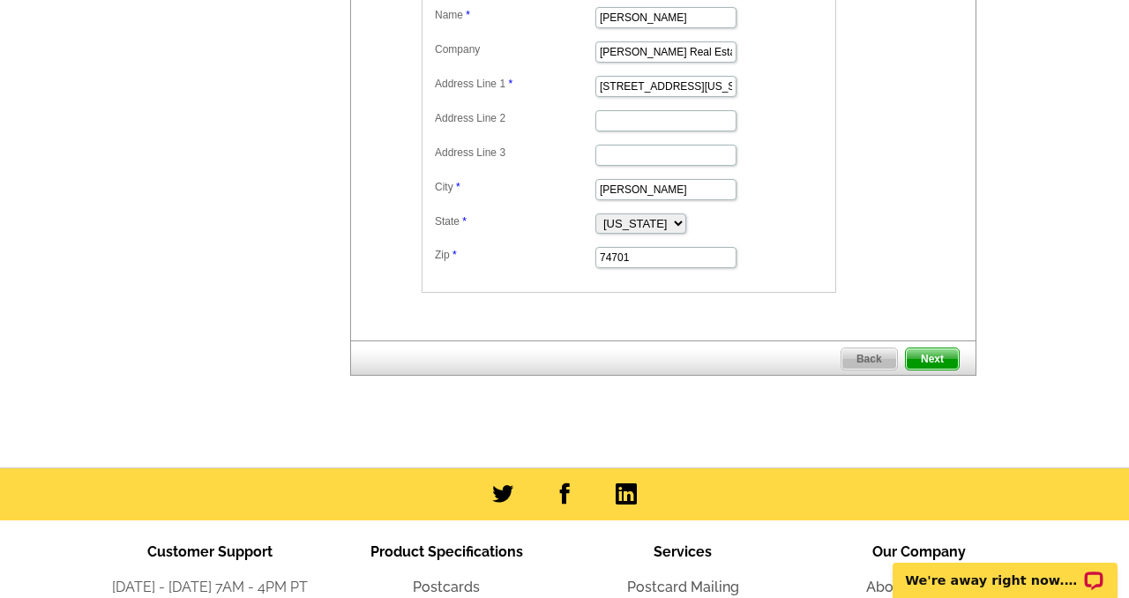
scroll to position [524, 0]
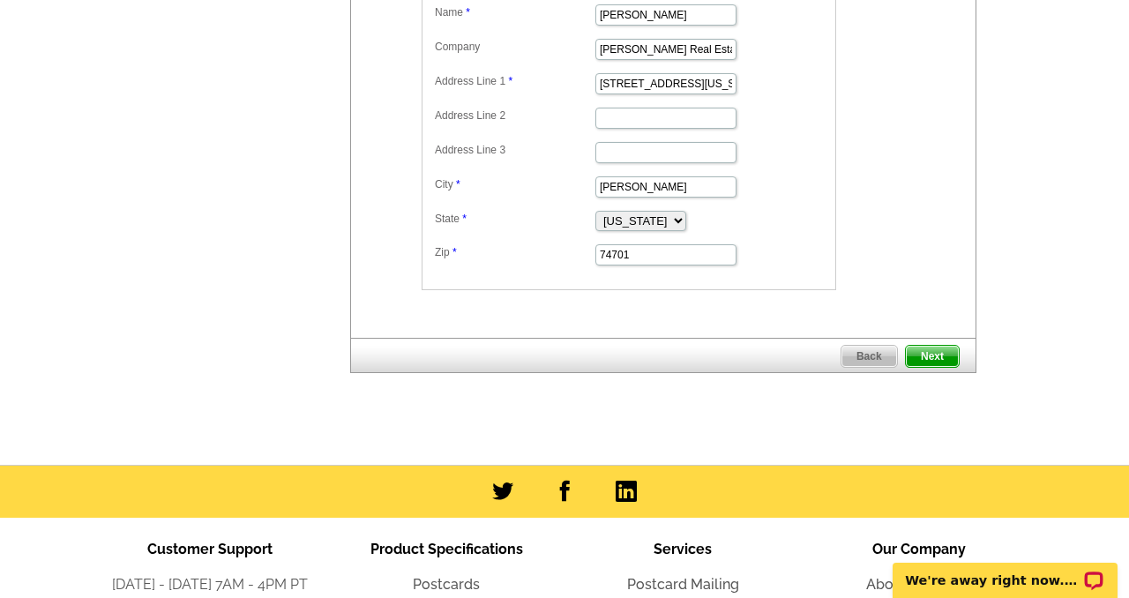
click at [925, 359] on span "Next" at bounding box center [932, 356] width 53 height 21
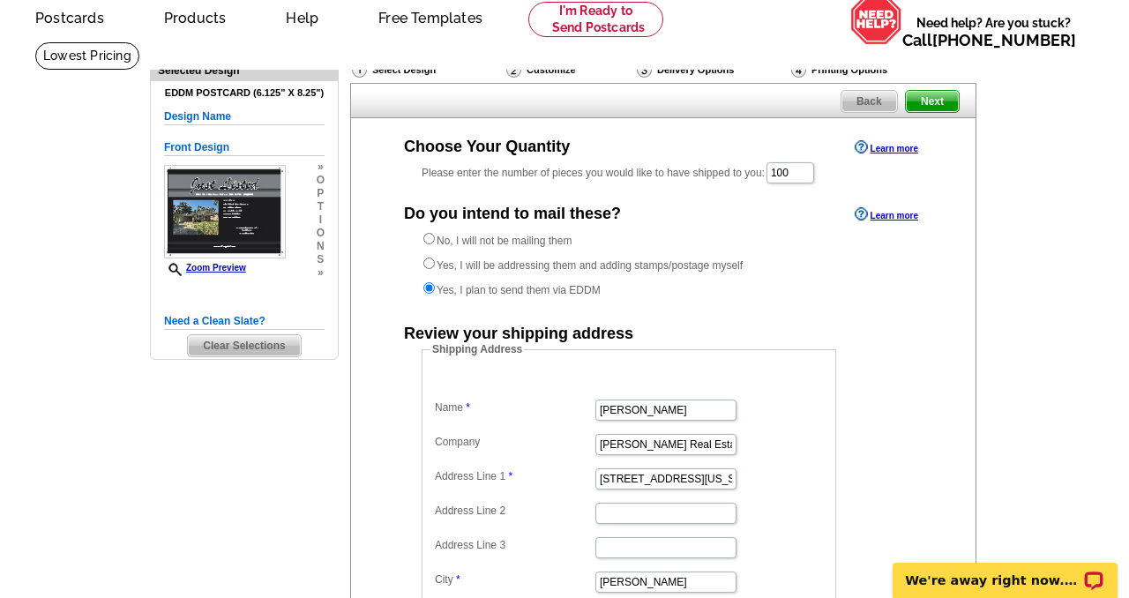
scroll to position [51, 0]
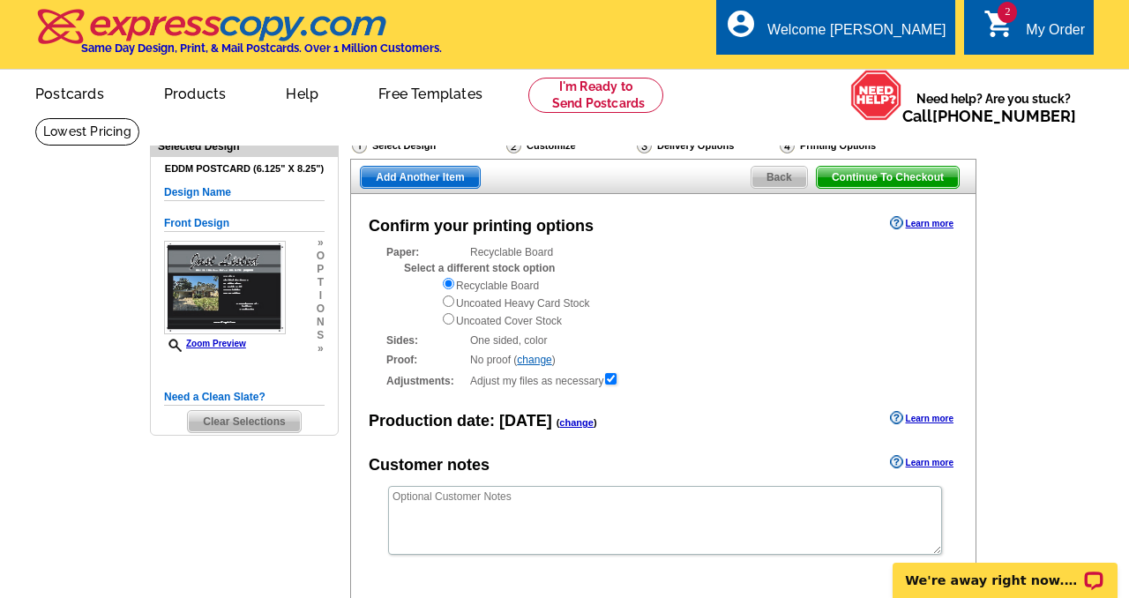
click at [848, 178] on span "Continue To Checkout" at bounding box center [888, 177] width 142 height 21
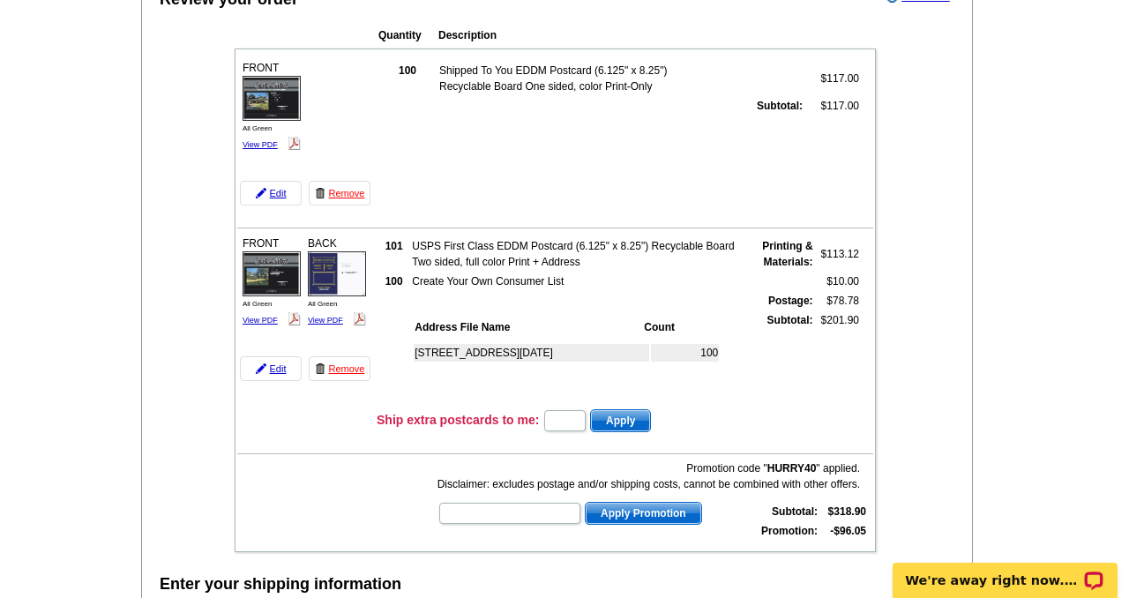
scroll to position [197, 0]
click at [565, 423] on input "text" at bounding box center [564, 419] width 41 height 21
click at [472, 387] on div "[STREET_ADDRESS][DATE]" at bounding box center [577, 369] width 331 height 64
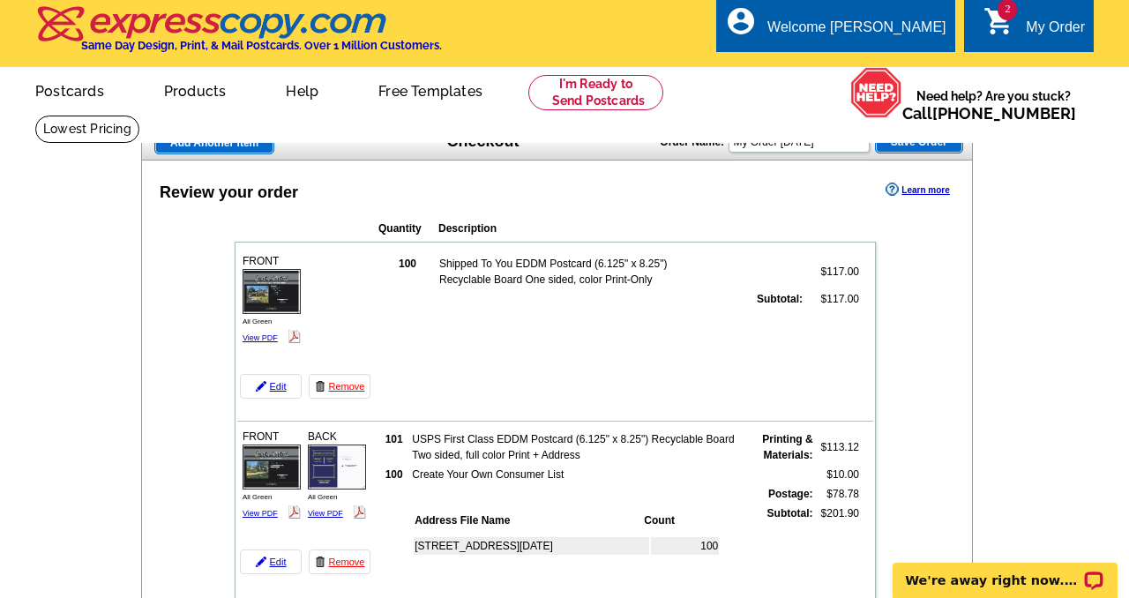
scroll to position [0, 0]
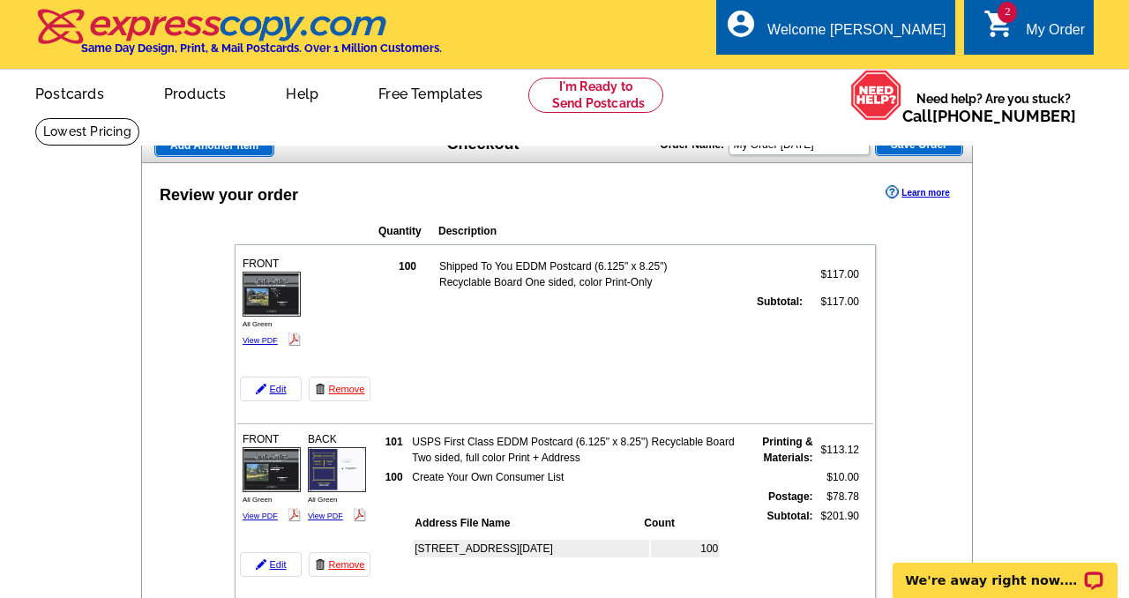
click at [279, 289] on img at bounding box center [272, 294] width 58 height 44
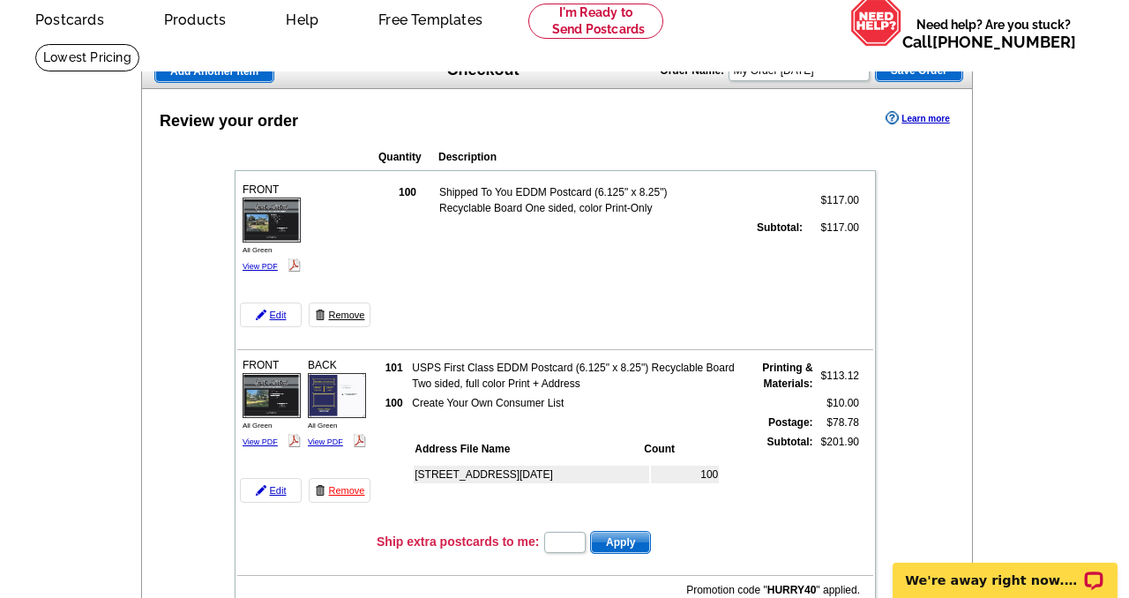
scroll to position [75, 0]
click at [274, 315] on link "Edit" at bounding box center [271, 314] width 62 height 25
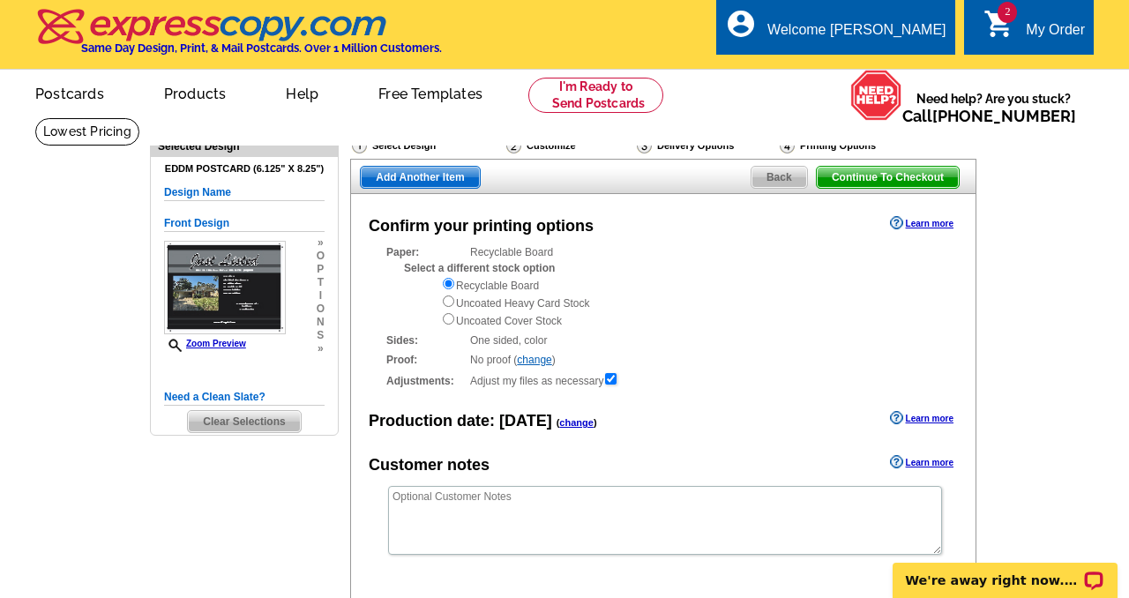
click at [672, 144] on div "Delivery Options" at bounding box center [706, 148] width 143 height 22
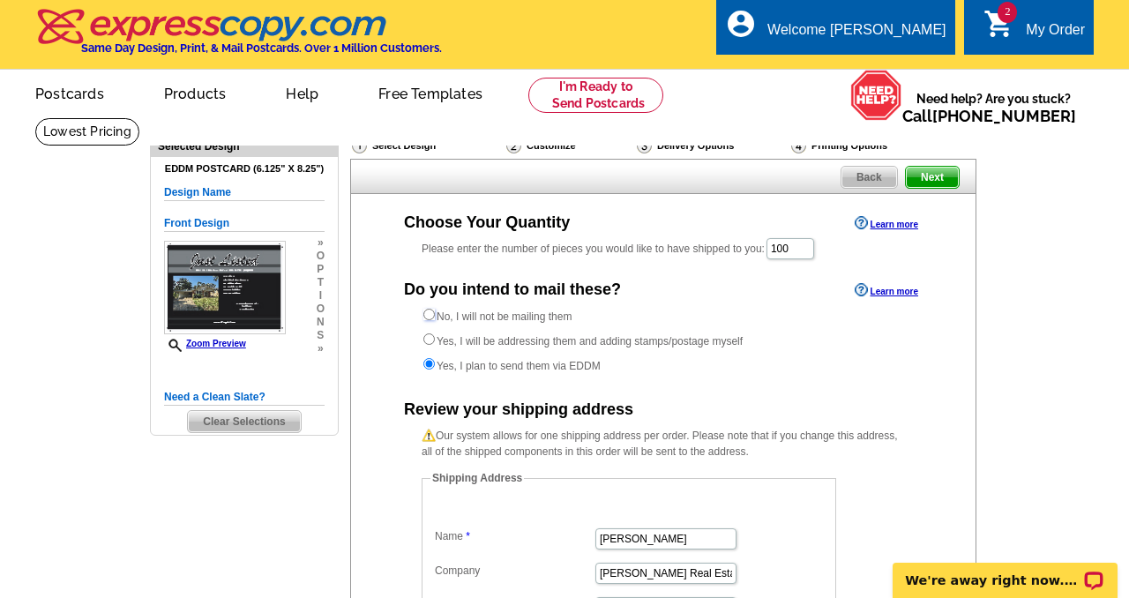
click at [424, 313] on input "No, I will not be mailing them" at bounding box center [428, 314] width 11 height 11
radio input "true"
click at [427, 363] on input "Yes, I plan to send them via EDDM" at bounding box center [428, 363] width 11 height 11
radio input "true"
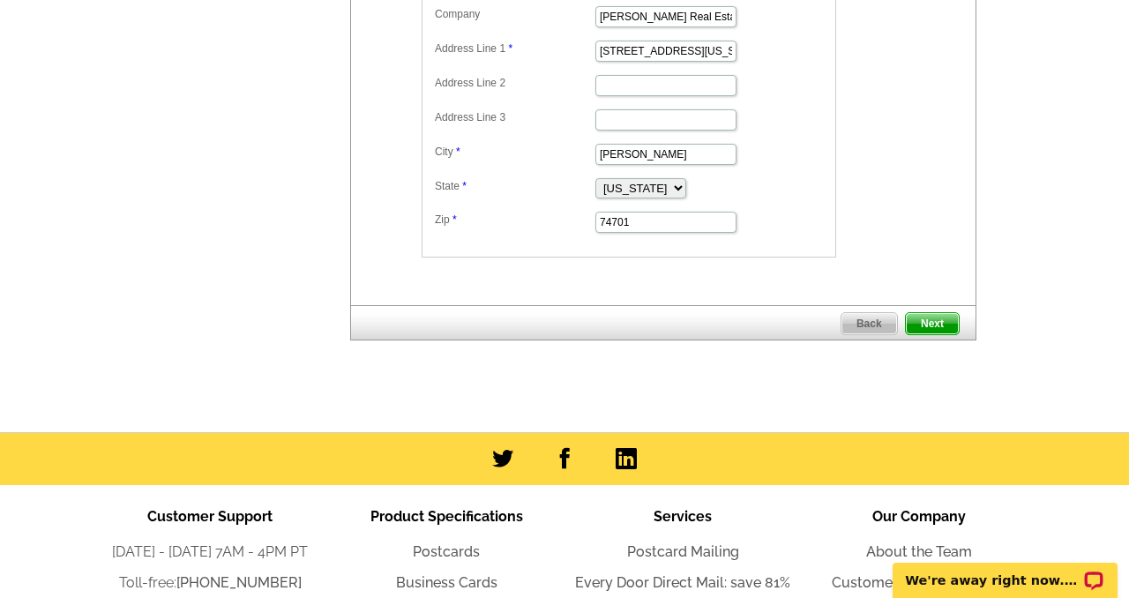
scroll to position [558, 0]
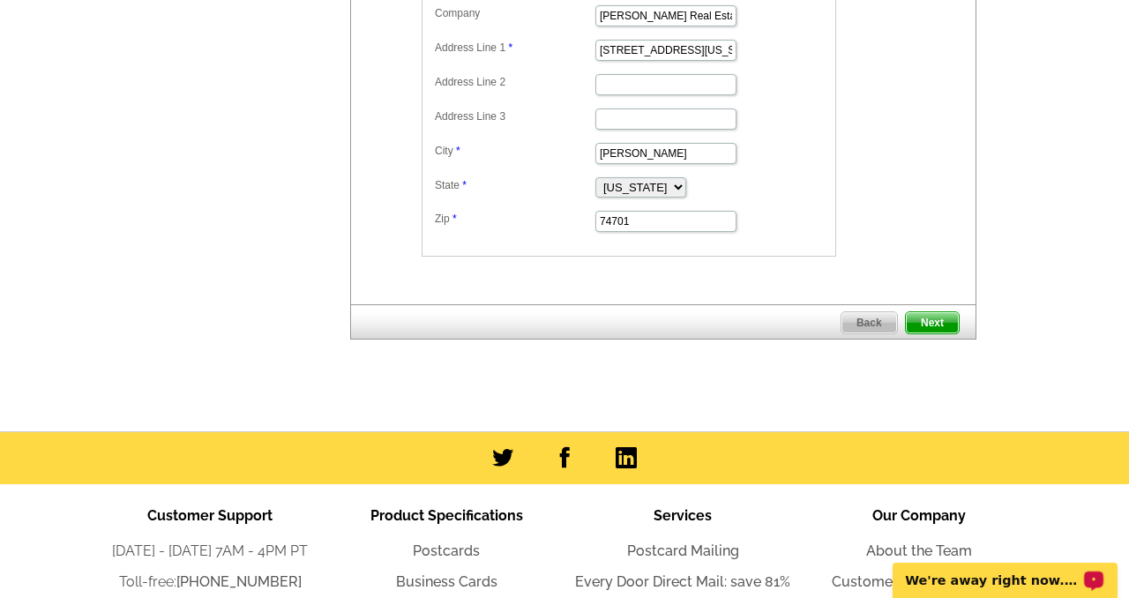
click at [943, 581] on p "We're away right now. Please check back later!" at bounding box center [993, 580] width 175 height 14
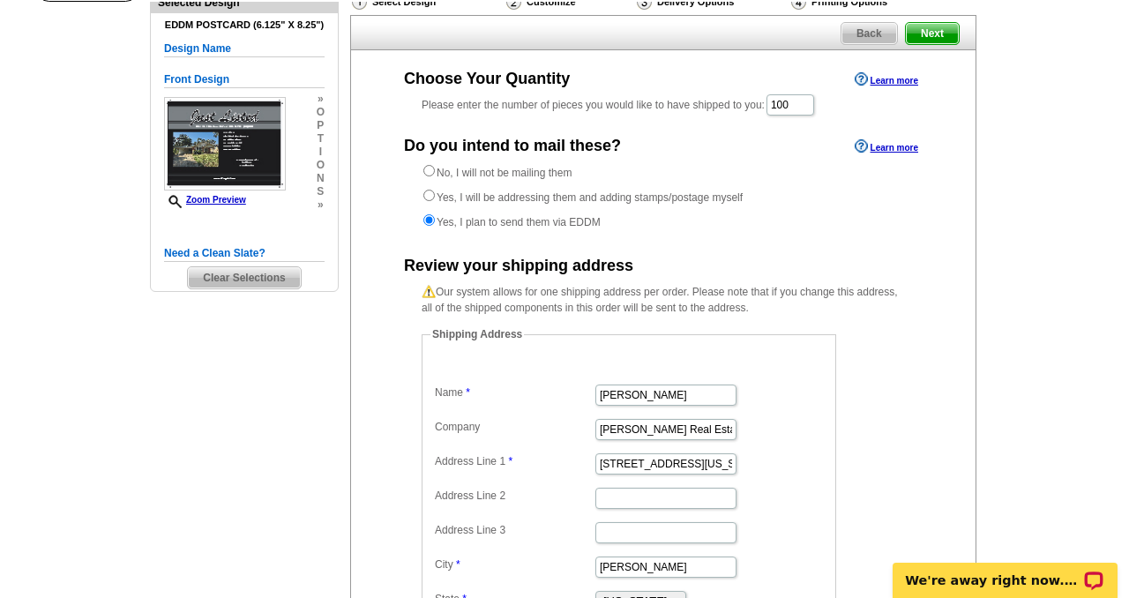
scroll to position [0, 0]
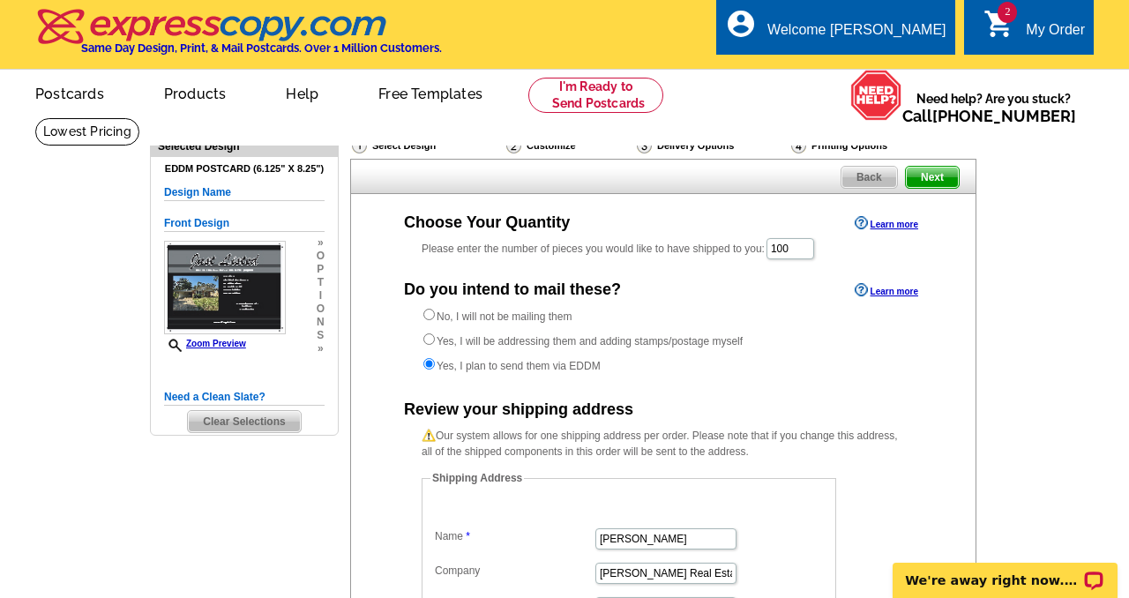
click at [1030, 34] on div "My Order" at bounding box center [1055, 34] width 59 height 25
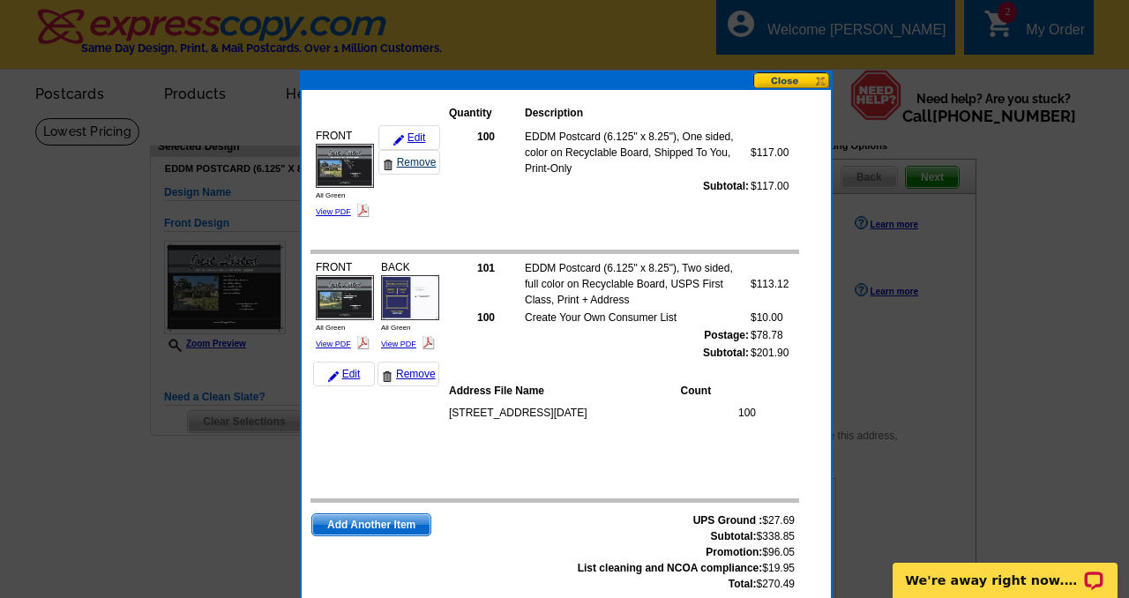
click at [417, 159] on link "Remove" at bounding box center [409, 162] width 62 height 25
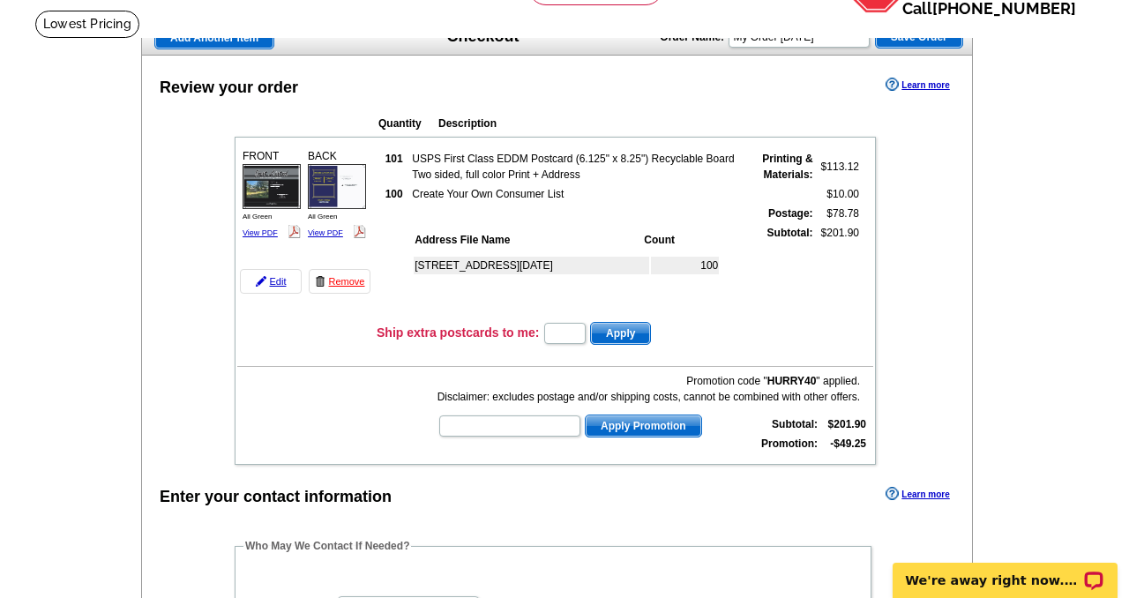
scroll to position [109, 0]
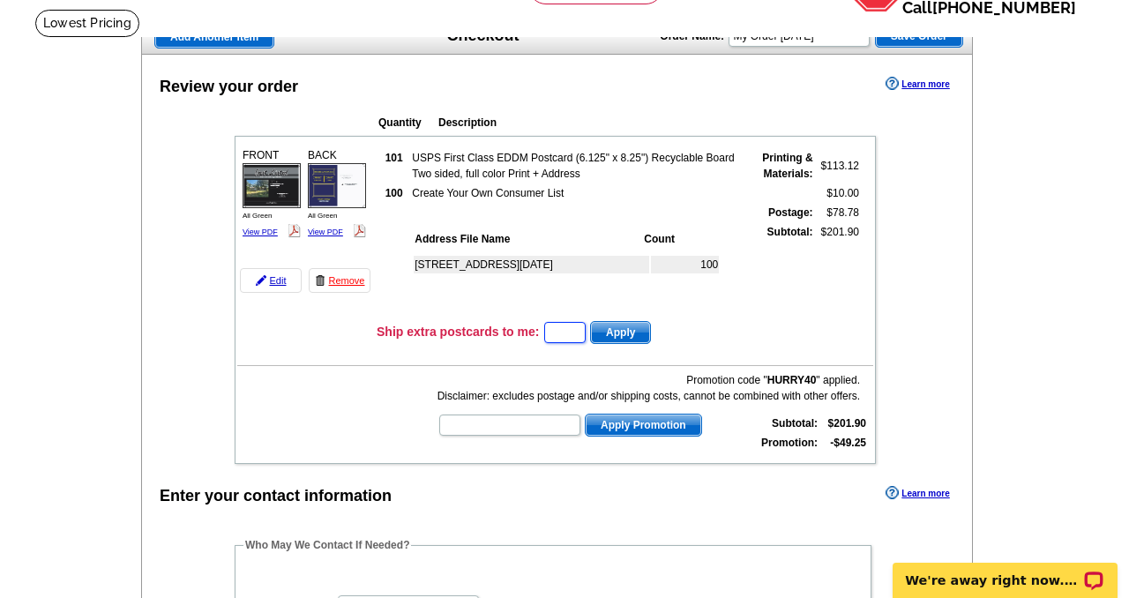
click at [557, 333] on input "text" at bounding box center [564, 332] width 41 height 21
click at [613, 328] on span "Apply" at bounding box center [620, 332] width 59 height 21
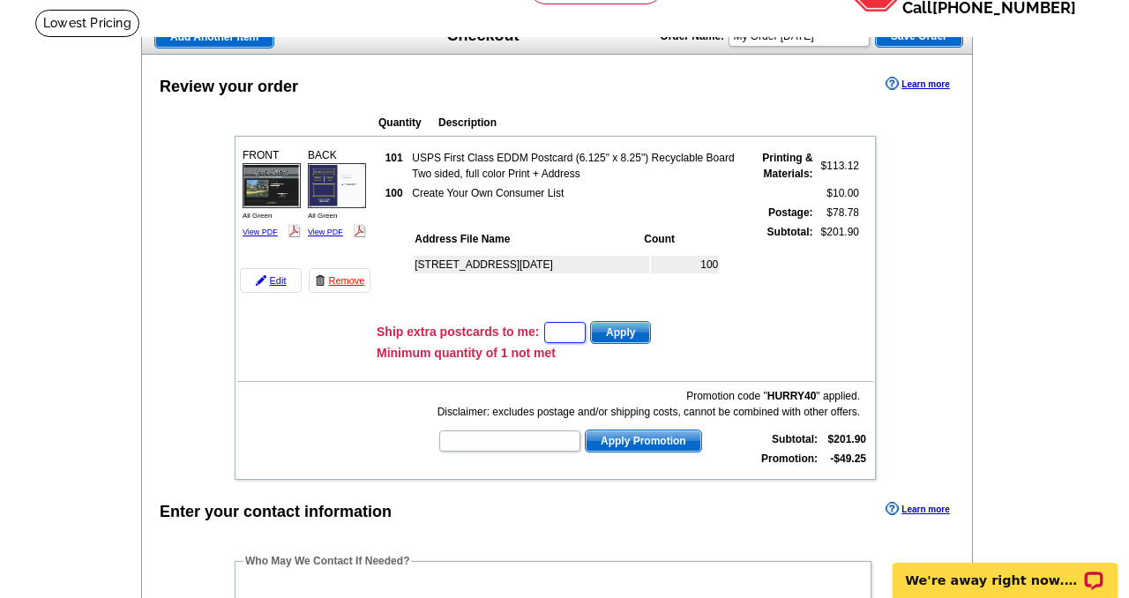
click at [560, 331] on input "text" at bounding box center [564, 332] width 41 height 21
drag, startPoint x: 565, startPoint y: 331, endPoint x: 544, endPoint y: 331, distance: 20.3
click at [544, 331] on input "1" at bounding box center [564, 332] width 41 height 21
type input "10"
click at [614, 330] on span "Apply" at bounding box center [620, 332] width 59 height 21
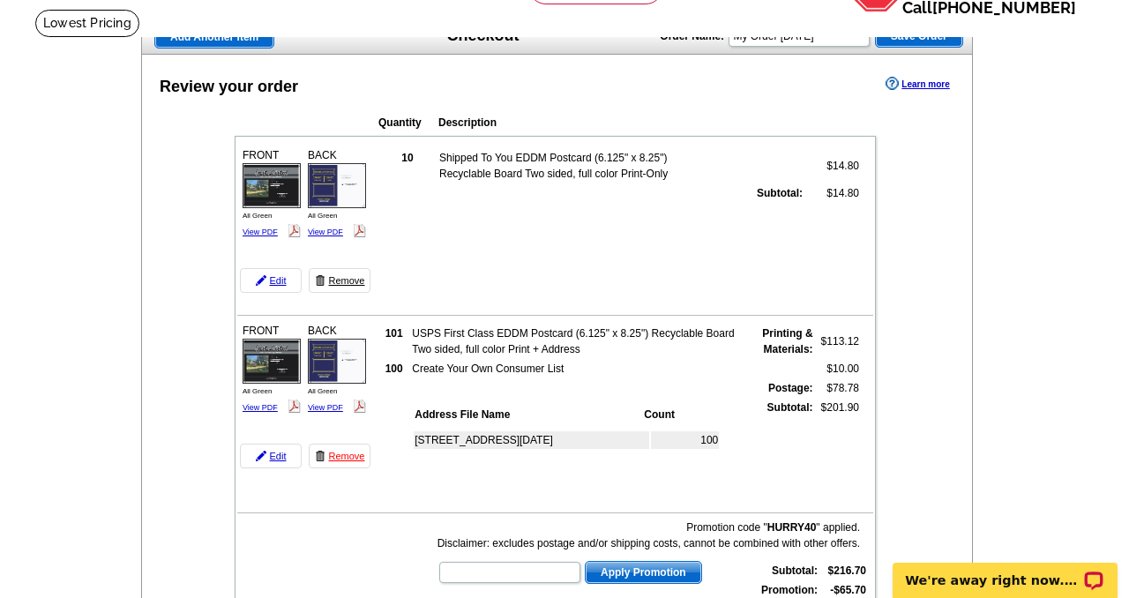
click at [340, 281] on link "Remove" at bounding box center [340, 280] width 62 height 25
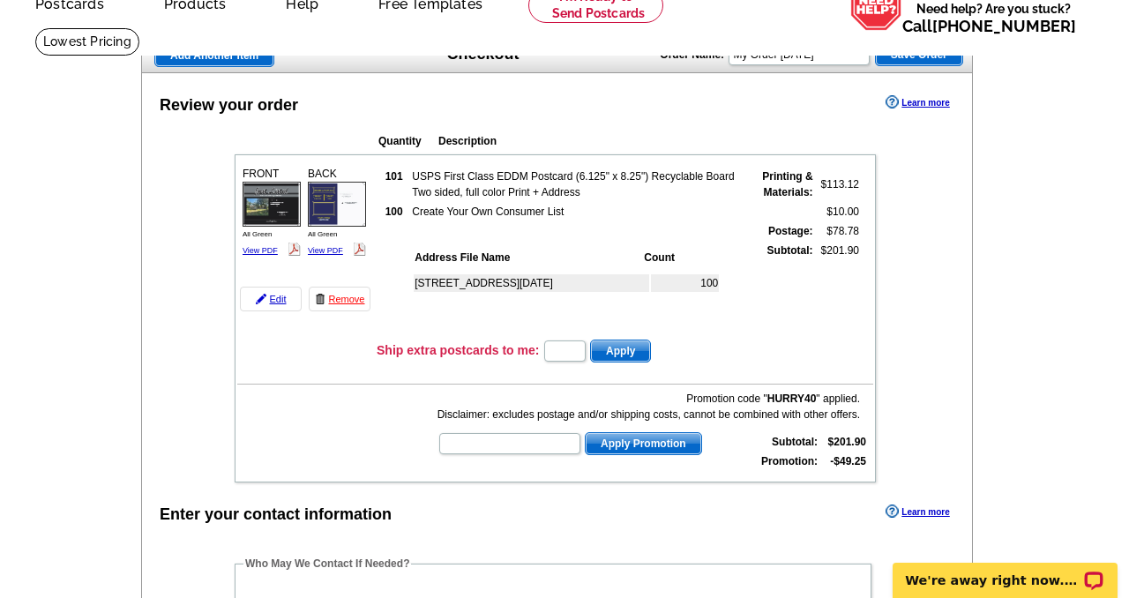
scroll to position [94, 0]
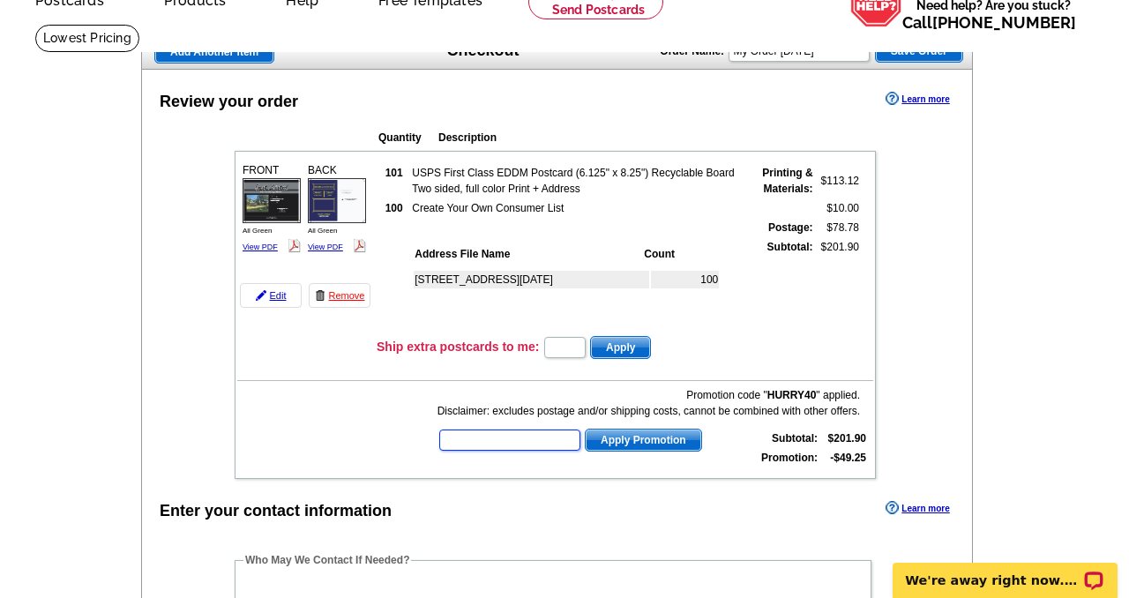
click at [513, 437] on input "text" at bounding box center [509, 440] width 141 height 21
type input "h"
type input "U"
type input "HURRY40"
click at [586, 439] on span "Apply Promotion" at bounding box center [644, 440] width 116 height 21
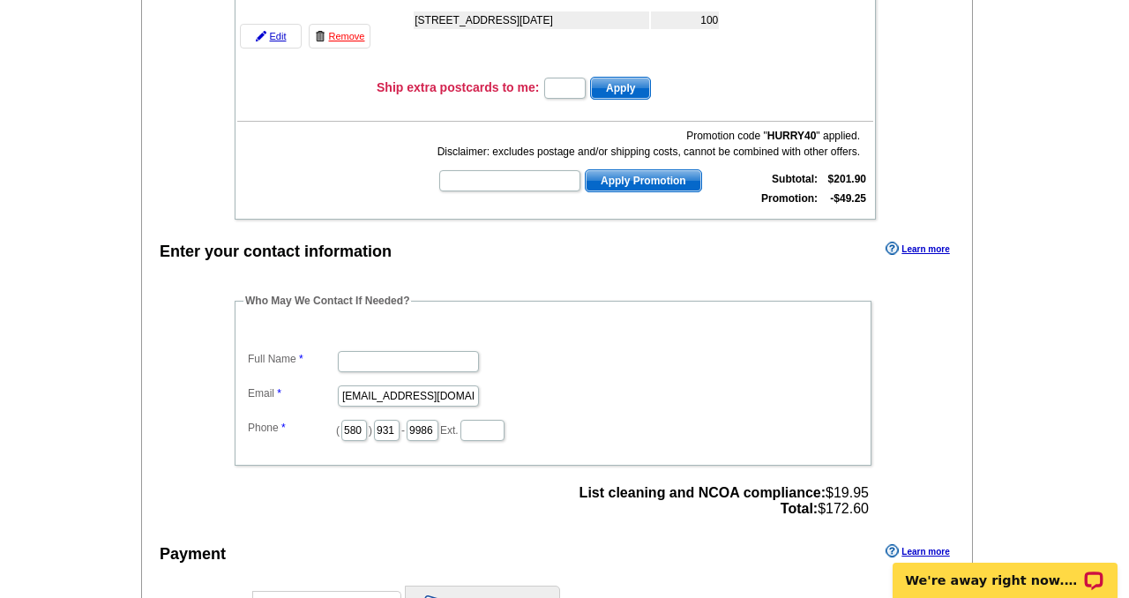
scroll to position [360, 0]
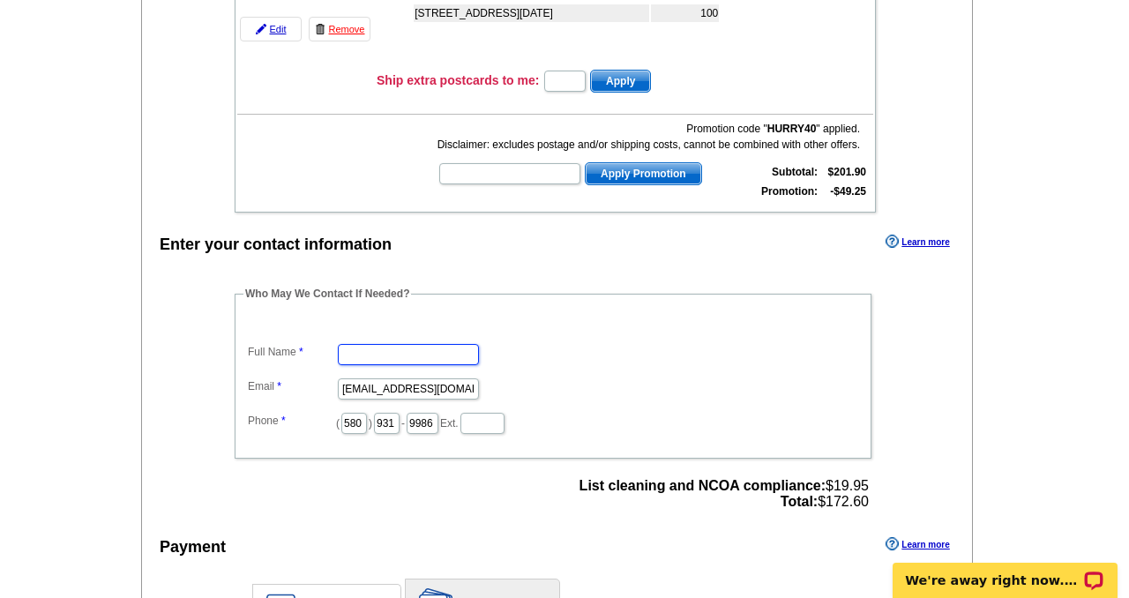
click at [400, 351] on input "Full Name" at bounding box center [408, 354] width 141 height 21
type input "[PERSON_NAME]"
drag, startPoint x: 342, startPoint y: 388, endPoint x: 462, endPoint y: 385, distance: 120.0
click at [462, 385] on dd "monacreg@outlook.com" at bounding box center [552, 387] width 619 height 27
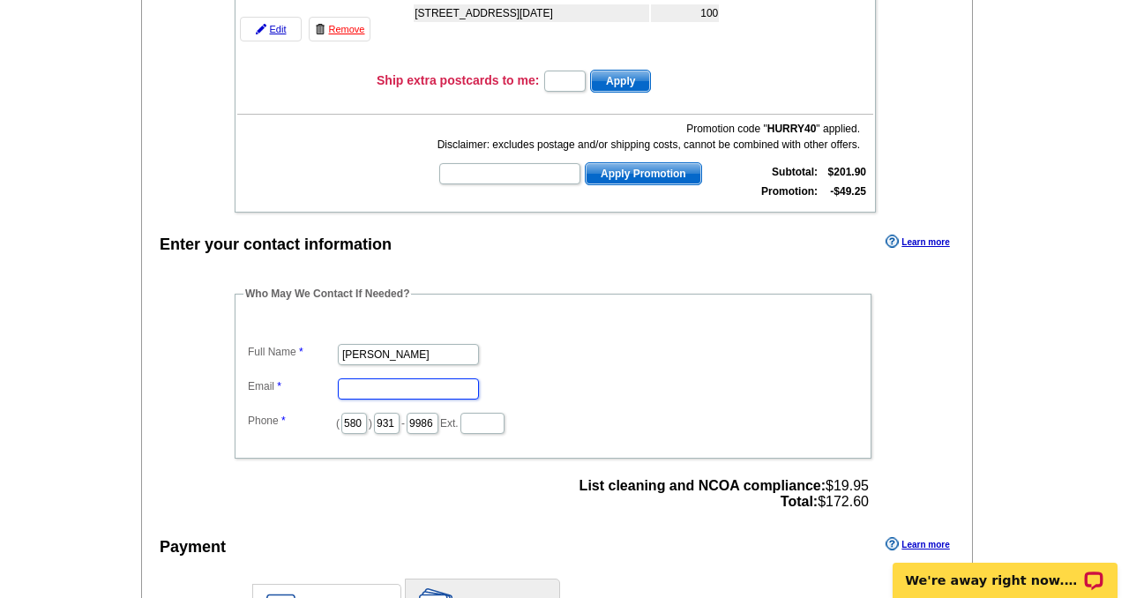
scroll to position [0, 0]
type input "[PERSON_NAME][EMAIL_ADDRESS][DOMAIN_NAME]"
click at [349, 424] on input "580" at bounding box center [354, 423] width 26 height 21
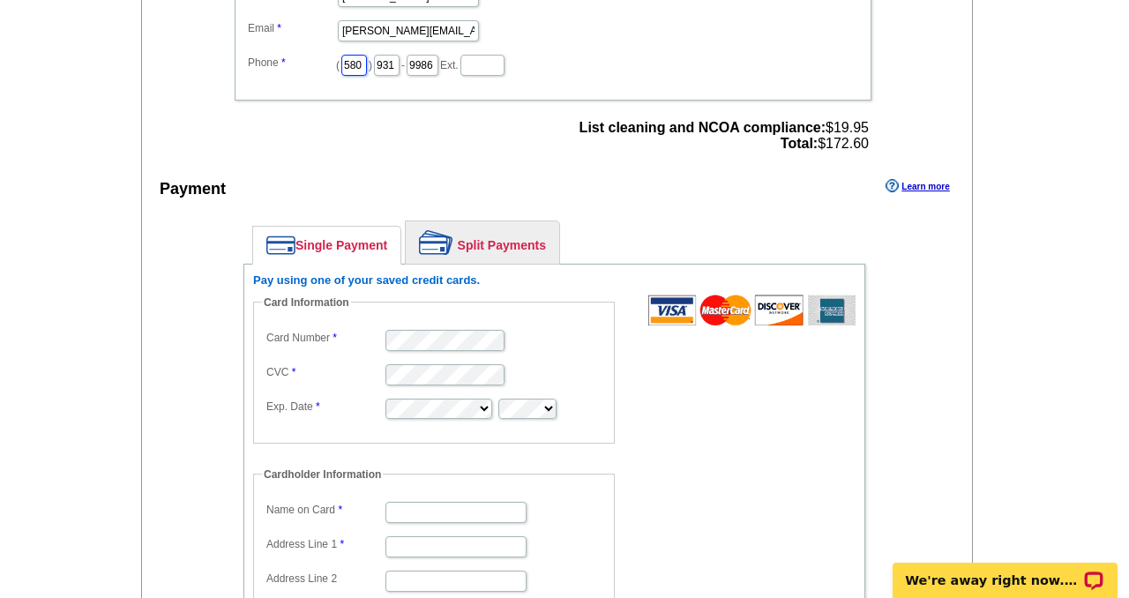
scroll to position [730, 0]
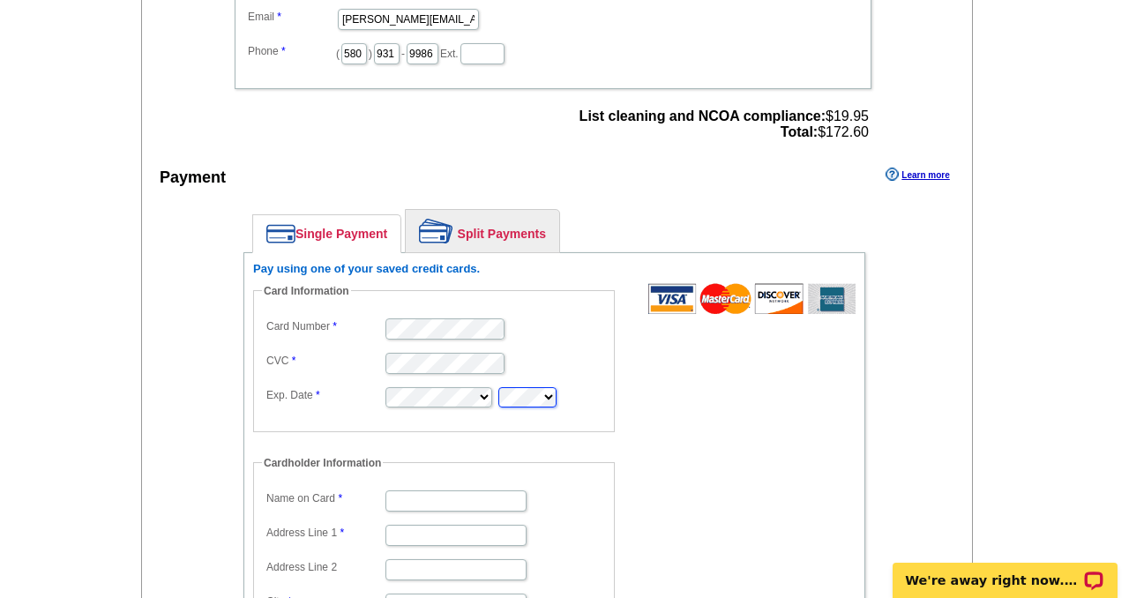
type input "[PERSON_NAME]"
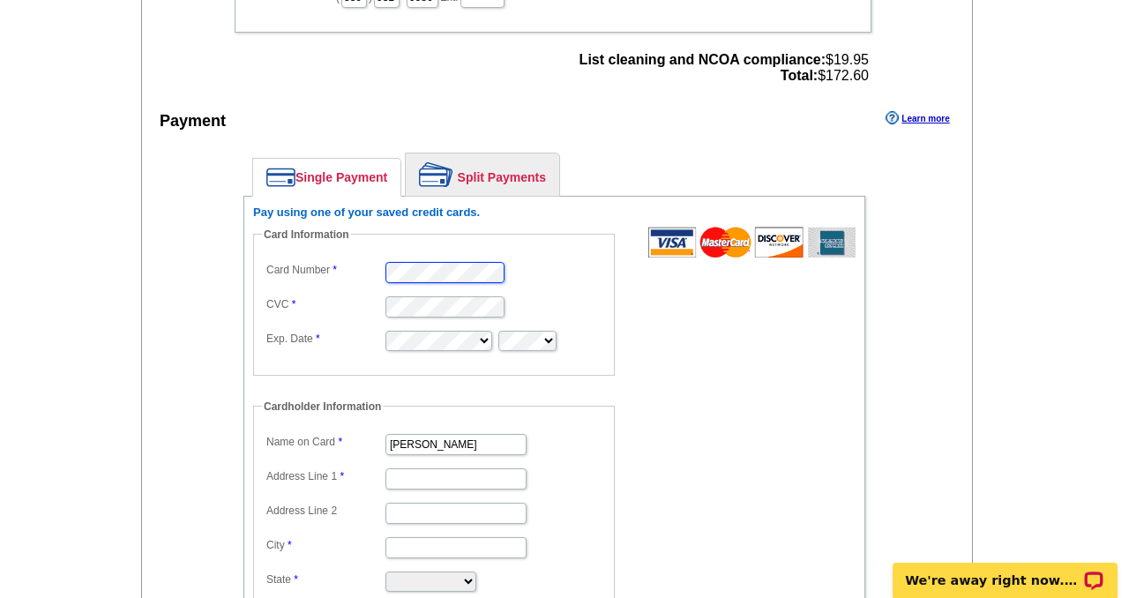
scroll to position [789, 0]
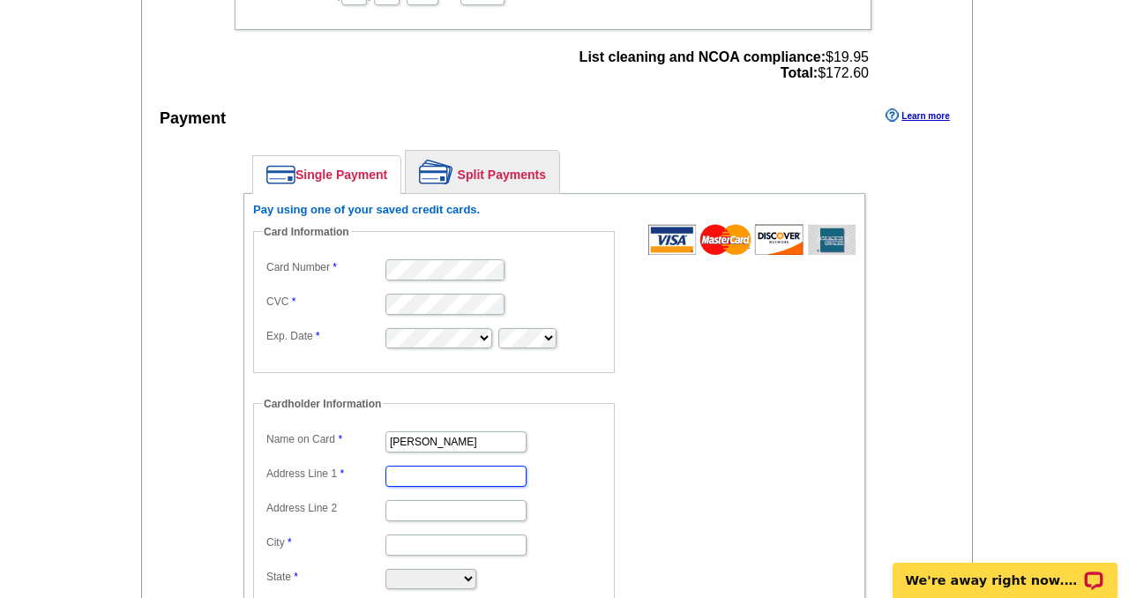
click at [462, 480] on input "Address Line 1" at bounding box center [456, 476] width 141 height 21
type input "4626 Bella Dr."
type input "DURANT"
select select "OK"
type input "74701"
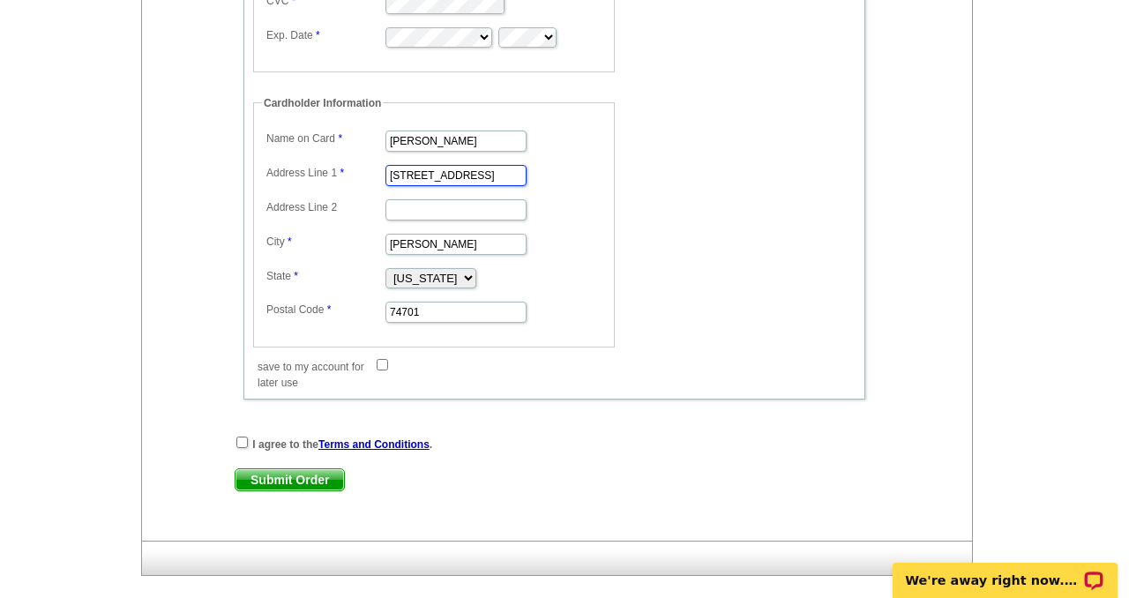
scroll to position [1091, 0]
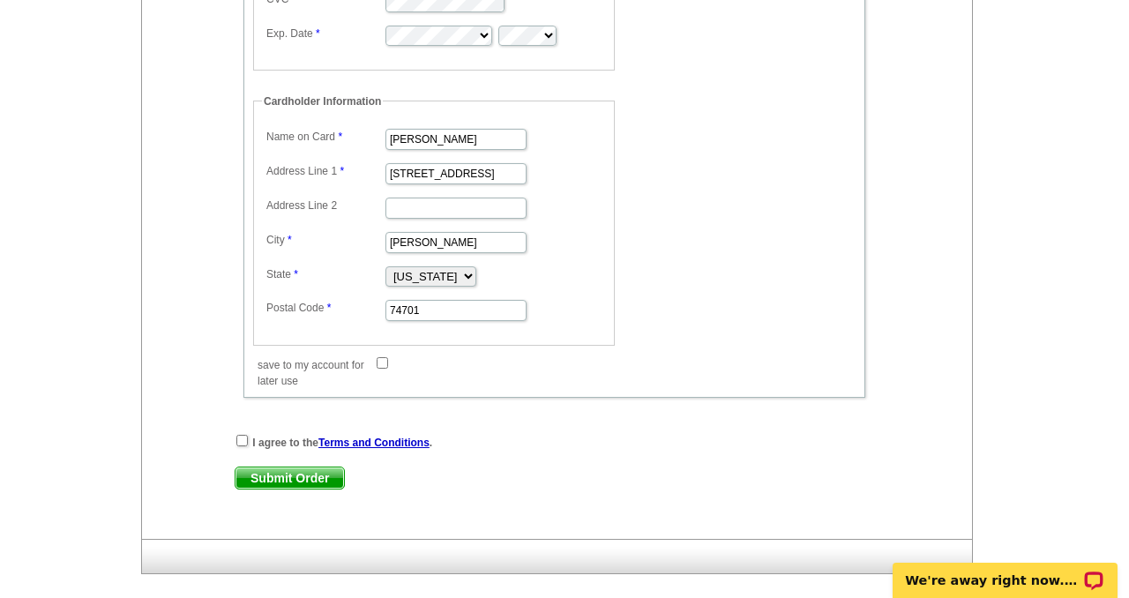
click at [381, 363] on input "save to my account for later use" at bounding box center [382, 362] width 11 height 11
checkbox input "true"
click at [241, 439] on input "checkbox" at bounding box center [241, 440] width 11 height 11
checkbox input "true"
click at [284, 483] on span "Submit Order" at bounding box center [290, 478] width 109 height 21
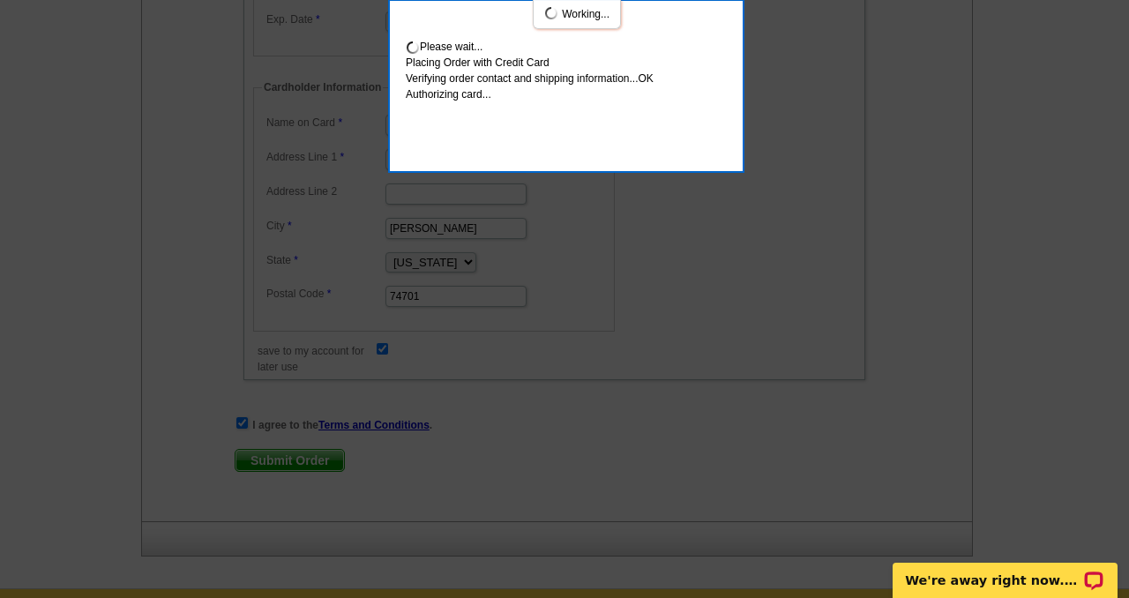
scroll to position [1187, 0]
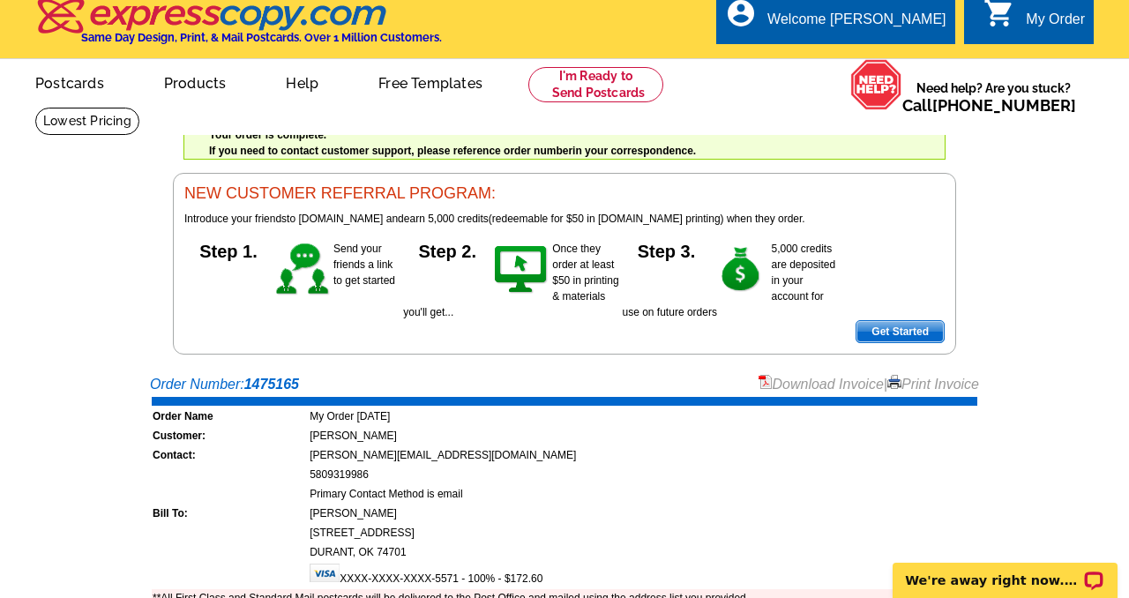
scroll to position [14, 0]
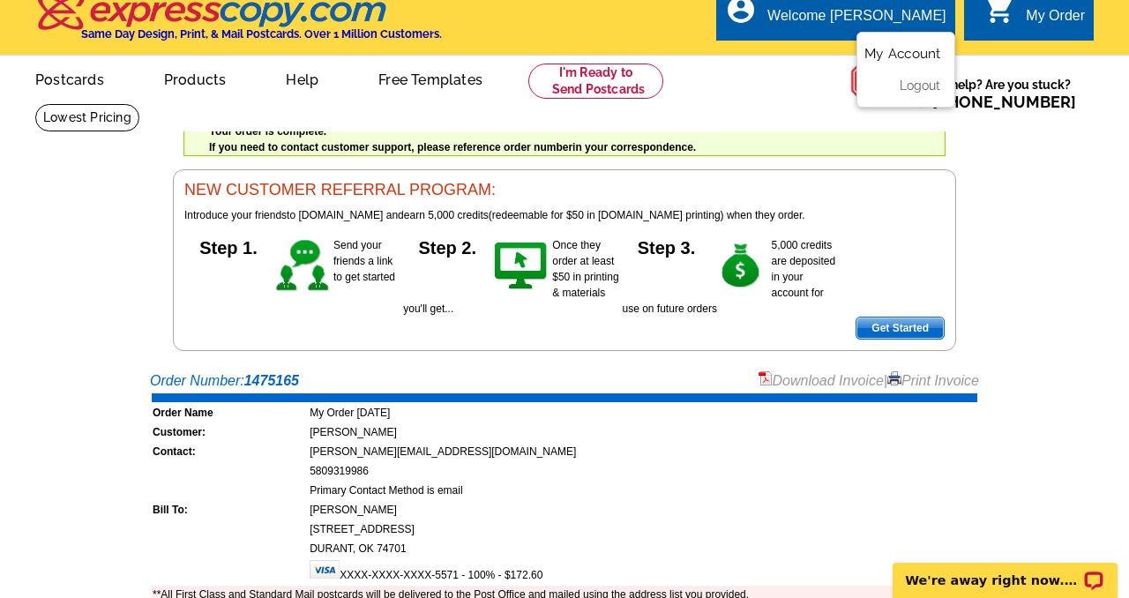
click at [881, 52] on link "My Account" at bounding box center [903, 54] width 76 height 16
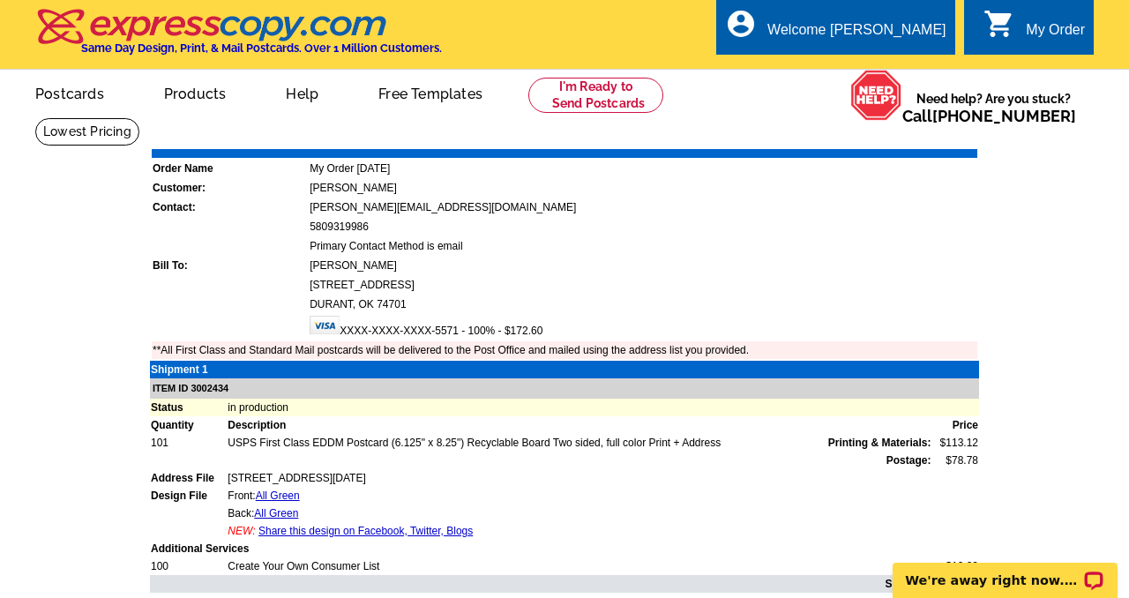
drag, startPoint x: 793, startPoint y: 267, endPoint x: 363, endPoint y: 0, distance: 506.0
click at [0, 0] on body "Welcome back [PERSON_NAME] My Account Logout local_phone Same Day Design, Print…" at bounding box center [564, 566] width 1129 height 1133
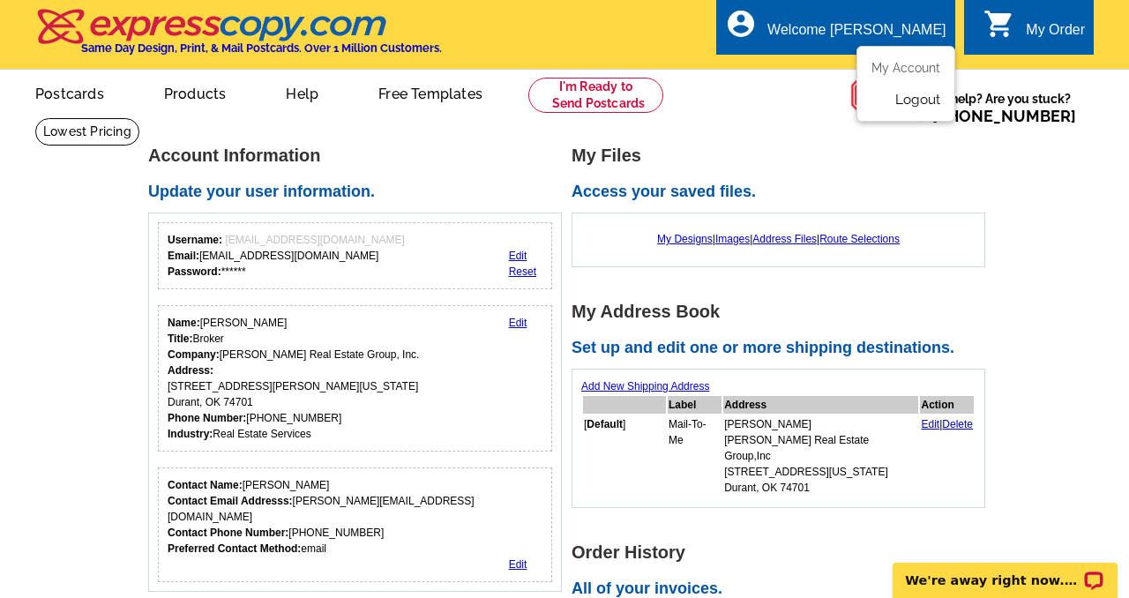
click at [916, 101] on link "Logout" at bounding box center [917, 100] width 45 height 16
